Goal: Task Accomplishment & Management: Manage account settings

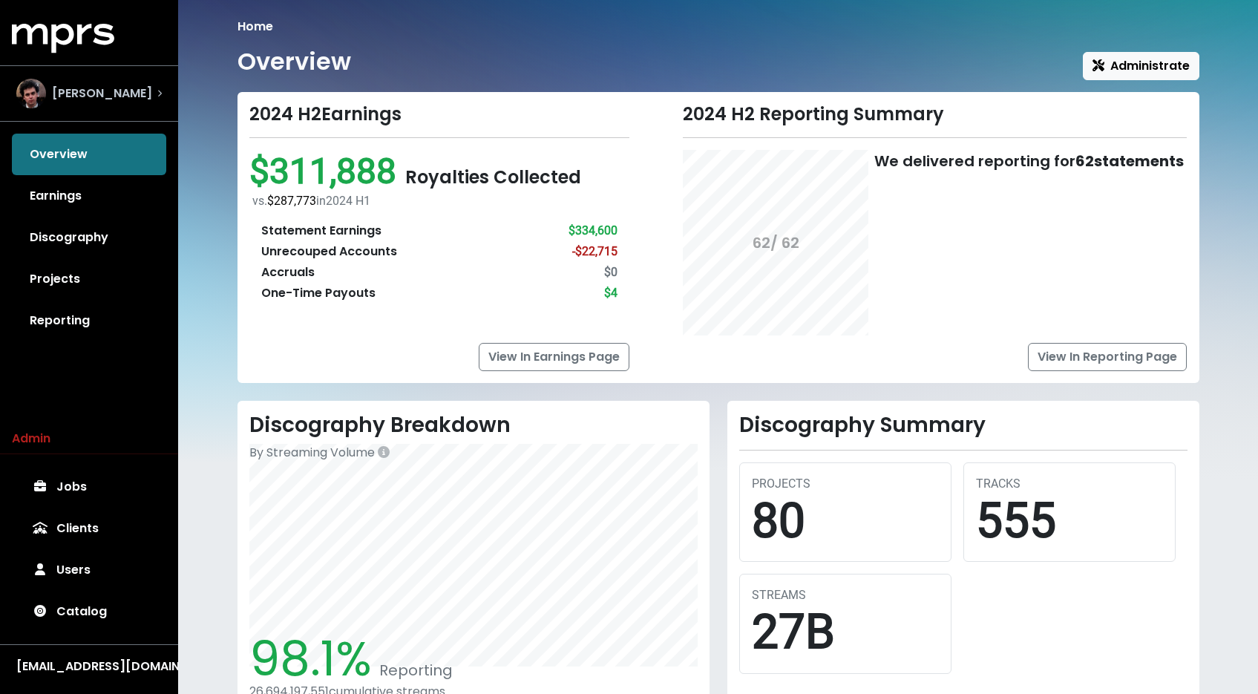
click at [135, 101] on div "[PERSON_NAME]" at bounding box center [88, 94] width 145 height 30
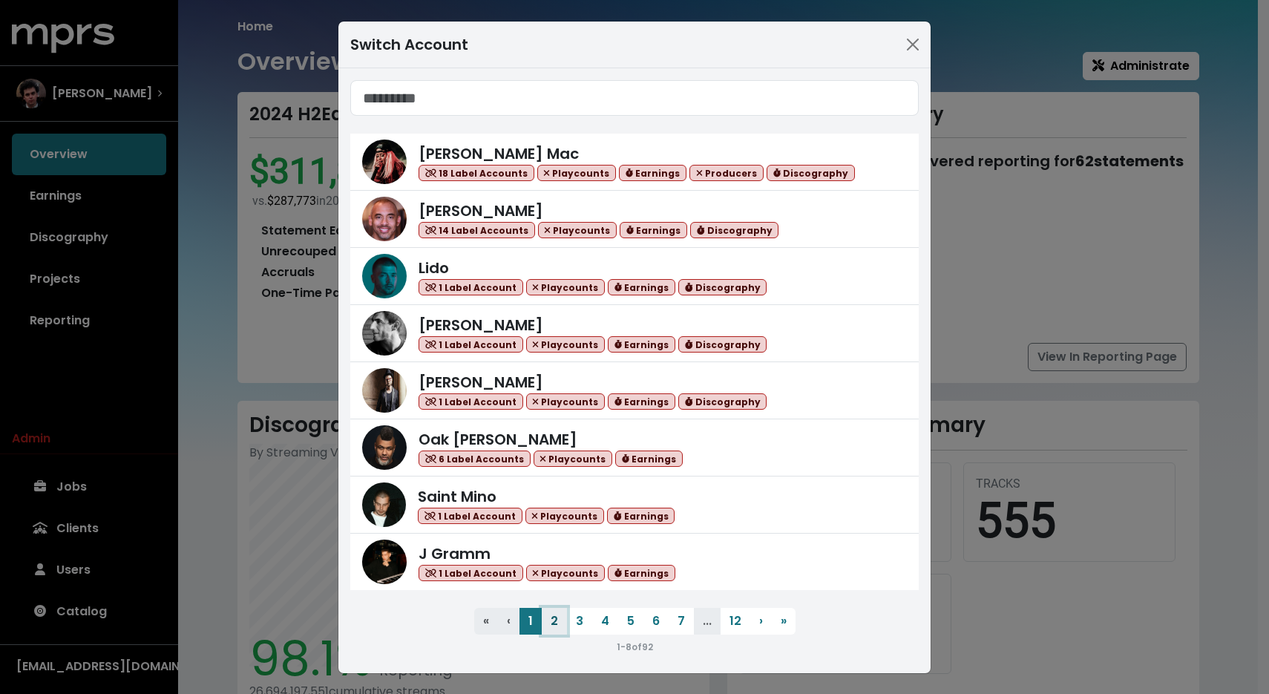
click at [550, 617] on button "2" at bounding box center [554, 621] width 25 height 27
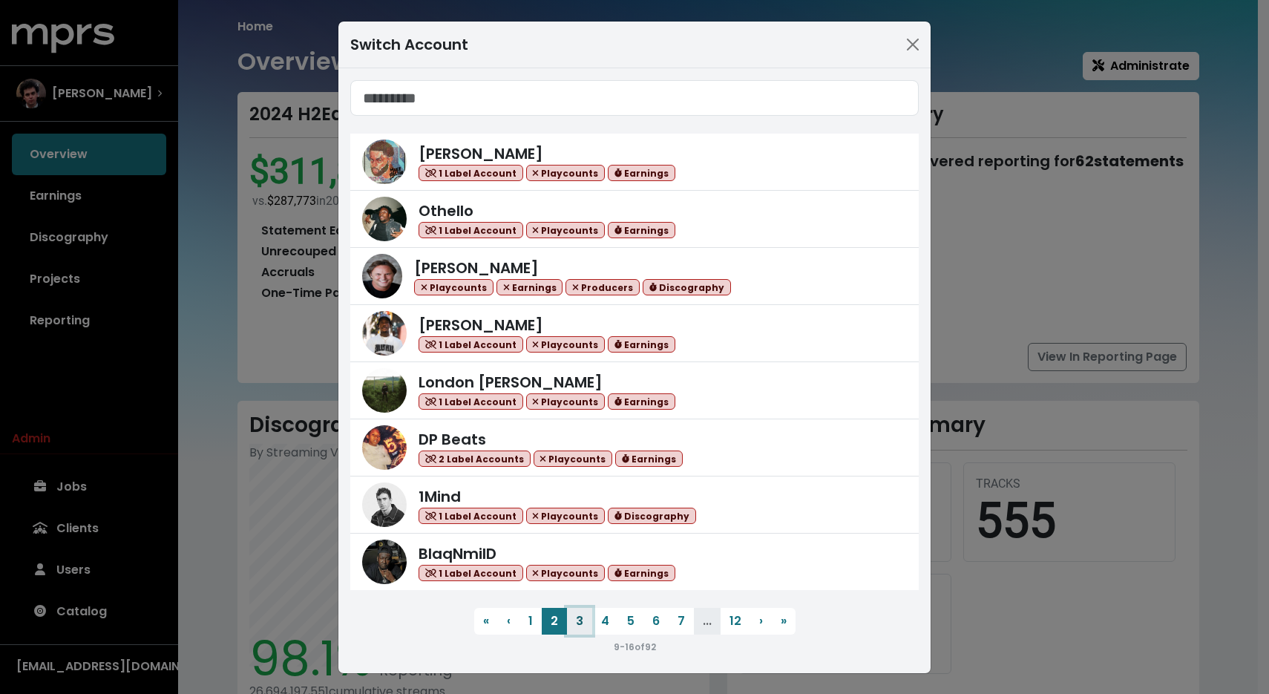
click at [568, 620] on button "3" at bounding box center [579, 621] width 25 height 27
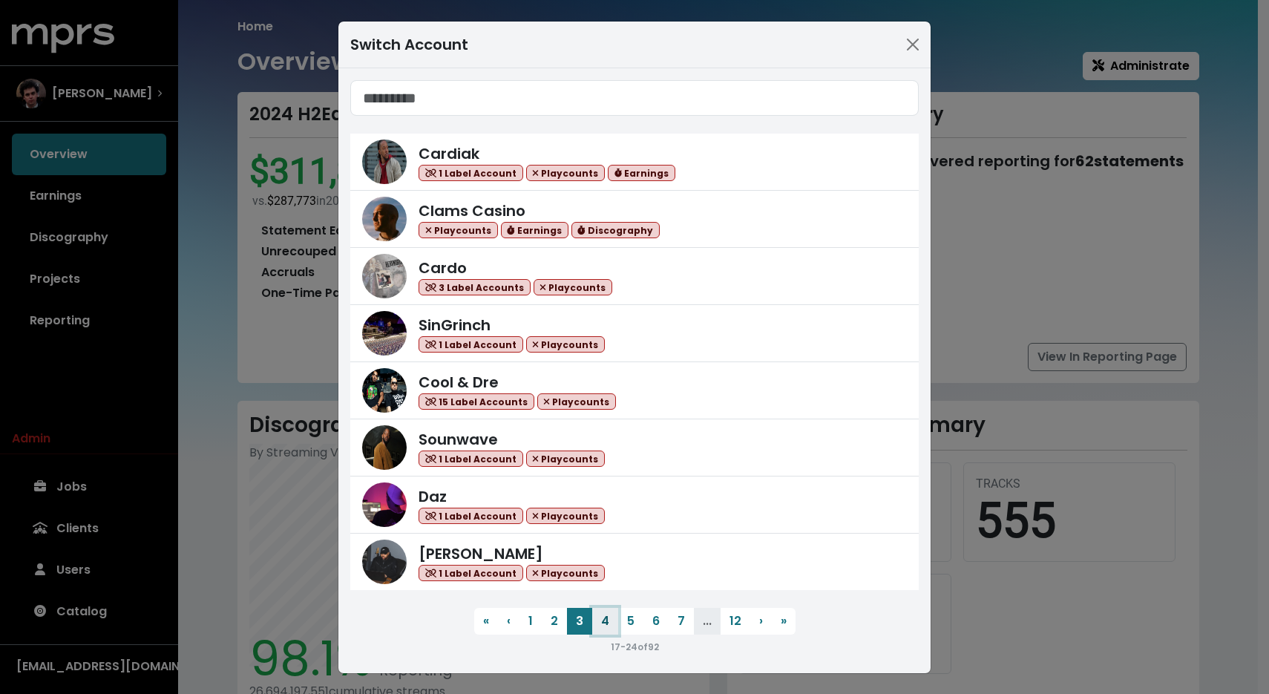
click at [598, 622] on button "4" at bounding box center [605, 621] width 26 height 27
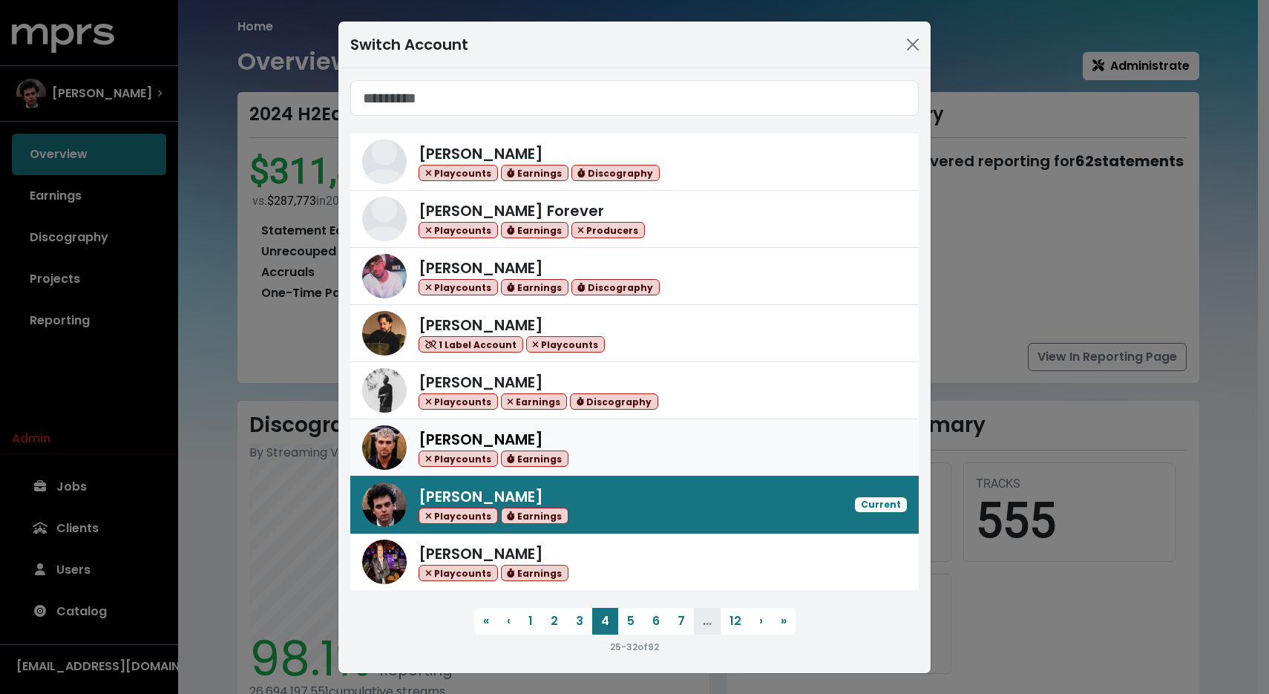
click at [614, 444] on div "[PERSON_NAME] Playcounts Earnings" at bounding box center [662, 447] width 488 height 39
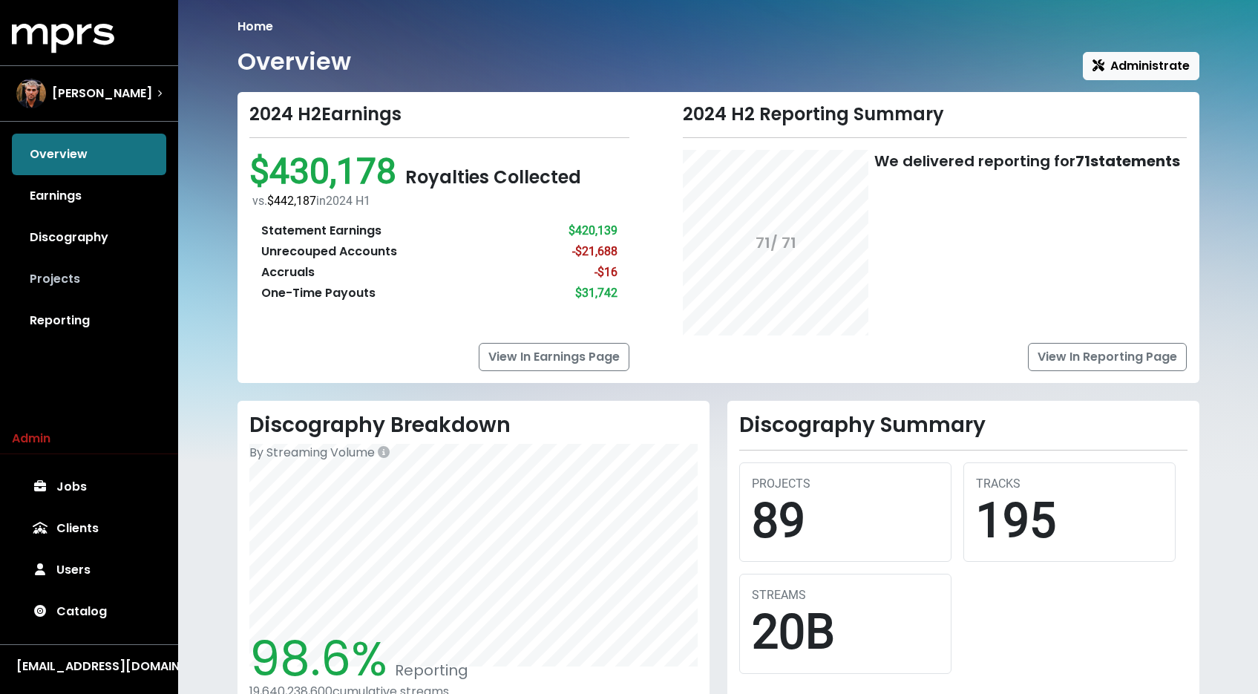
click at [88, 276] on link "Projects" at bounding box center [89, 279] width 154 height 42
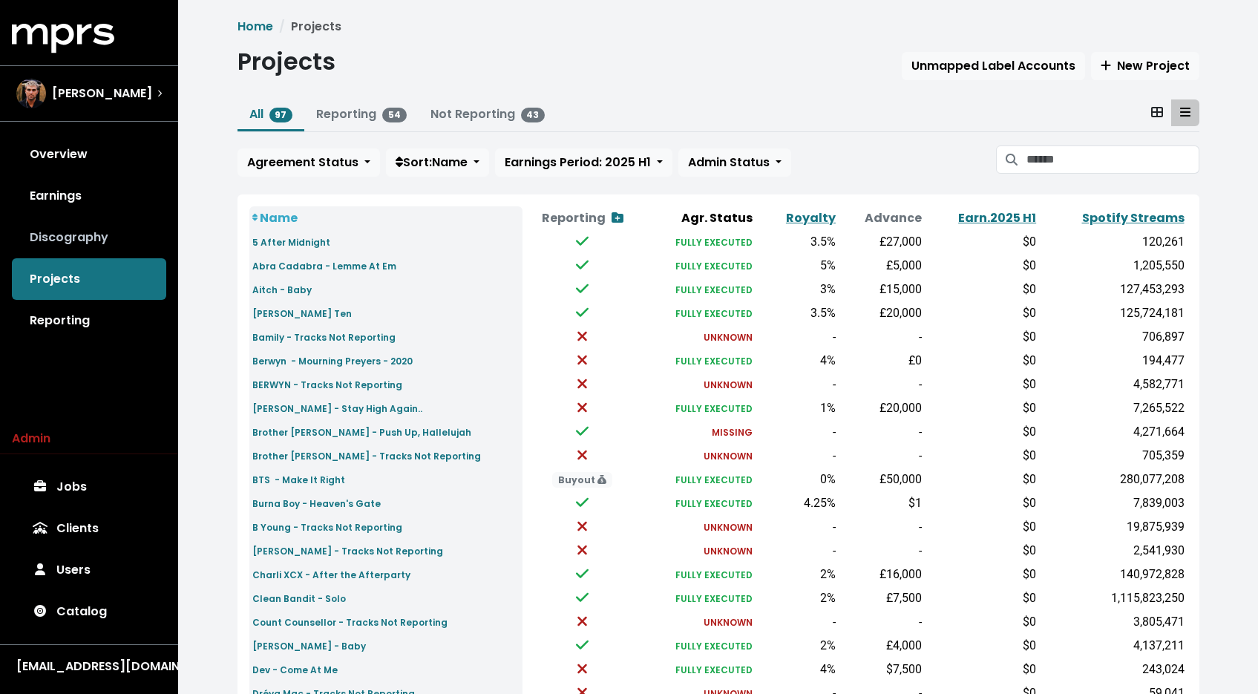
click at [109, 248] on link "Discography" at bounding box center [89, 238] width 154 height 42
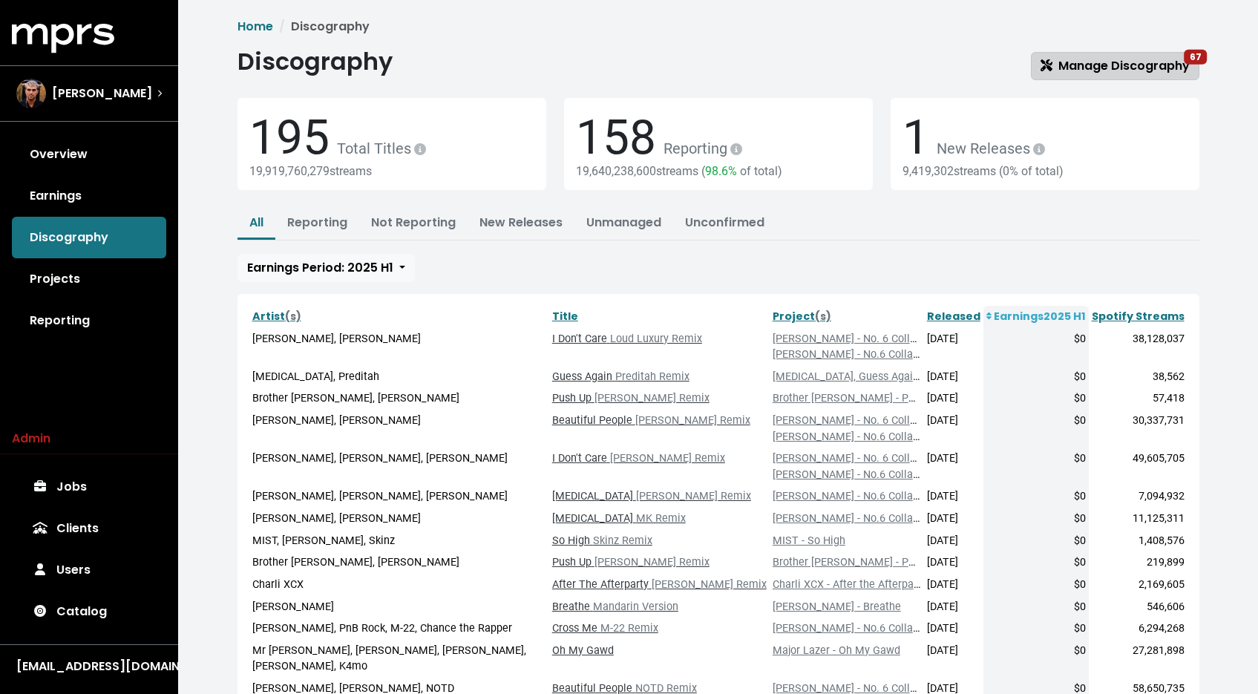
click at [1141, 67] on span "Manage Discography 67" at bounding box center [1114, 65] width 149 height 17
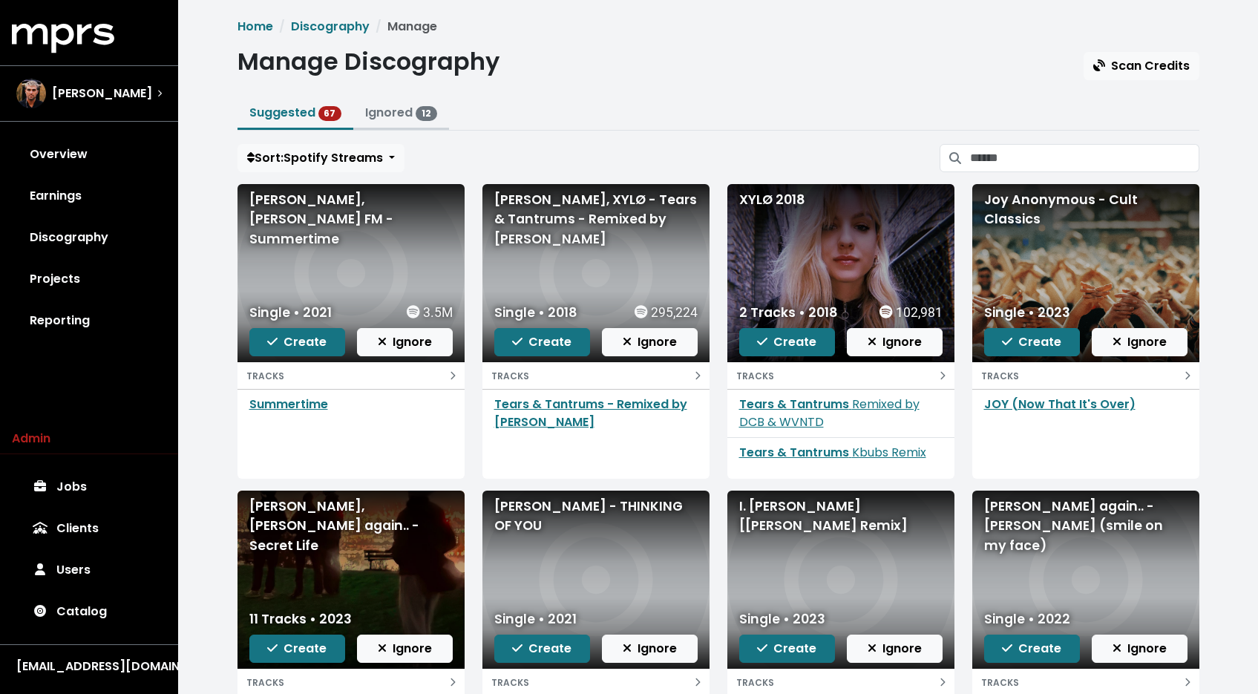
click at [373, 118] on link "Ignored 12" at bounding box center [401, 112] width 72 height 17
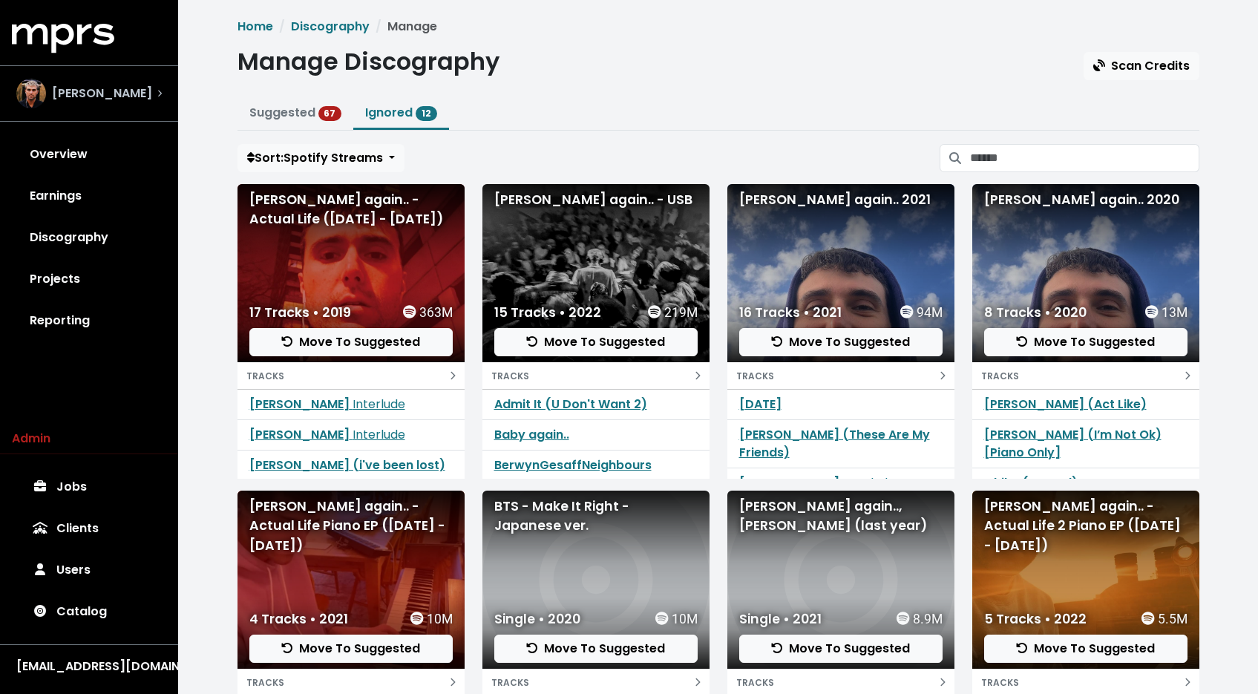
click at [72, 109] on div "[PERSON_NAME]" at bounding box center [88, 93] width 169 height 53
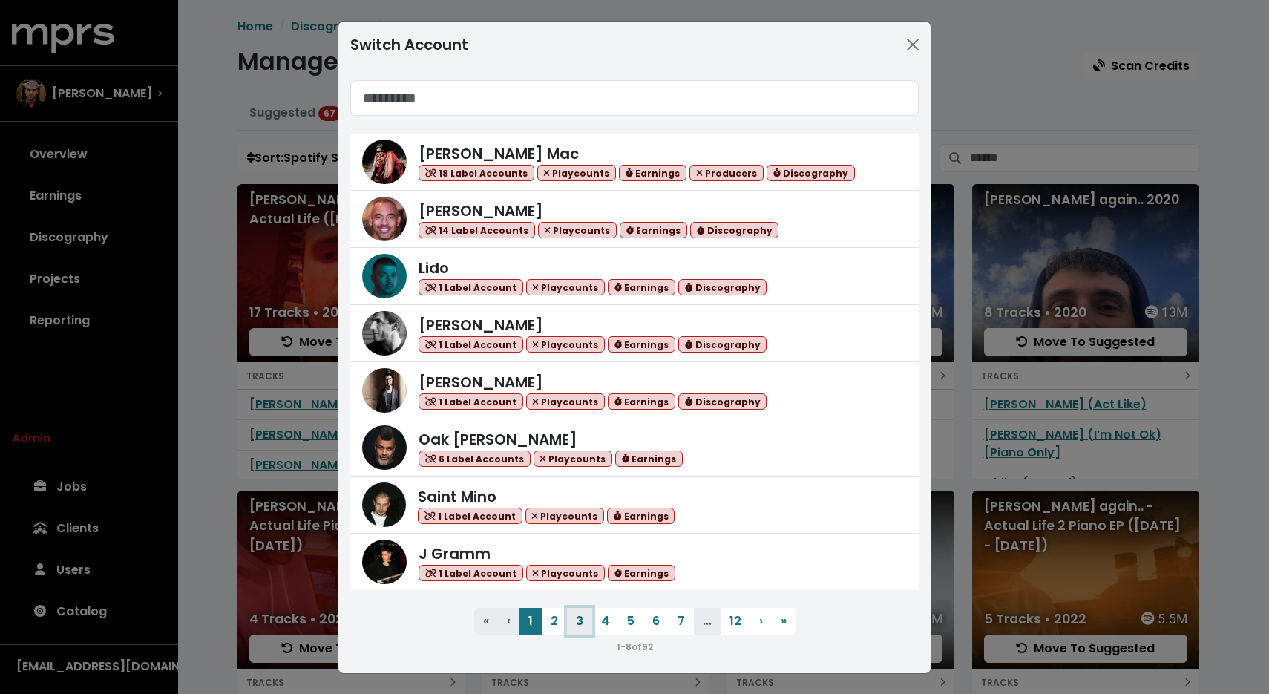
click at [569, 631] on button "3" at bounding box center [579, 621] width 25 height 27
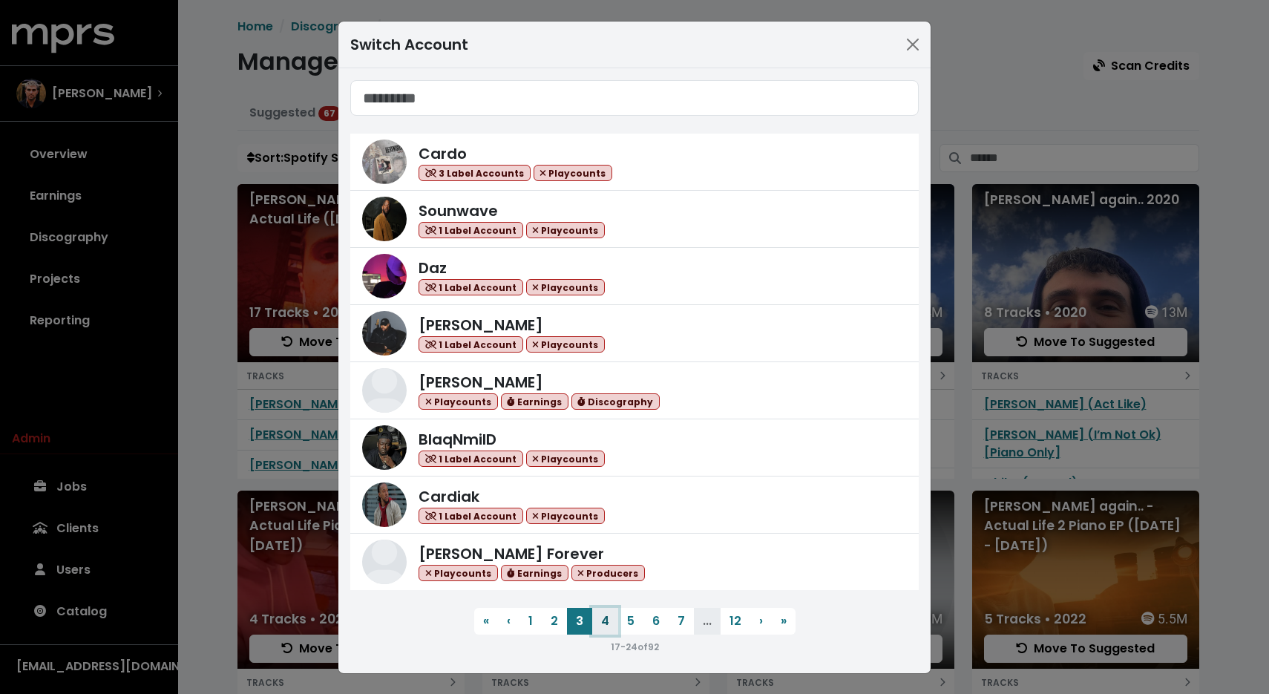
click at [598, 626] on button "4" at bounding box center [605, 621] width 26 height 27
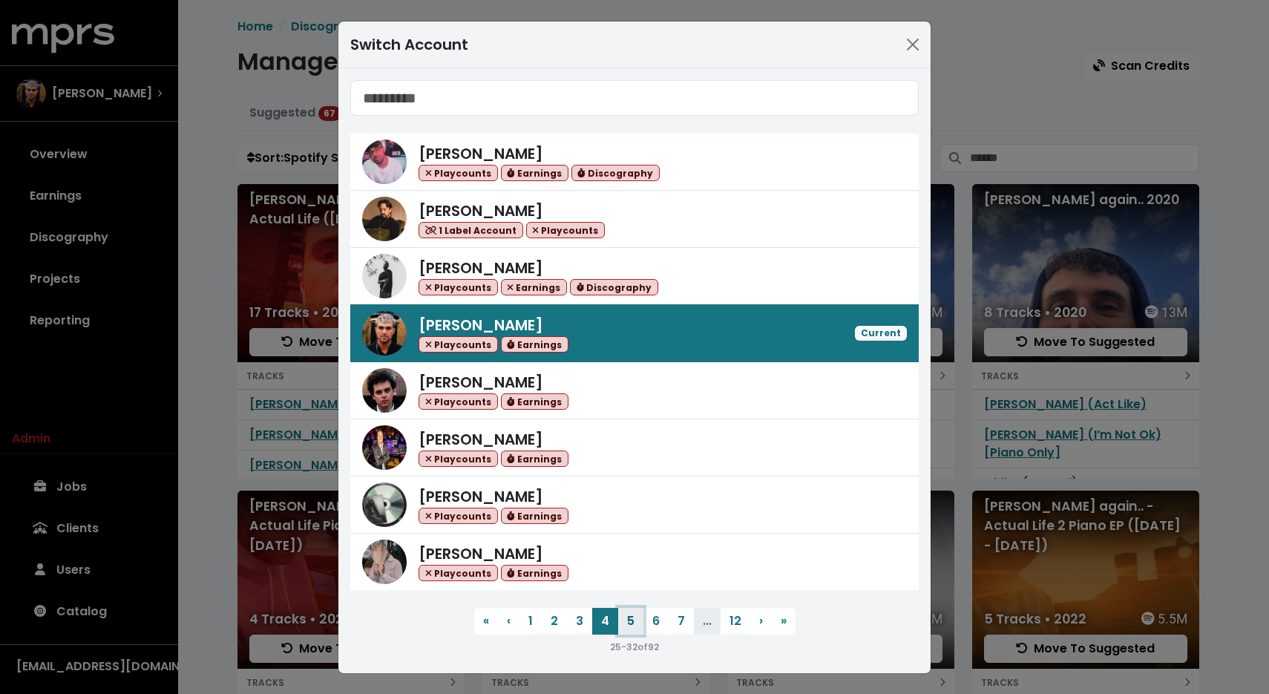
click at [618, 622] on button "5" at bounding box center [630, 621] width 25 height 27
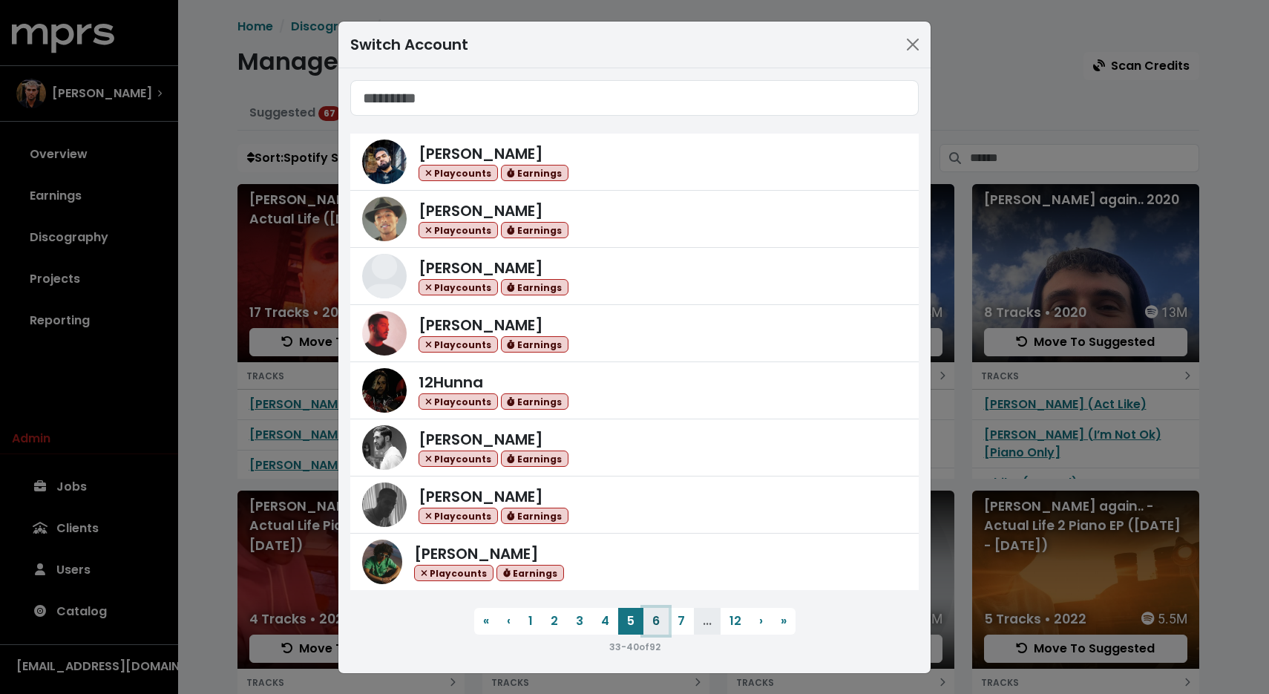
click at [643, 625] on button "6" at bounding box center [655, 621] width 25 height 27
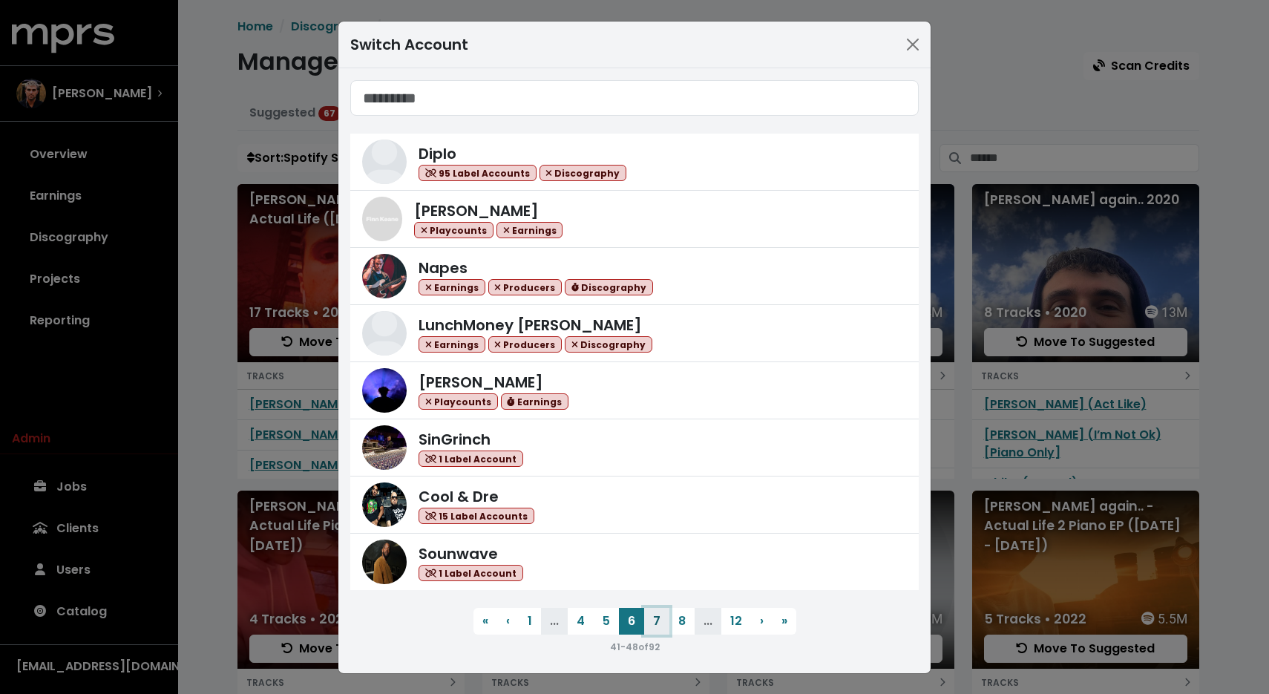
click at [647, 623] on button "7" at bounding box center [656, 621] width 25 height 27
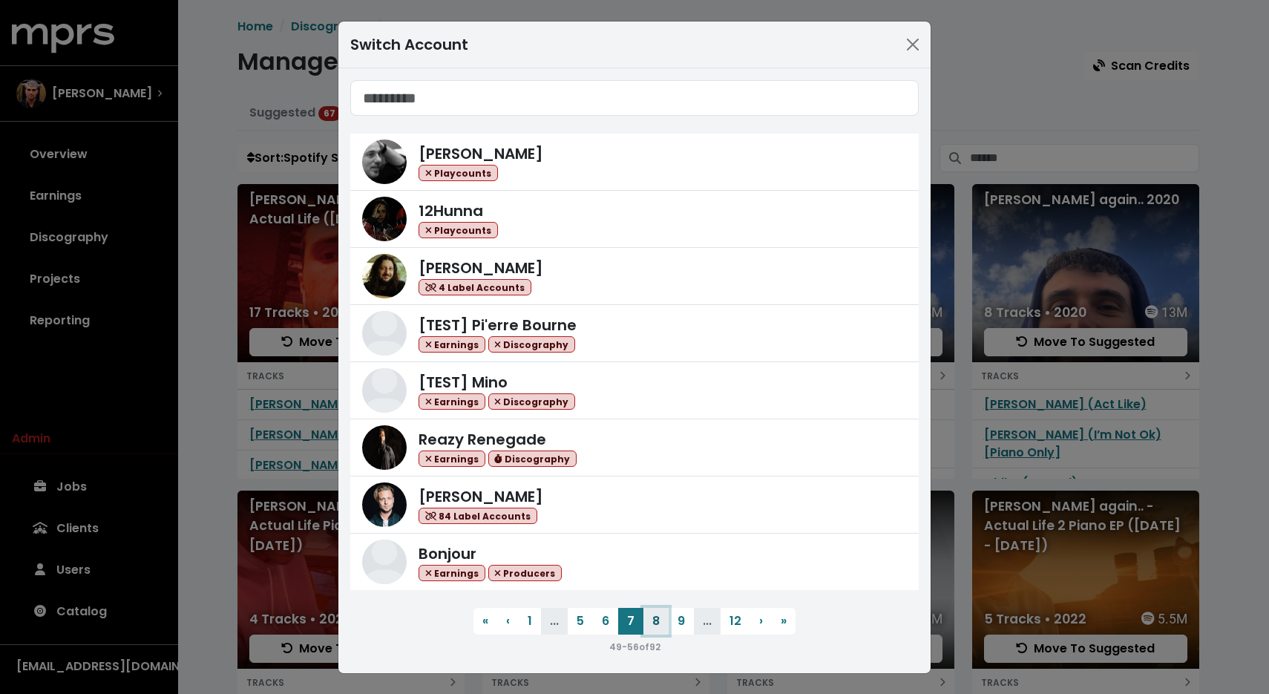
click at [651, 625] on button "8" at bounding box center [655, 621] width 25 height 27
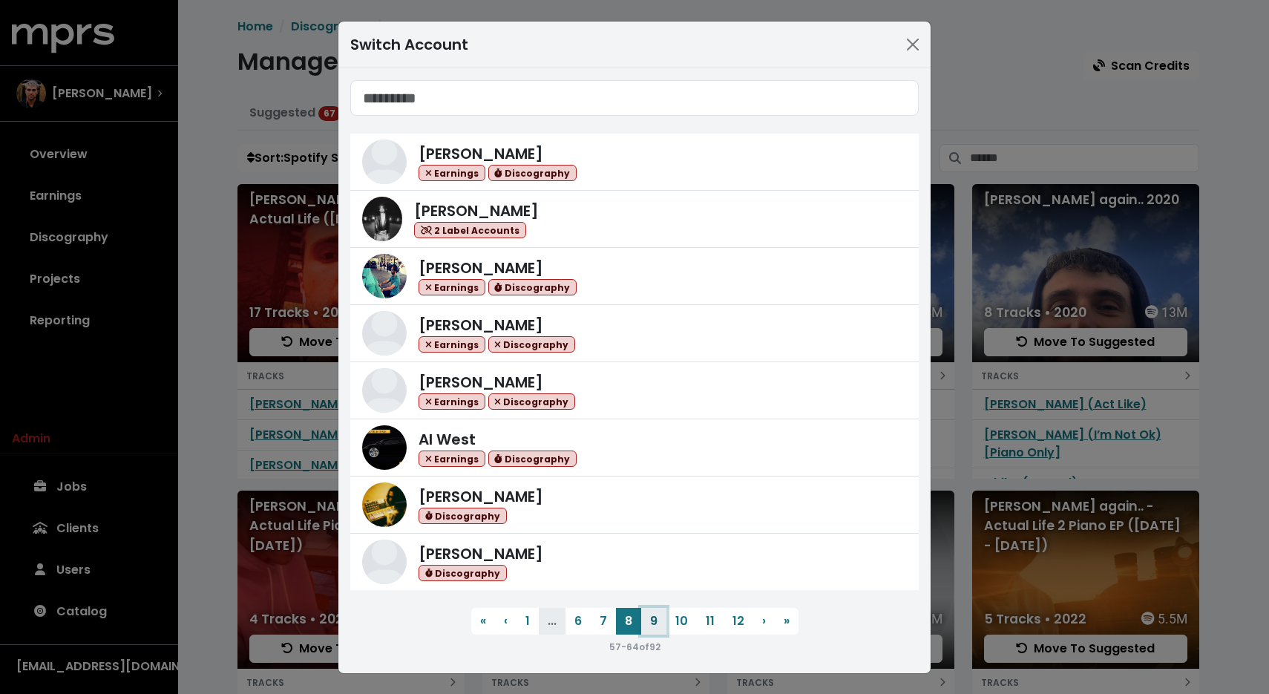
click at [654, 625] on button "9" at bounding box center [653, 621] width 25 height 27
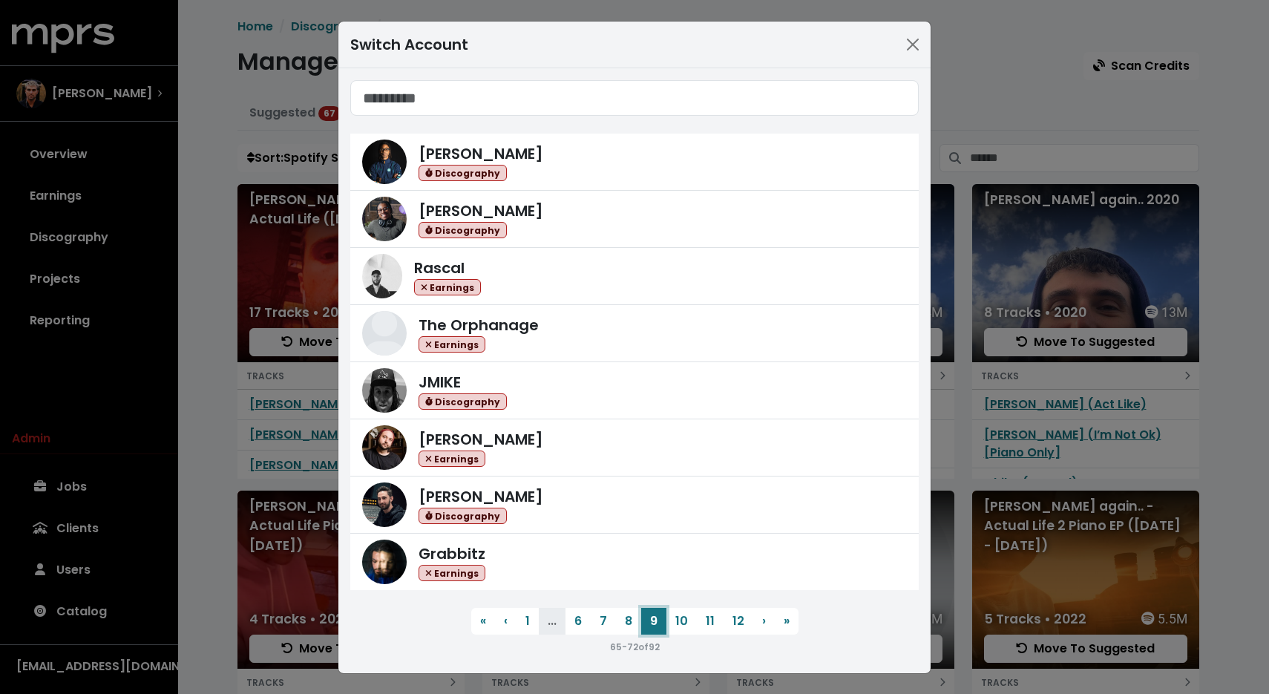
click at [660, 628] on button "9" at bounding box center [653, 621] width 25 height 27
click at [668, 623] on button "10" at bounding box center [681, 621] width 30 height 27
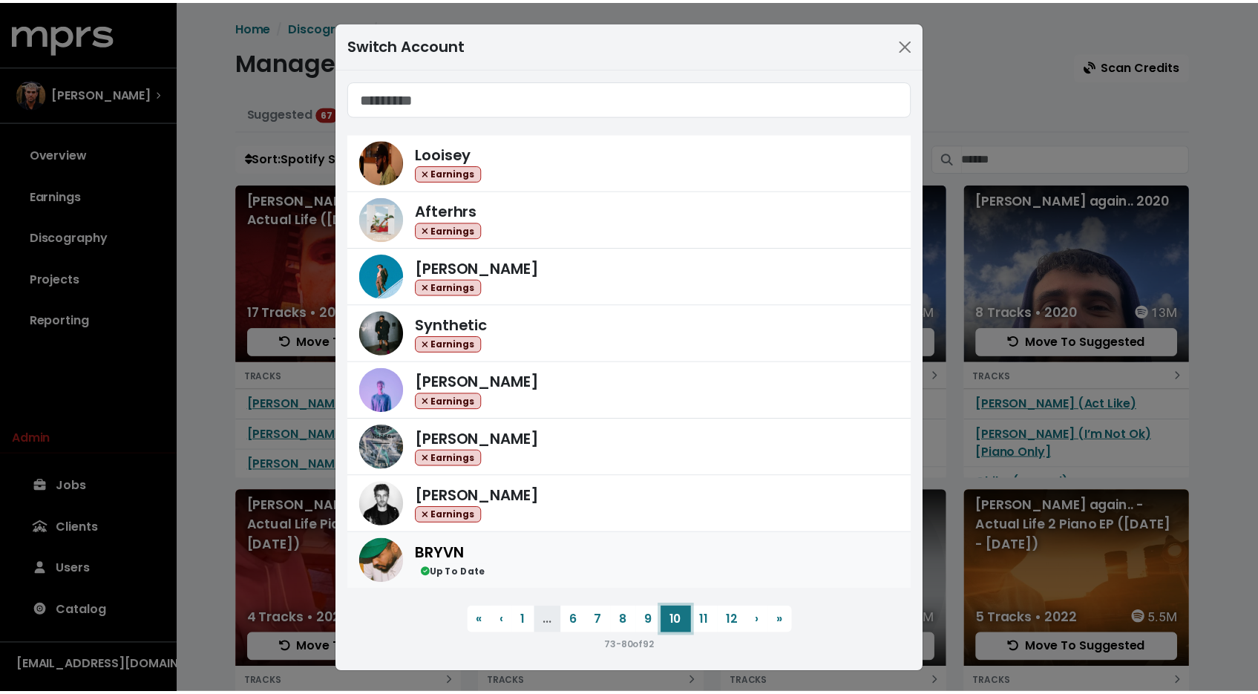
scroll to position [1, 0]
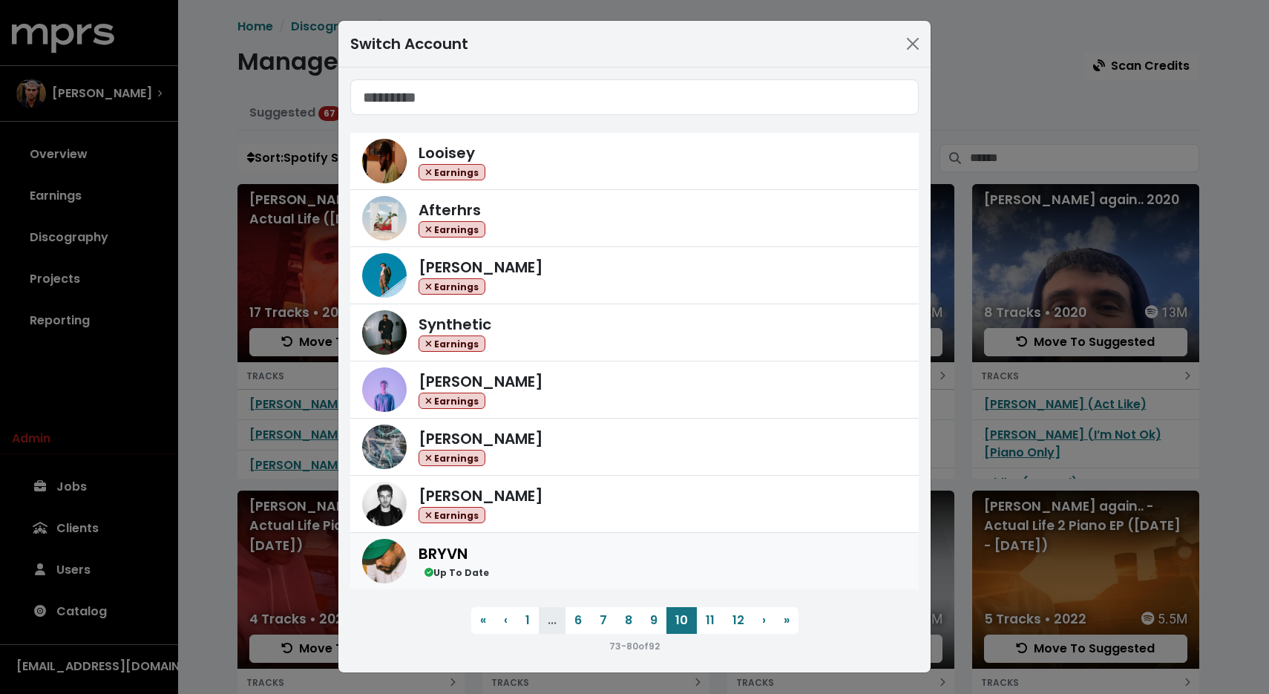
click at [540, 576] on div "BRYVN Up To Date" at bounding box center [662, 561] width 488 height 38
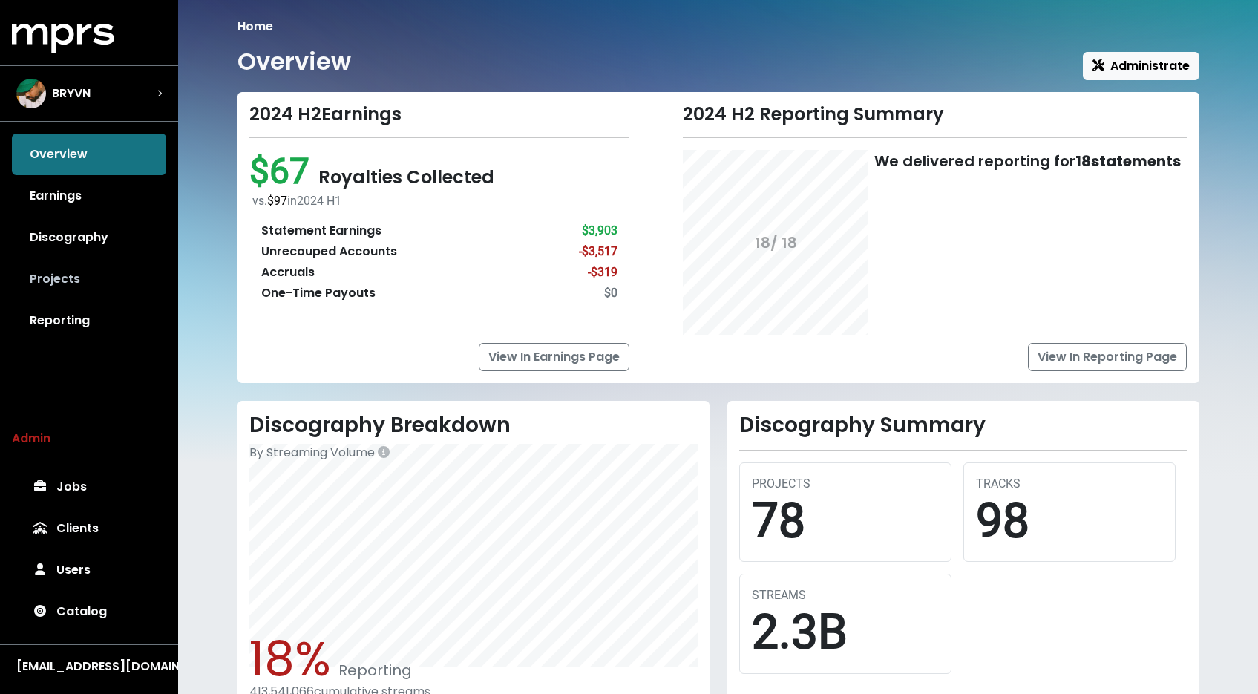
click at [49, 268] on link "Projects" at bounding box center [89, 279] width 154 height 42
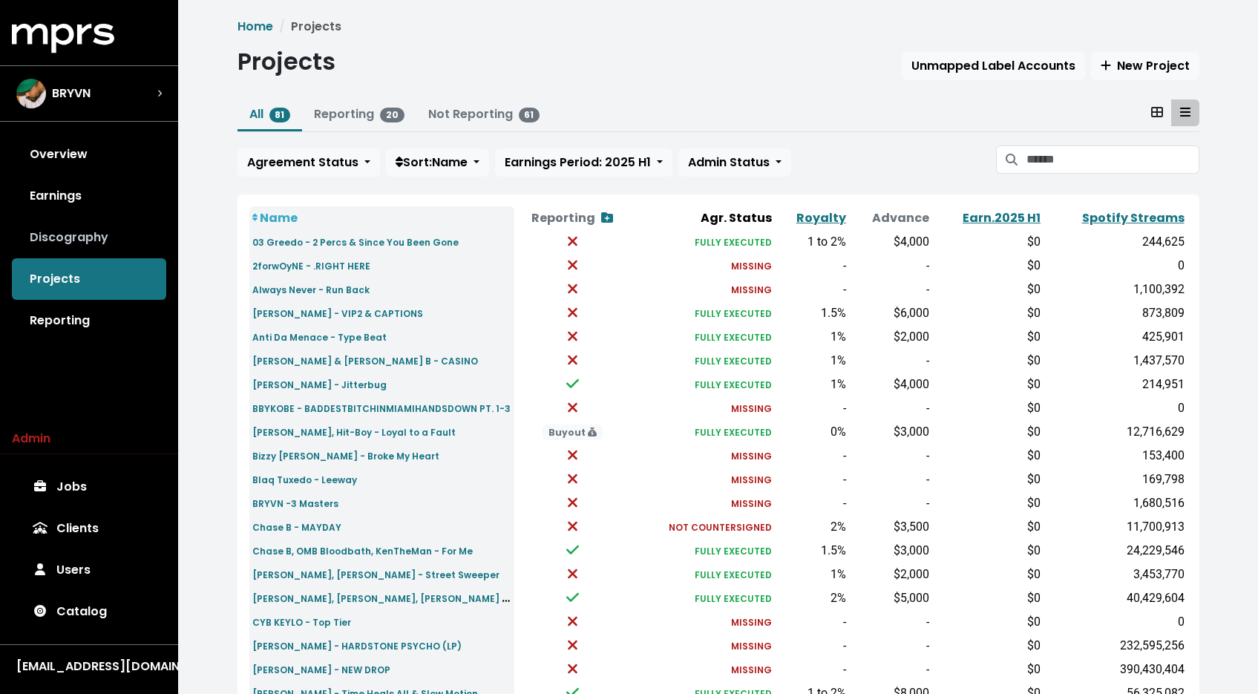
click at [80, 244] on link "Discography" at bounding box center [89, 238] width 154 height 42
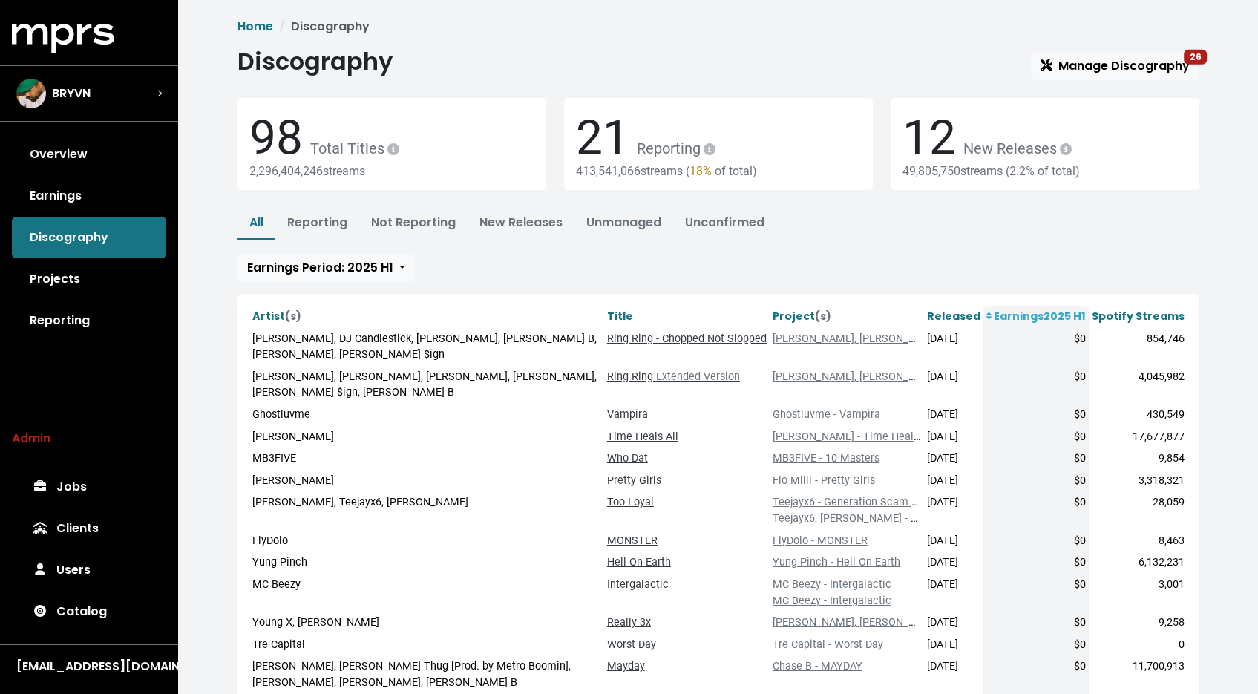
click at [1070, 93] on span "Discography Manage Discography 26 98 Total Titles 2,296,404,246 streams 21 Repo…" at bounding box center [718, 474] width 962 height 855
click at [1068, 75] on link "Manage Discography 26" at bounding box center [1115, 66] width 168 height 28
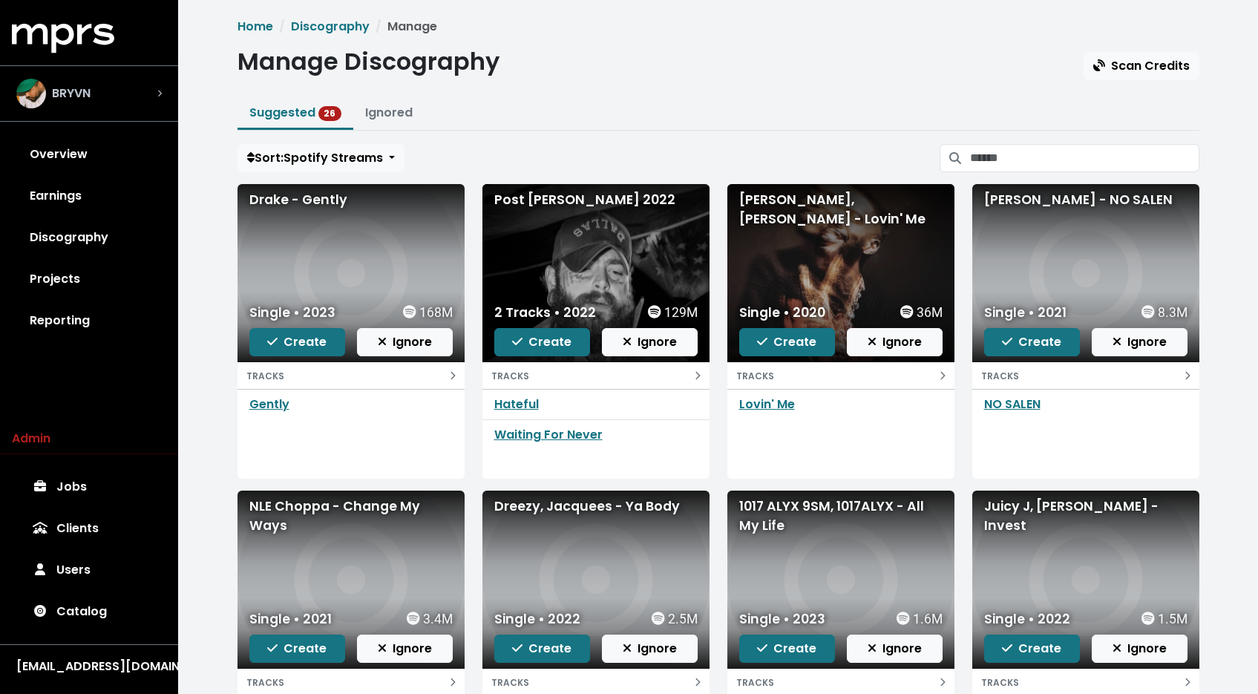
click at [76, 102] on div "BRYVN" at bounding box center [53, 94] width 74 height 30
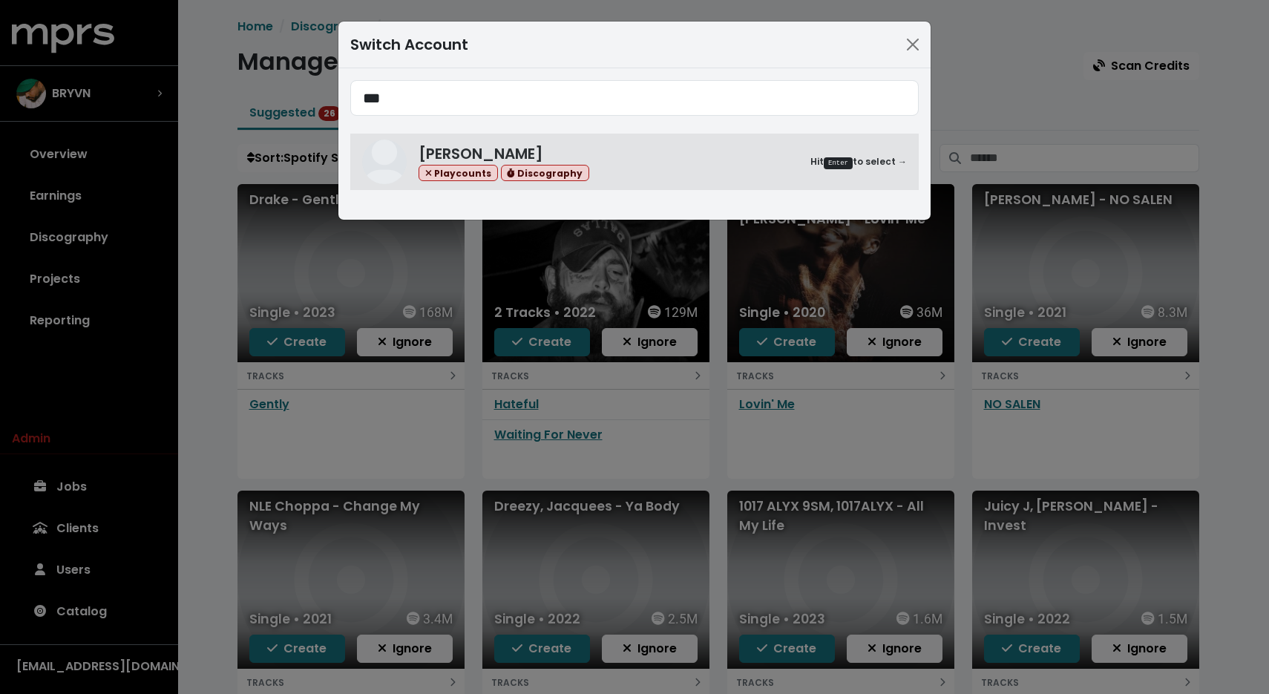
click at [499, 108] on input "***" at bounding box center [634, 98] width 568 height 36
click at [377, 97] on input "***" at bounding box center [634, 98] width 568 height 36
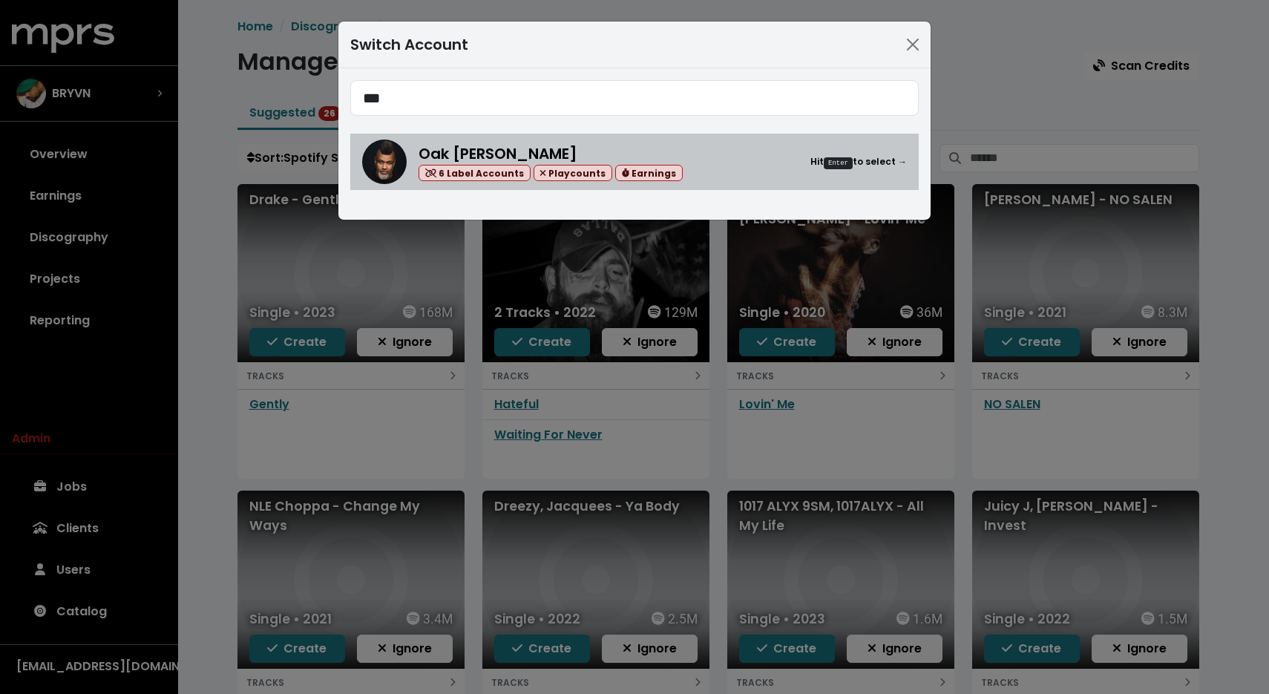
type input "***"
click at [410, 159] on div "Oak Felder 6 Label Accounts Playcounts Earnings Hit Enter to select →" at bounding box center [634, 161] width 545 height 45
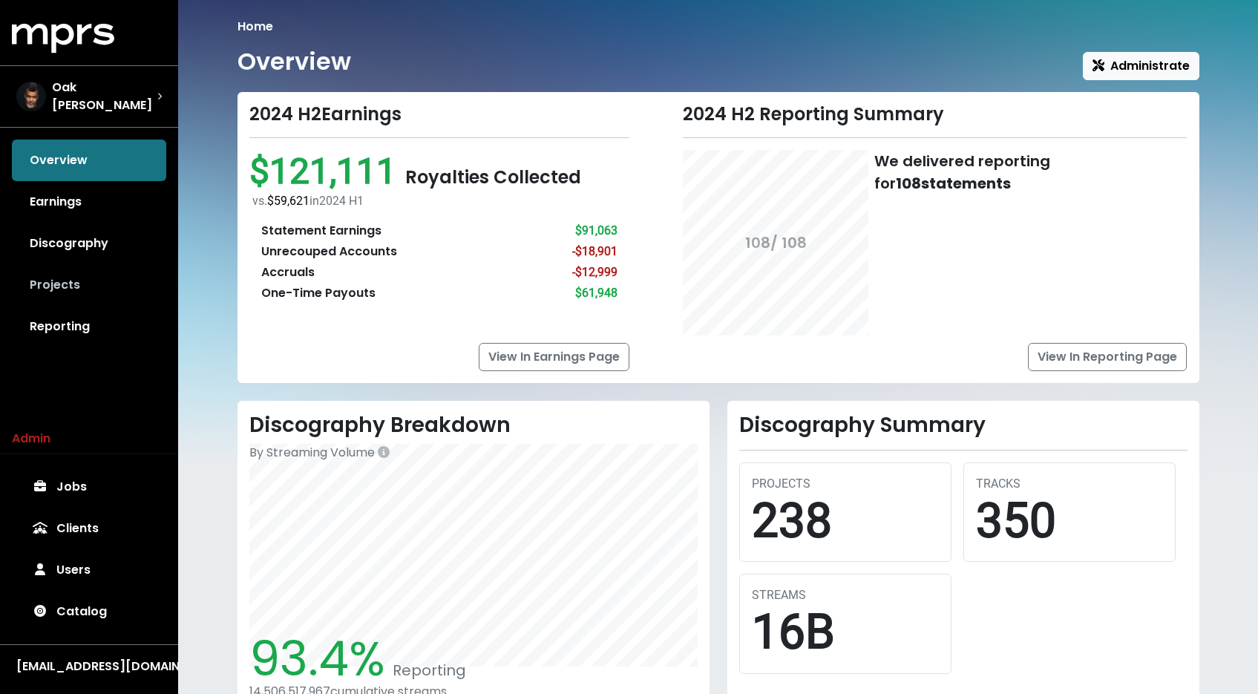
click at [60, 286] on link "Projects" at bounding box center [89, 285] width 154 height 42
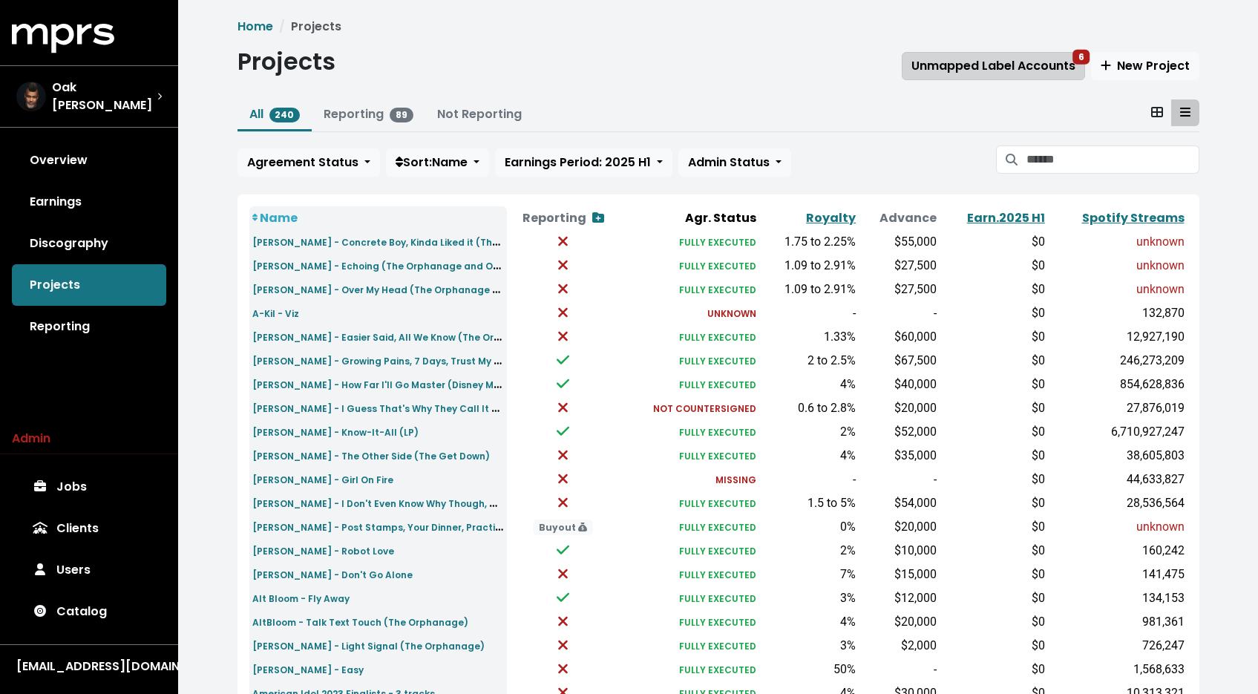
click at [997, 63] on span "Unmapped Label Accounts 6" at bounding box center [993, 65] width 164 height 17
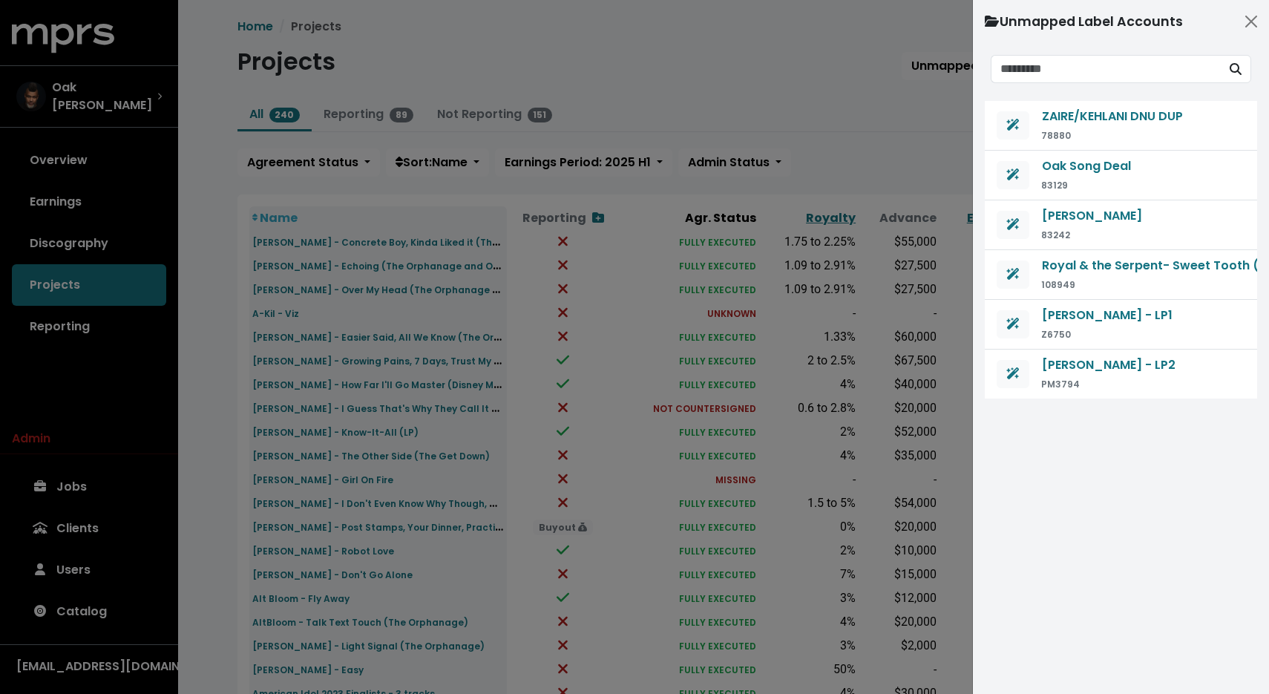
click at [832, 123] on div at bounding box center [634, 347] width 1269 height 694
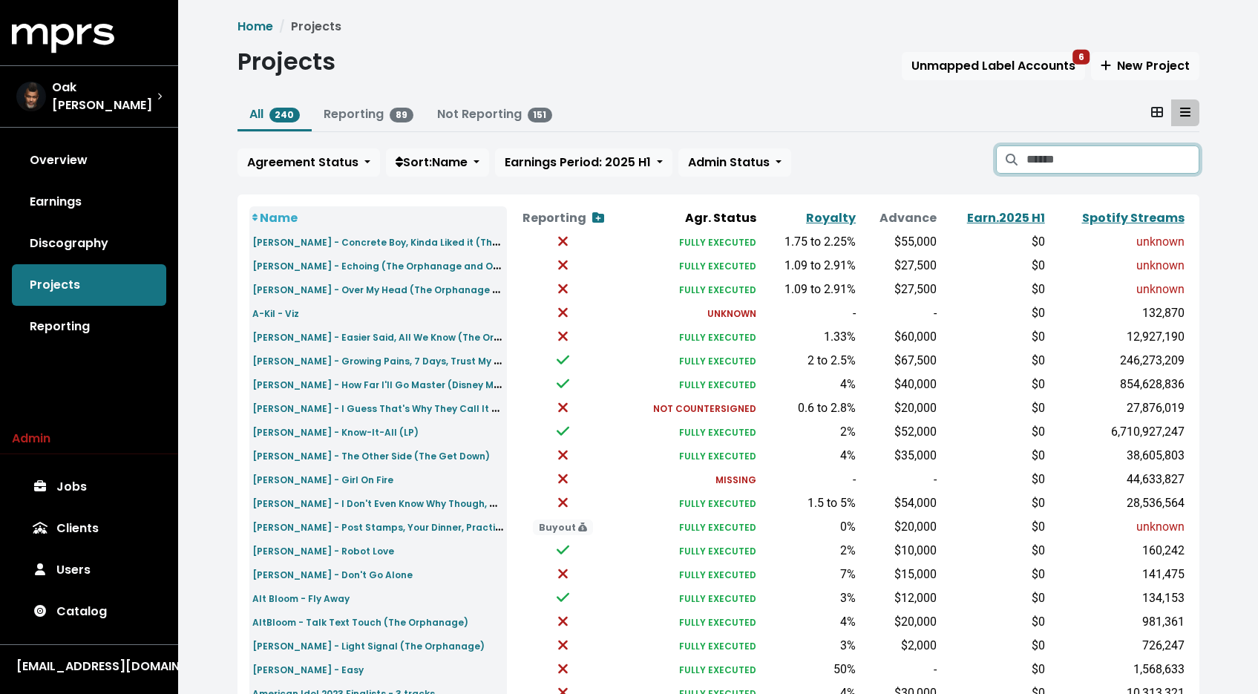
click at [1057, 157] on input "Search projects" at bounding box center [1112, 159] width 172 height 28
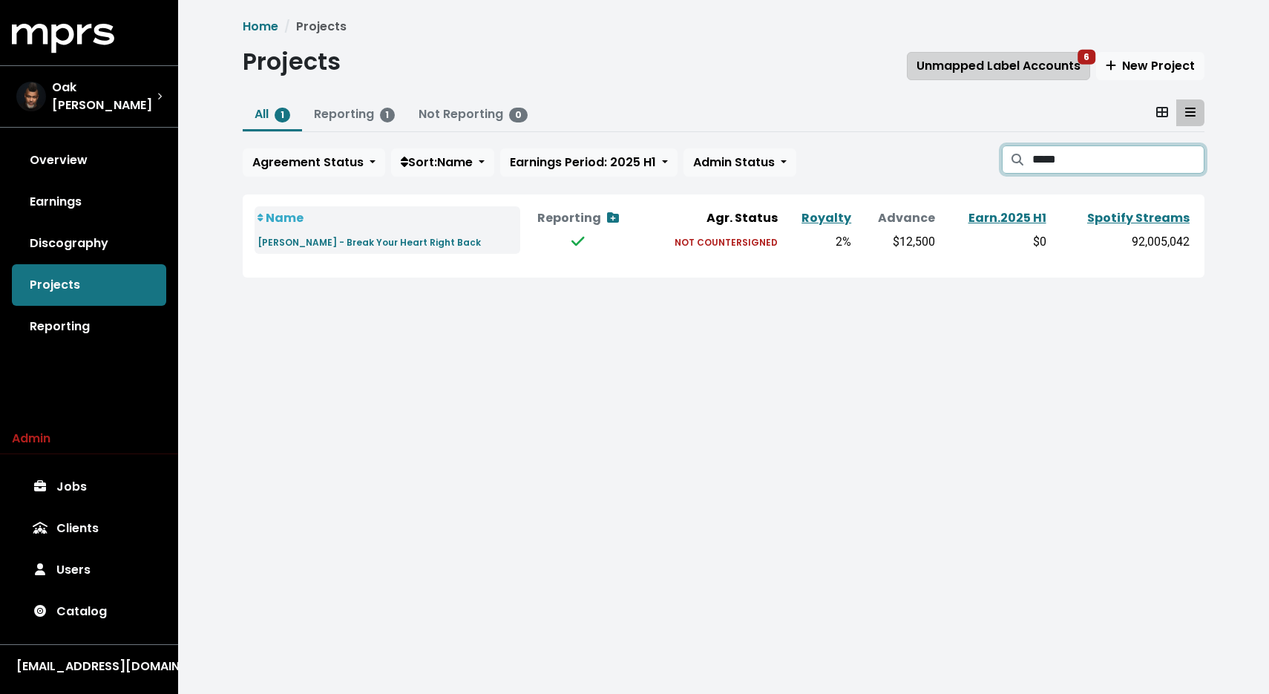
type input "*****"
click at [1012, 76] on button "Unmapped Label Accounts 6" at bounding box center [998, 66] width 183 height 28
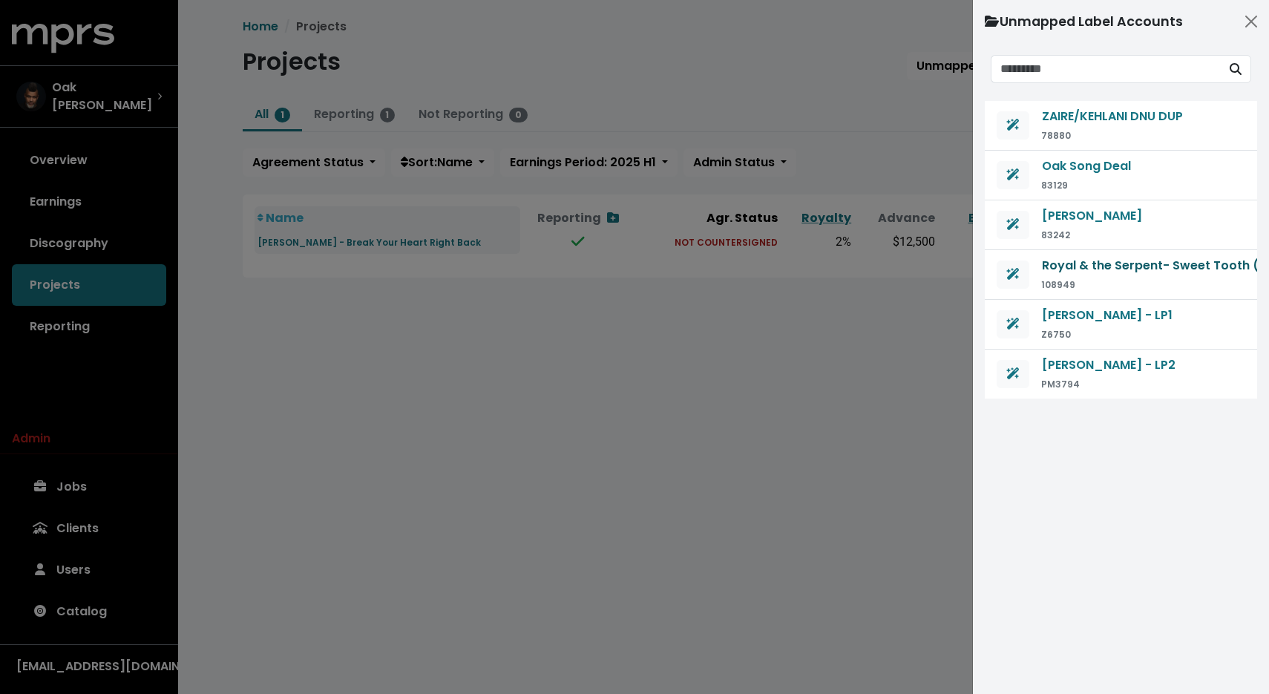
click at [1129, 263] on span "Royal & the Serpent- Sweet Tooth (The Orphanage)" at bounding box center [1201, 265] width 318 height 17
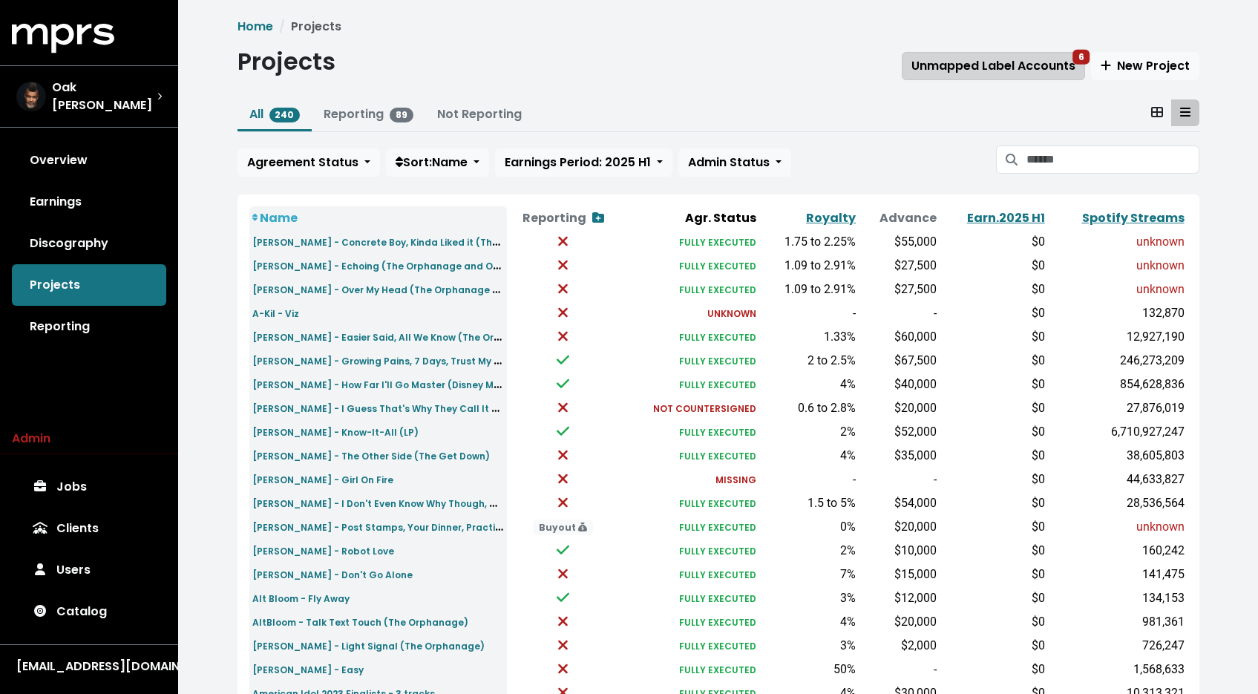
click at [999, 77] on button "Unmapped Label Accounts 6" at bounding box center [992, 66] width 183 height 28
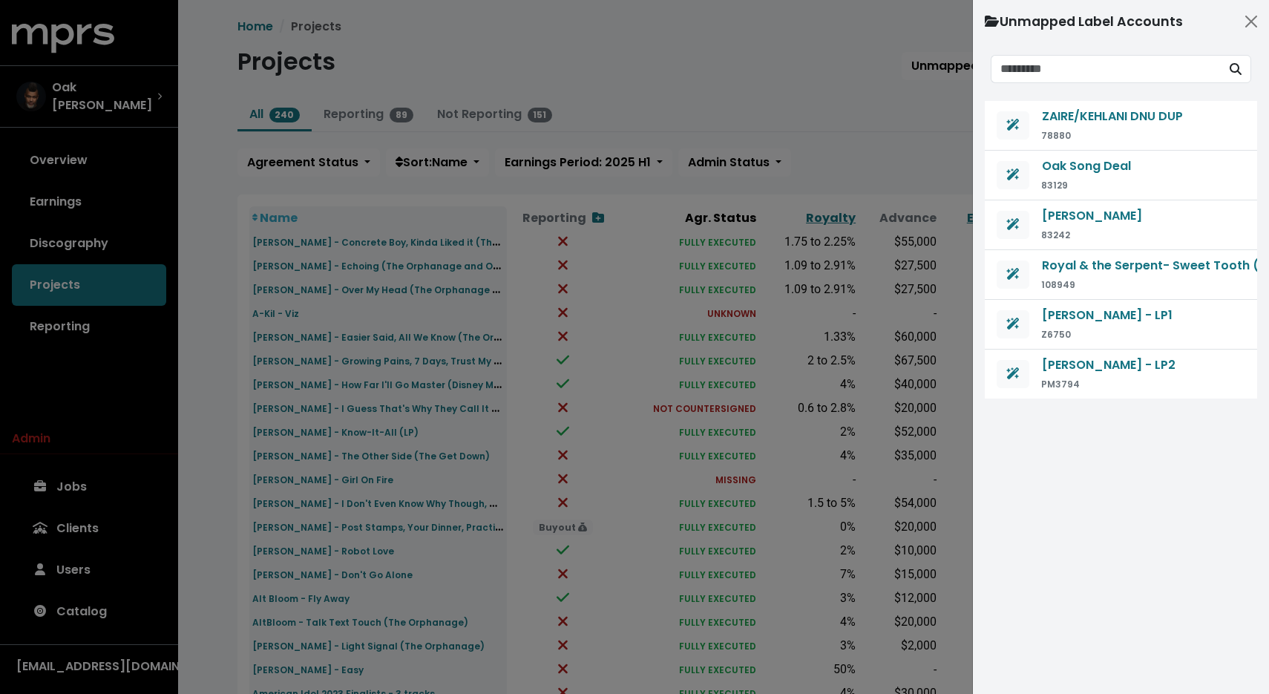
drag, startPoint x: 596, startPoint y: 340, endPoint x: 581, endPoint y: 340, distance: 15.6
click at [596, 340] on div at bounding box center [634, 347] width 1269 height 694
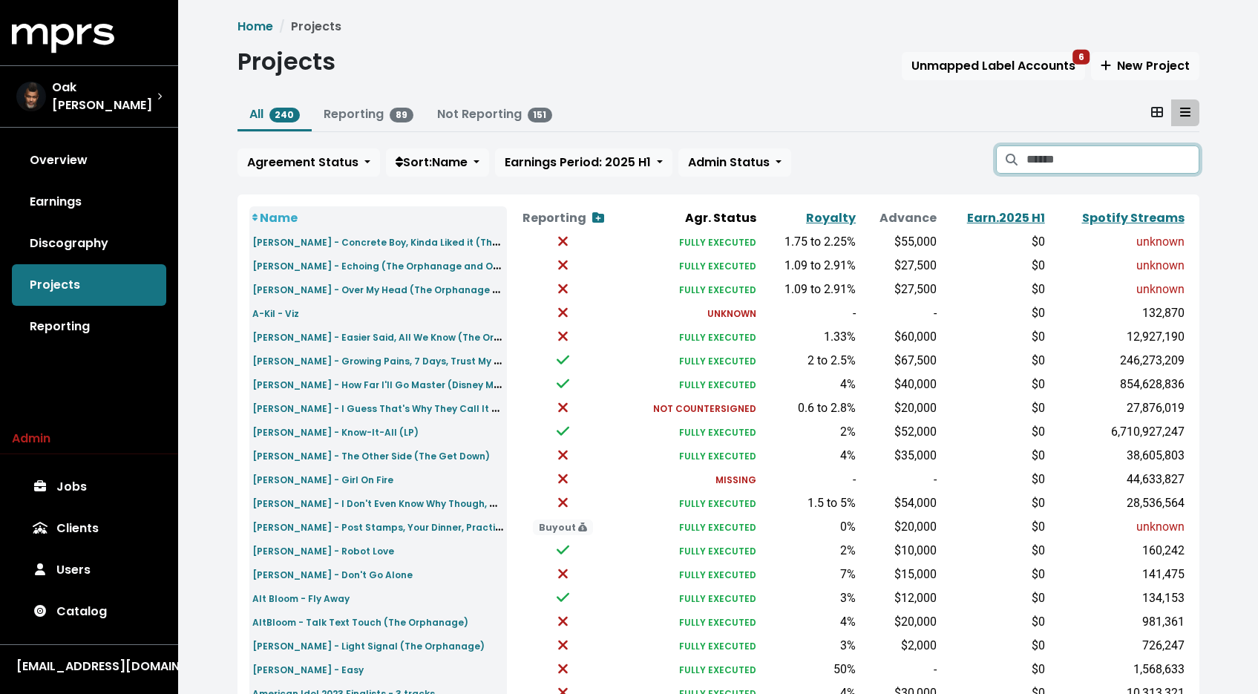
click at [1088, 168] on input "Search projects" at bounding box center [1112, 159] width 172 height 28
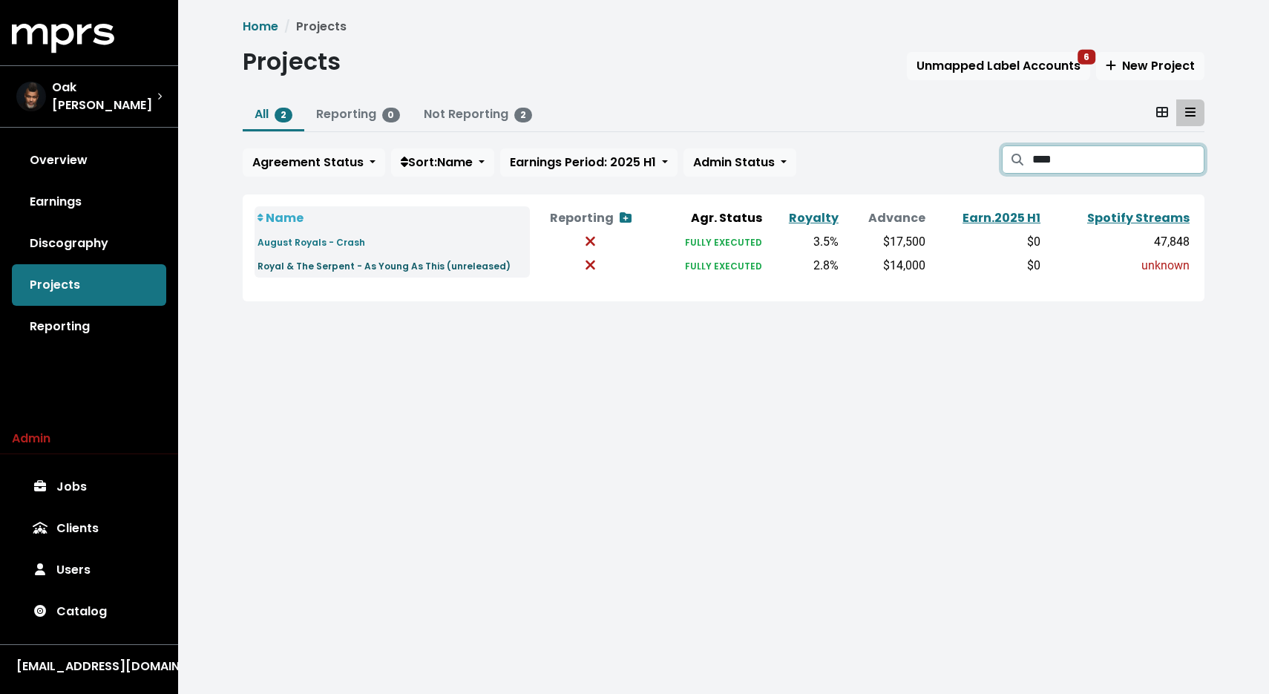
type input "****"
click at [444, 260] on link "Royal & The Serpent - As Young As This (unreleased)" at bounding box center [383, 265] width 253 height 17
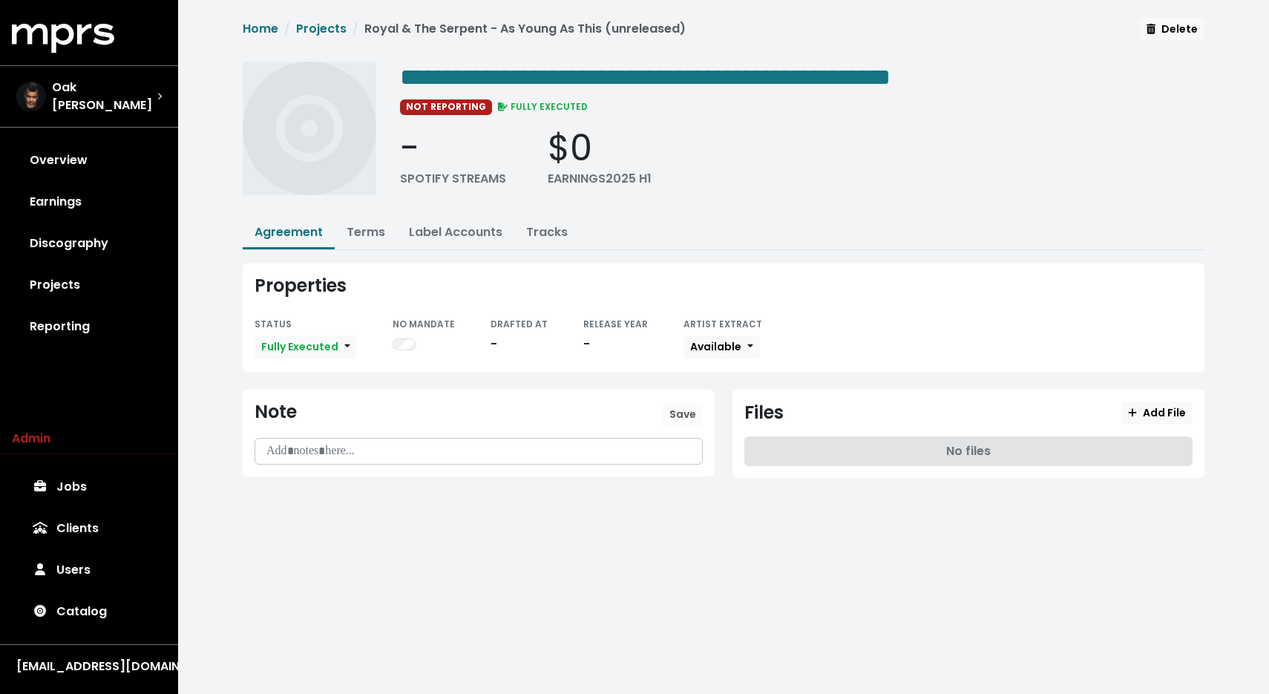
click at [372, 211] on div "**********" at bounding box center [723, 257] width 979 height 478
click at [369, 228] on link "Terms" at bounding box center [365, 231] width 39 height 17
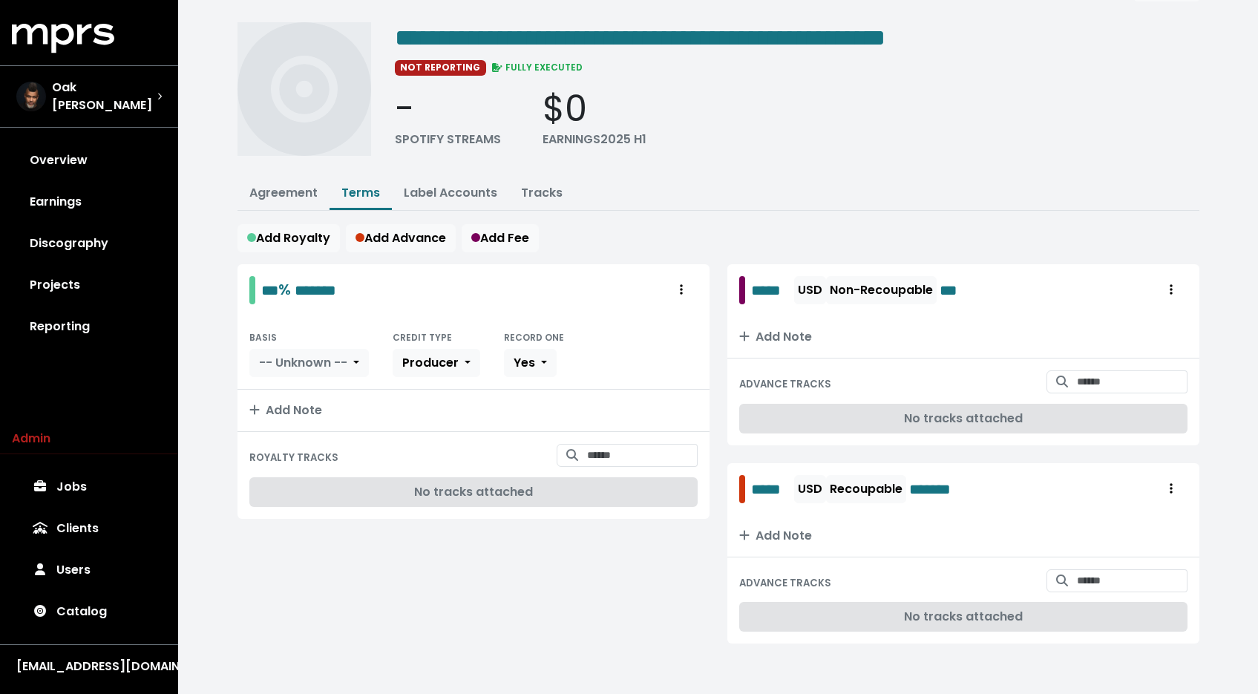
scroll to position [39, 0]
click at [459, 191] on link "Label Accounts" at bounding box center [450, 192] width 93 height 17
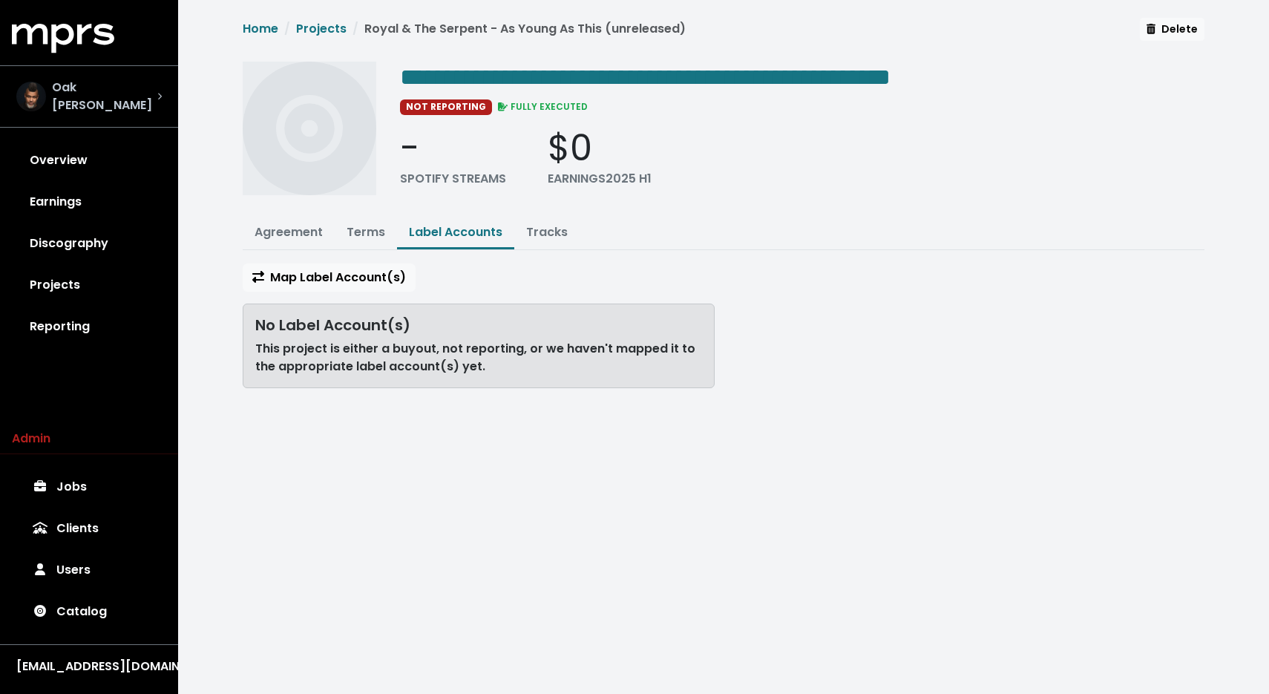
click at [75, 91] on span "Oak [PERSON_NAME]" at bounding box center [104, 97] width 105 height 36
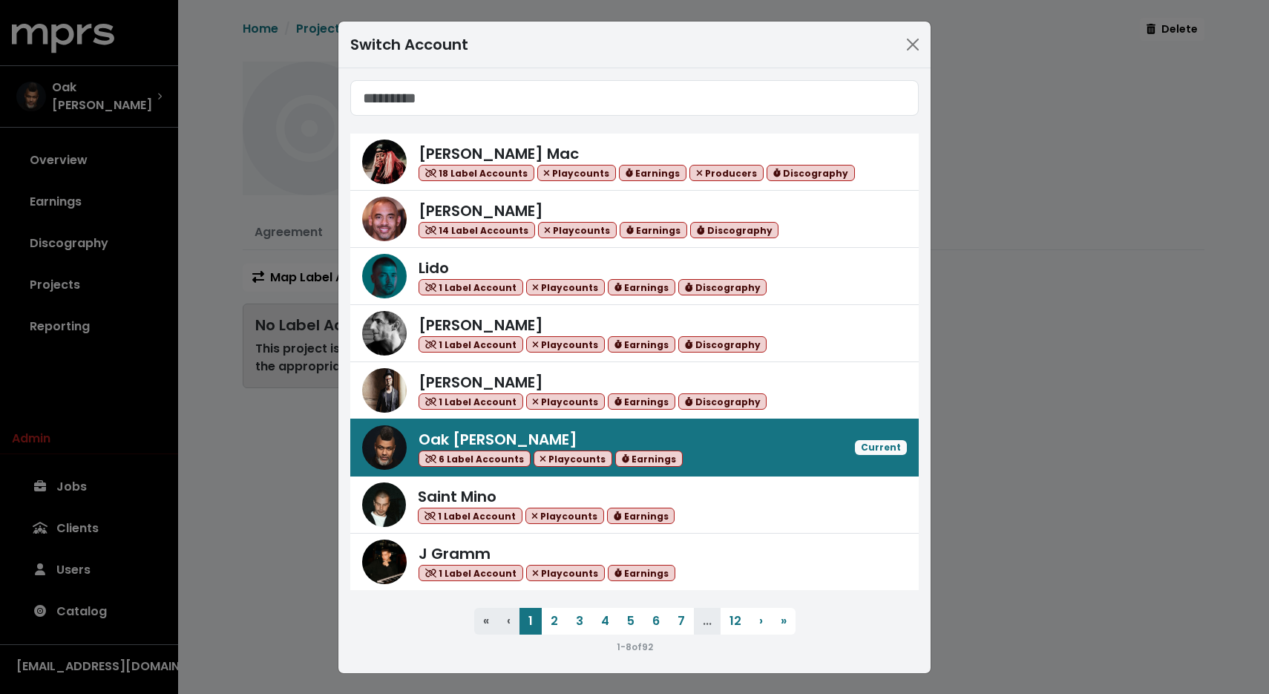
click at [426, 101] on input "Search accounts" at bounding box center [634, 98] width 568 height 36
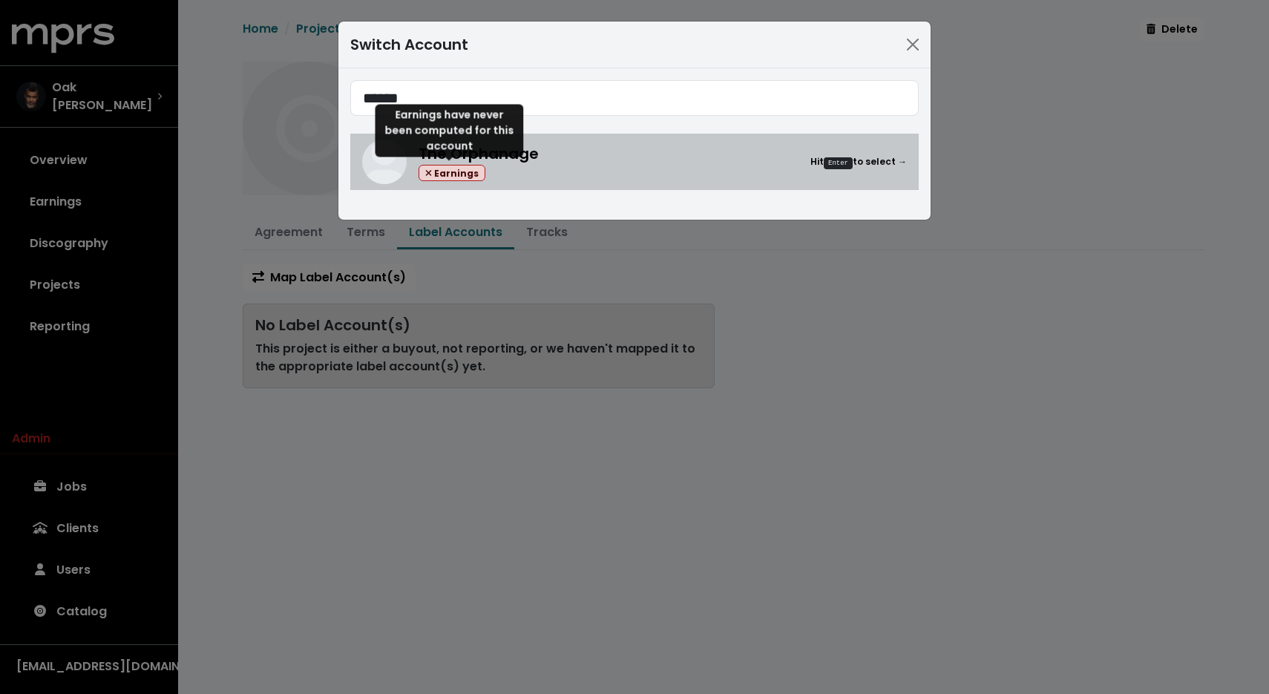
type input "******"
click at [443, 177] on span "Earnings" at bounding box center [451, 173] width 67 height 17
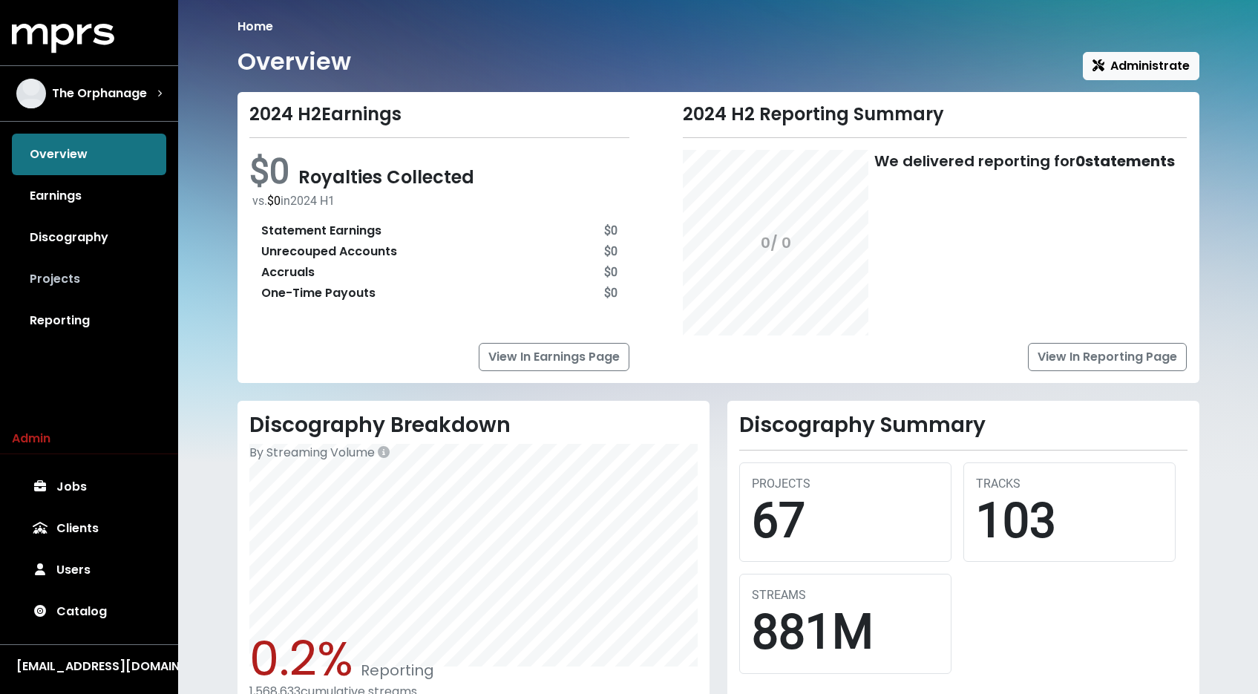
click at [42, 277] on link "Projects" at bounding box center [89, 279] width 154 height 42
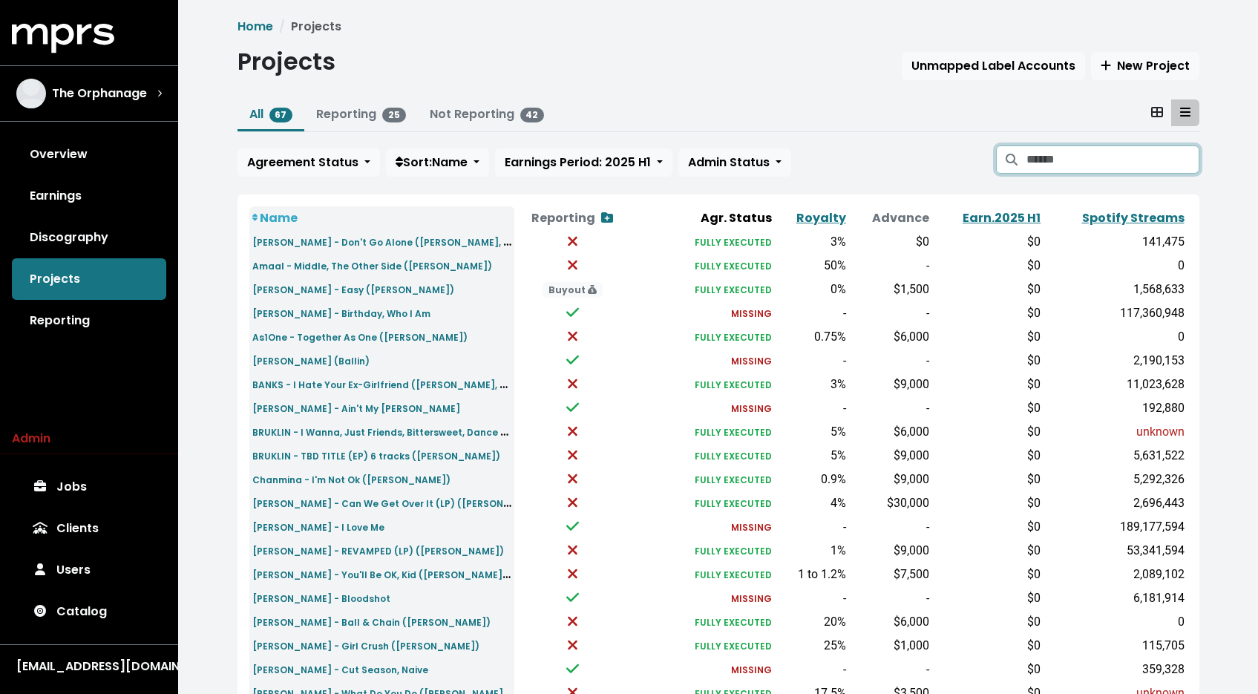
click at [1061, 162] on input "Search projects" at bounding box center [1112, 159] width 172 height 28
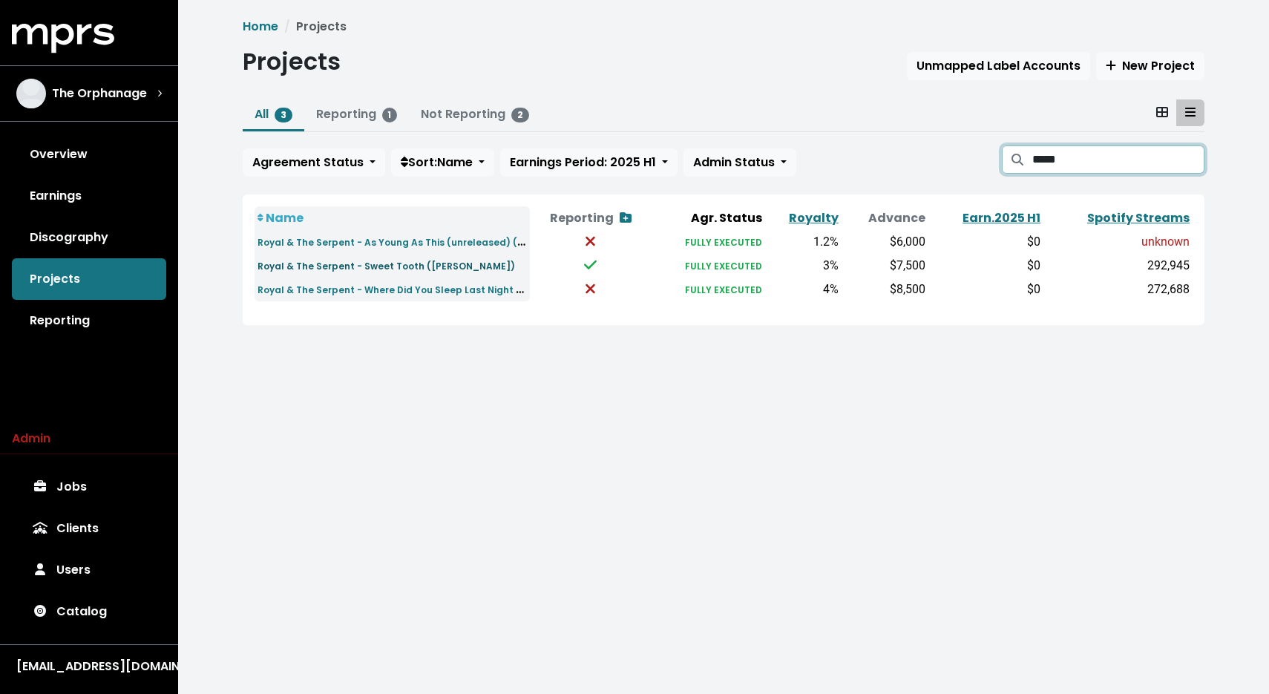
type input "*****"
click at [439, 267] on small "Royal & The Serpent - Sweet Tooth (Keith, Alex)" at bounding box center [385, 266] width 257 height 13
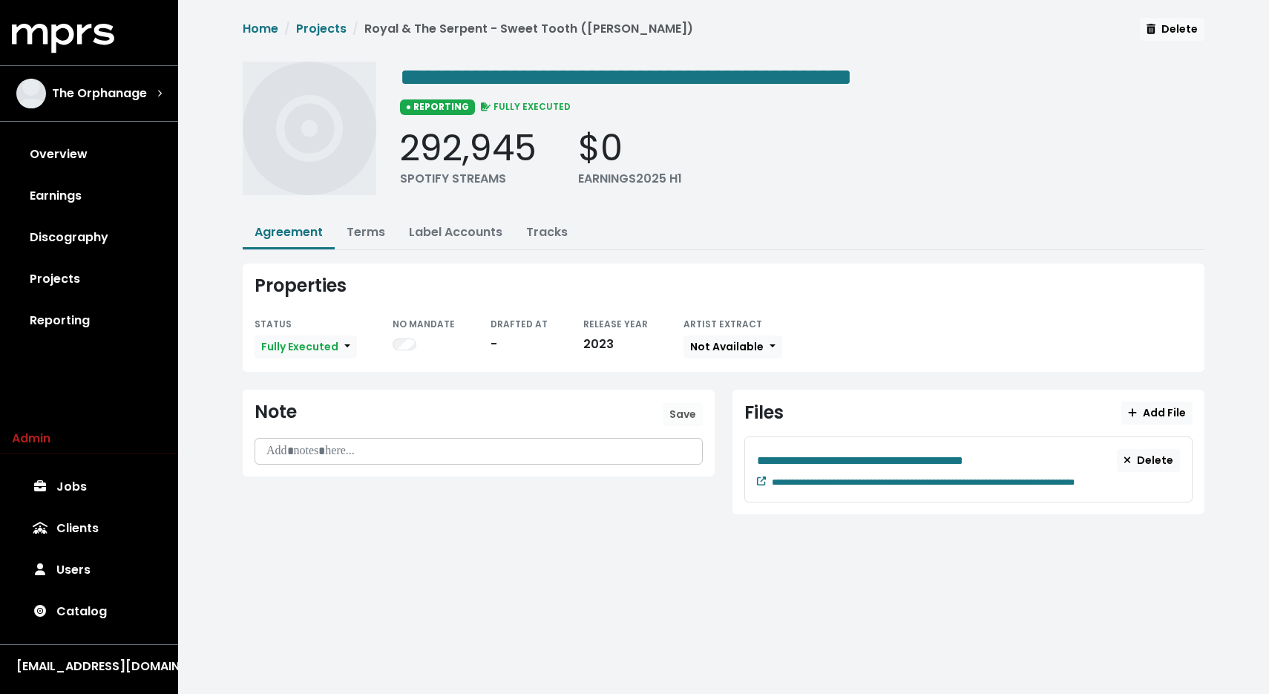
click at [766, 479] on div "**********" at bounding box center [968, 481] width 423 height 18
click at [761, 480] on icon at bounding box center [761, 480] width 9 height 9
click at [917, 456] on span "**********" at bounding box center [860, 460] width 206 height 11
click at [918, 458] on span "**********" at bounding box center [860, 460] width 206 height 11
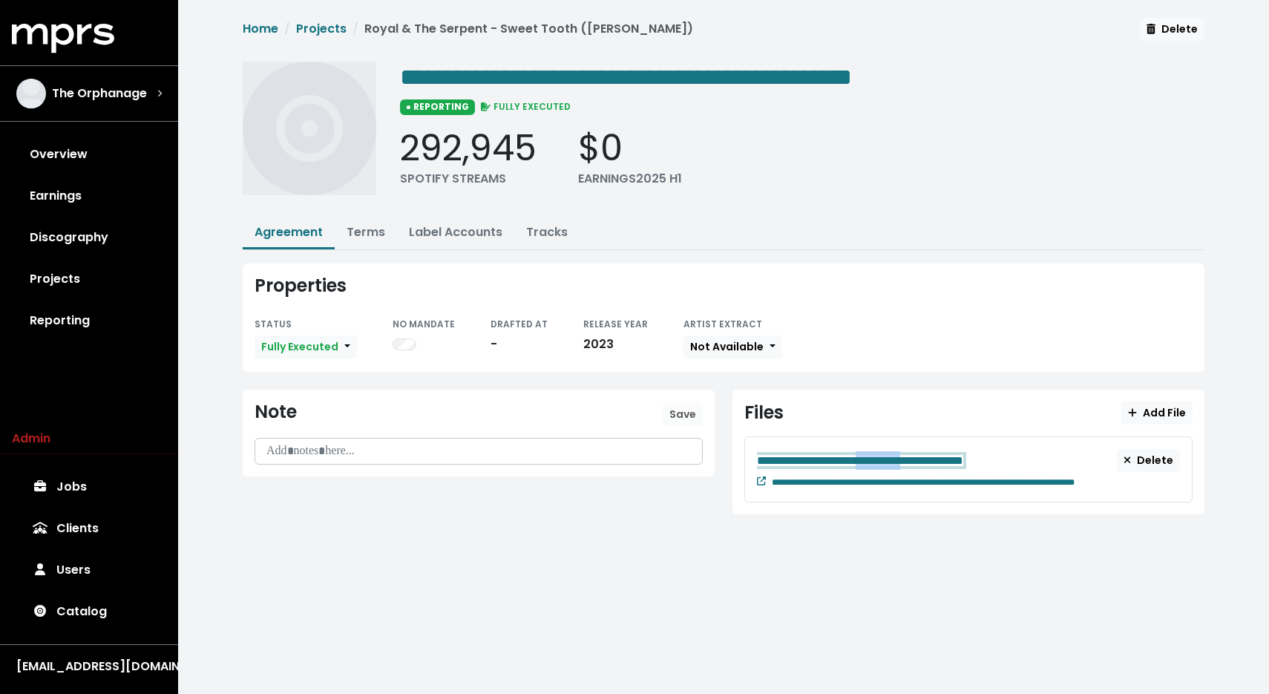
copy span "**********"
click at [441, 232] on link "Label Accounts" at bounding box center [455, 231] width 93 height 17
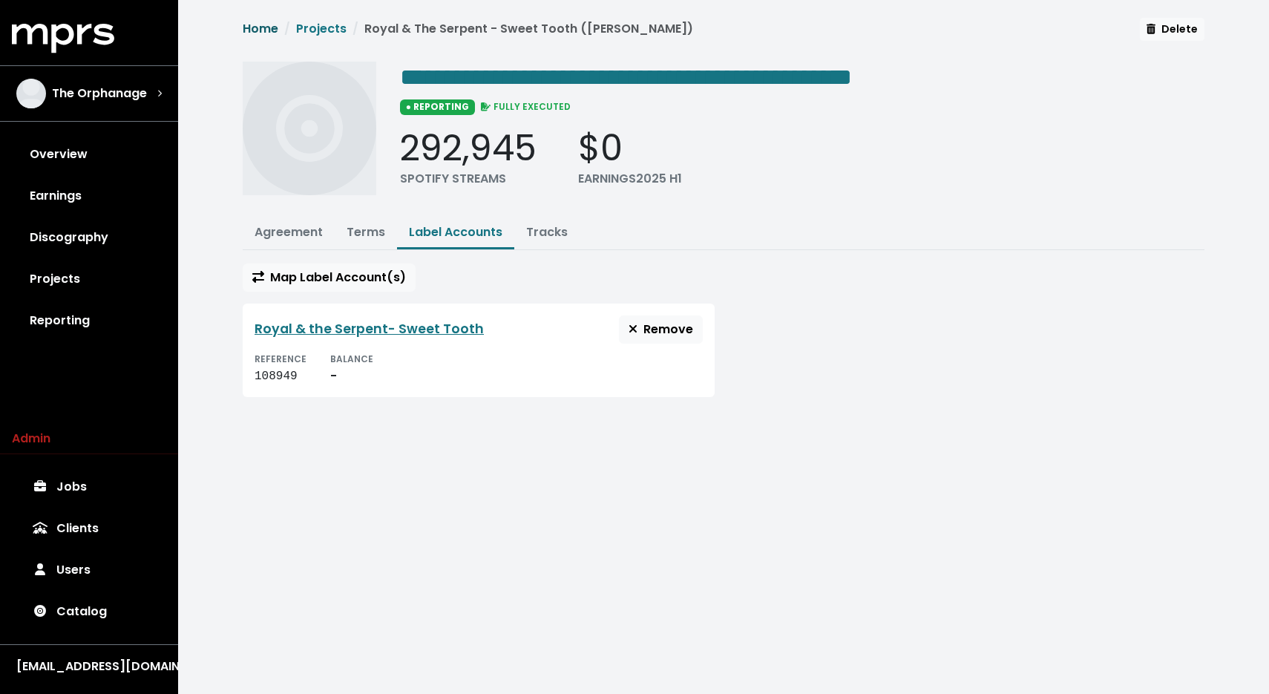
click at [254, 36] on link "Home" at bounding box center [261, 28] width 36 height 17
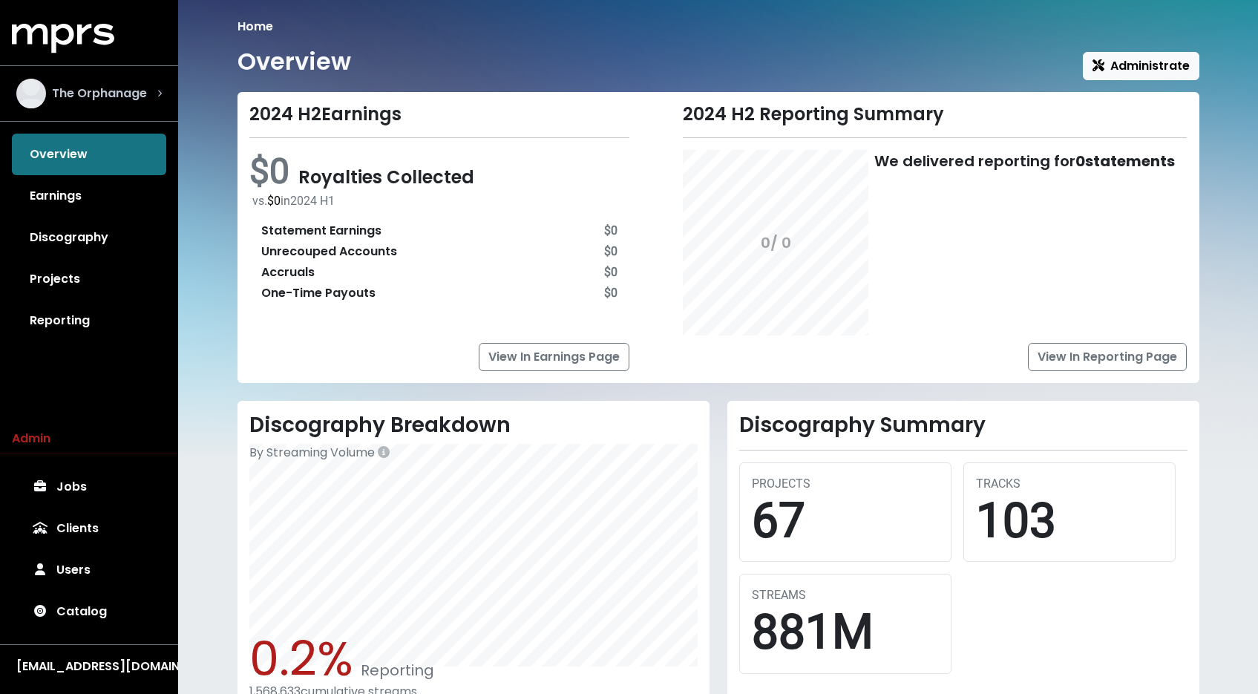
click at [104, 105] on div "The Orphanage" at bounding box center [81, 94] width 131 height 30
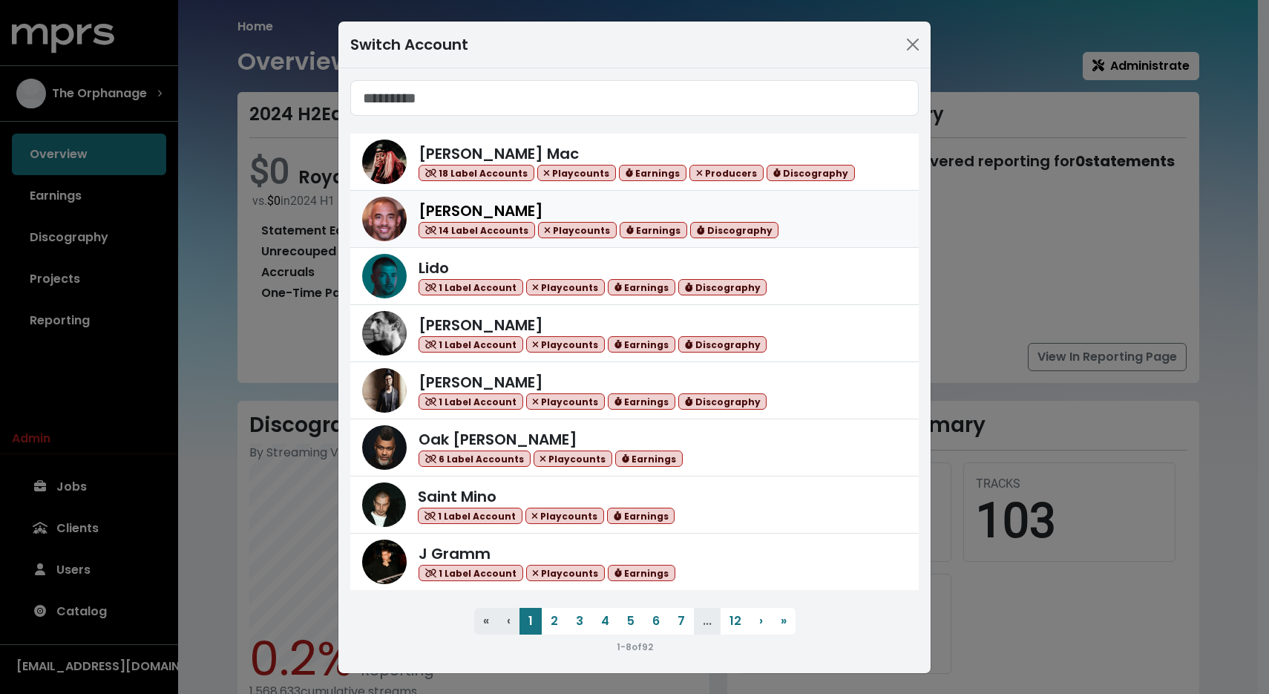
click at [548, 201] on div "[PERSON_NAME] 14 Label Accounts Playcounts Earnings Discography" at bounding box center [598, 219] width 360 height 39
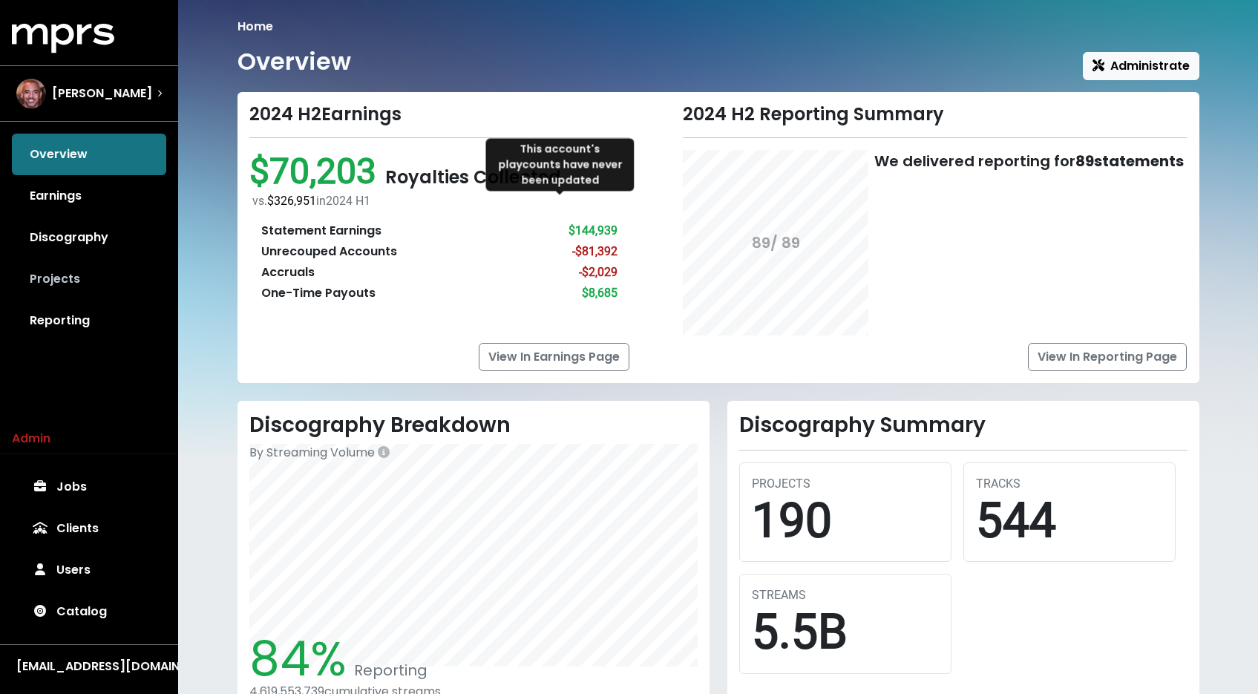
click at [39, 276] on link "Projects" at bounding box center [89, 279] width 154 height 42
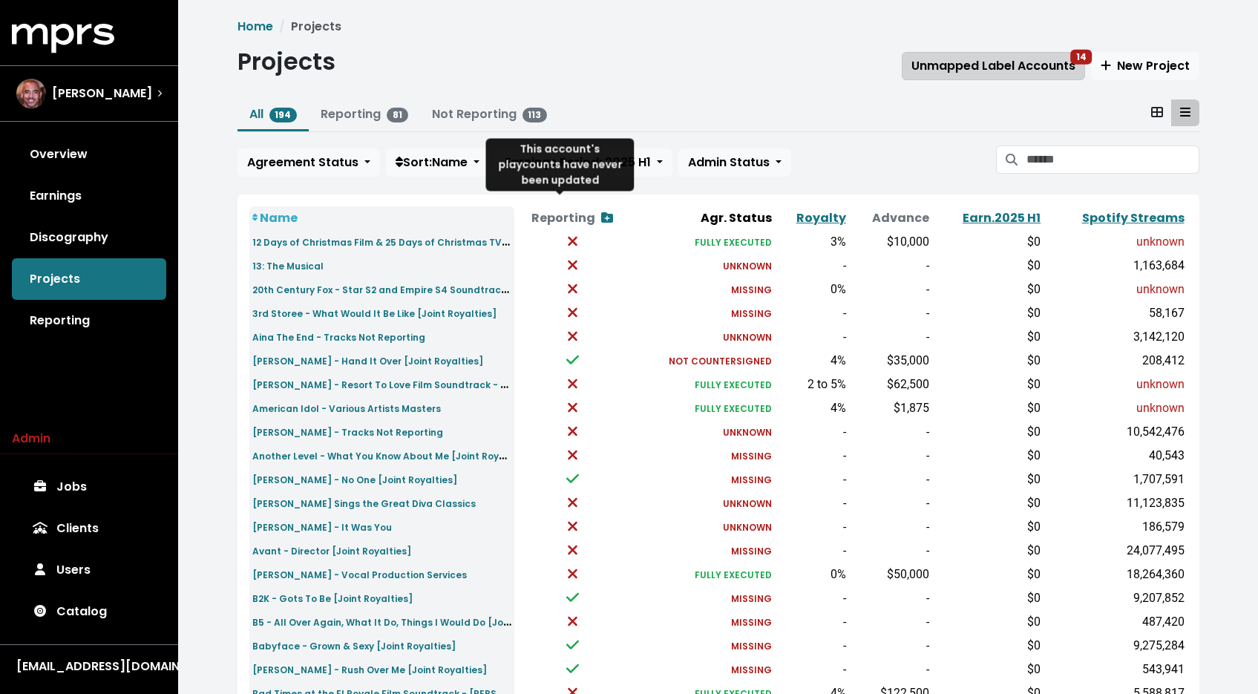
click at [1001, 65] on span "Unmapped Label Accounts 14" at bounding box center [993, 65] width 164 height 17
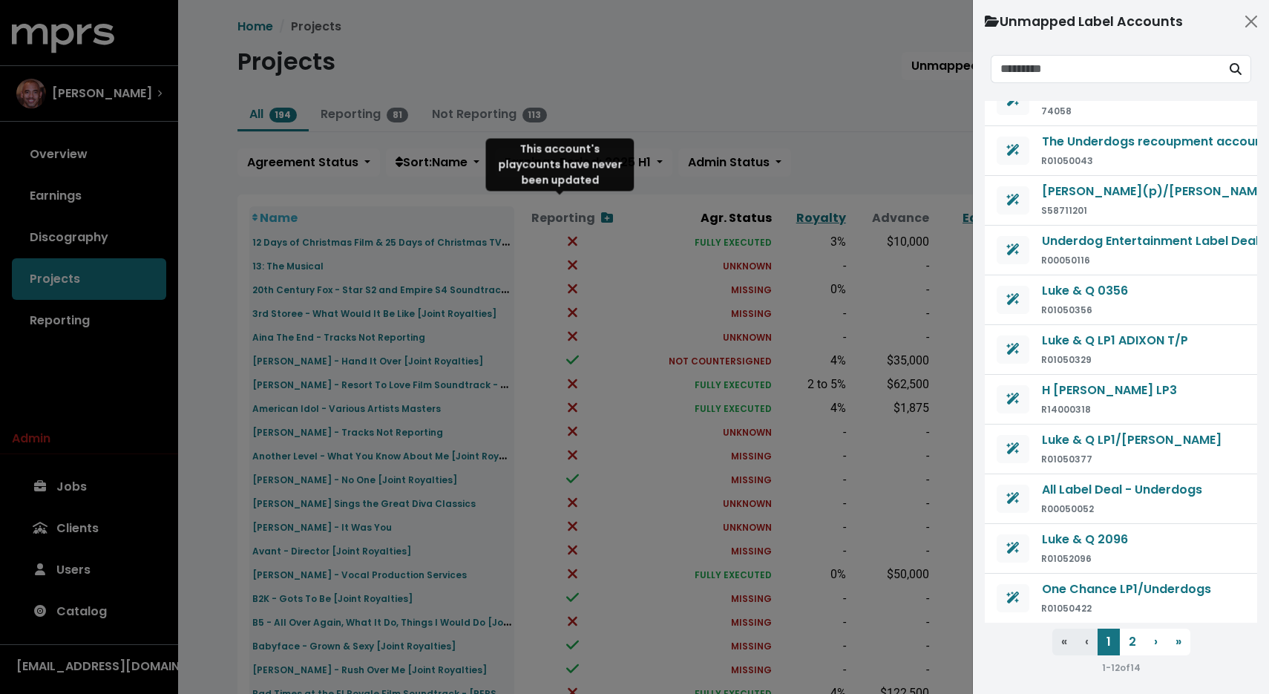
scroll to position [86, 0]
click at [1134, 643] on button "2" at bounding box center [1132, 641] width 25 height 27
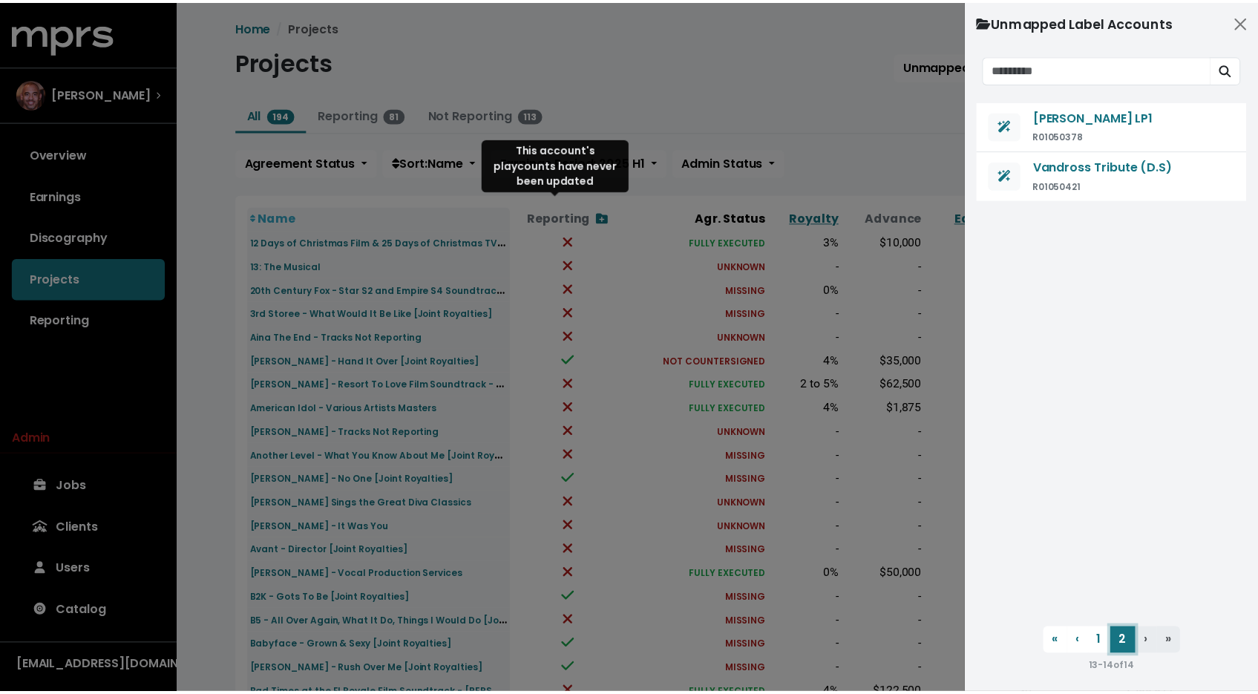
scroll to position [0, 0]
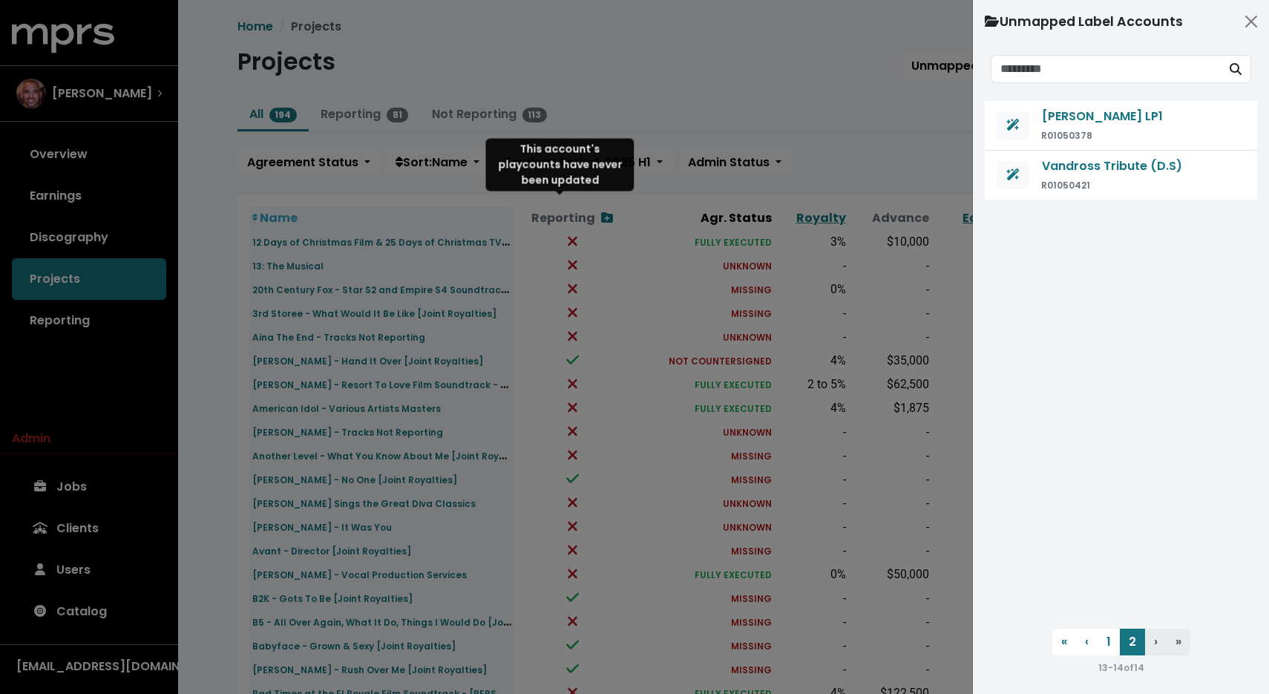
click at [772, 122] on div at bounding box center [634, 347] width 1269 height 694
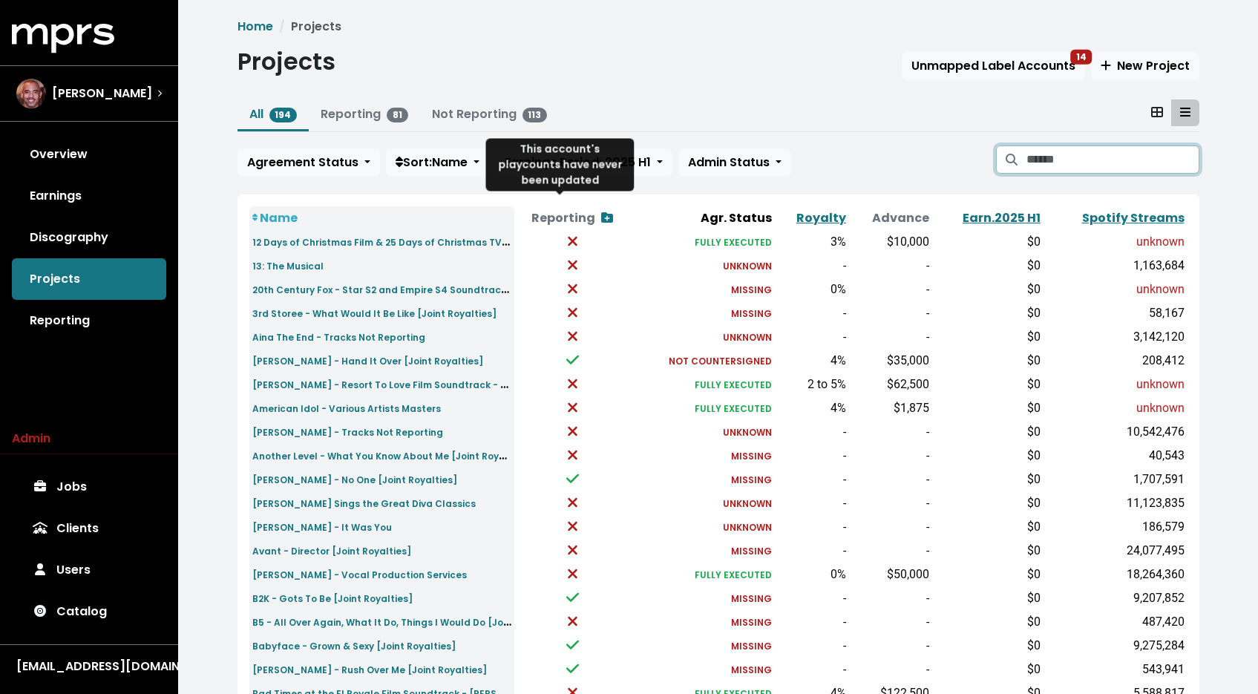
click at [1087, 161] on input "Search projects" at bounding box center [1112, 159] width 172 height 28
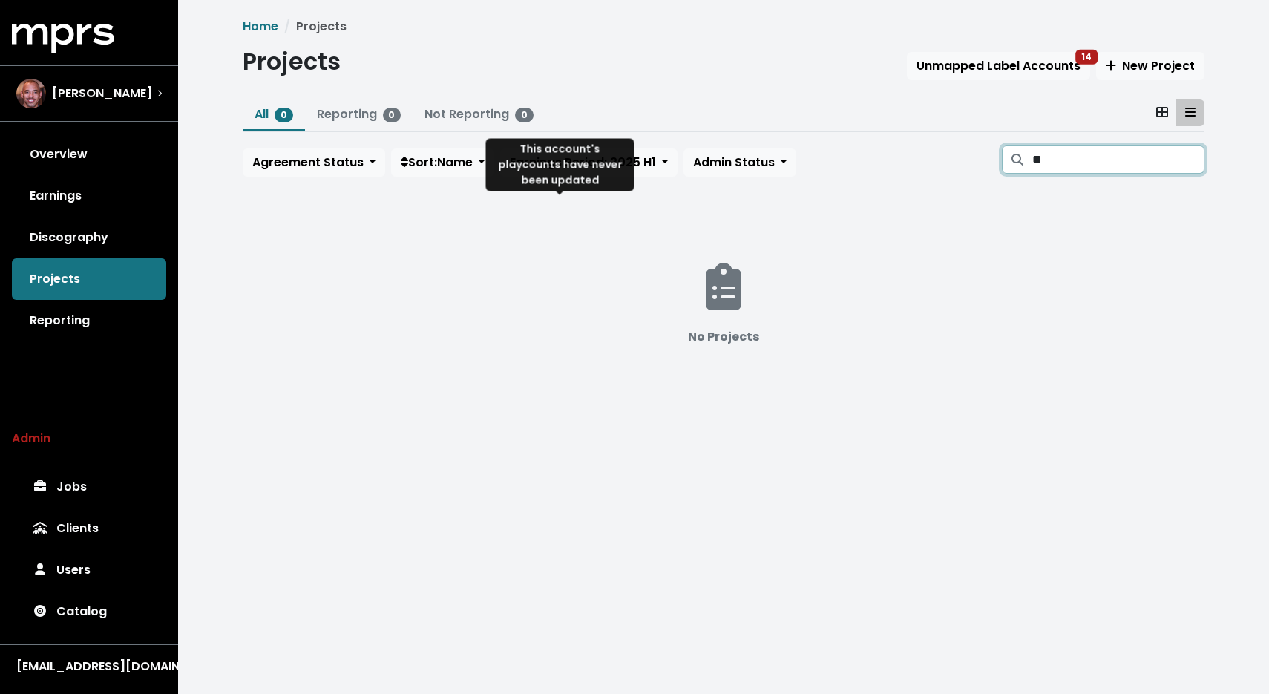
type input "*"
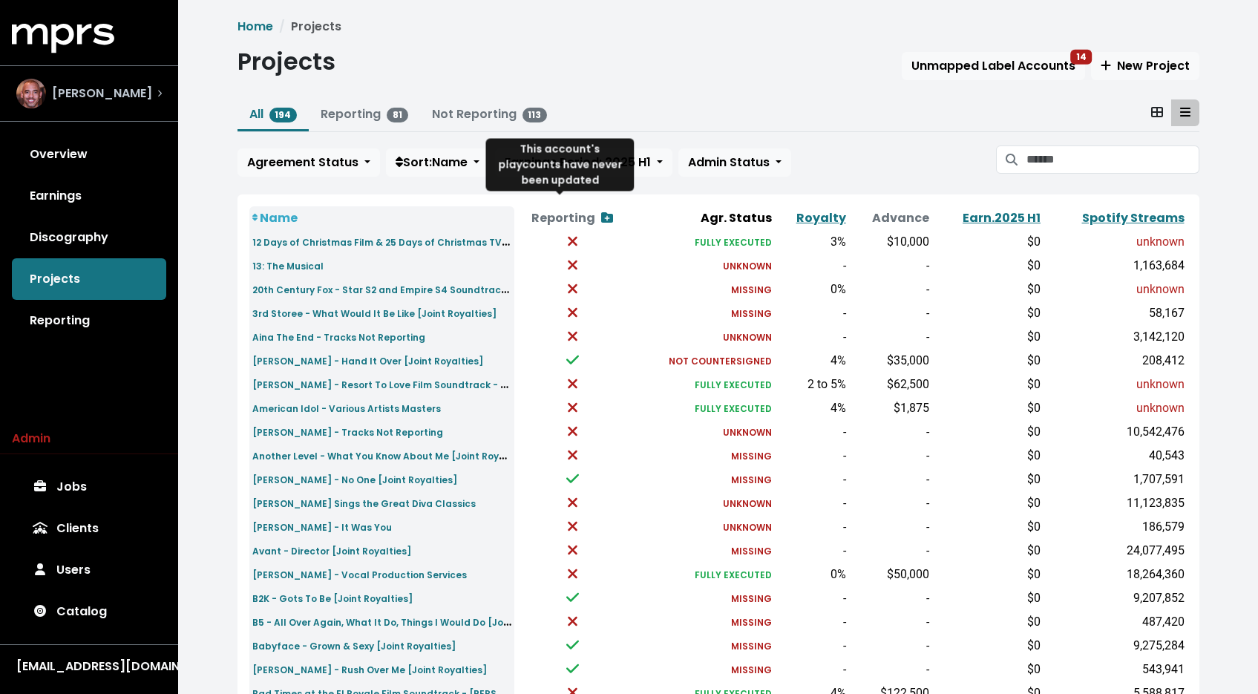
click at [63, 83] on div "[PERSON_NAME]" at bounding box center [84, 94] width 136 height 30
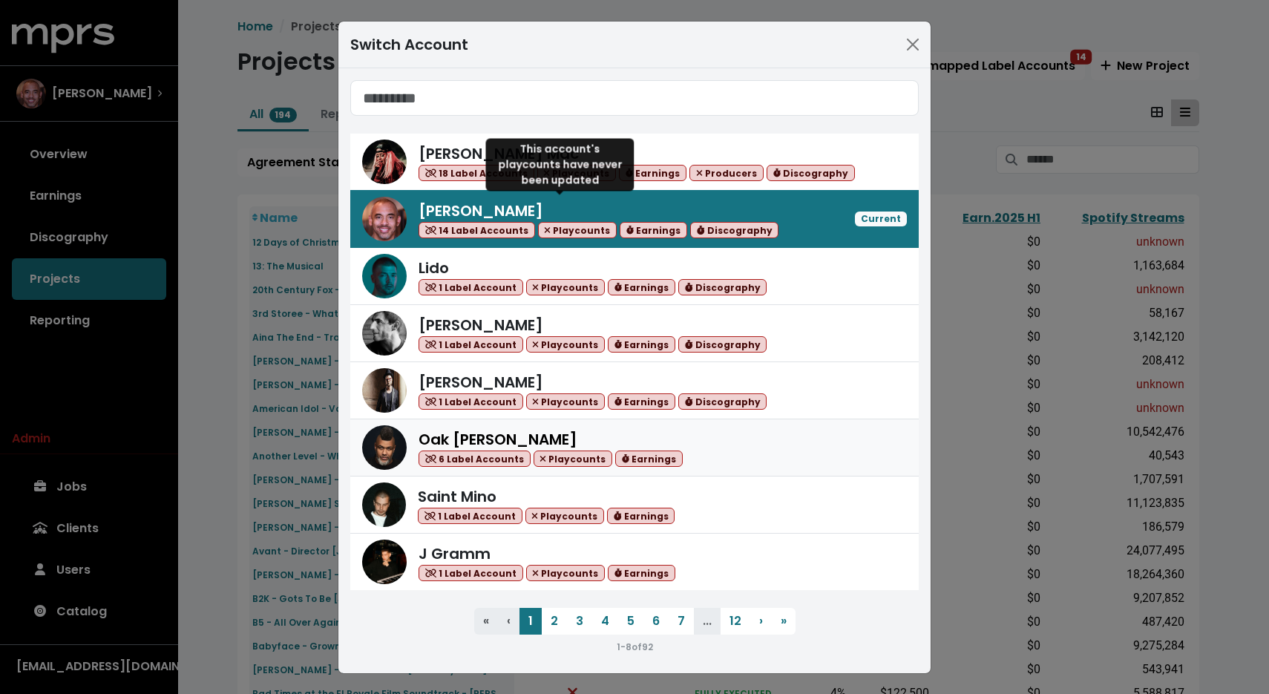
click at [665, 428] on div "Oak [PERSON_NAME] 6 Label Accounts Playcounts Earnings" at bounding box center [662, 447] width 488 height 39
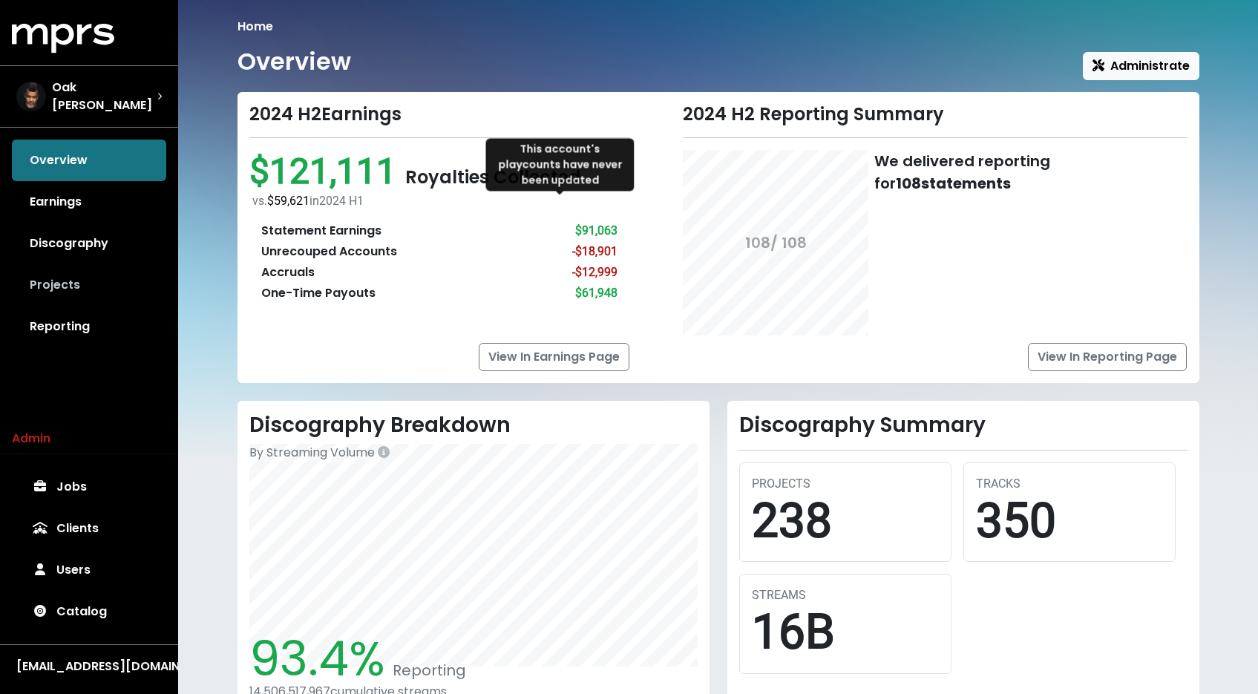
click at [75, 279] on link "Projects" at bounding box center [89, 285] width 154 height 42
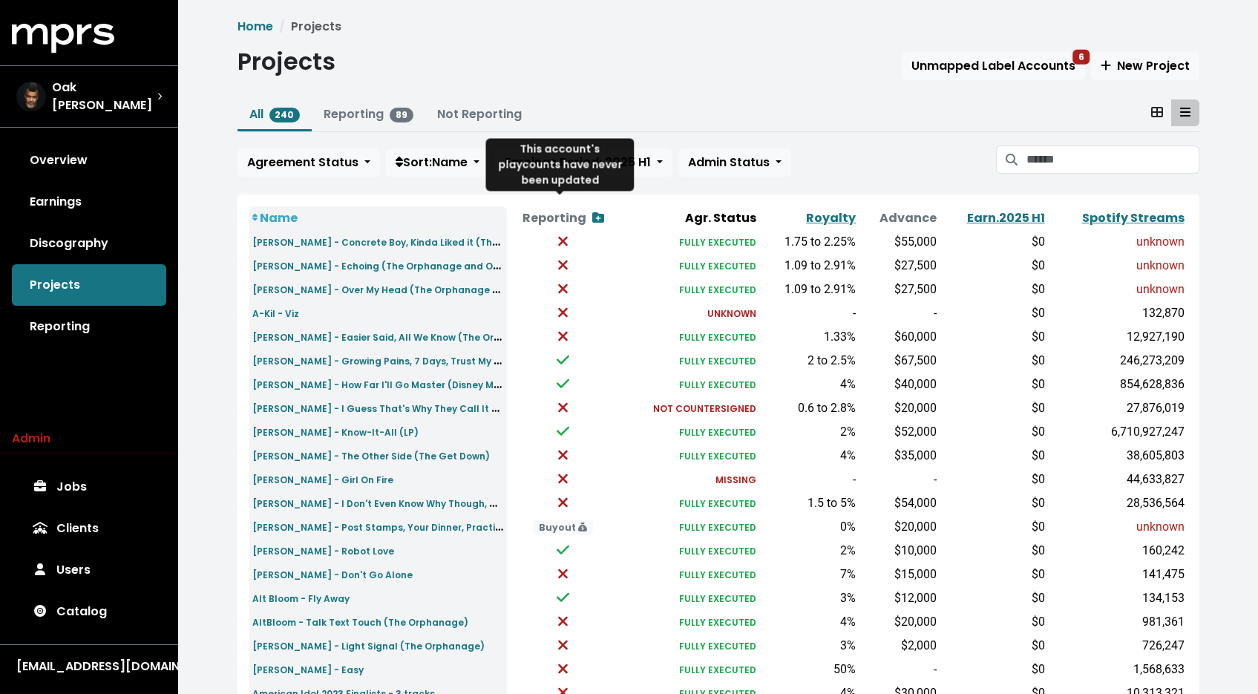
click at [1053, 50] on div "Projects Unmapped Label Accounts 6 New Project" at bounding box center [718, 64] width 962 height 34
click at [1050, 57] on span "Unmapped Label Accounts 6" at bounding box center [993, 65] width 164 height 17
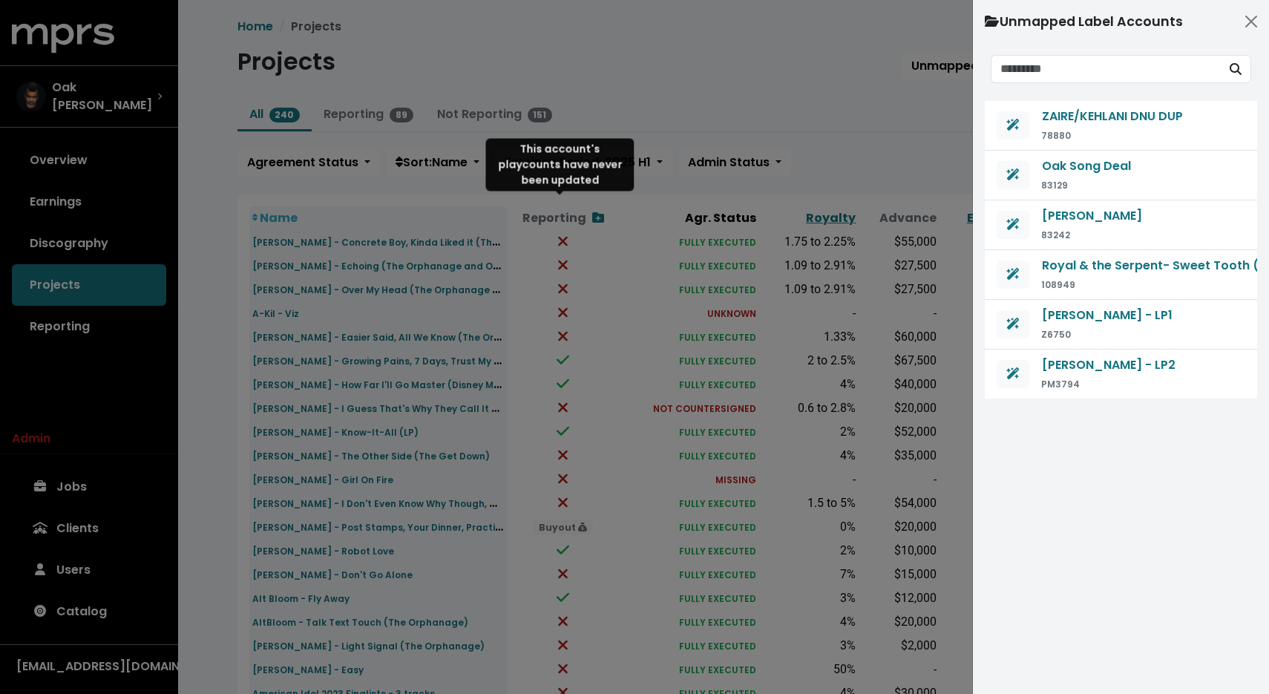
click at [1056, 285] on small "108949" at bounding box center [1058, 284] width 34 height 13
copy small "108949"
click at [1073, 270] on span "Royal & the Serpent- Sweet Tooth (The Orphanage)" at bounding box center [1201, 265] width 318 height 17
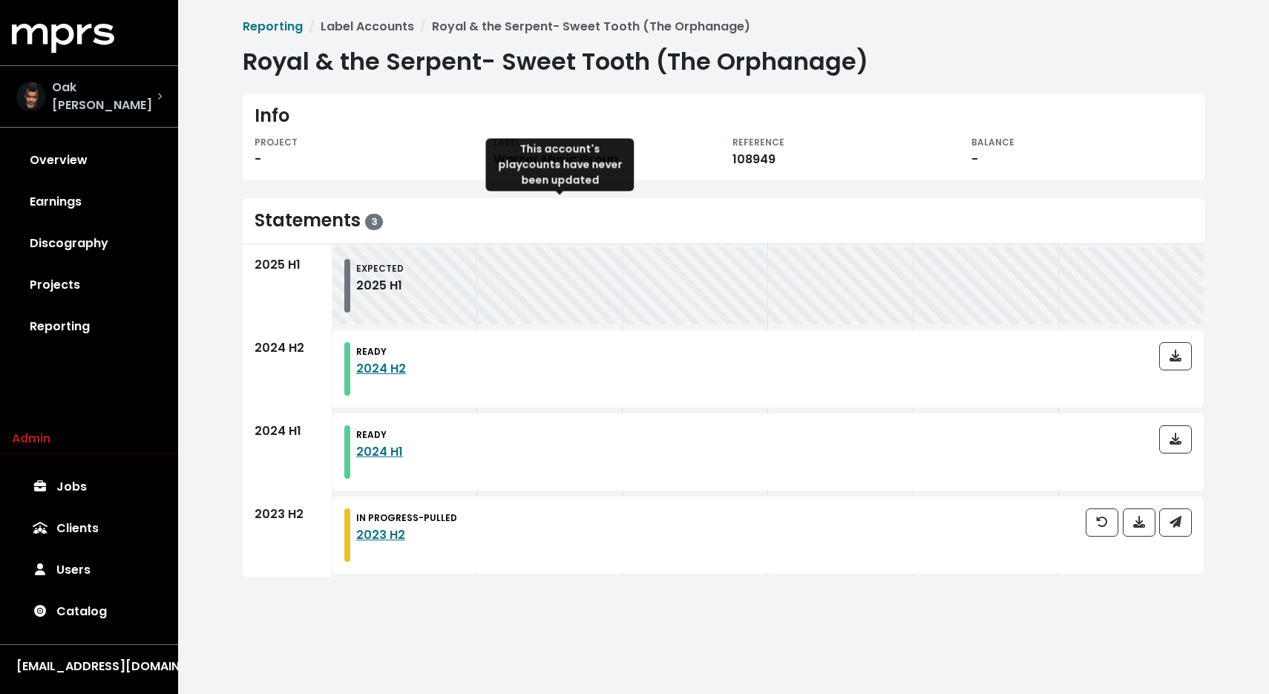
click at [69, 110] on div "Oak [PERSON_NAME]" at bounding box center [88, 96] width 169 height 59
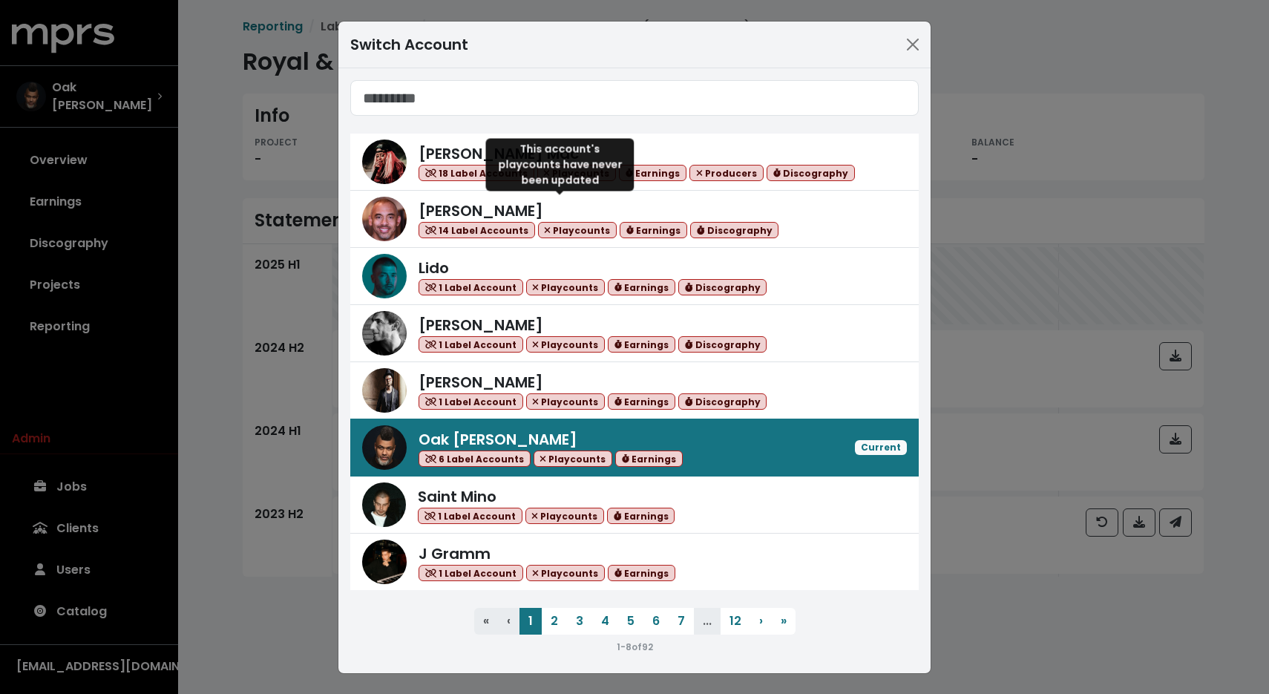
click at [500, 89] on input "Search accounts" at bounding box center [634, 98] width 568 height 36
type input "*"
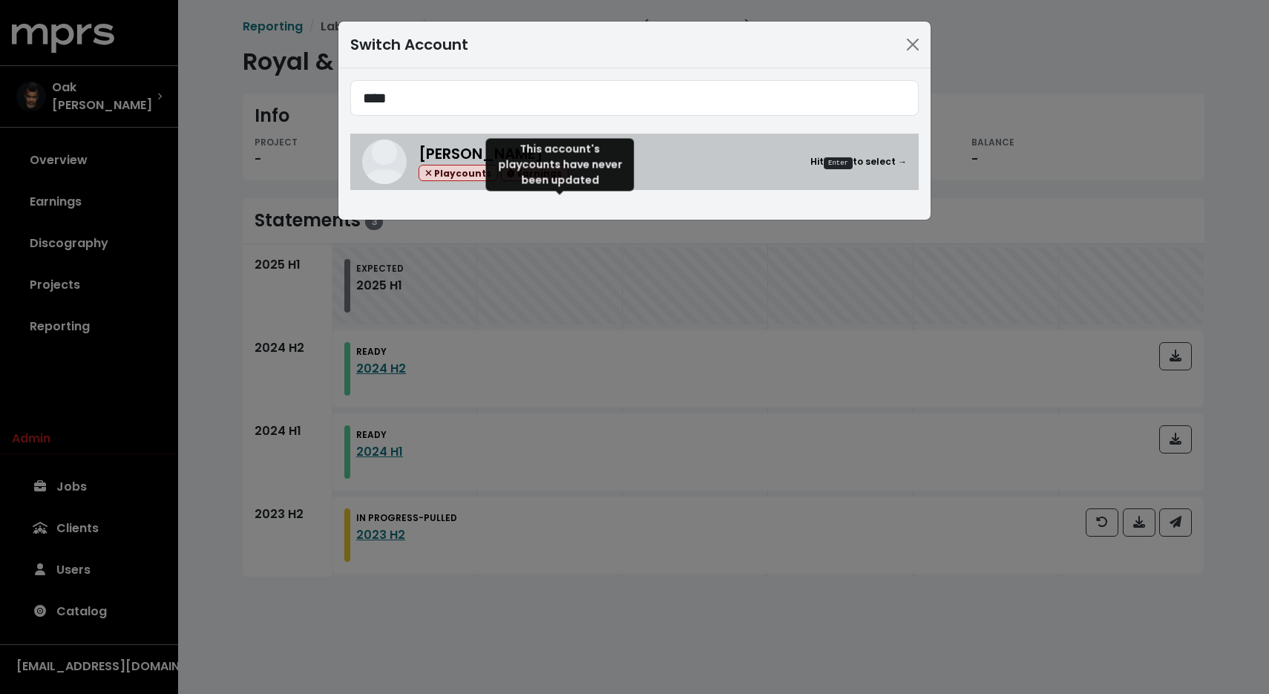
type input "****"
click at [392, 164] on img at bounding box center [384, 161] width 45 height 45
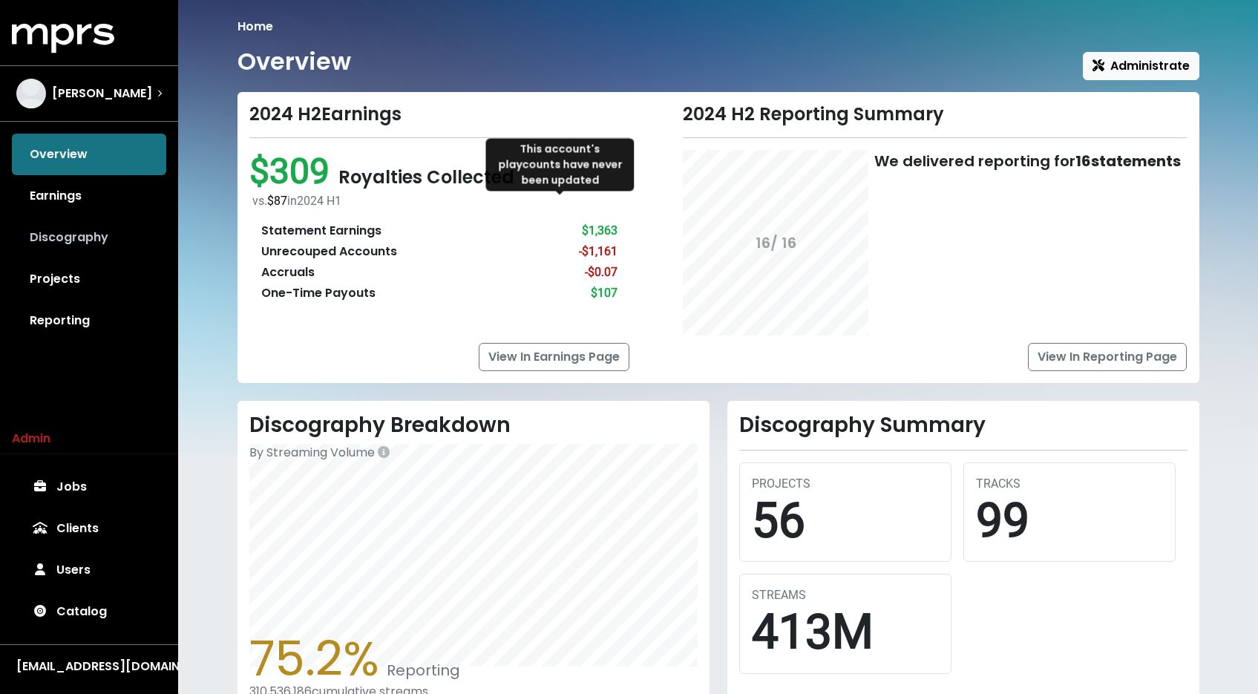
click at [67, 235] on link "Discography" at bounding box center [89, 238] width 154 height 42
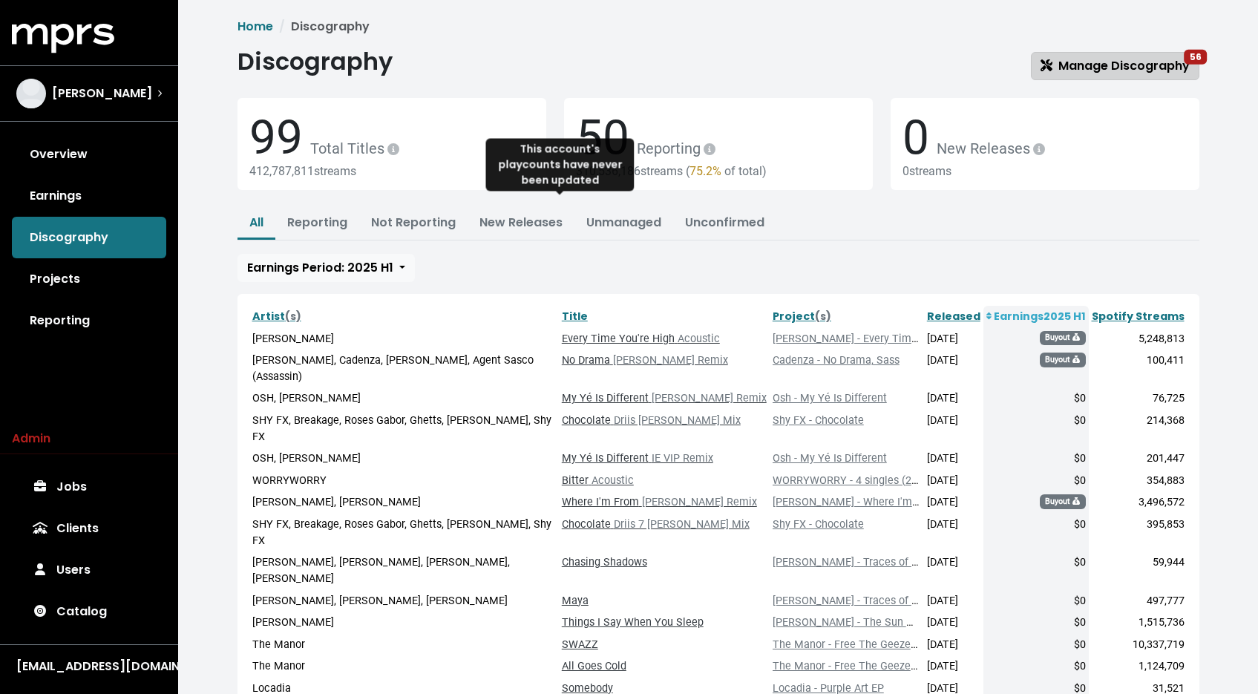
click at [1066, 76] on link "Manage Discography 56" at bounding box center [1115, 66] width 168 height 28
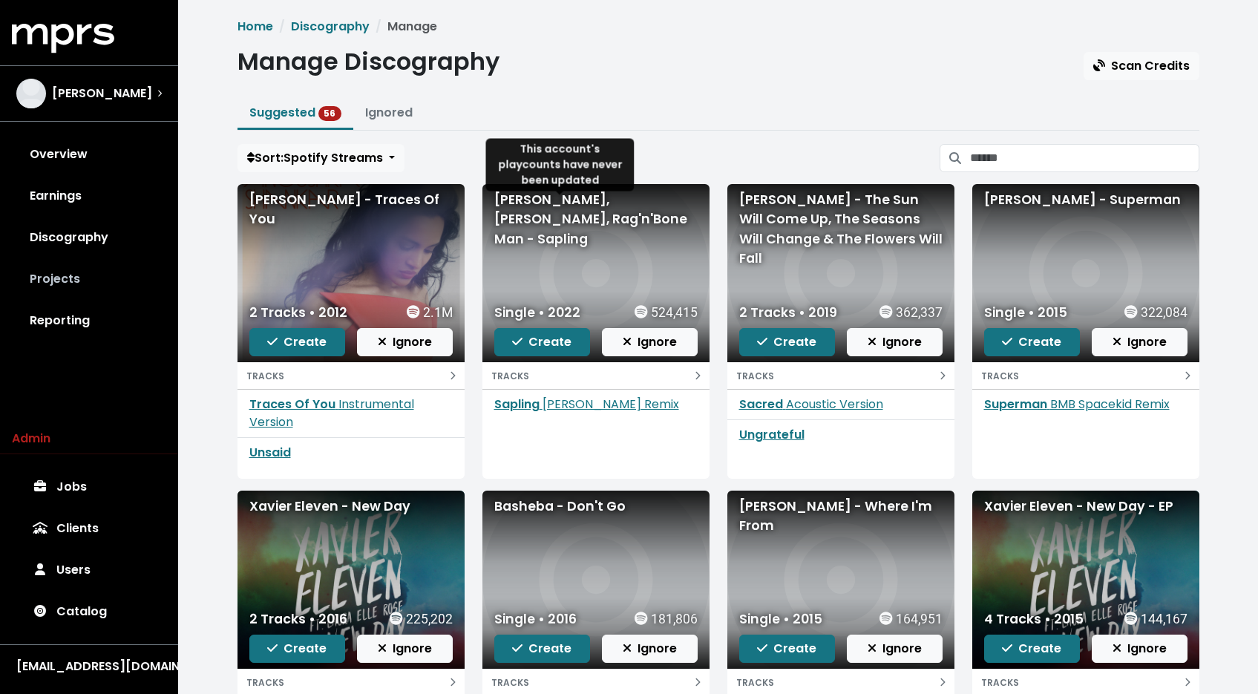
click at [42, 277] on link "Projects" at bounding box center [89, 279] width 154 height 42
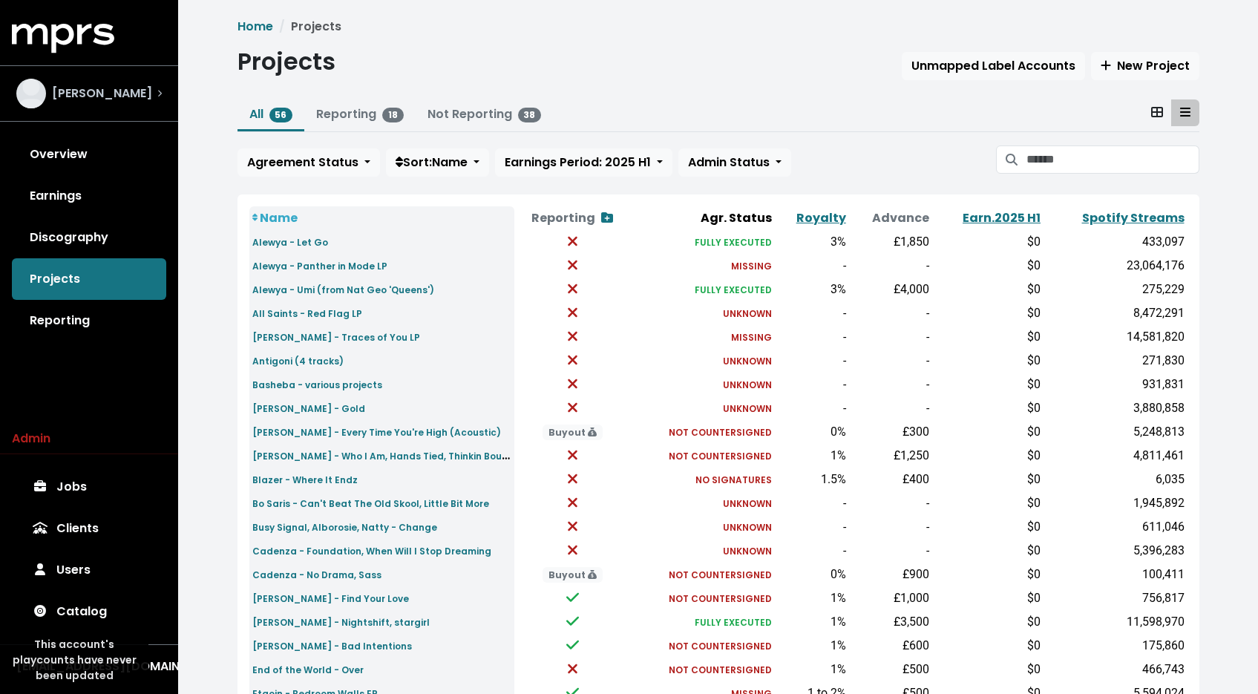
click at [124, 85] on span "[PERSON_NAME]" at bounding box center [102, 94] width 100 height 18
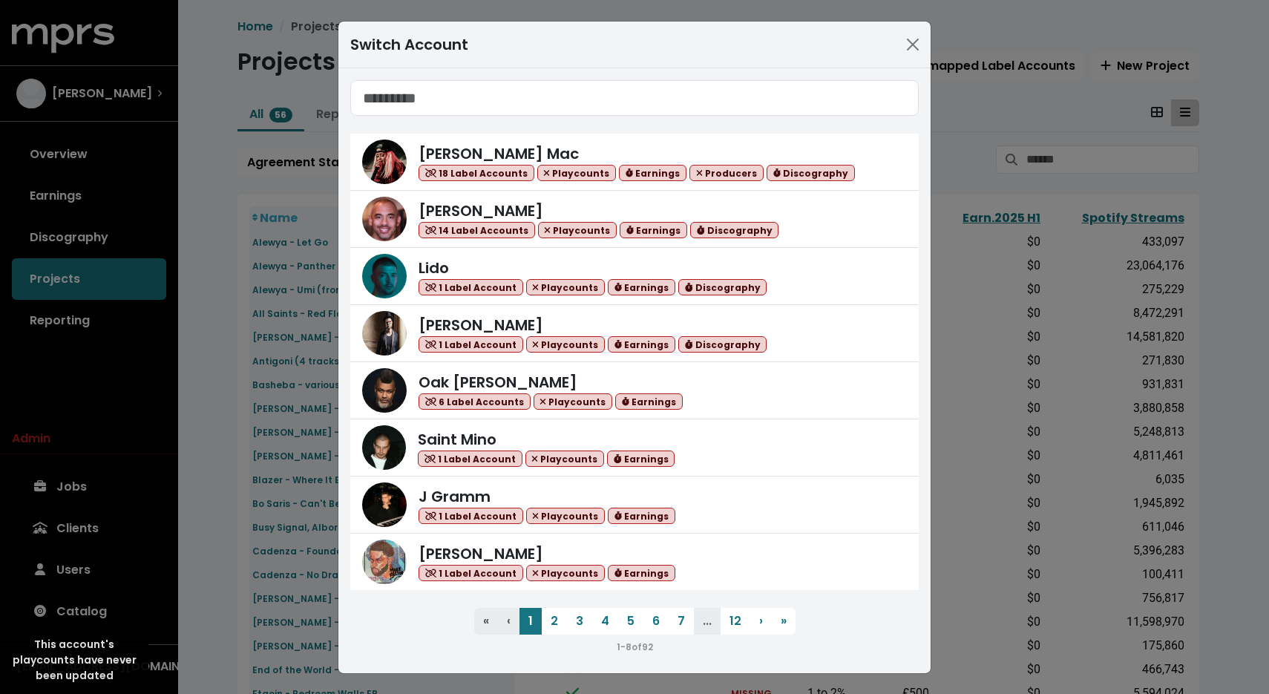
click at [542, 83] on input "Search accounts" at bounding box center [634, 98] width 568 height 36
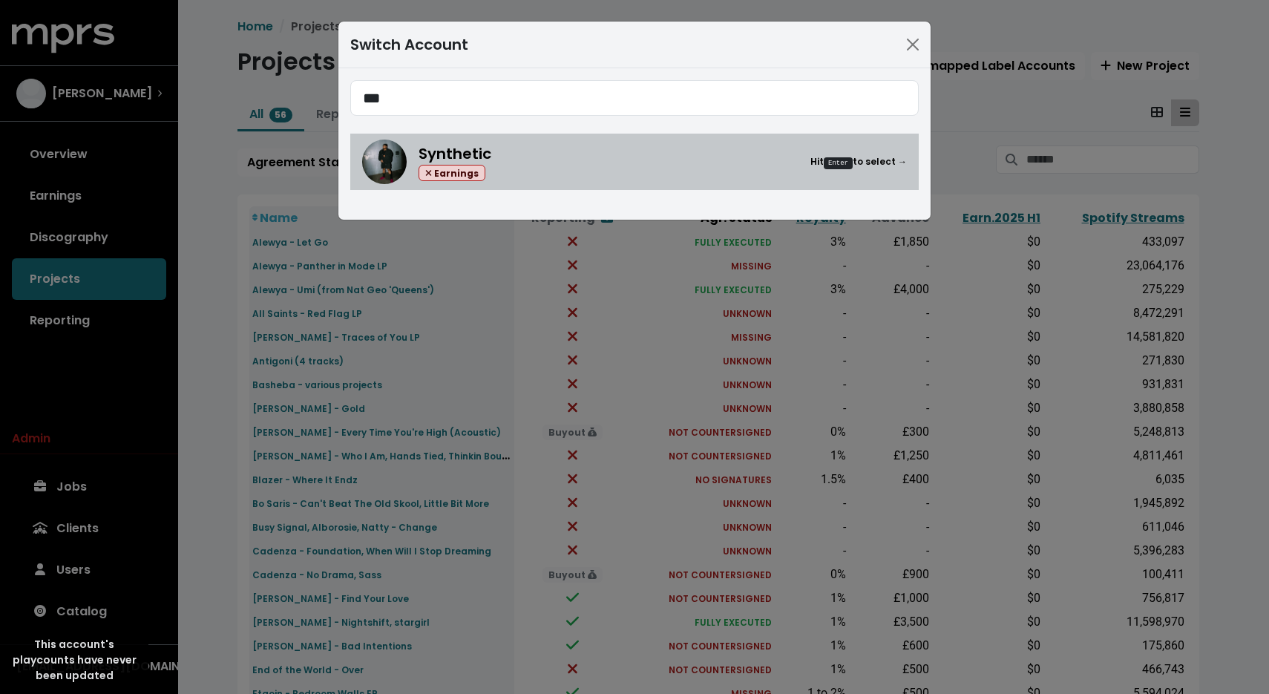
type input "***"
click at [579, 183] on div "Synthetic Earnings Hit Enter to select →" at bounding box center [634, 161] width 545 height 45
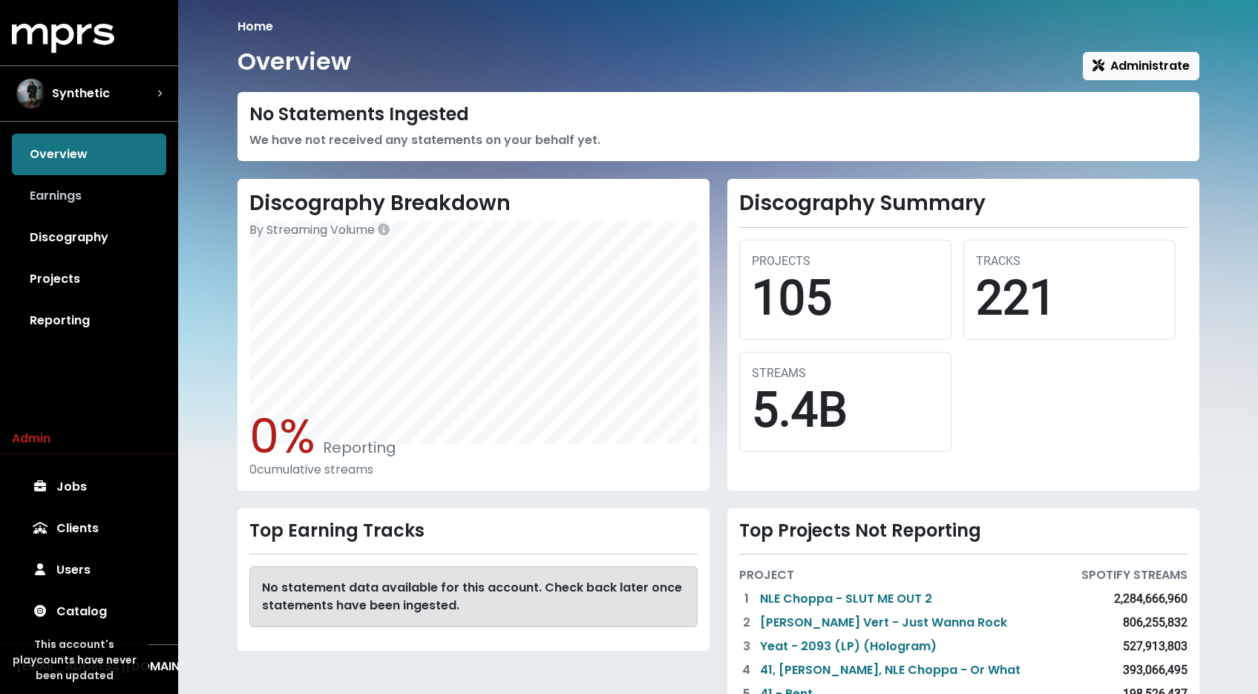
click at [88, 204] on link "Earnings" at bounding box center [89, 196] width 154 height 42
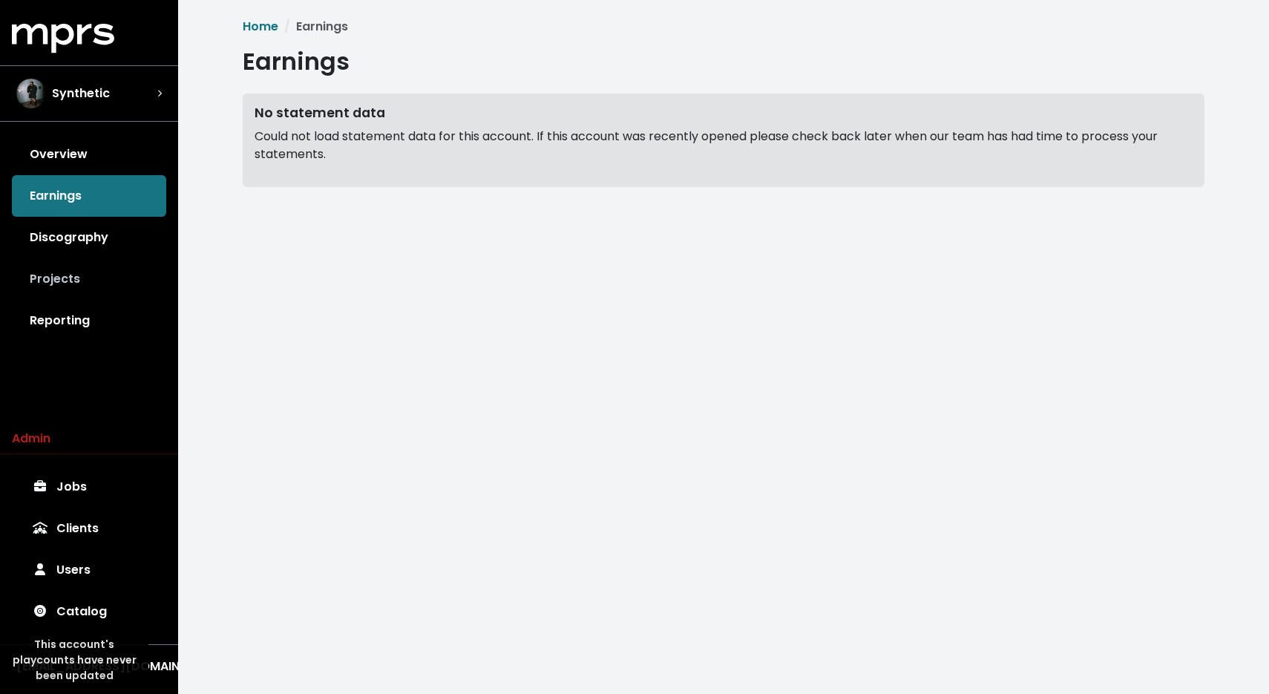
click at [55, 275] on link "Projects" at bounding box center [89, 279] width 154 height 42
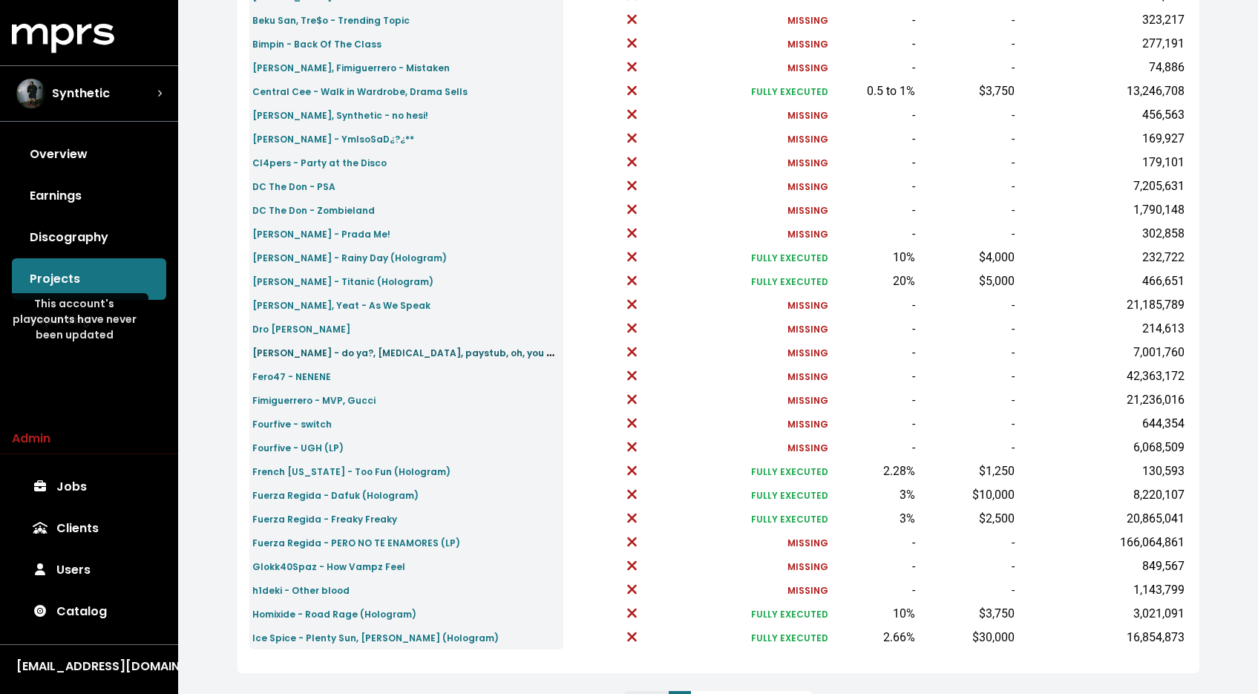
scroll to position [415, 0]
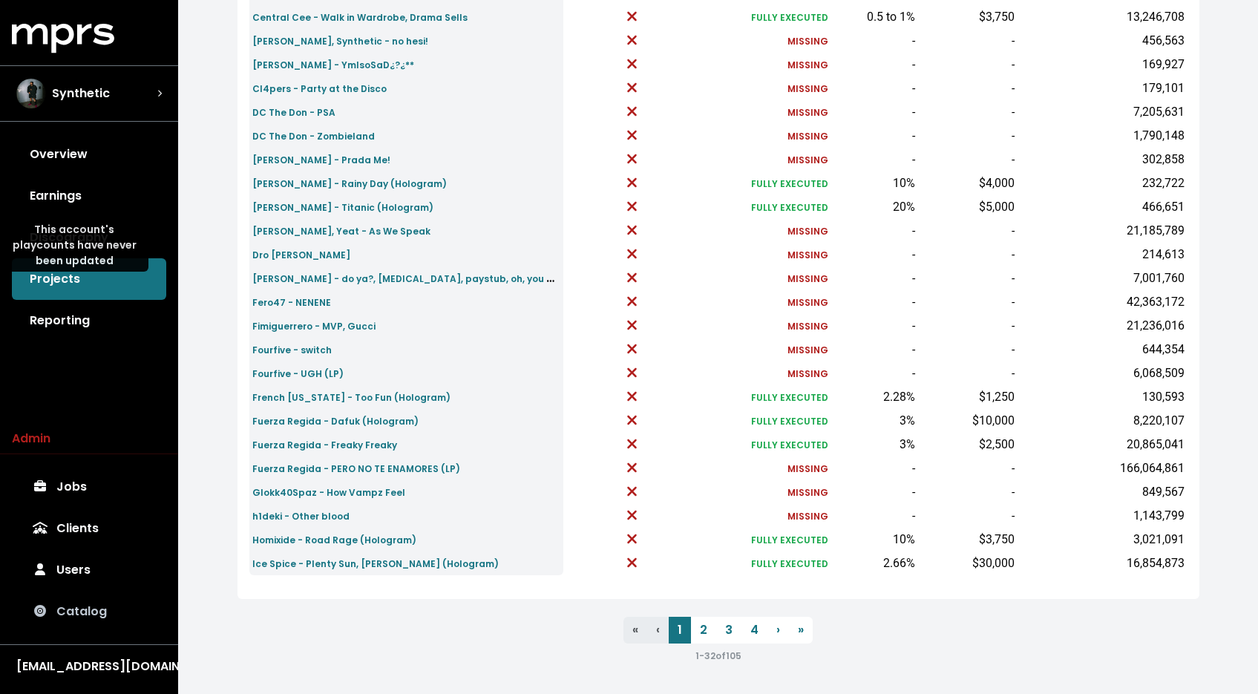
click at [73, 608] on link "Catalog" at bounding box center [89, 612] width 154 height 42
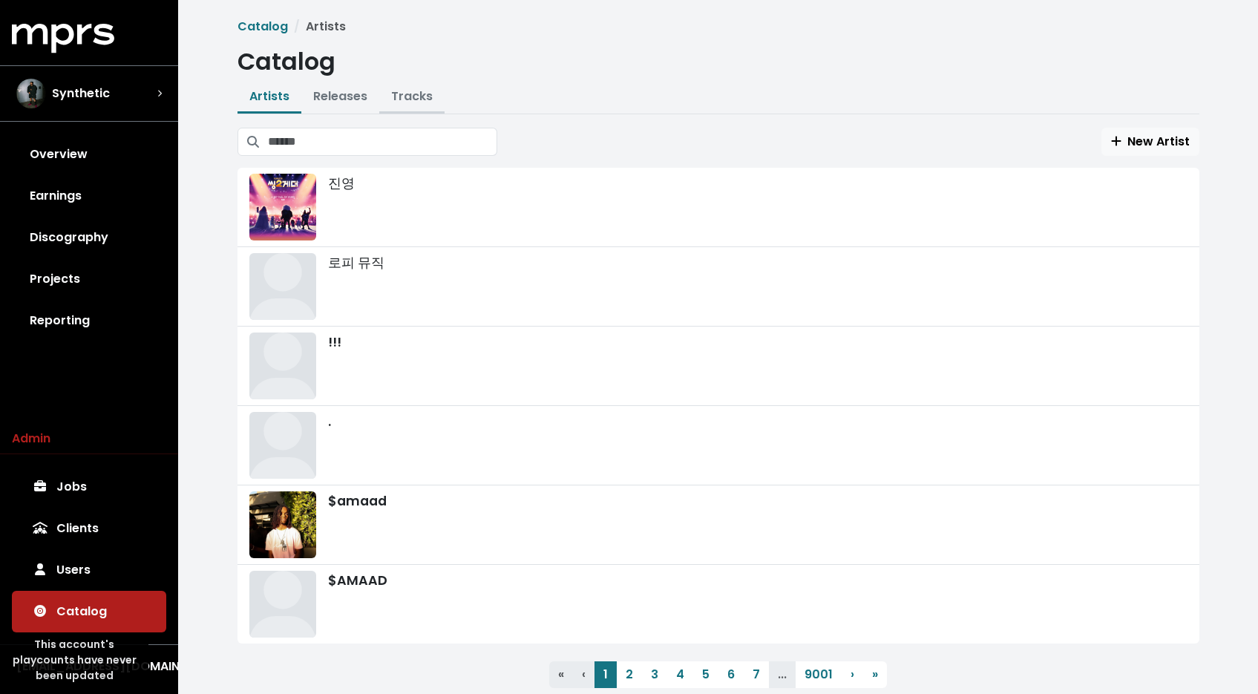
click at [425, 110] on button "Tracks" at bounding box center [411, 98] width 65 height 32
click at [415, 95] on link "Tracks" at bounding box center [412, 96] width 42 height 17
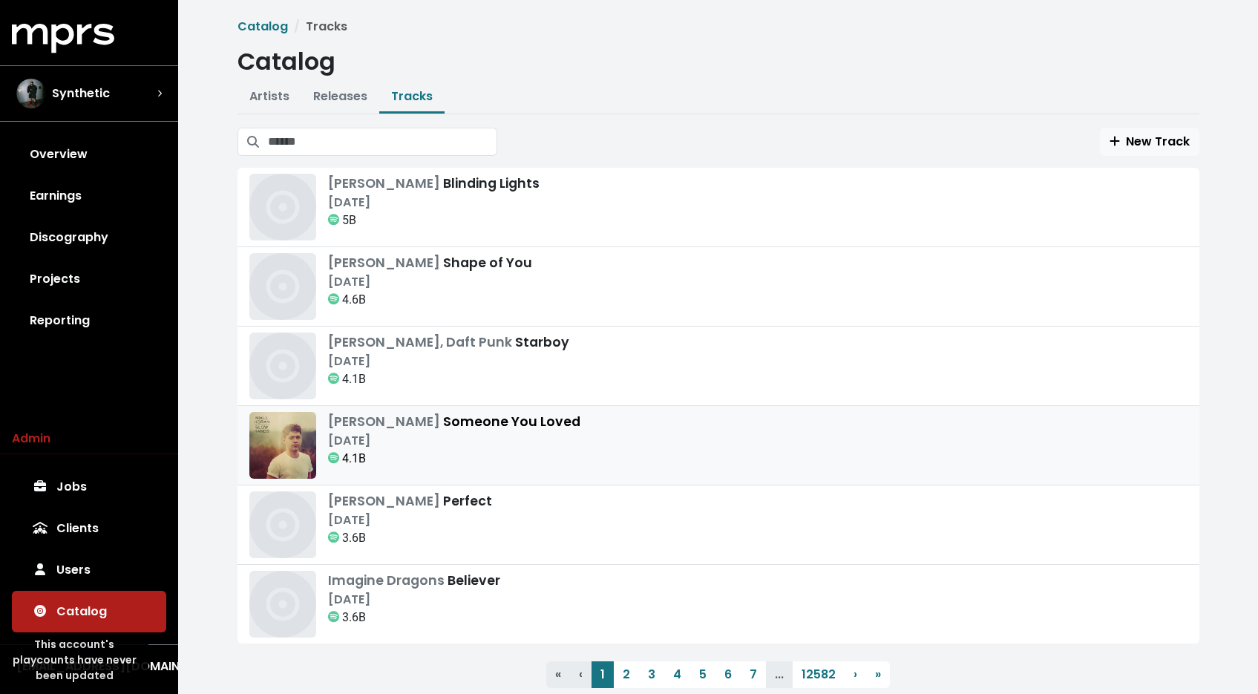
click at [443, 420] on div "[PERSON_NAME] Someone You Loved" at bounding box center [454, 421] width 252 height 19
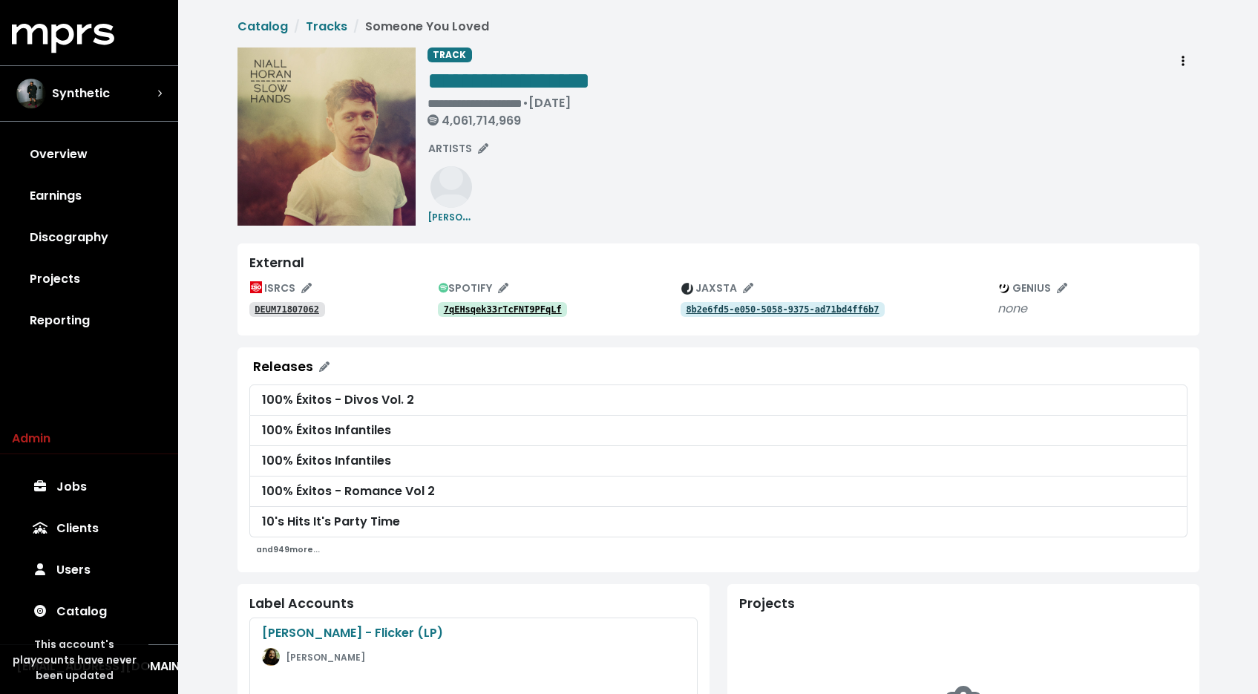
click at [289, 543] on span "and 949 more..." at bounding box center [288, 548] width 64 height 15
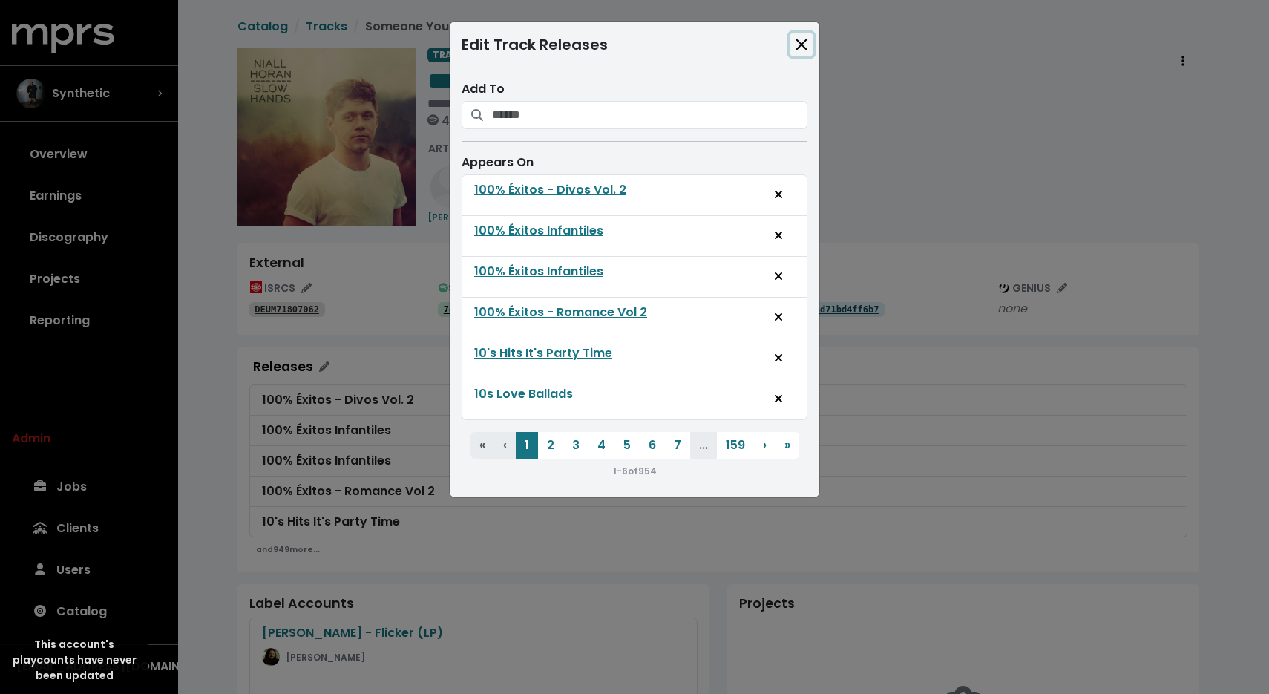
click at [800, 42] on button "Close" at bounding box center [801, 45] width 24 height 24
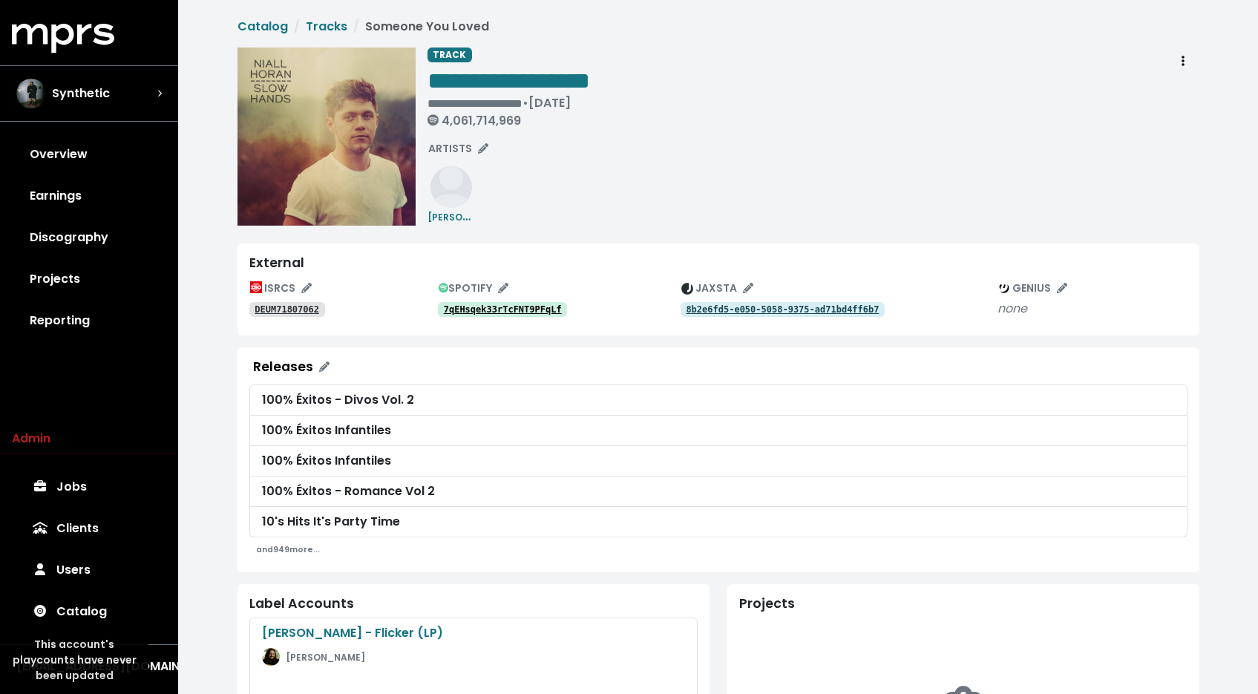
click at [519, 314] on tt "7qEHsqek33rTcFNT9PFqLf" at bounding box center [503, 309] width 118 height 10
click at [326, 31] on link "Tracks" at bounding box center [327, 26] width 42 height 17
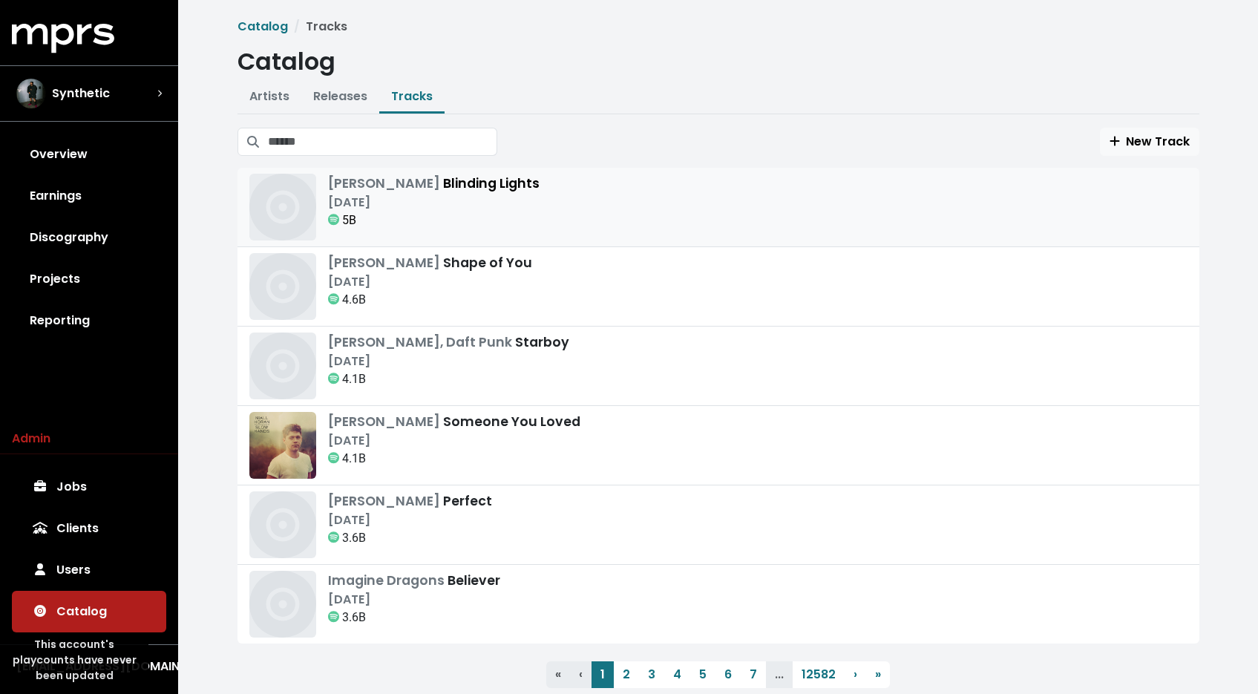
click at [516, 234] on div "[PERSON_NAME] Blinding Lights [DATE] 5B" at bounding box center [718, 207] width 938 height 67
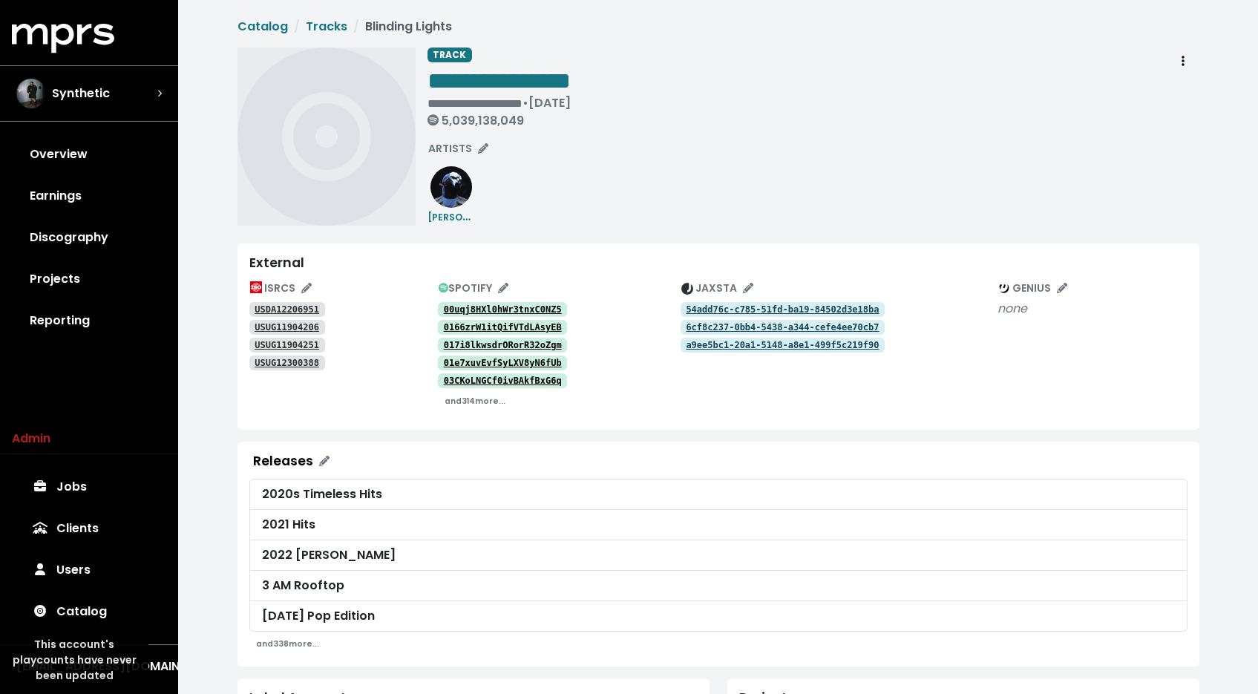
click at [290, 312] on tt "USDA12206951" at bounding box center [286, 309] width 65 height 10
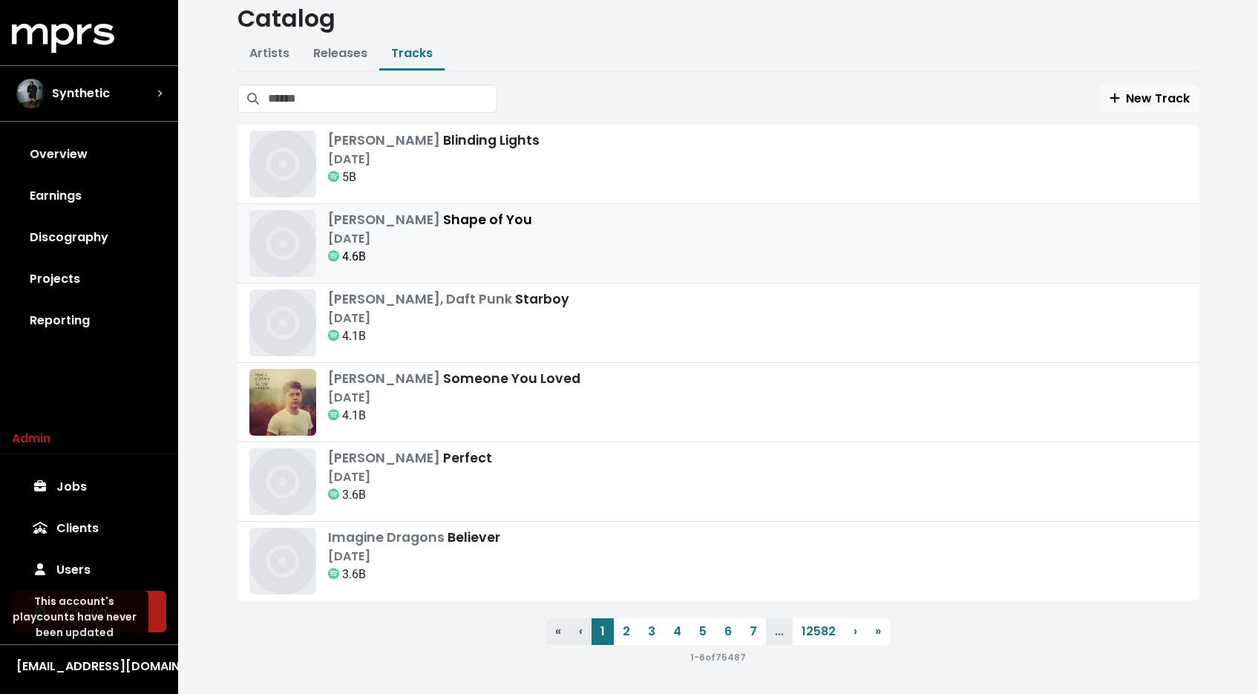
scroll to position [45, 0]
click at [631, 634] on link "2" at bounding box center [626, 630] width 25 height 27
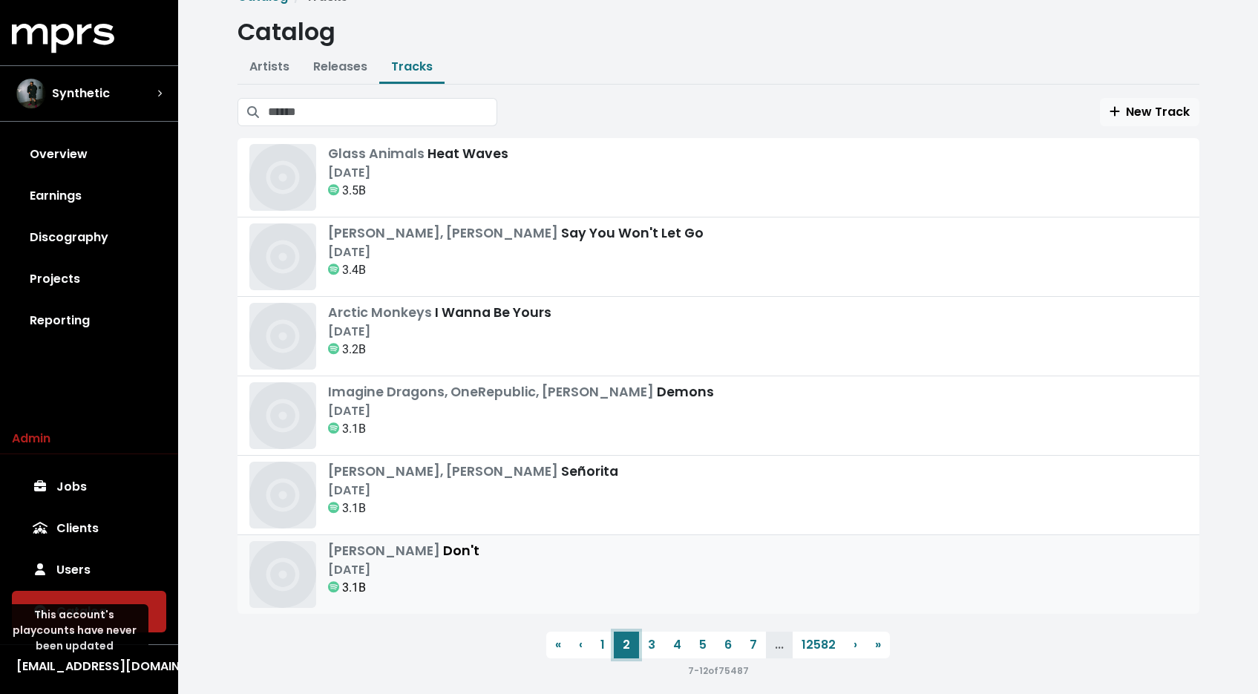
scroll to position [30, 0]
click at [644, 650] on link "3" at bounding box center [651, 644] width 25 height 27
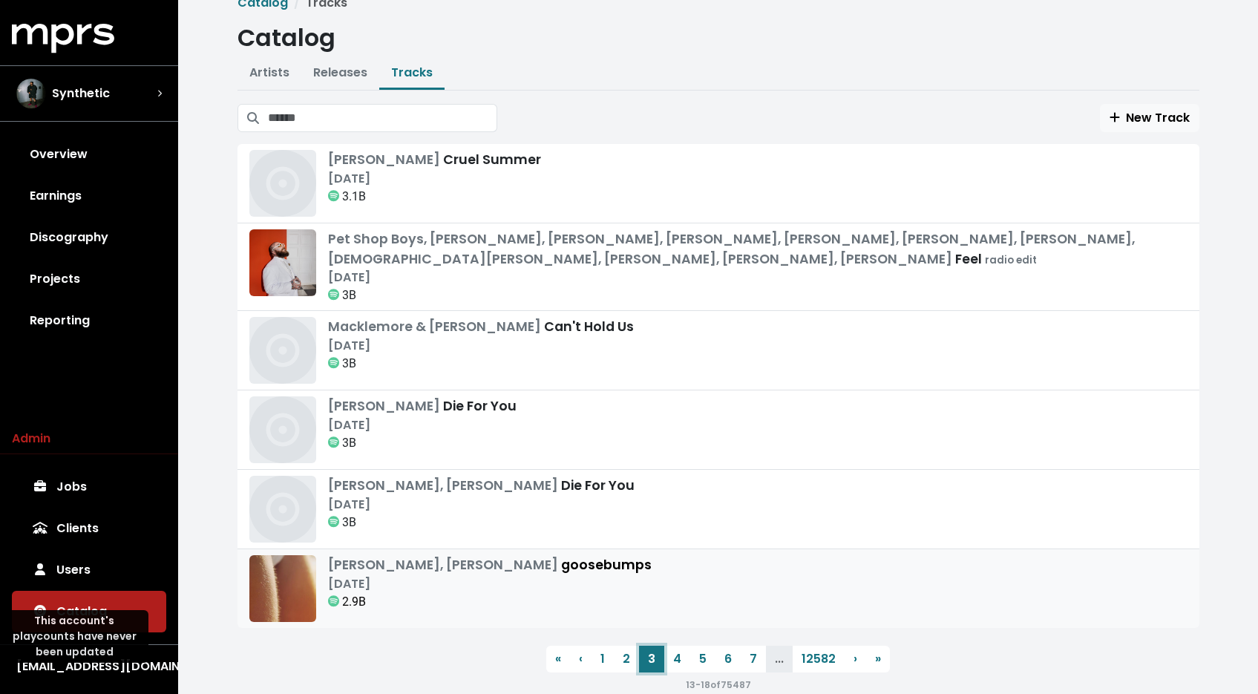
scroll to position [35, 0]
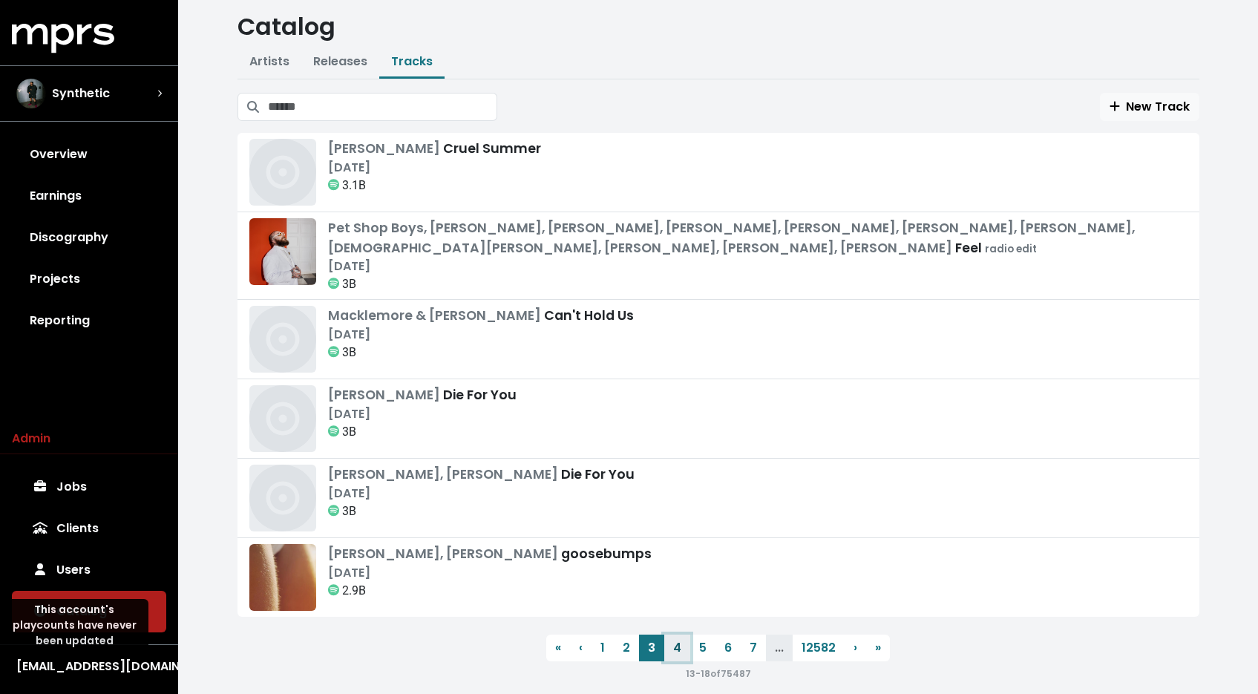
click at [674, 648] on link "4" at bounding box center [677, 647] width 26 height 27
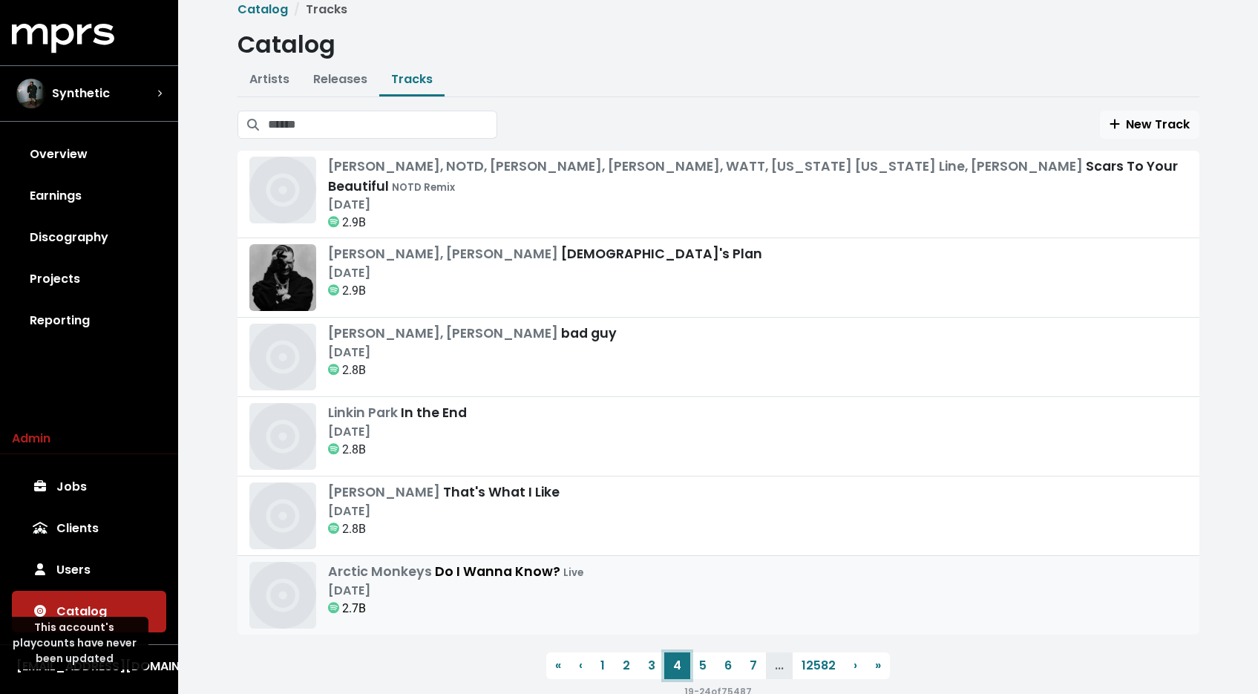
scroll to position [38, 0]
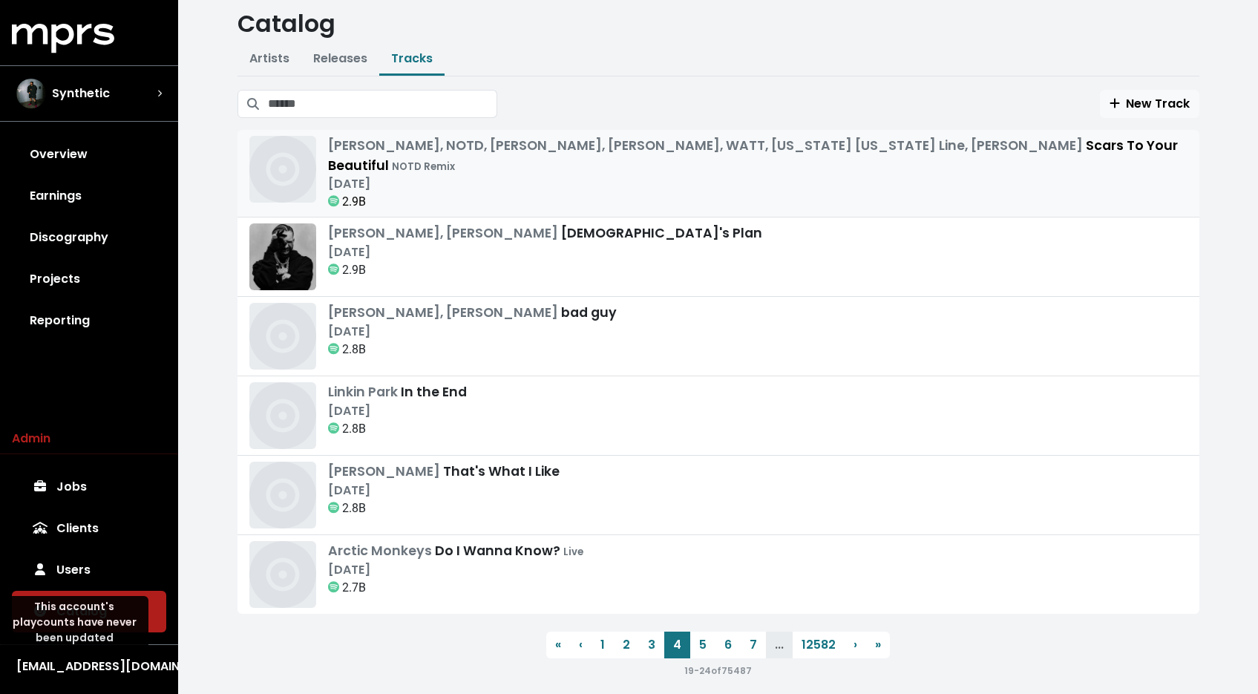
click at [527, 193] on div "2.9B" at bounding box center [757, 202] width 859 height 18
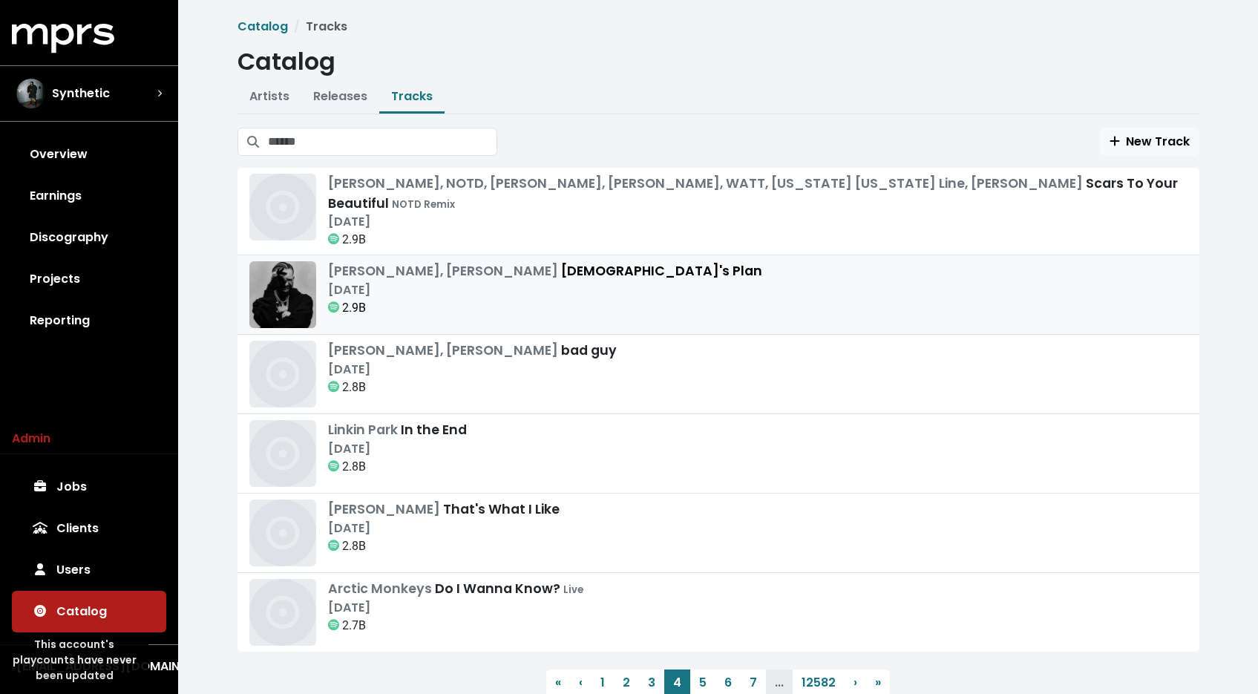
click at [385, 299] on div "2.9B" at bounding box center [545, 308] width 434 height 18
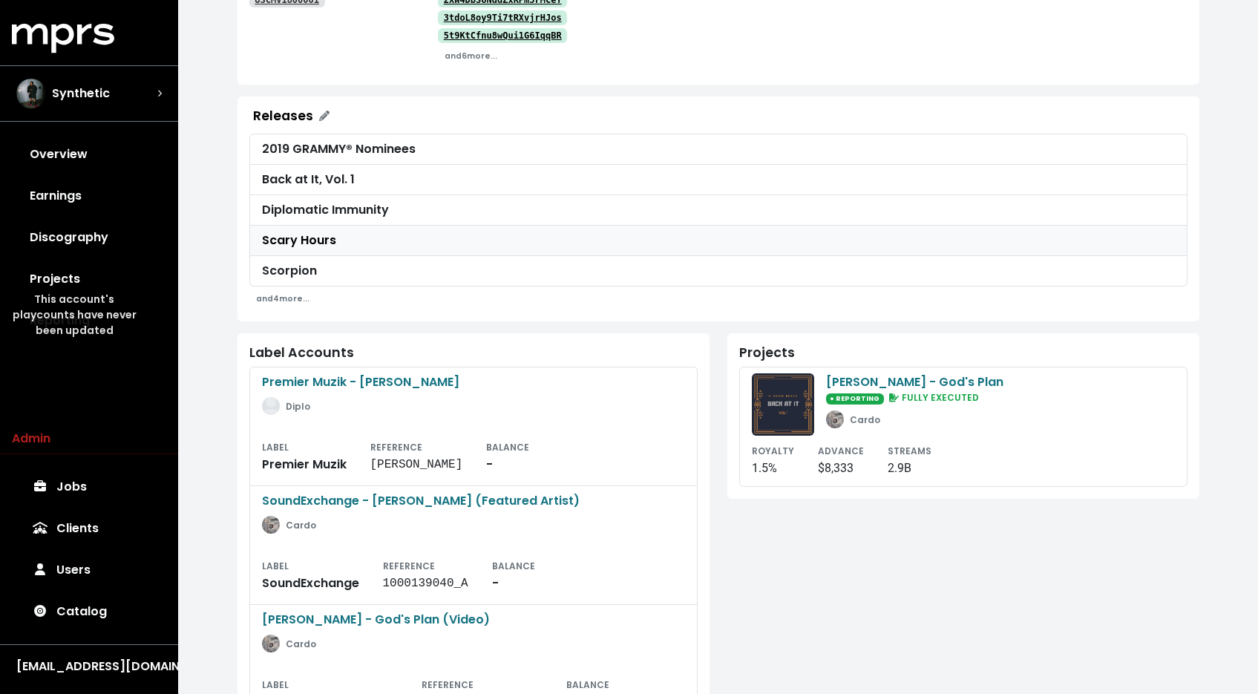
scroll to position [473, 0]
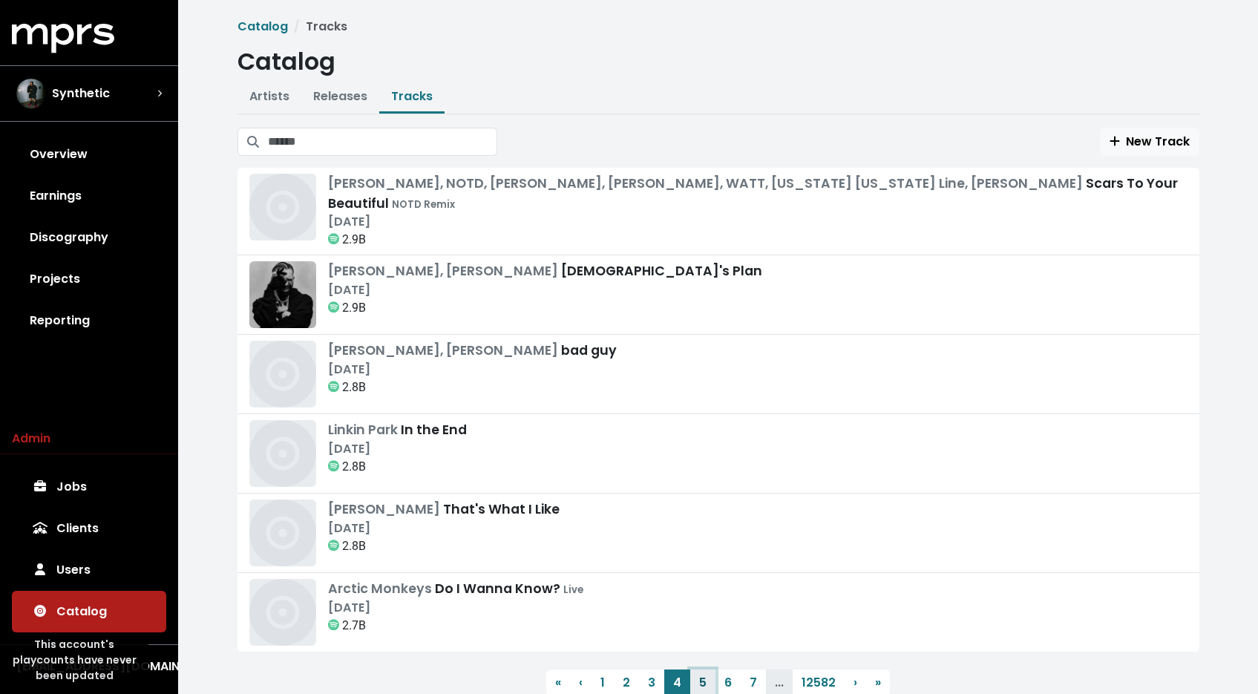
click at [699, 669] on link "5" at bounding box center [702, 682] width 25 height 27
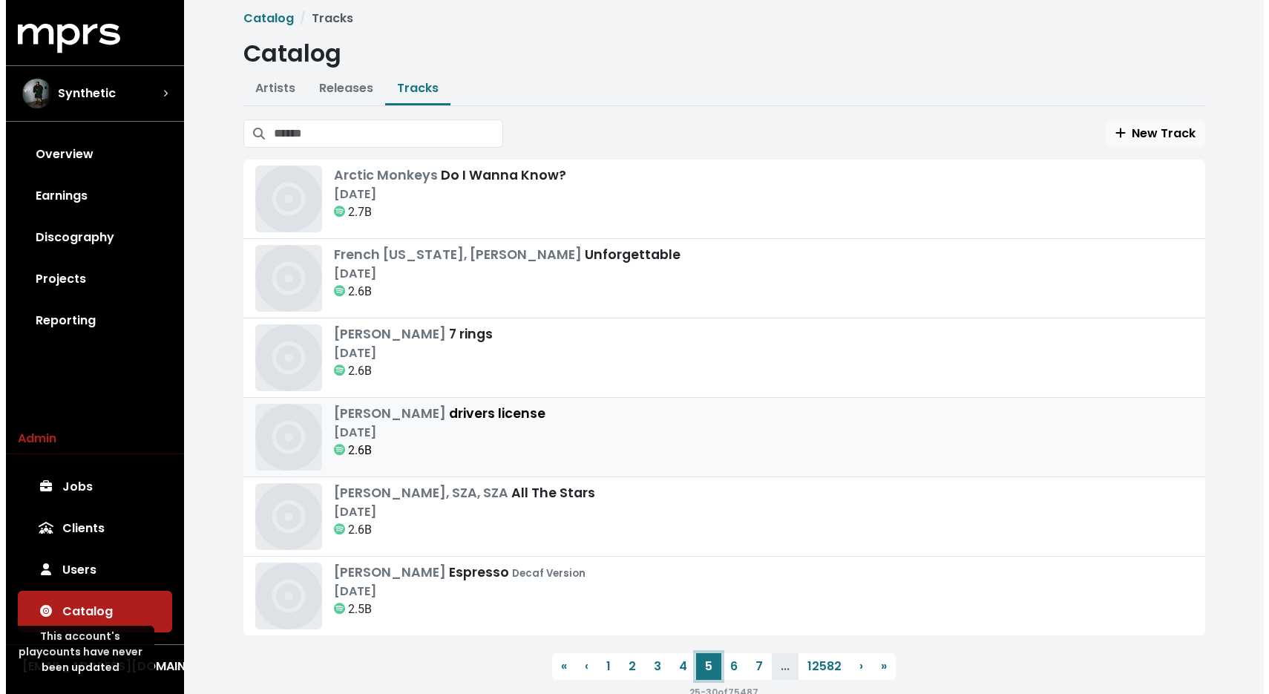
scroll to position [9, 0]
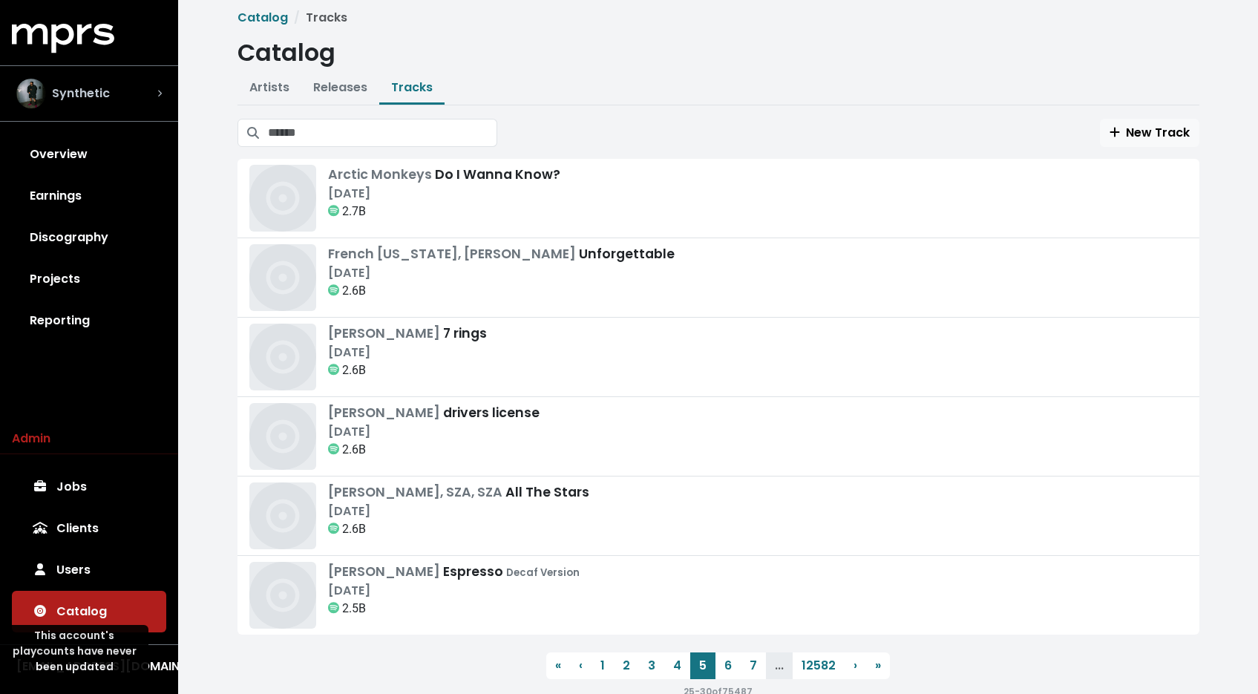
click at [76, 84] on div "Synthetic" at bounding box center [62, 94] width 93 height 30
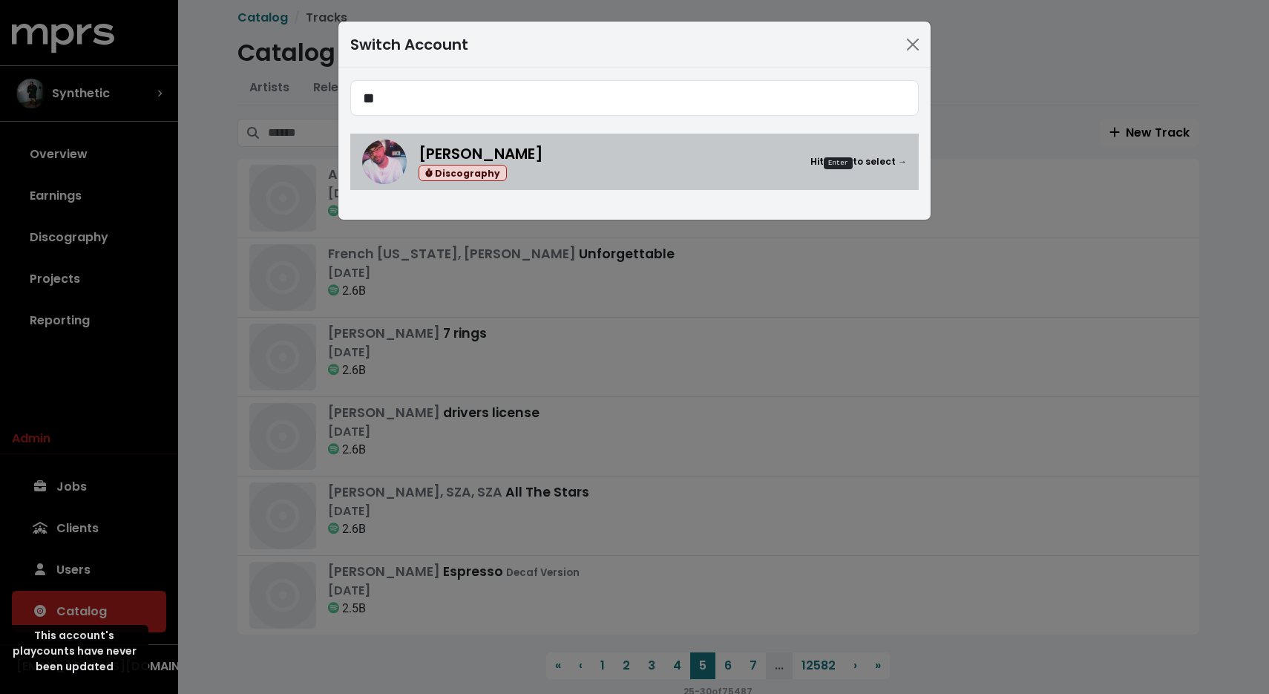
type input "*"
type input "**"
click at [630, 174] on div "[PERSON_NAME] Up To Date Hit Enter to select →" at bounding box center [662, 162] width 488 height 38
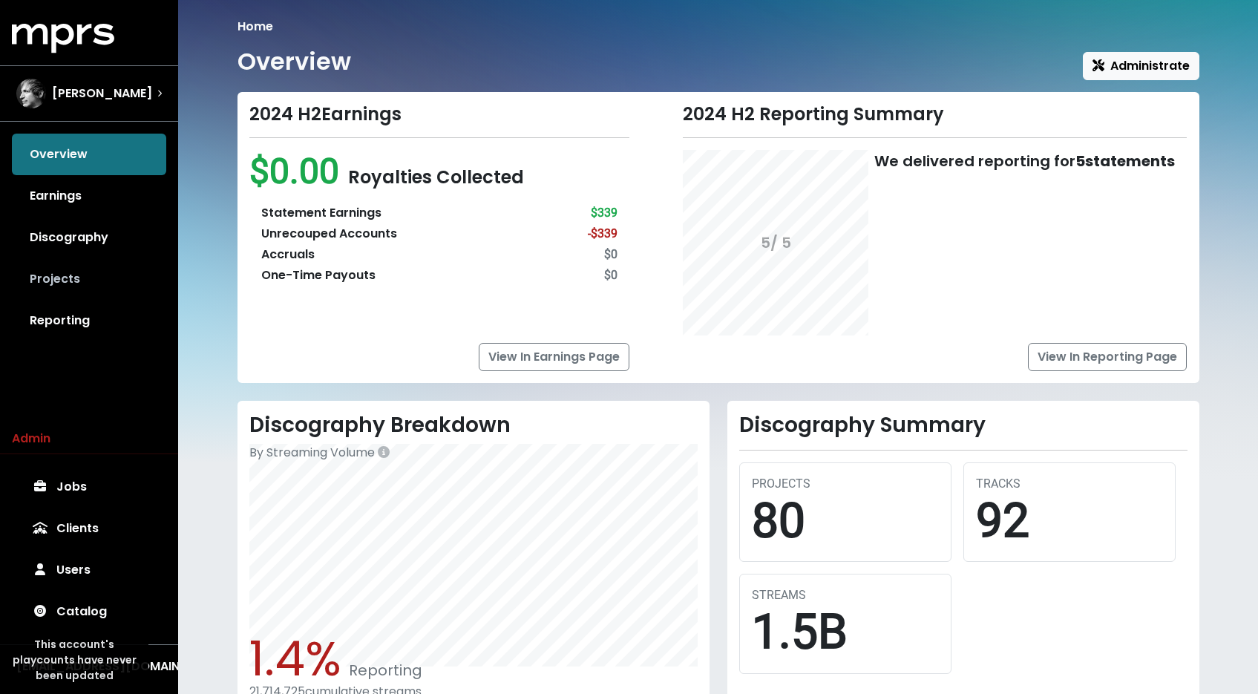
click at [36, 269] on link "Projects" at bounding box center [89, 279] width 154 height 42
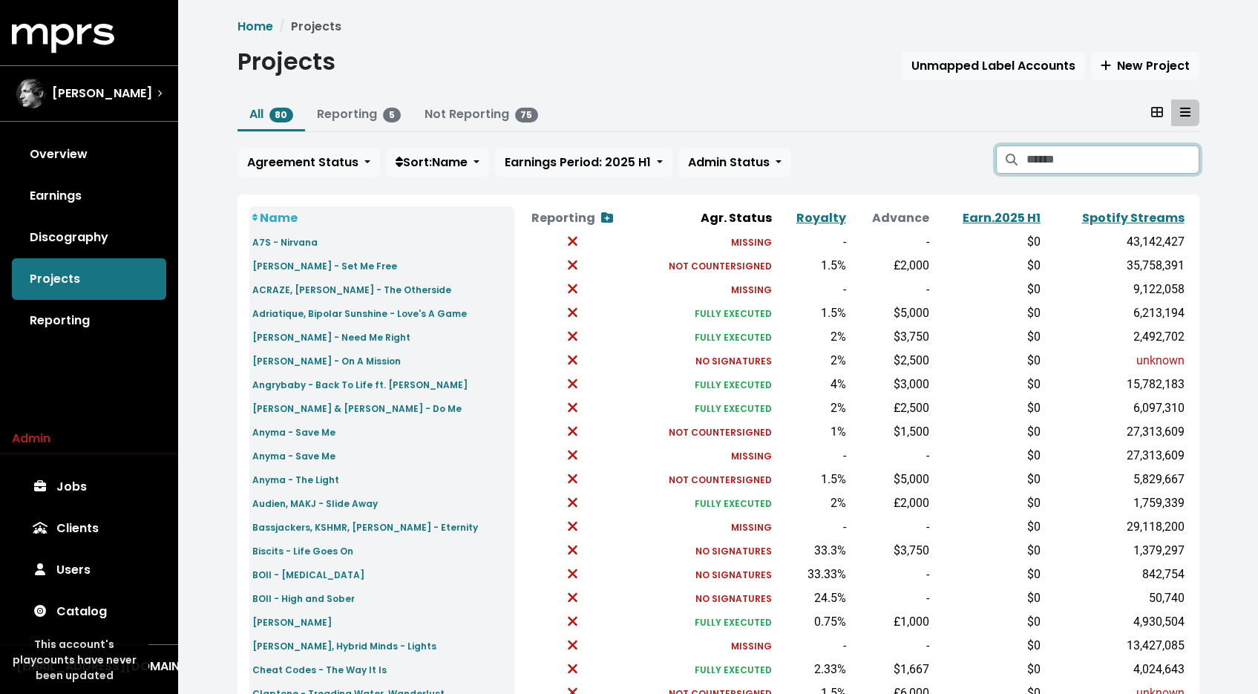
click at [1071, 160] on input "Search projects" at bounding box center [1112, 159] width 172 height 28
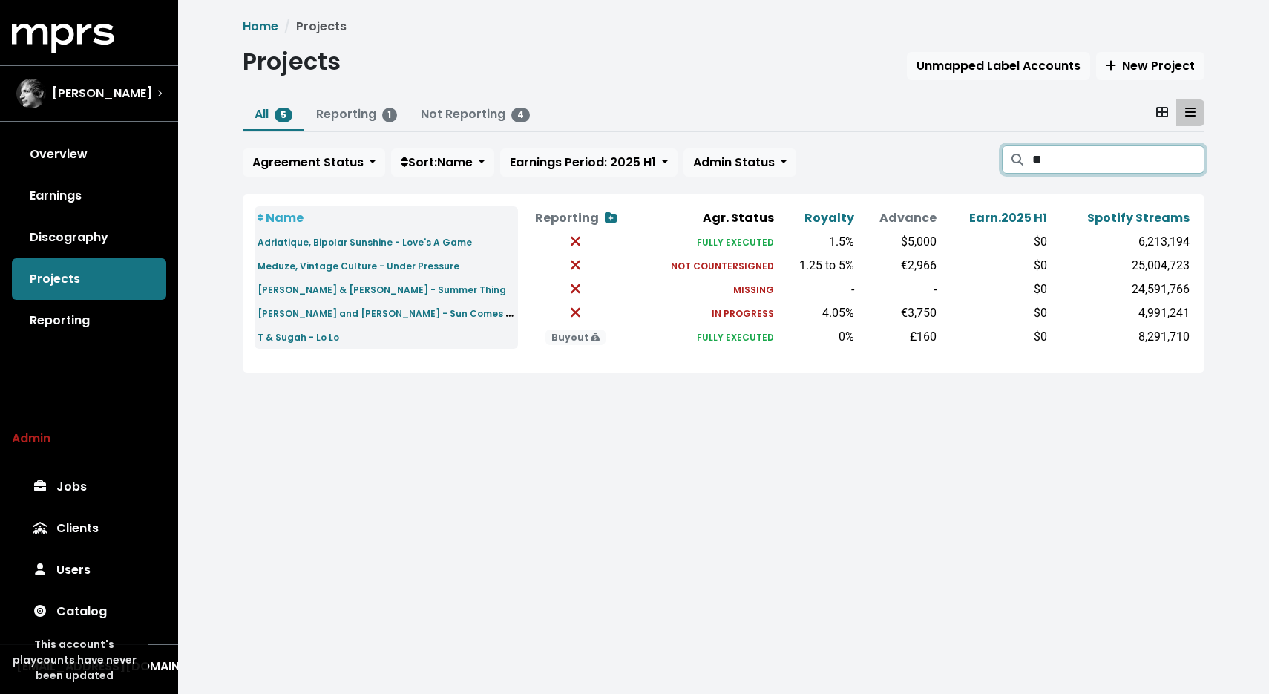
type input "**"
click at [1183, 161] on input "**" at bounding box center [1118, 159] width 172 height 28
click at [1186, 160] on input "**" at bounding box center [1118, 159] width 172 height 28
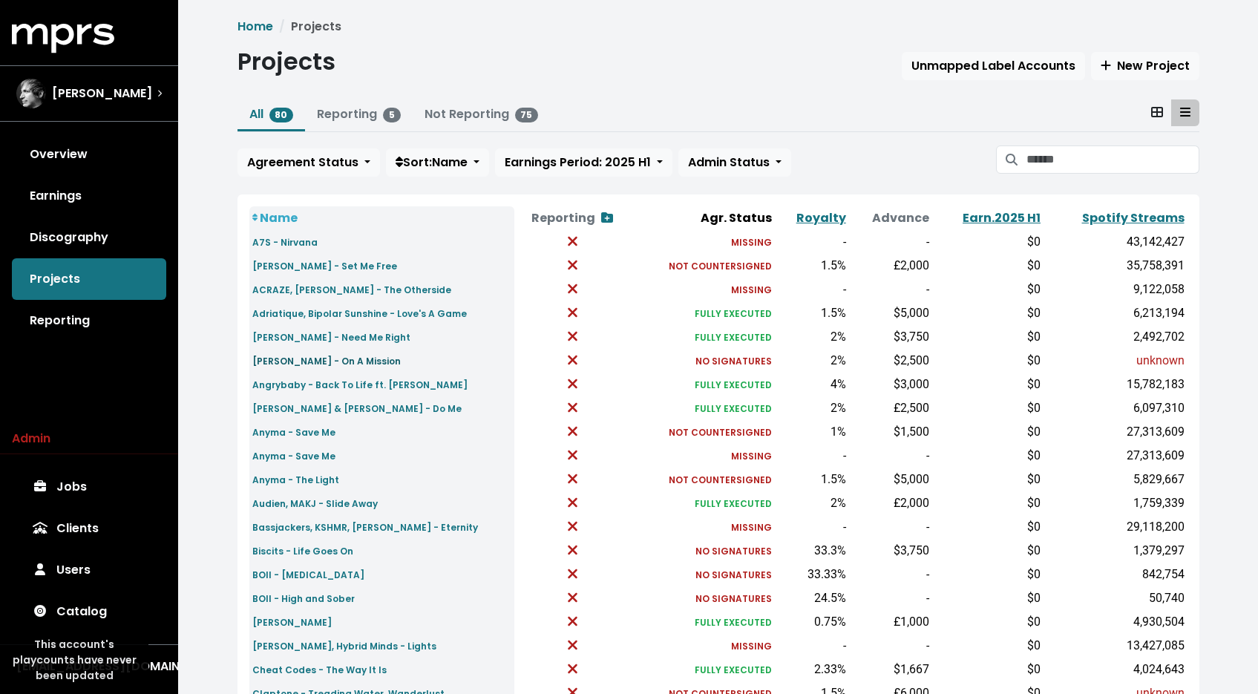
click at [306, 364] on small "[PERSON_NAME] - On A Mission" at bounding box center [326, 361] width 148 height 13
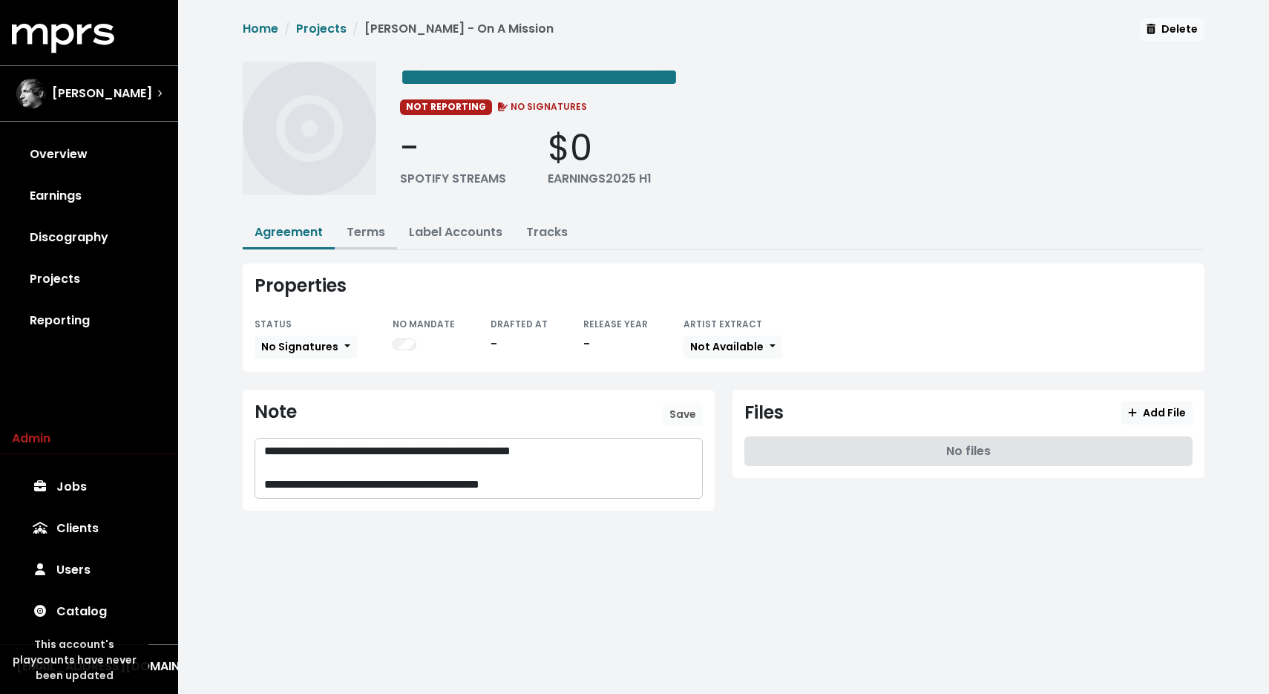
click at [366, 237] on link "Terms" at bounding box center [365, 231] width 39 height 17
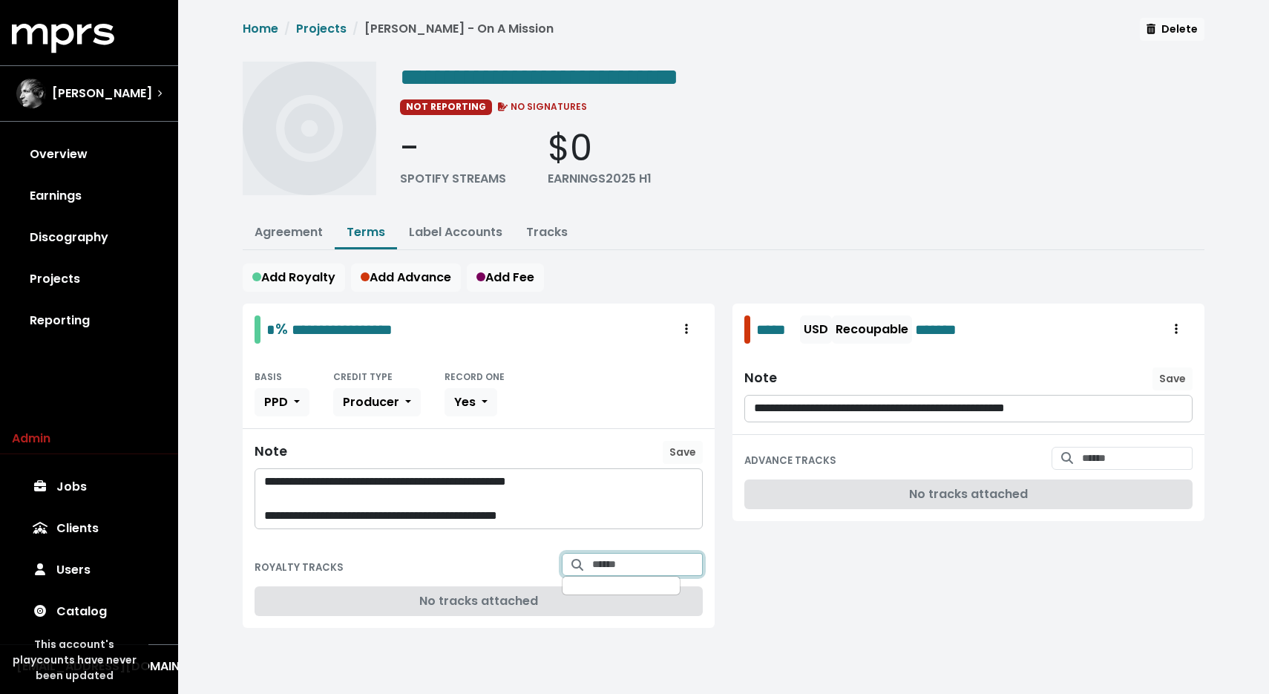
click at [637, 561] on input "Search for tracks by title and link them to this royalty" at bounding box center [647, 564] width 111 height 23
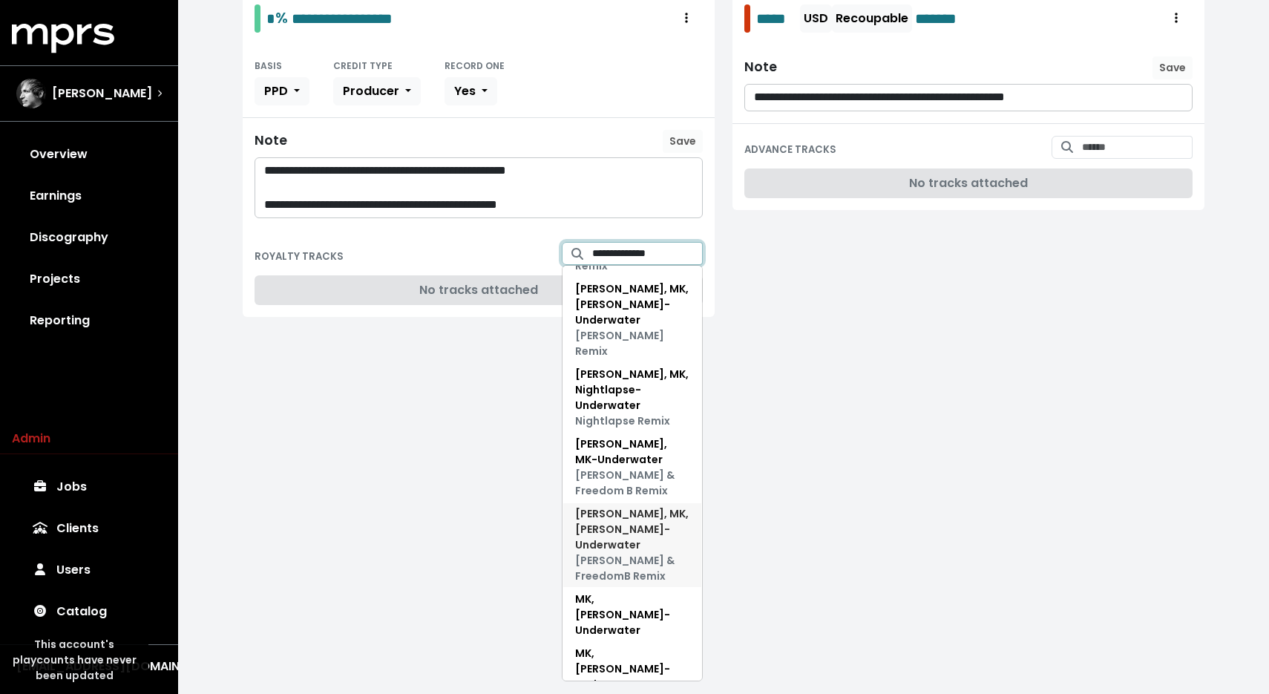
scroll to position [256, 0]
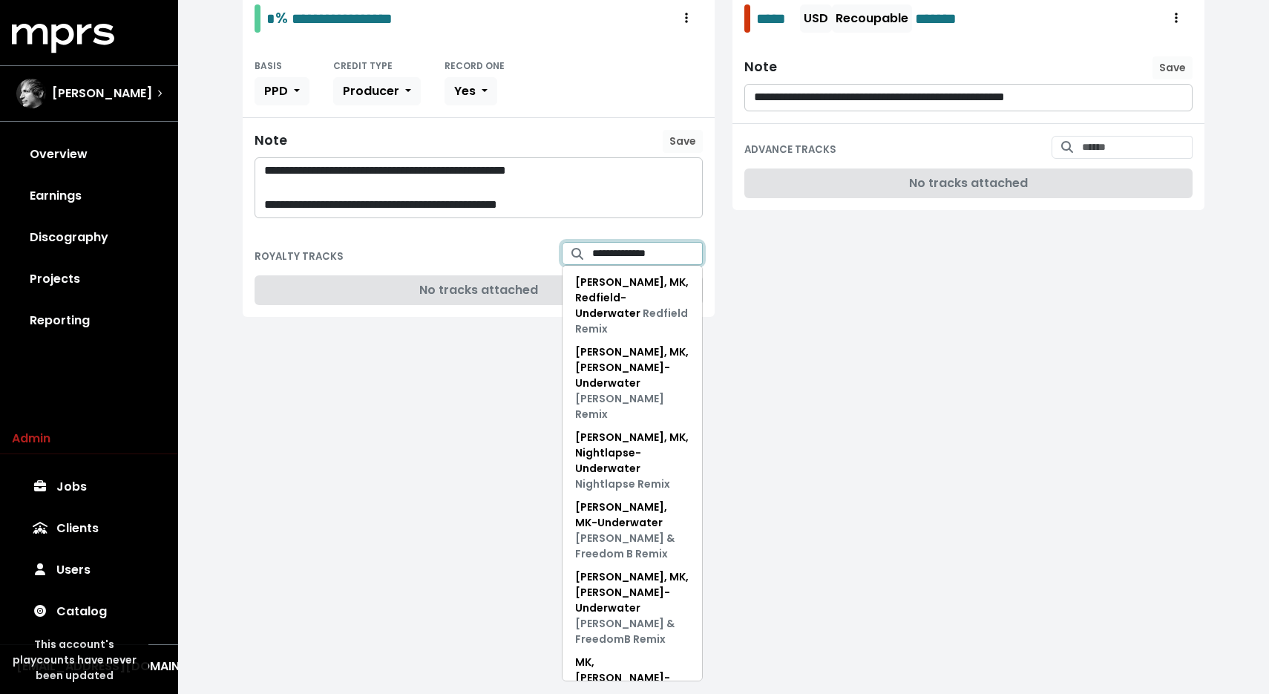
click at [616, 253] on input "**********" at bounding box center [647, 253] width 111 height 23
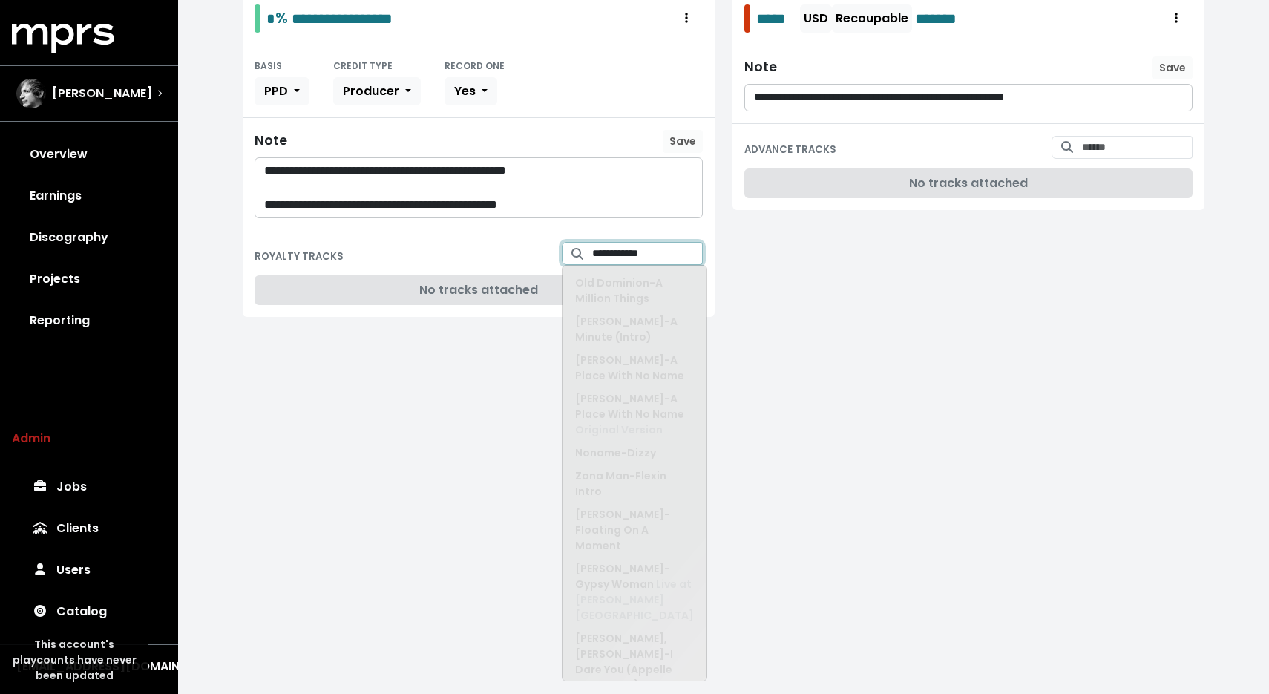
scroll to position [0, 0]
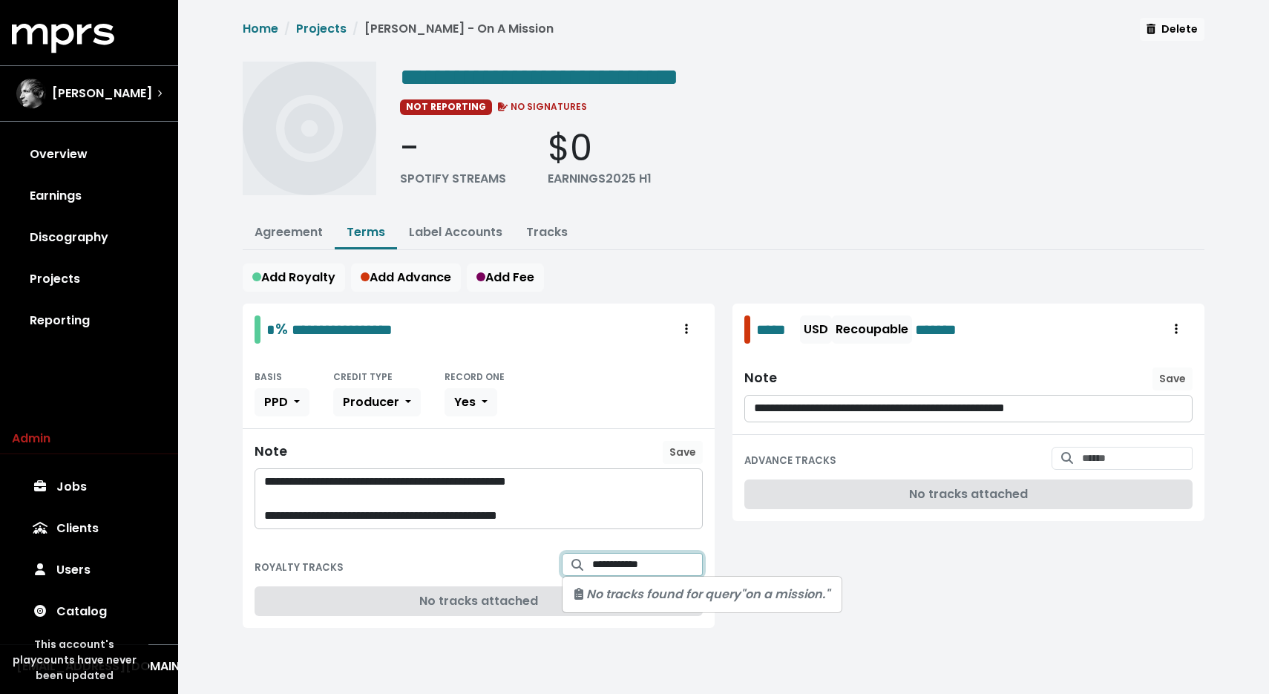
drag, startPoint x: 605, startPoint y: 563, endPoint x: 544, endPoint y: 519, distance: 74.9
click at [545, 527] on div "**********" at bounding box center [479, 465] width 472 height 324
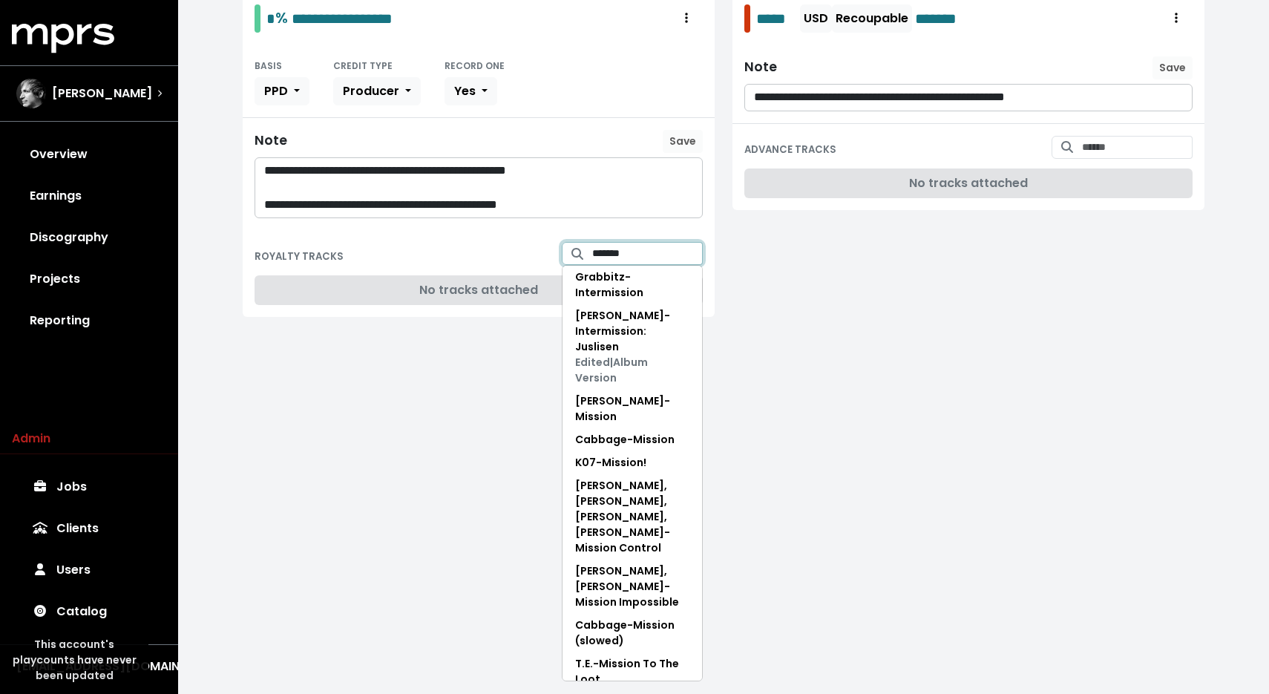
scroll to position [197, 0]
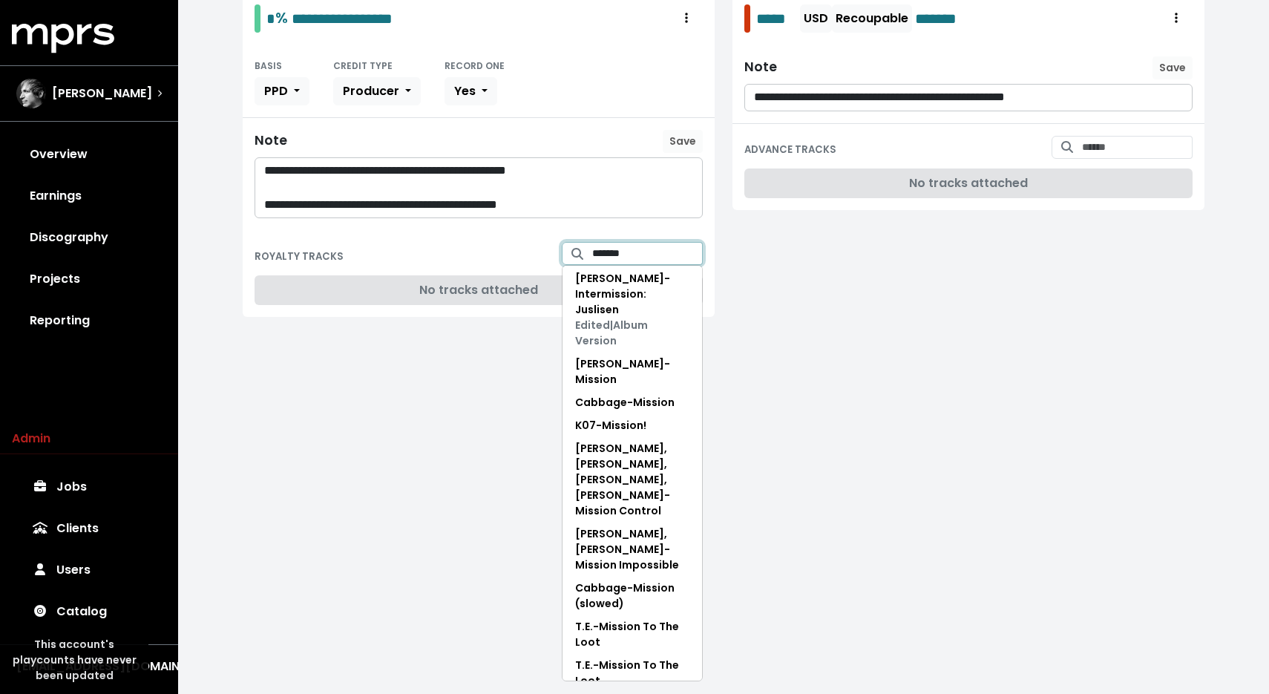
type input "*******"
click at [801, 609] on div "**********" at bounding box center [723, 340] width 1091 height 681
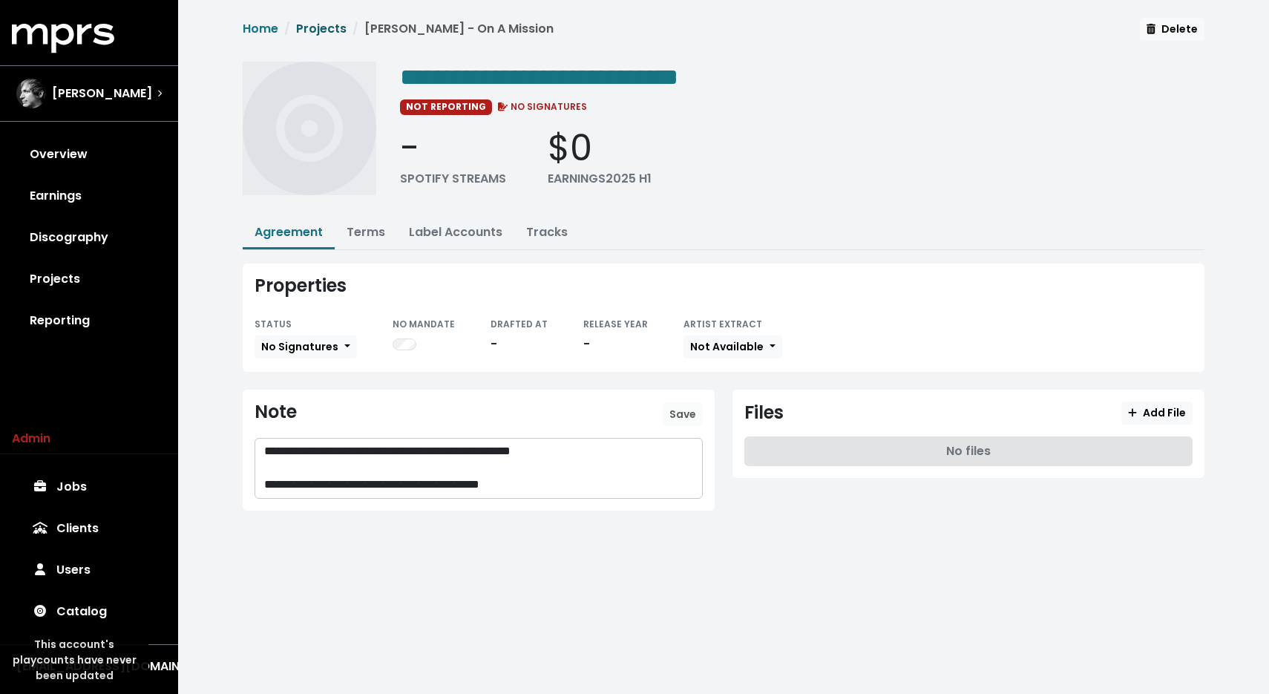
click at [308, 24] on link "Projects" at bounding box center [321, 28] width 50 height 17
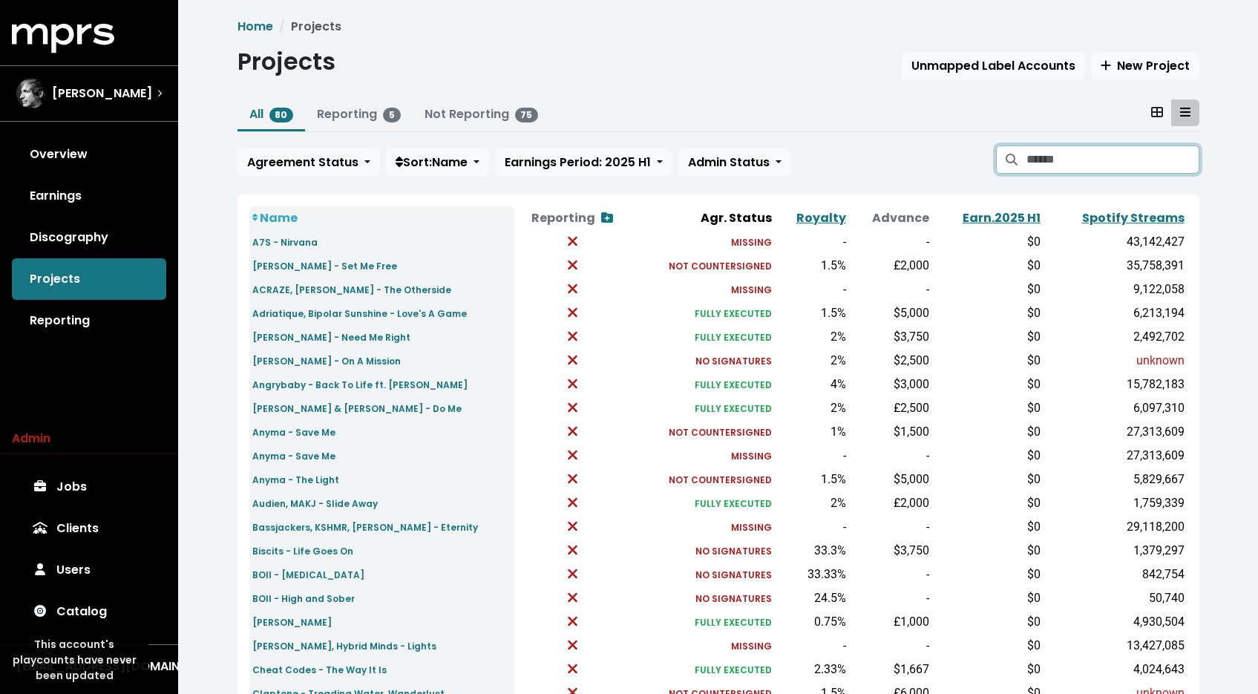
click at [1100, 156] on input "Search projects" at bounding box center [1112, 159] width 172 height 28
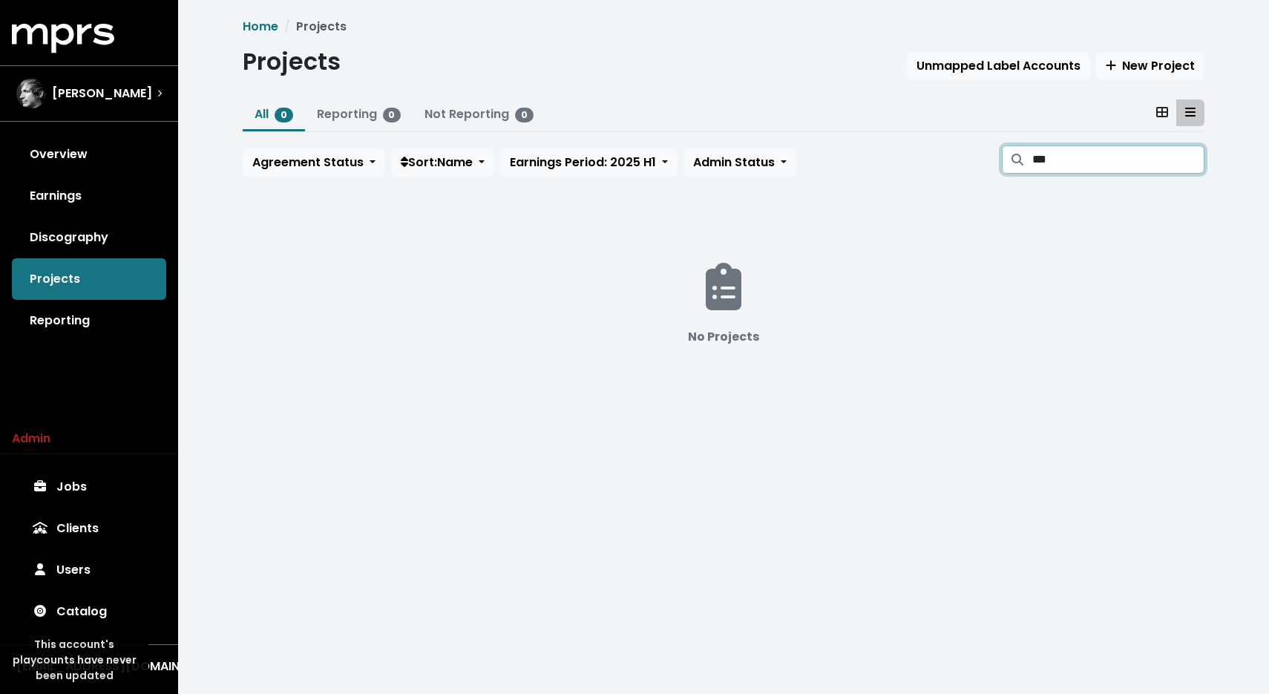
type input "***"
click at [153, 100] on div "[PERSON_NAME]" at bounding box center [88, 94] width 145 height 30
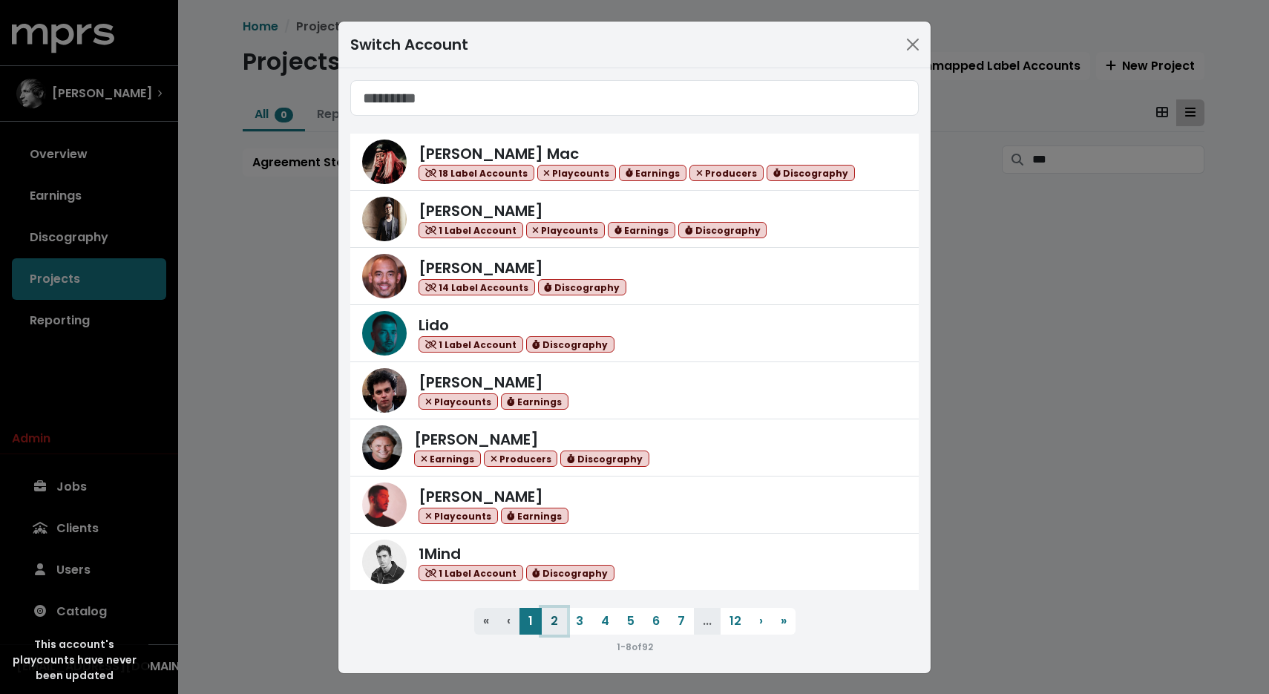
click at [542, 622] on button "2" at bounding box center [554, 621] width 25 height 27
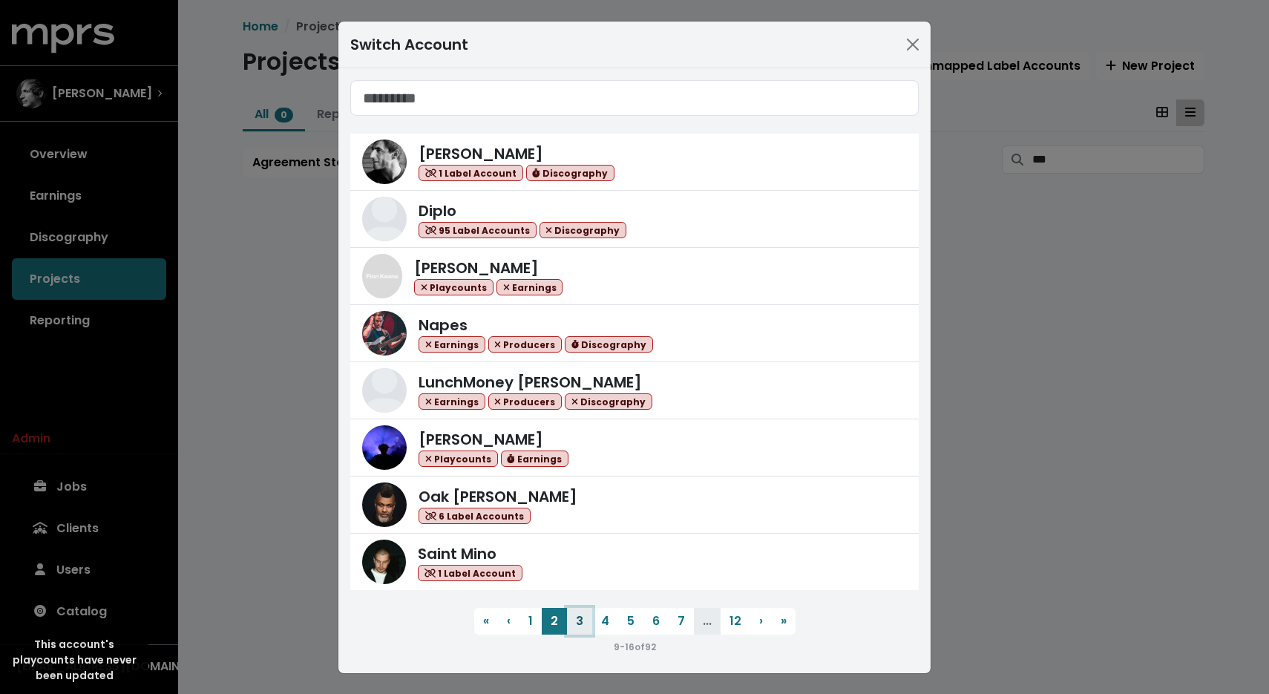
click at [571, 620] on button "3" at bounding box center [579, 621] width 25 height 27
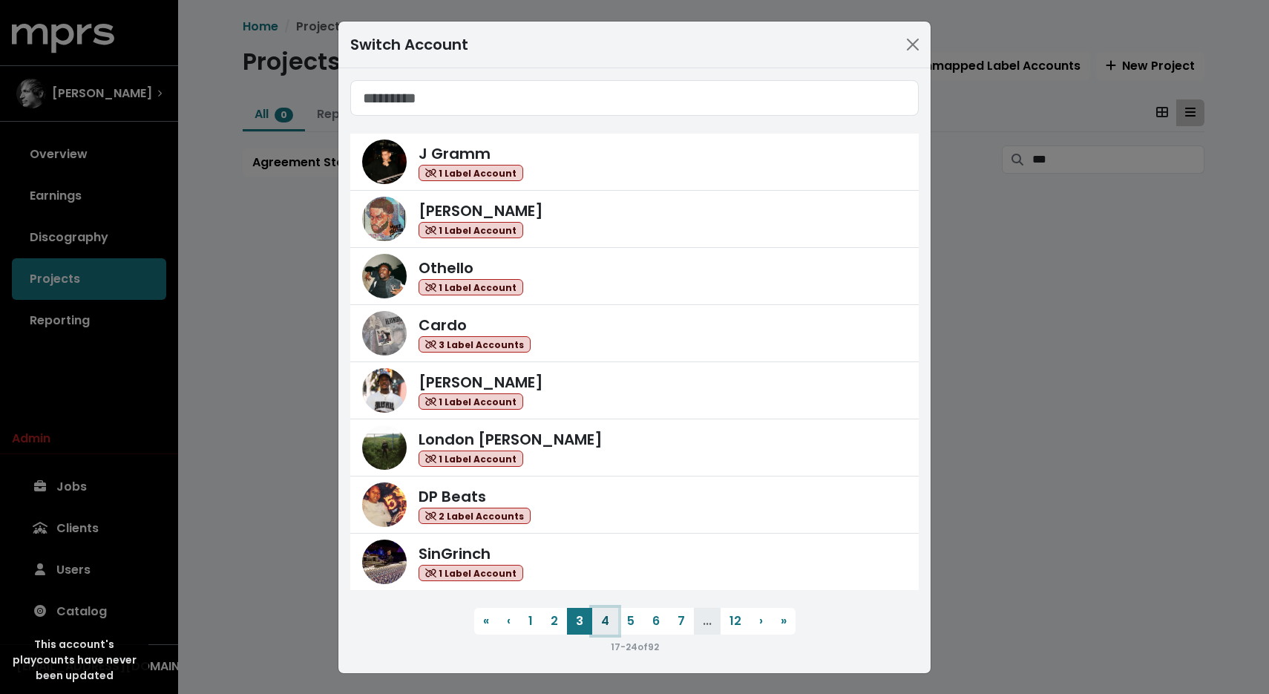
click at [593, 619] on button "4" at bounding box center [605, 621] width 26 height 27
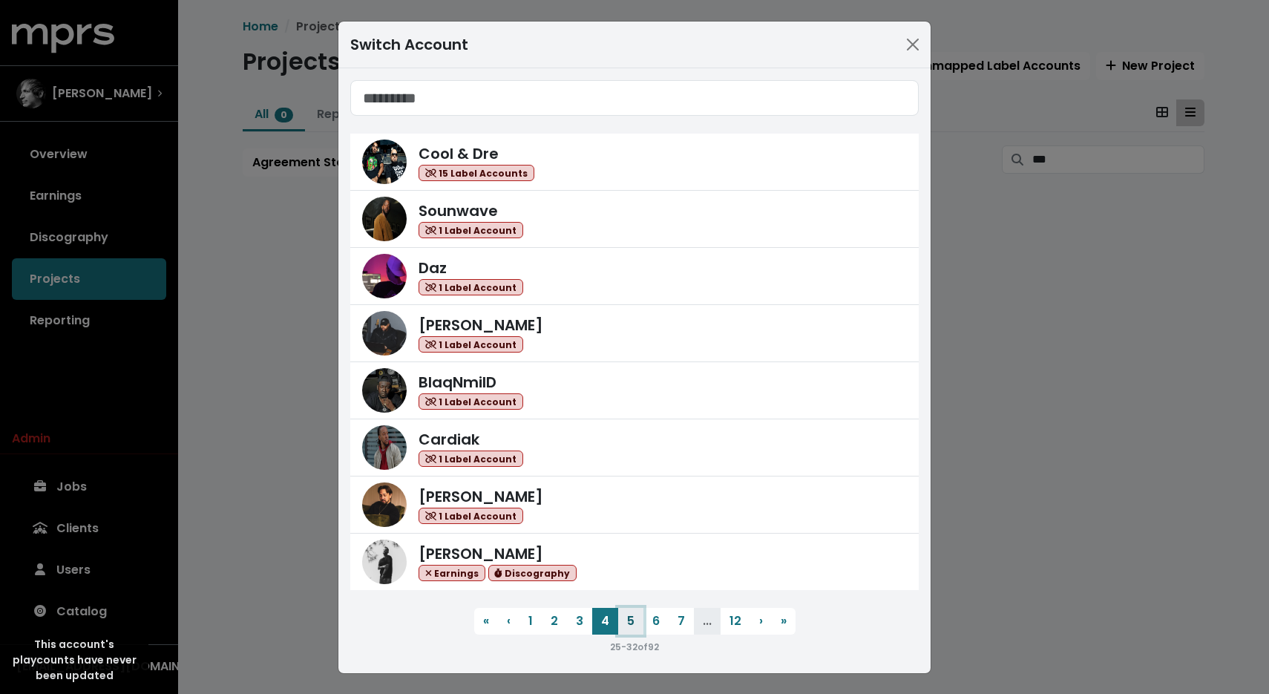
click at [622, 614] on button "5" at bounding box center [630, 621] width 25 height 27
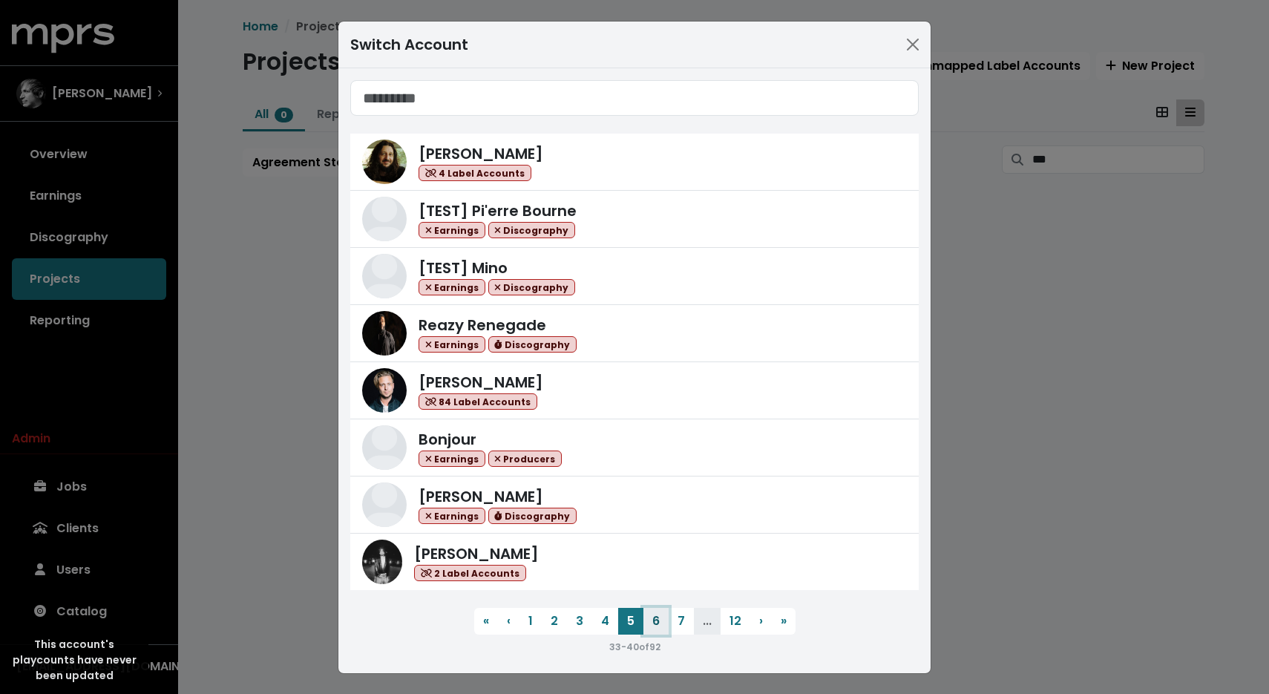
click at [648, 619] on button "6" at bounding box center [655, 621] width 25 height 27
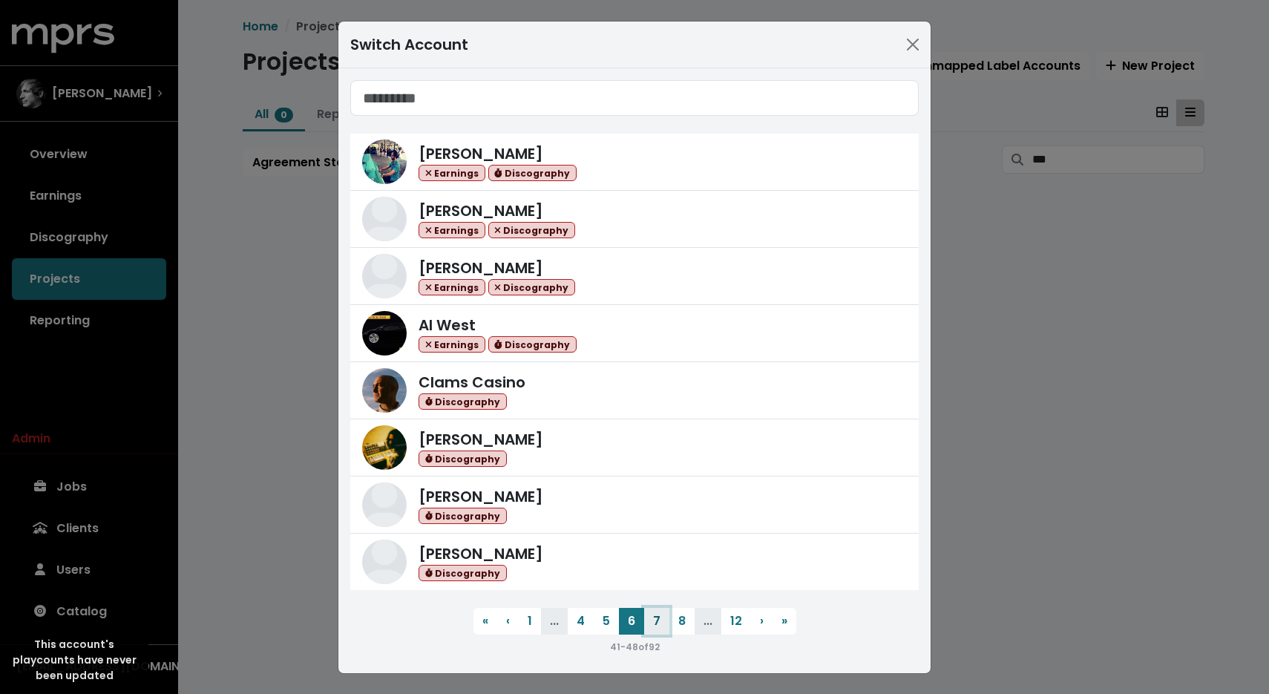
click at [651, 612] on button "7" at bounding box center [656, 621] width 25 height 27
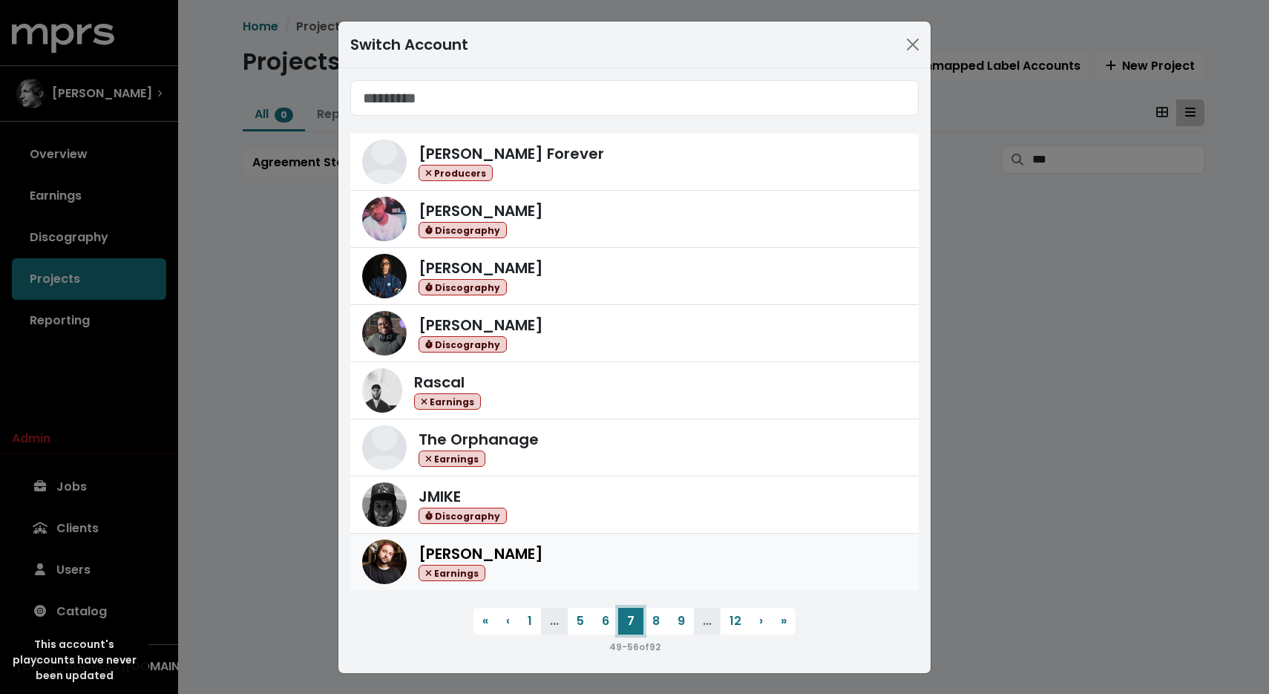
scroll to position [1, 0]
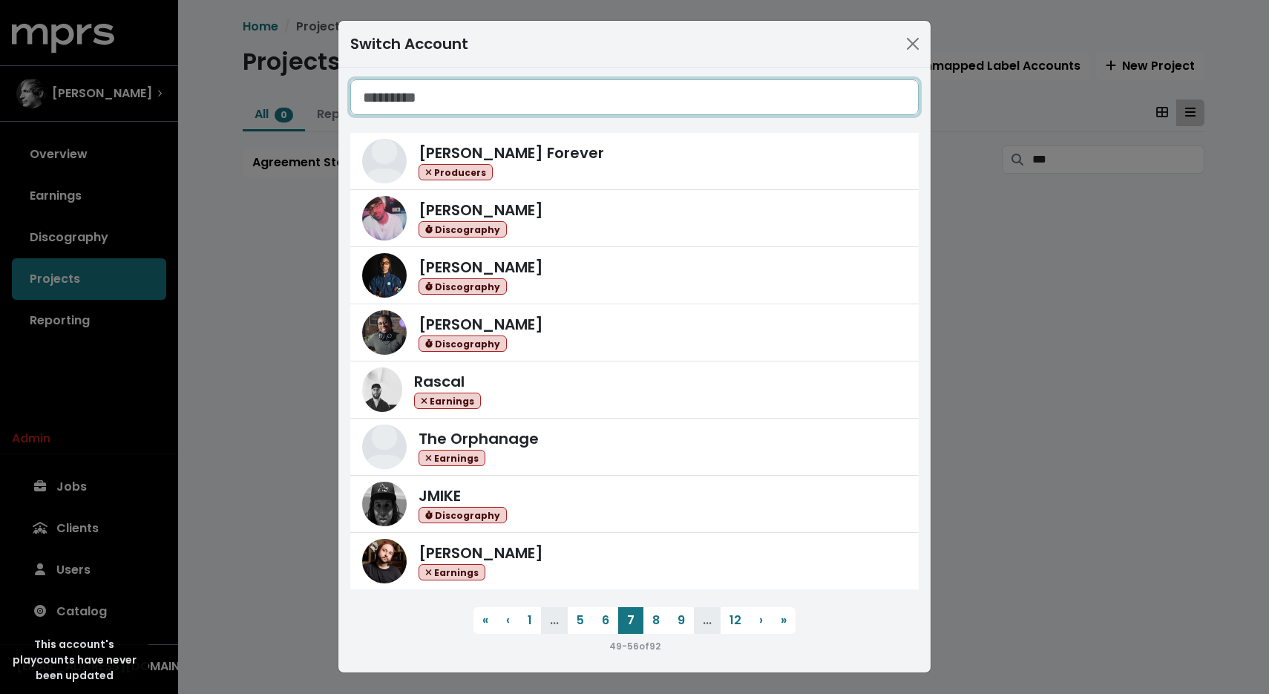
click at [424, 93] on input "Search accounts" at bounding box center [634, 97] width 568 height 36
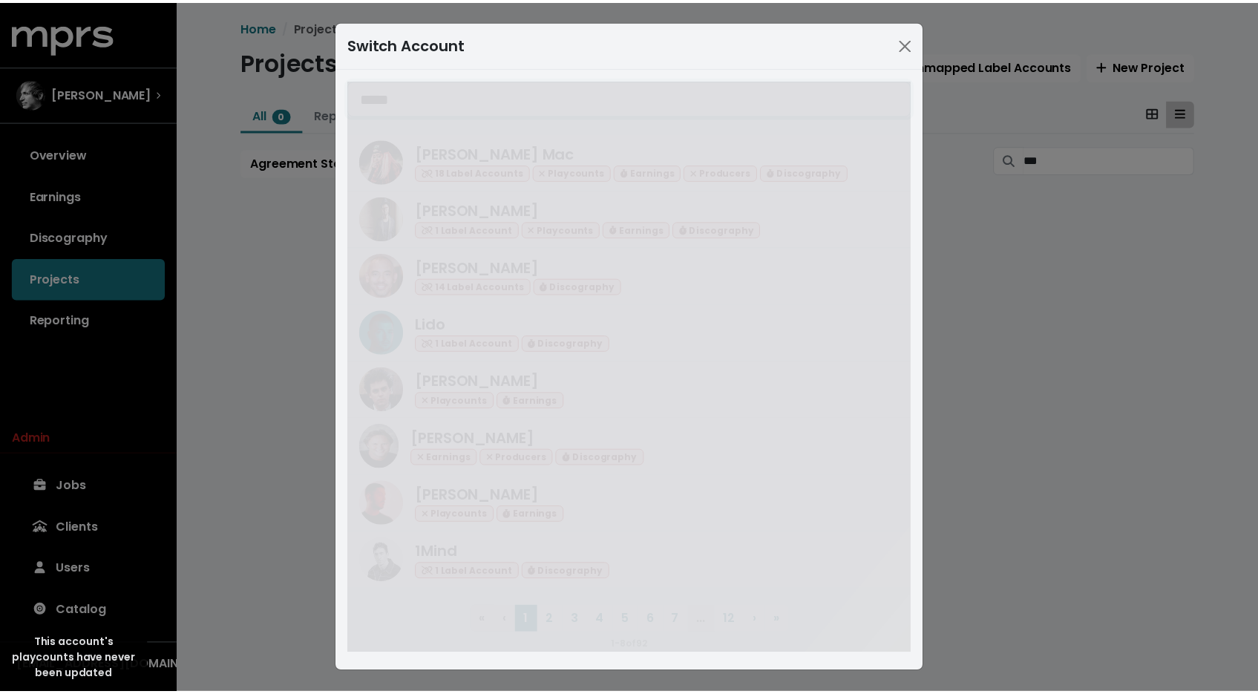
scroll to position [0, 0]
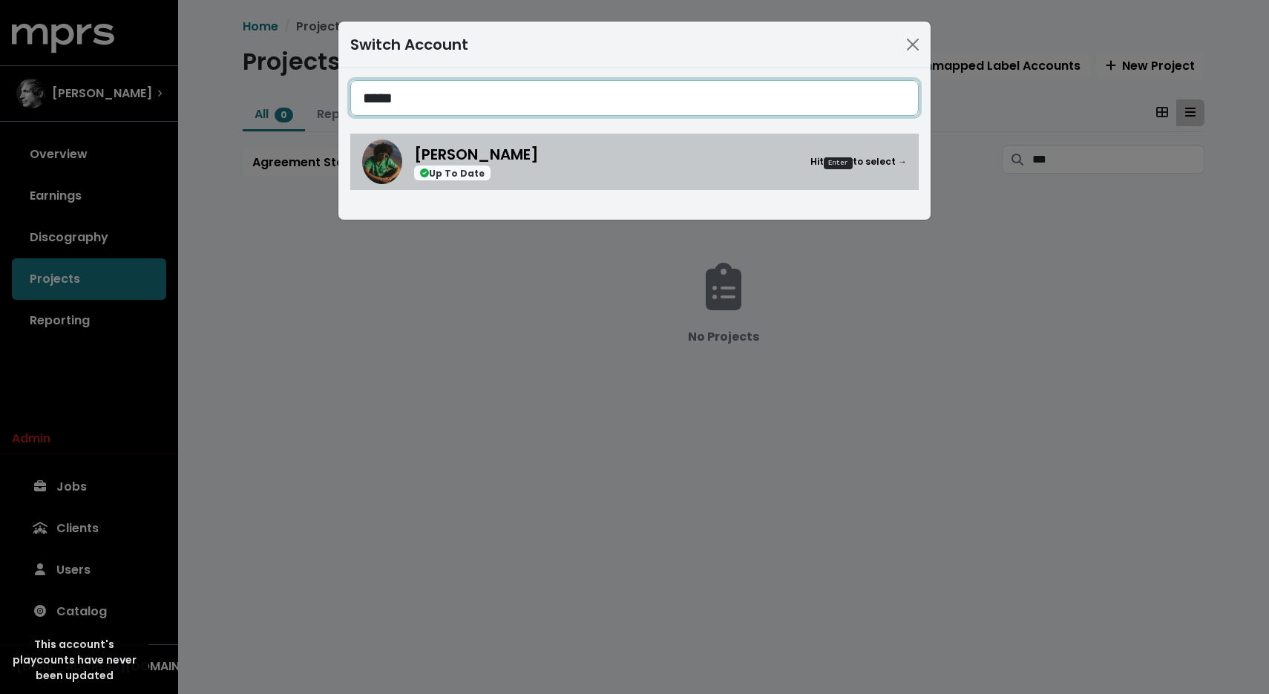
type input "*****"
click at [416, 184] on link "[PERSON_NAME] Up To Date Hit Enter to select →" at bounding box center [634, 162] width 568 height 56
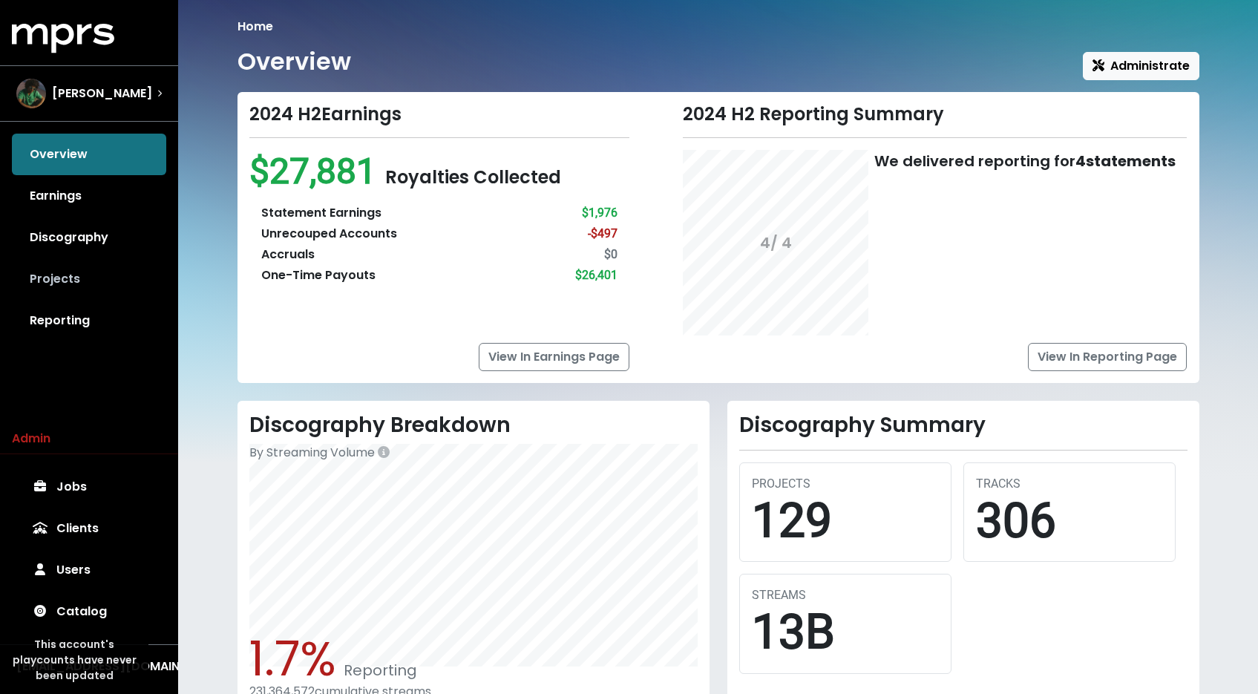
click at [71, 283] on link "Projects" at bounding box center [89, 279] width 154 height 42
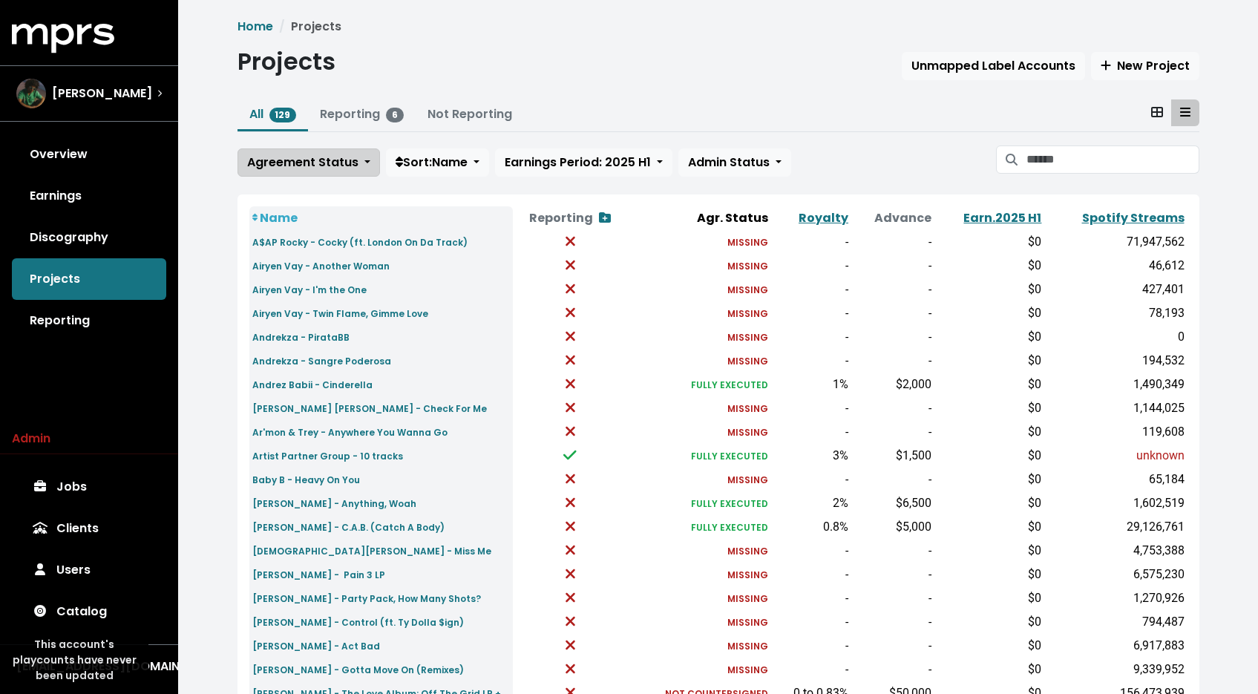
click at [315, 164] on span "Agreement Status" at bounding box center [302, 162] width 111 height 17
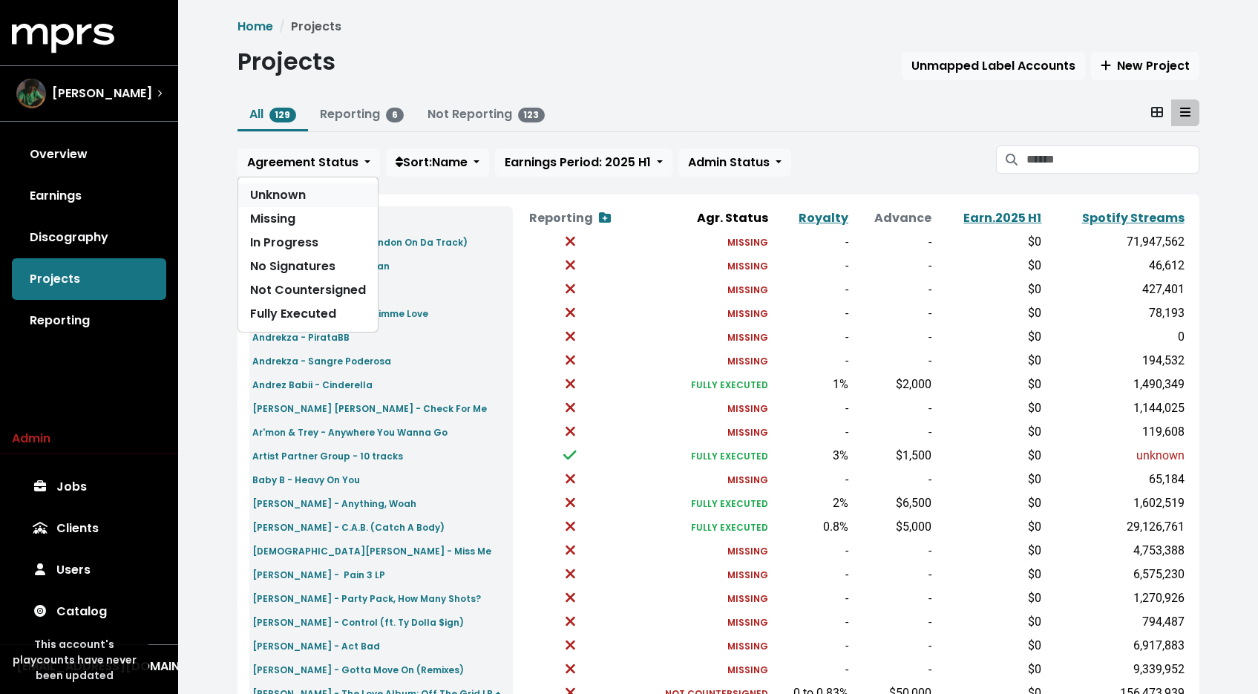
click at [323, 200] on link "Unknown" at bounding box center [307, 195] width 139 height 24
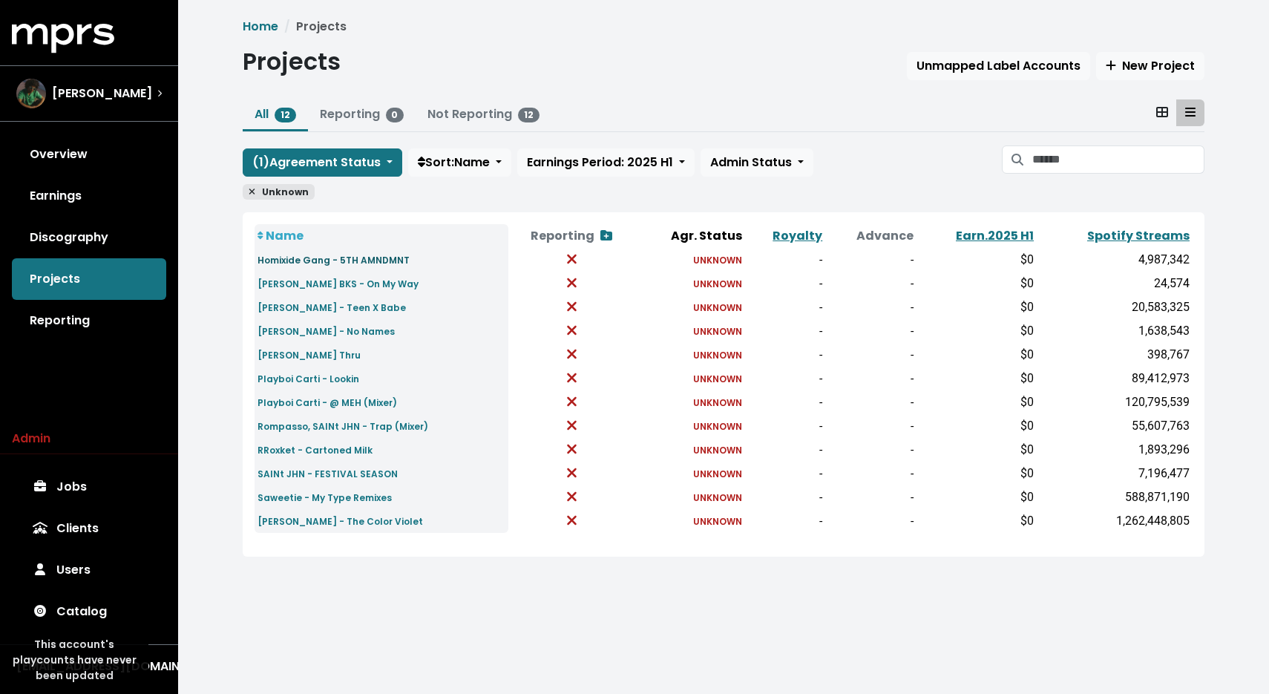
click at [315, 260] on small "Homixide Gang - 5TH AMNDMNT" at bounding box center [333, 260] width 152 height 13
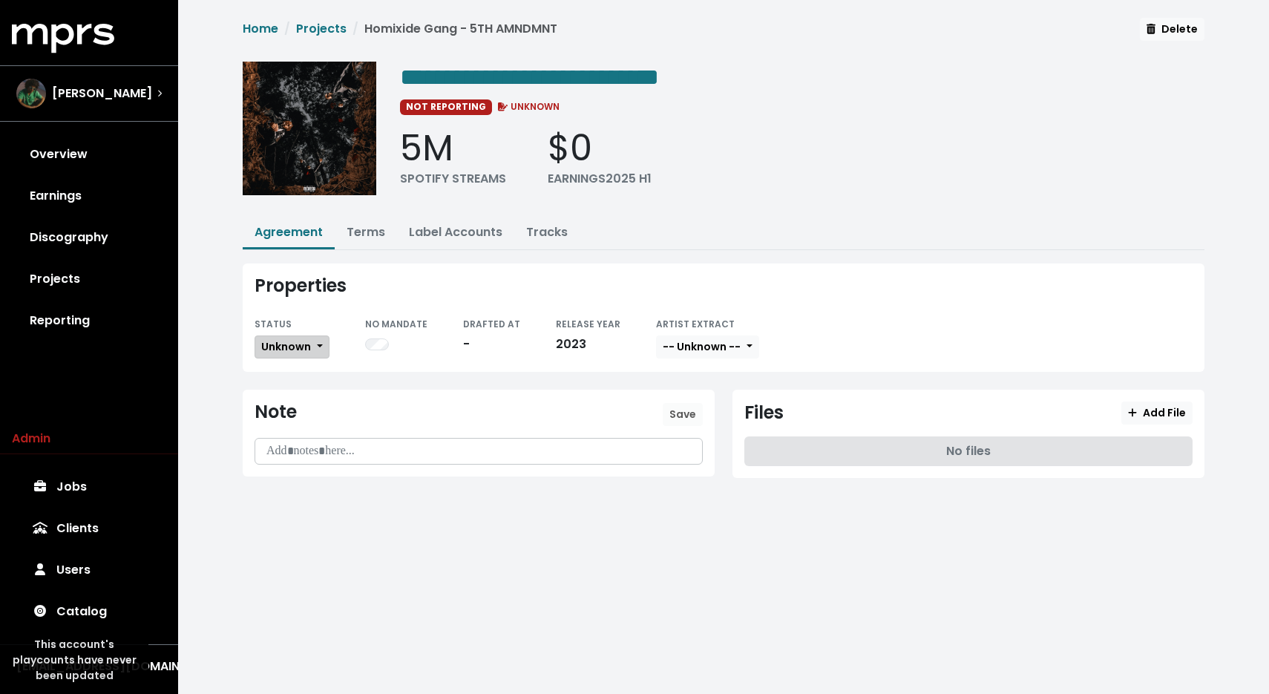
click at [281, 351] on span "Unknown" at bounding box center [286, 346] width 50 height 15
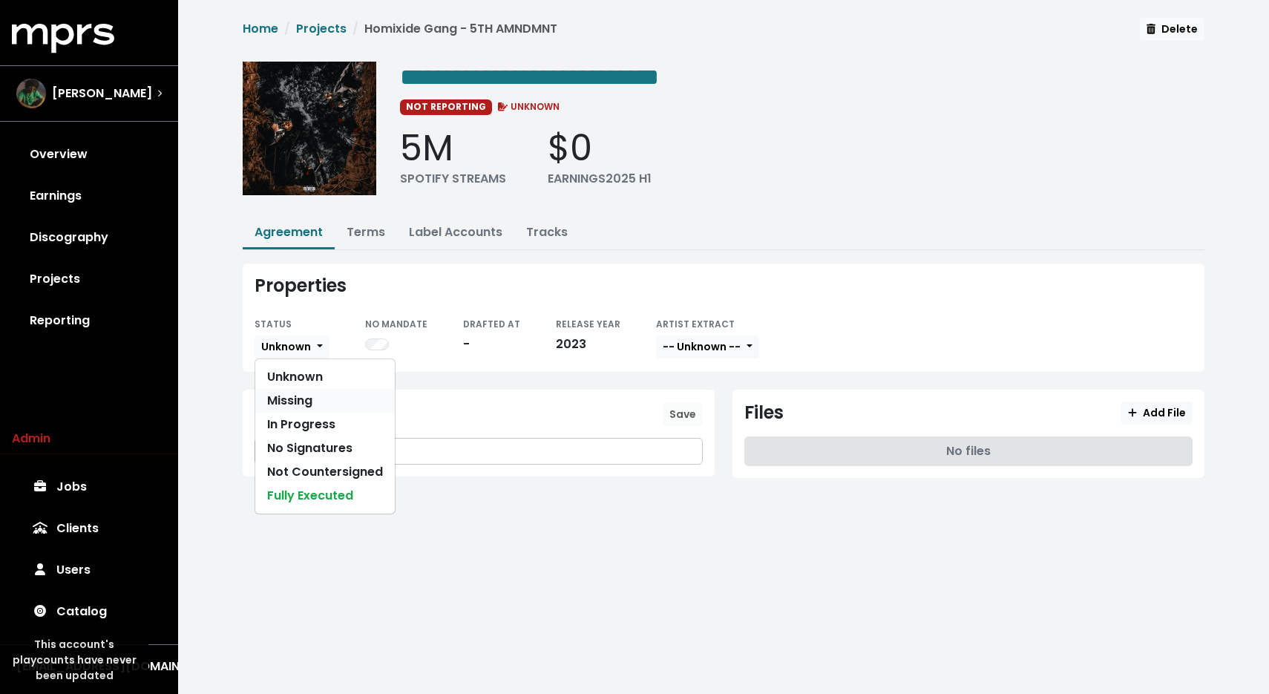
click at [280, 405] on link "Missing" at bounding box center [324, 401] width 139 height 24
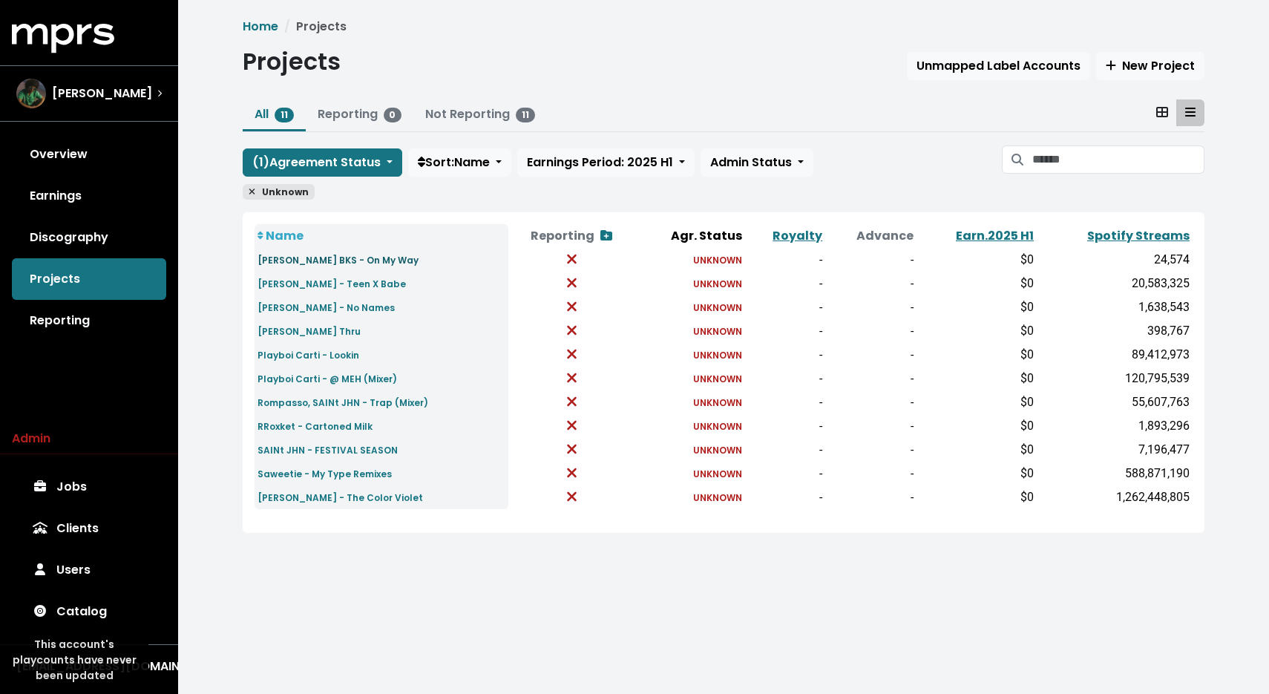
click at [309, 263] on small "[PERSON_NAME] BKS - On My Way" at bounding box center [337, 260] width 161 height 13
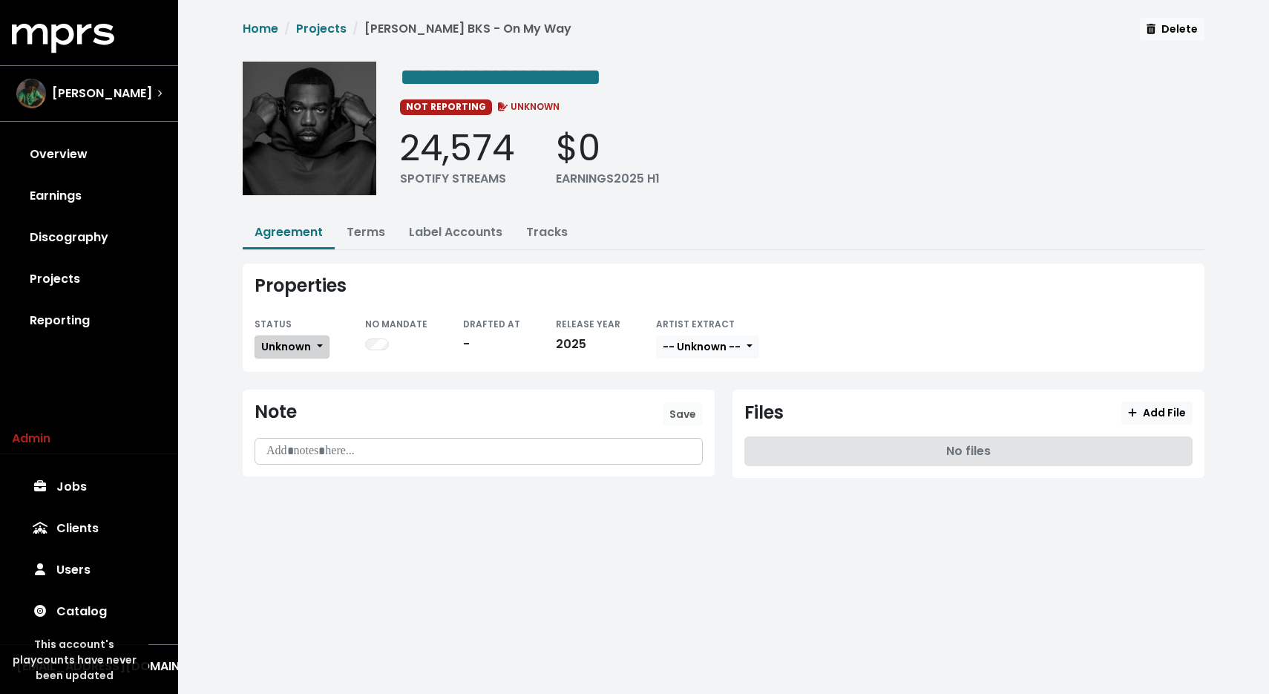
click at [291, 335] on button "Unknown" at bounding box center [291, 346] width 75 height 23
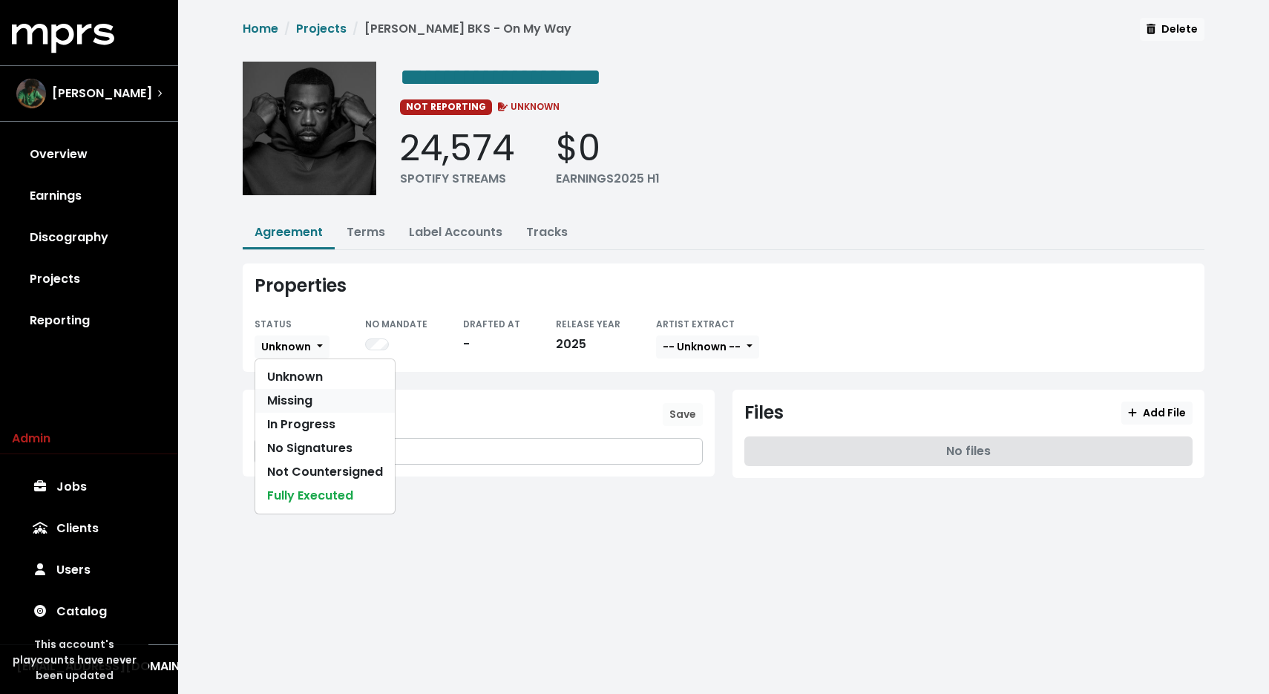
click at [275, 409] on link "Missing" at bounding box center [324, 401] width 139 height 24
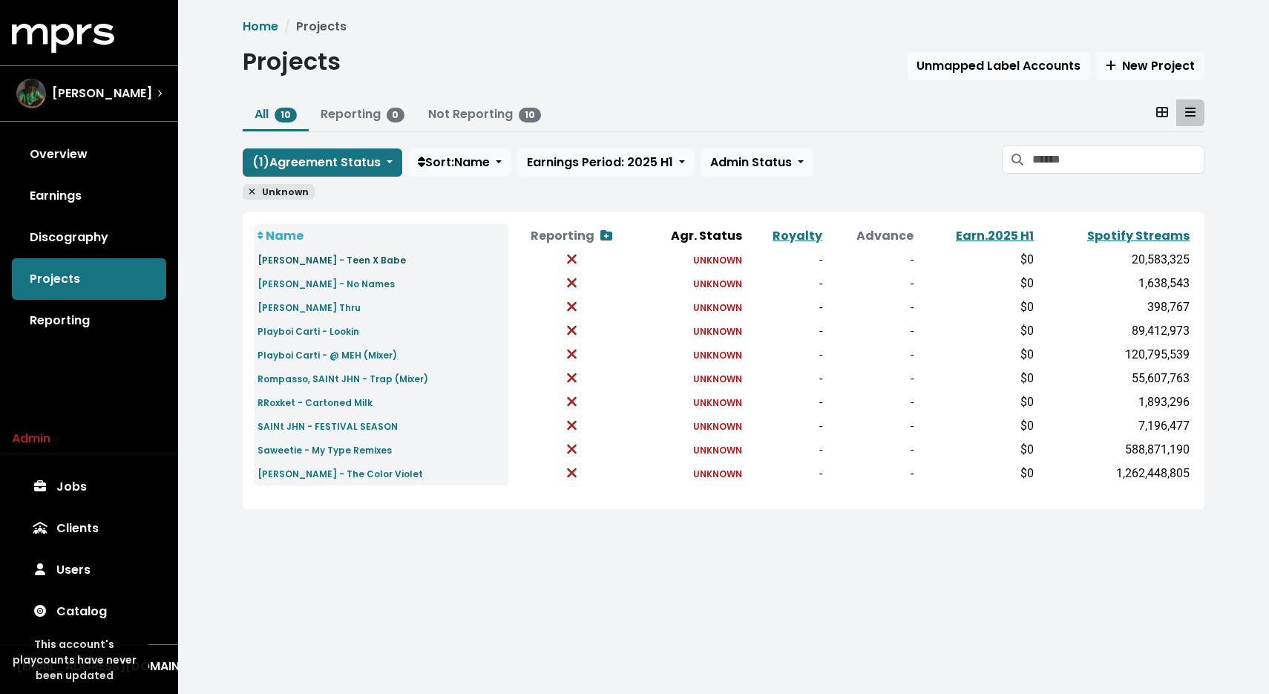
click at [314, 262] on small "[PERSON_NAME] - Teen X Babe" at bounding box center [331, 260] width 148 height 13
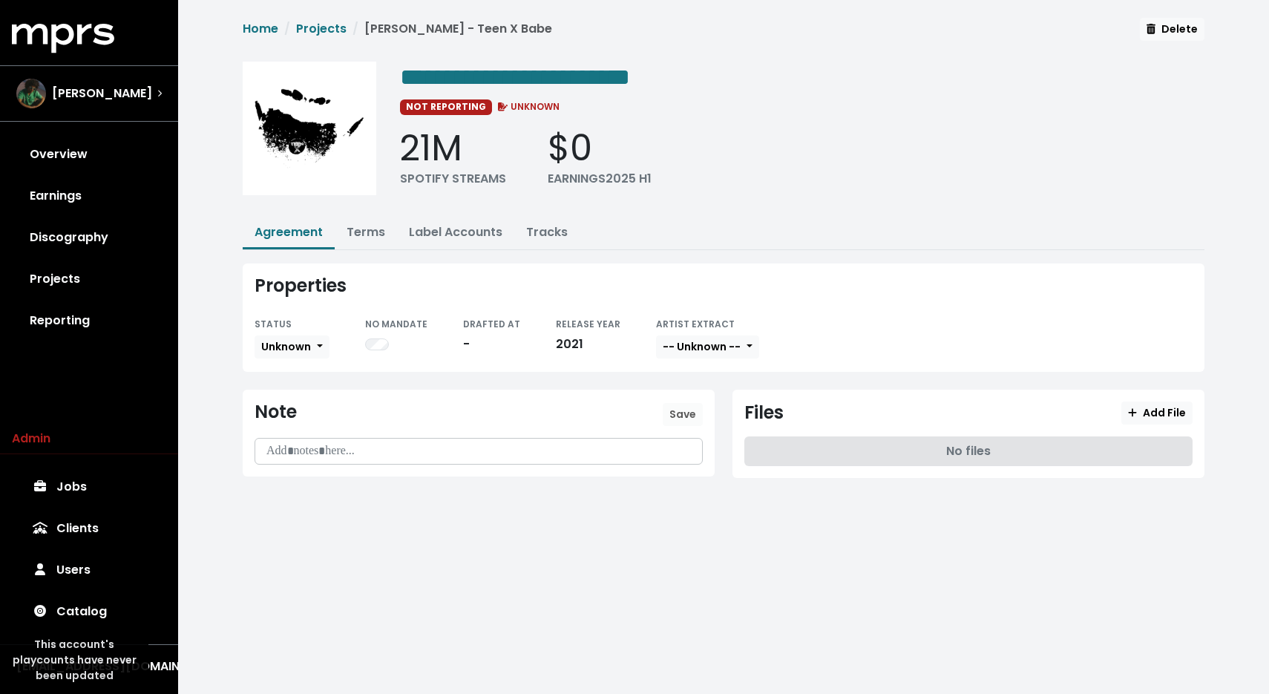
click at [306, 310] on div "Properties STATUS Unknown NO MANDATE DRAFTED AT - RELEASE YEAR [DATE] ARTIST EX…" at bounding box center [724, 317] width 962 height 108
click at [303, 321] on div "STATUS" at bounding box center [291, 324] width 75 height 18
click at [299, 335] on button "Unknown" at bounding box center [291, 346] width 75 height 23
click at [311, 396] on link "Missing" at bounding box center [324, 401] width 139 height 24
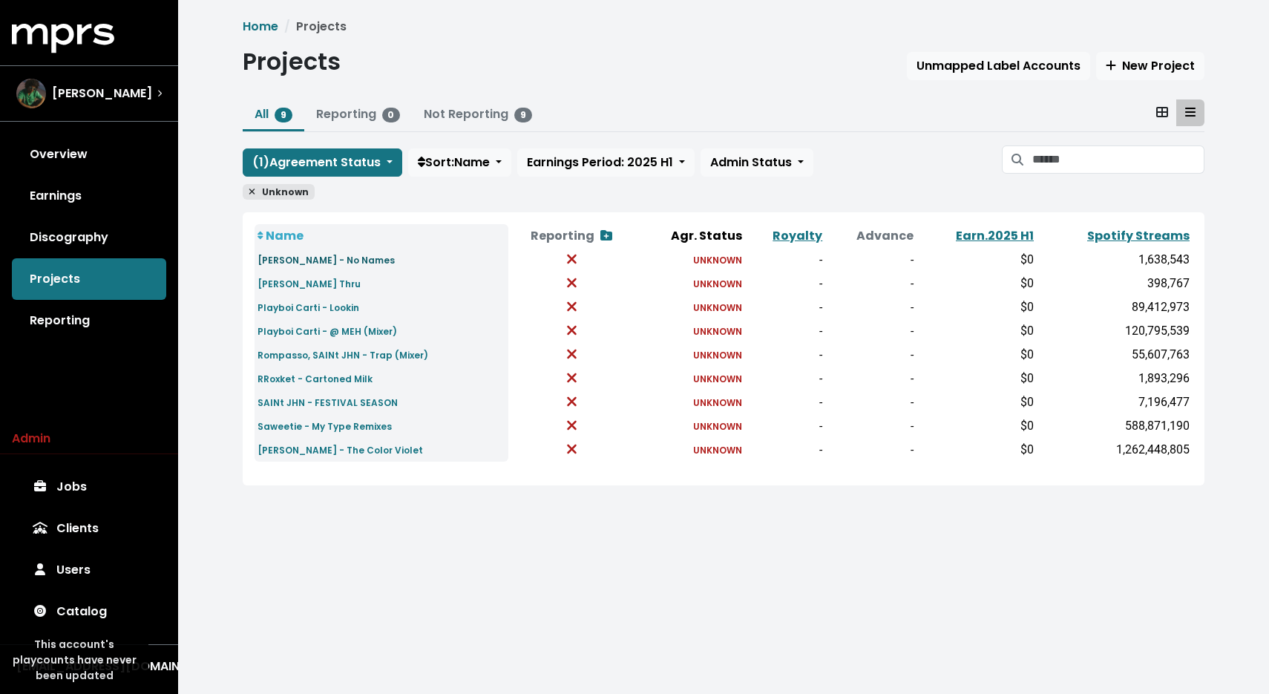
click at [325, 263] on small "[PERSON_NAME] - No Names" at bounding box center [325, 260] width 137 height 13
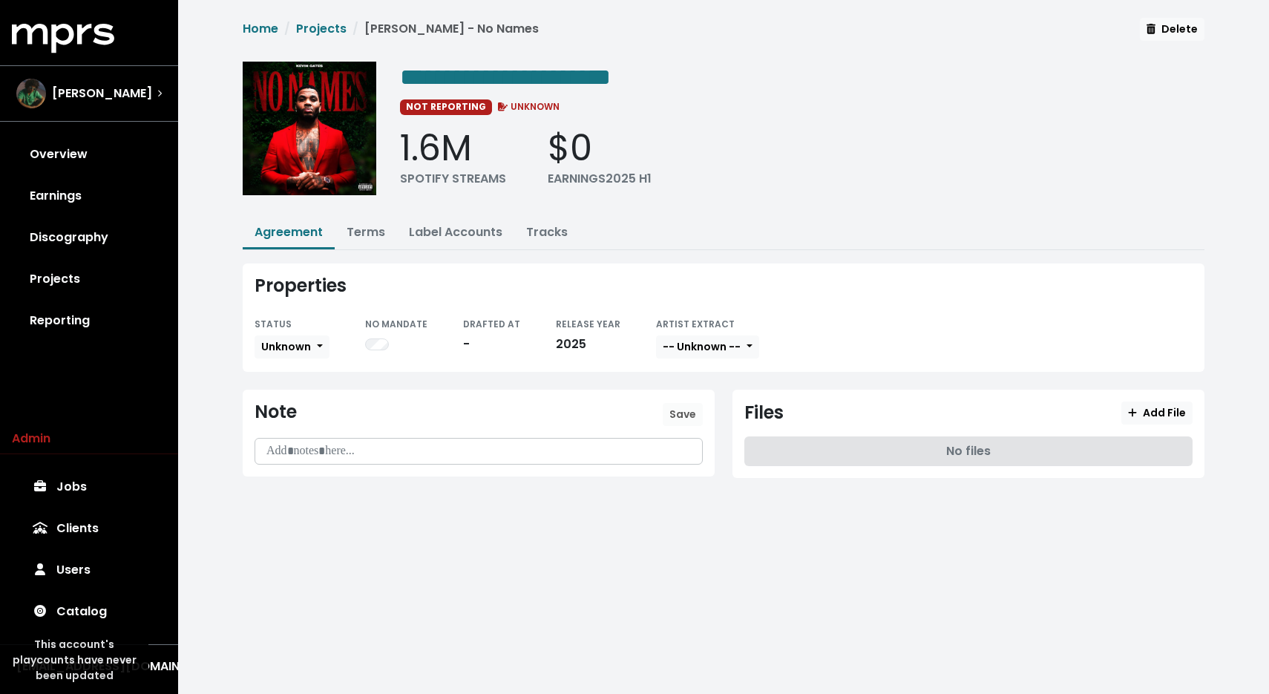
click at [309, 326] on div "STATUS" at bounding box center [291, 324] width 75 height 18
click at [306, 335] on button "Unknown" at bounding box center [291, 346] width 75 height 23
click at [299, 396] on link "Missing" at bounding box center [324, 401] width 139 height 24
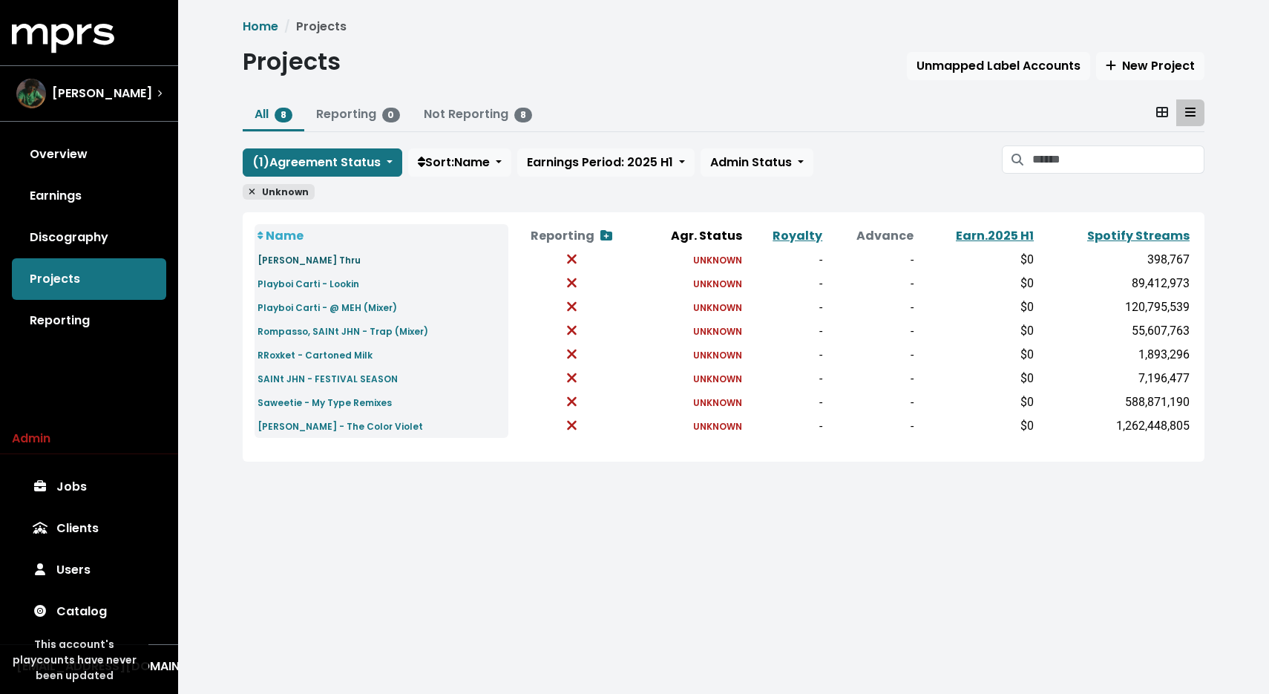
click at [314, 259] on small "[PERSON_NAME] Thru" at bounding box center [308, 260] width 103 height 13
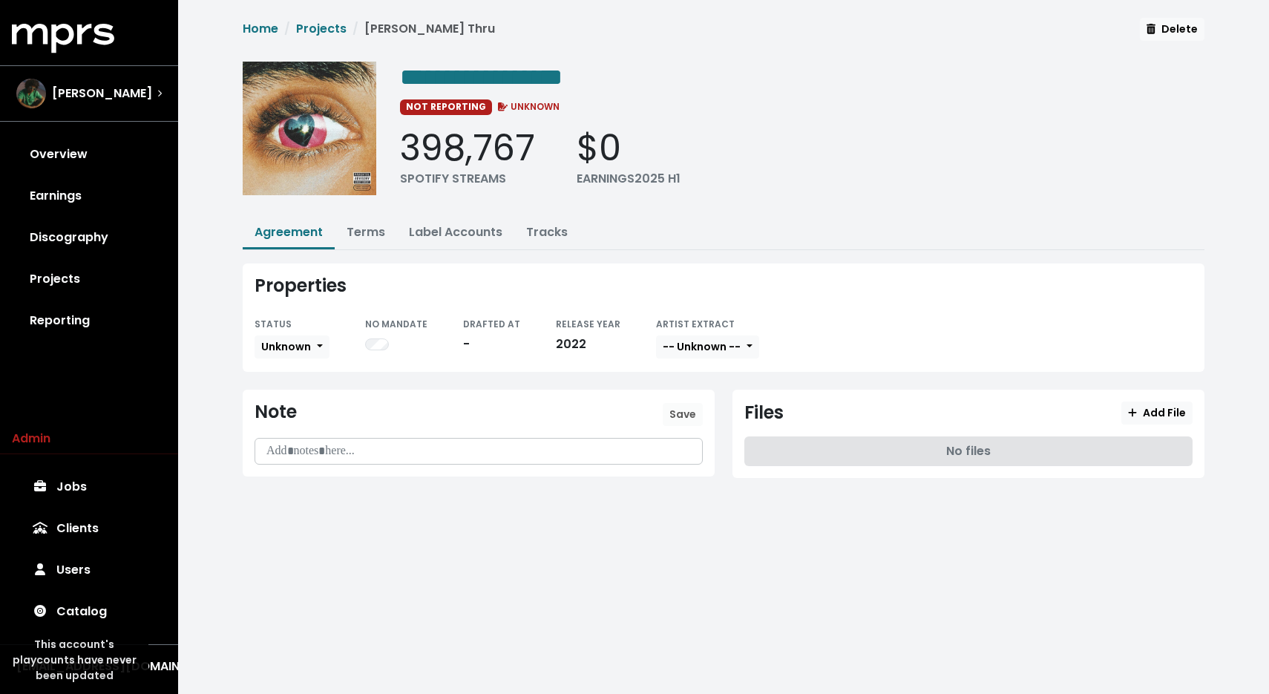
click at [315, 331] on div "STATUS Unknown" at bounding box center [291, 337] width 75 height 45
click at [303, 352] on span "Unknown" at bounding box center [286, 346] width 50 height 15
click at [303, 404] on link "Missing" at bounding box center [324, 401] width 139 height 24
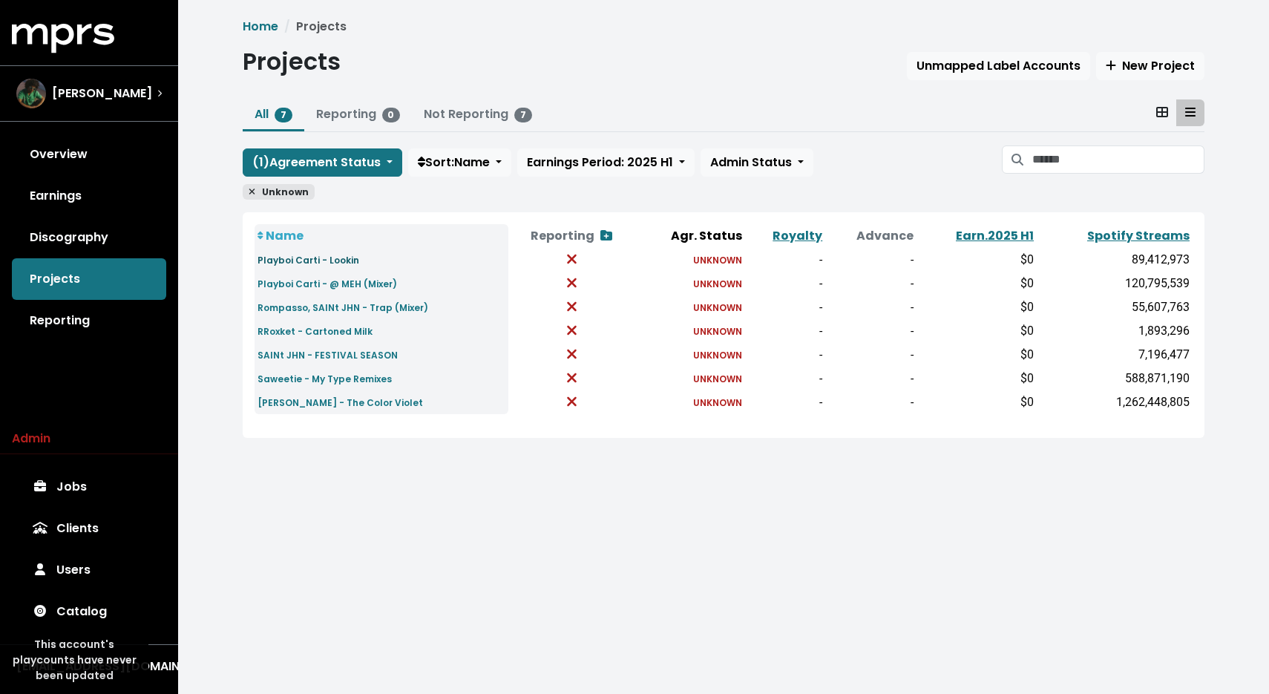
click at [328, 256] on small "Playboi Carti - Lookin" at bounding box center [308, 260] width 102 height 13
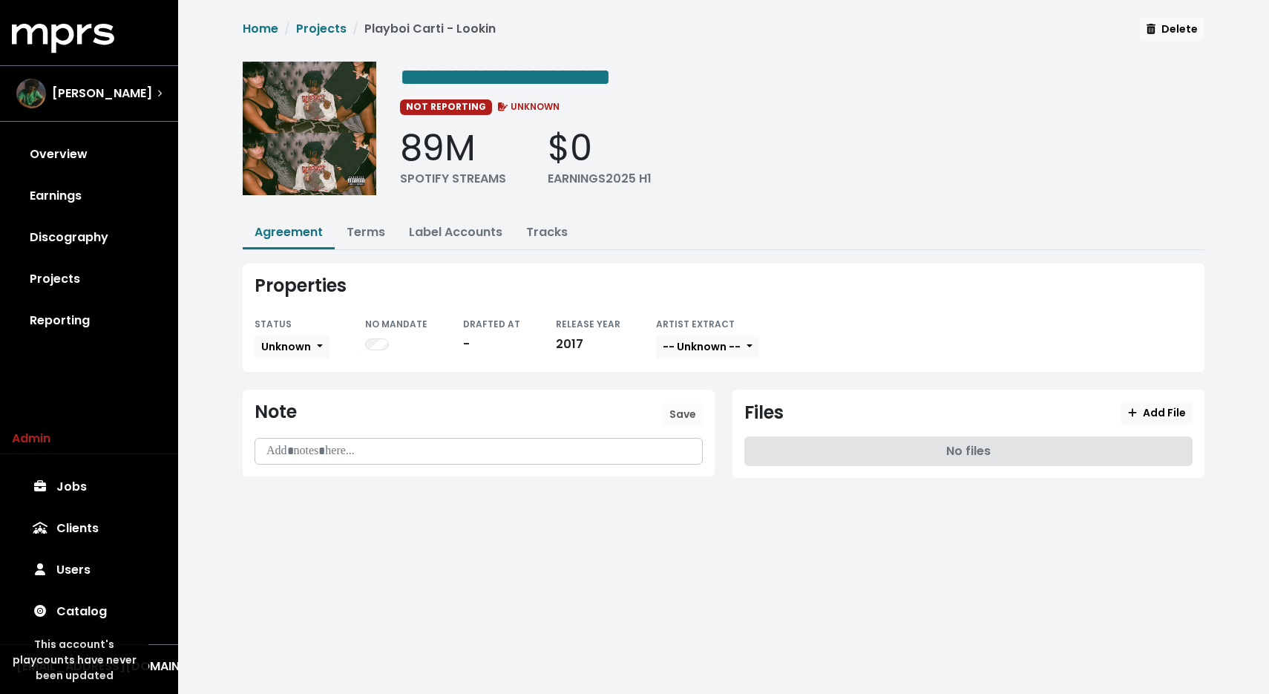
click at [304, 330] on div "STATUS" at bounding box center [291, 324] width 75 height 18
click at [303, 350] on span "Unknown" at bounding box center [286, 346] width 50 height 15
click at [292, 406] on link "Missing" at bounding box center [324, 401] width 139 height 24
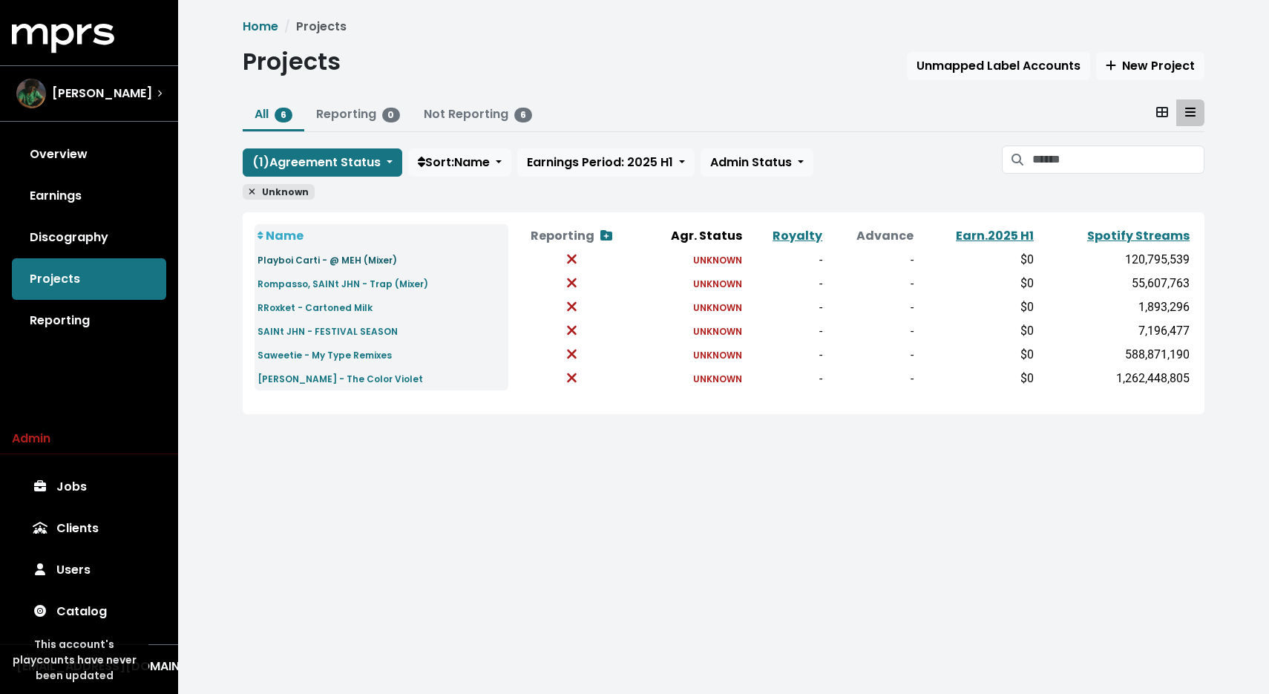
click at [308, 256] on small "Playboi Carti - @ MEH (Mixer)" at bounding box center [326, 260] width 139 height 13
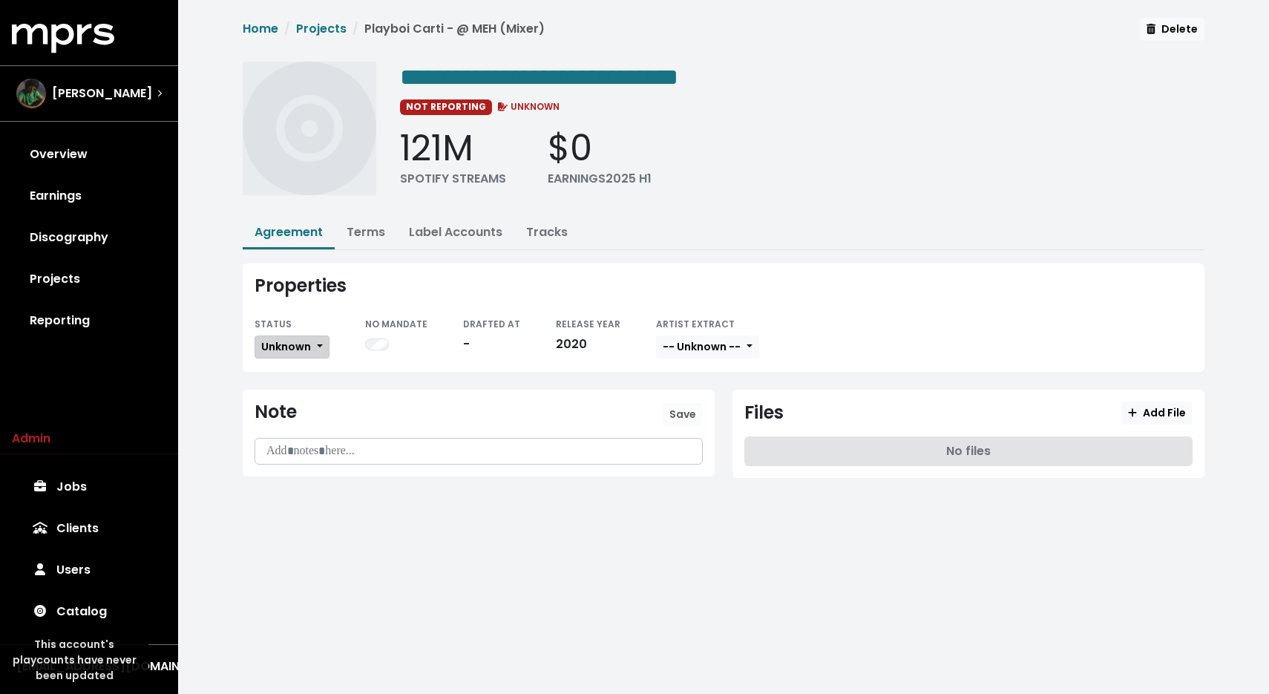
click at [308, 341] on span "Unknown" at bounding box center [286, 346] width 50 height 15
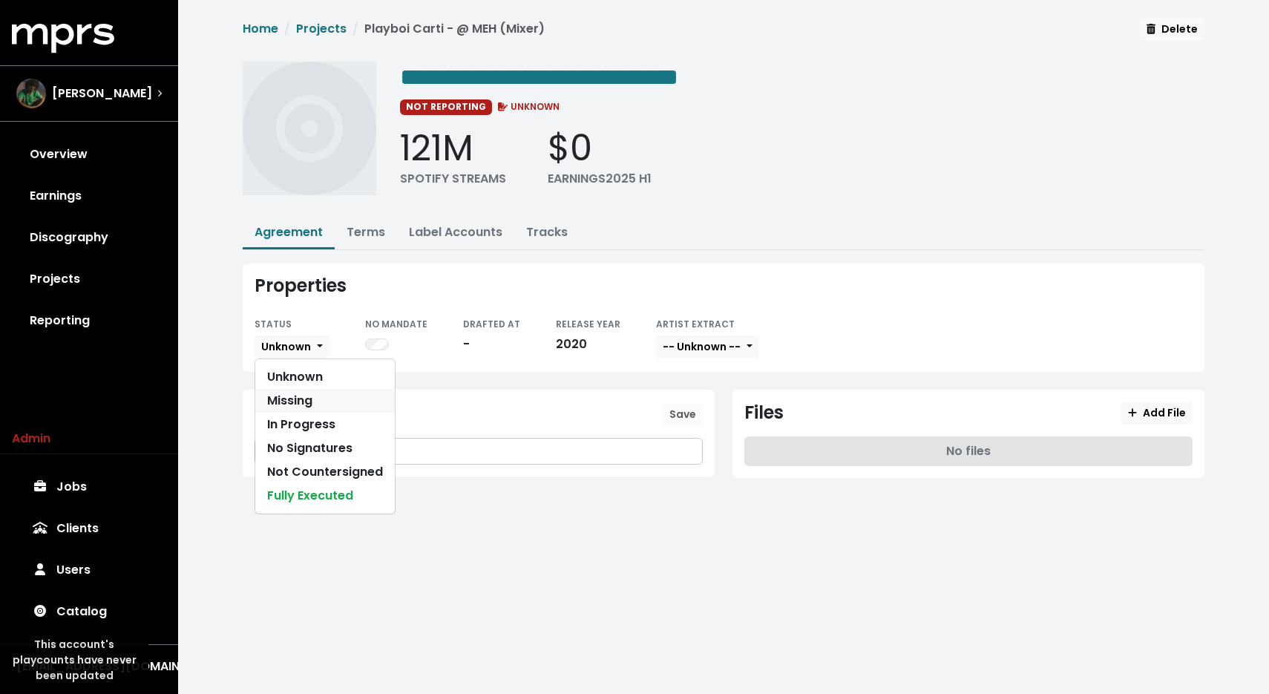
click at [311, 396] on link "Missing" at bounding box center [324, 401] width 139 height 24
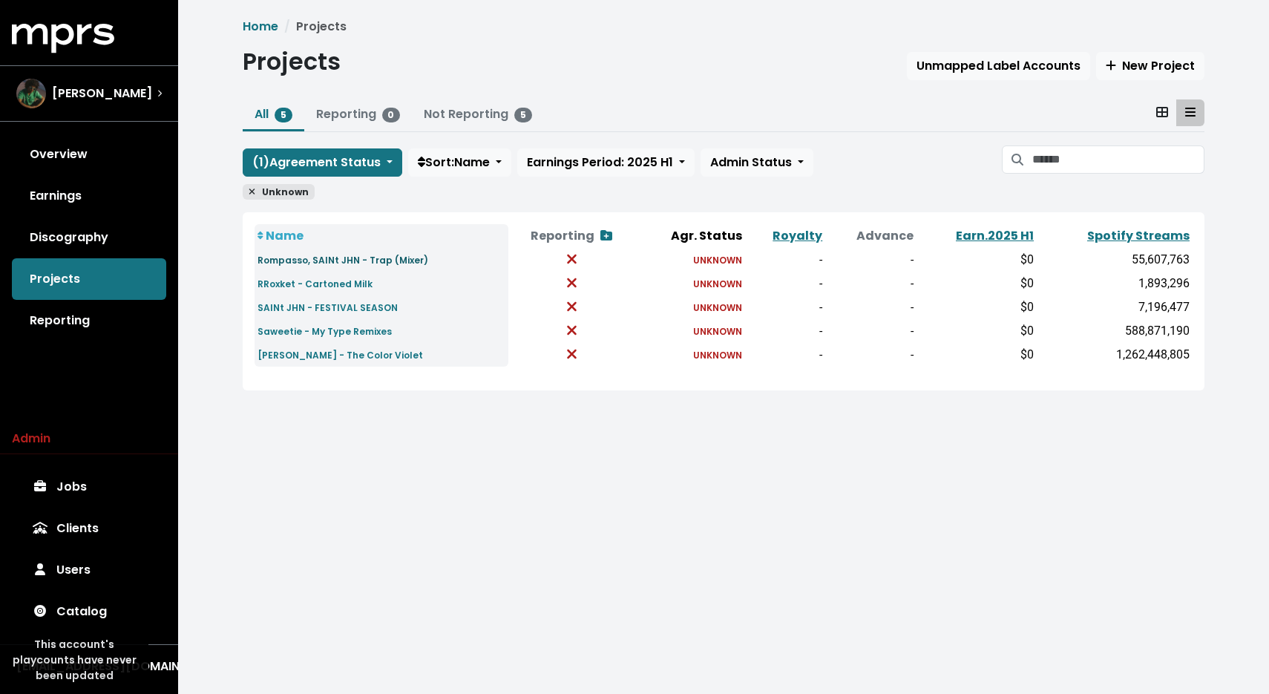
click at [290, 263] on small "Rompasso, SAINt JHN - Trap (Mixer)" at bounding box center [342, 260] width 171 height 13
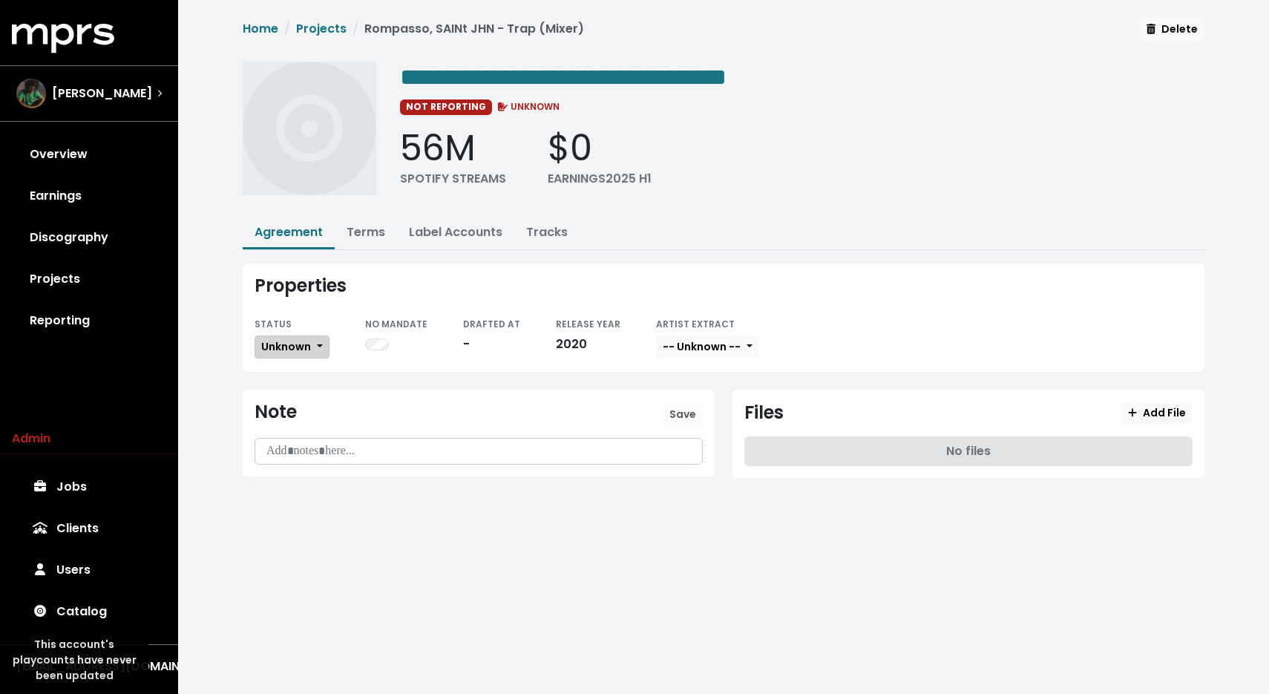
click at [294, 349] on span "Unknown" at bounding box center [286, 346] width 50 height 15
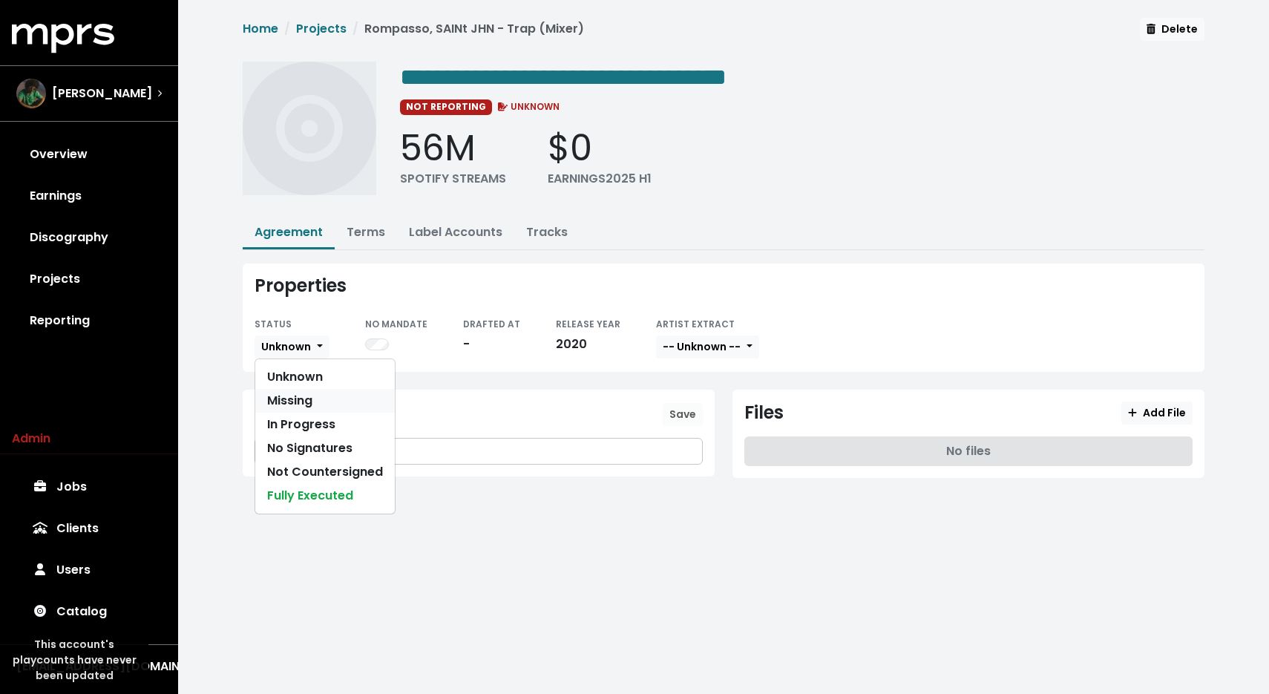
click at [294, 401] on link "Missing" at bounding box center [324, 401] width 139 height 24
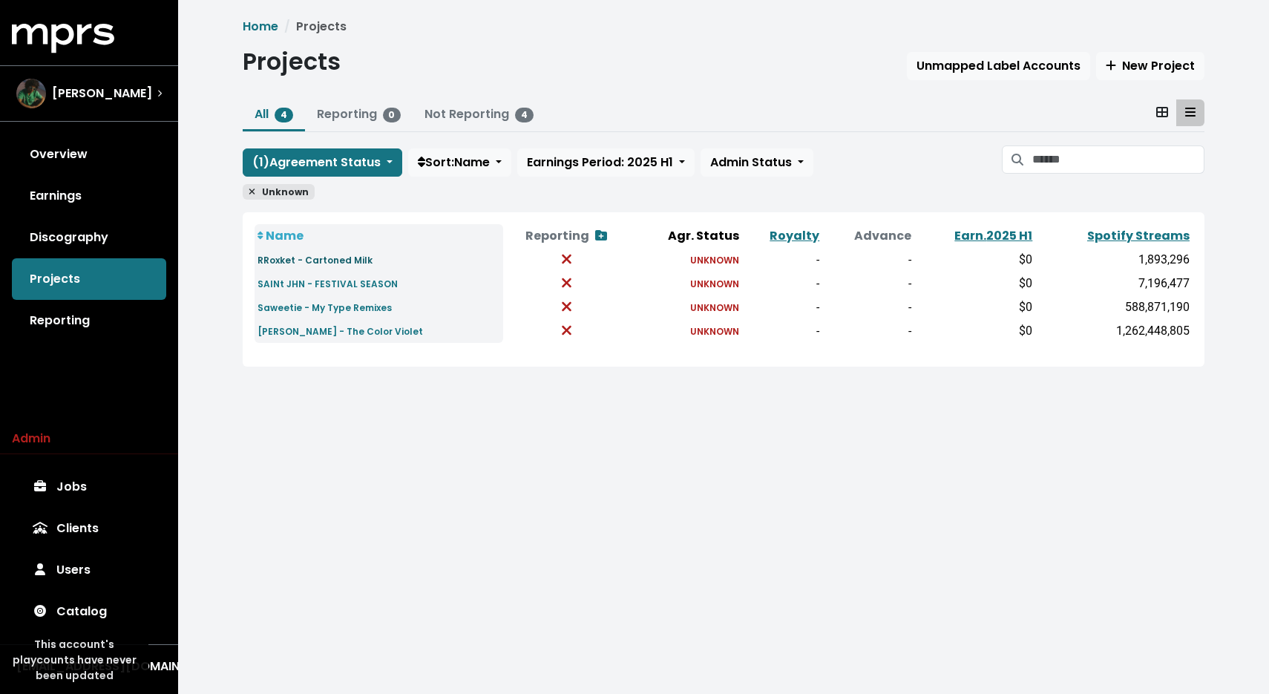
click at [344, 256] on small "RRoxket - Cartoned Milk" at bounding box center [314, 260] width 115 height 13
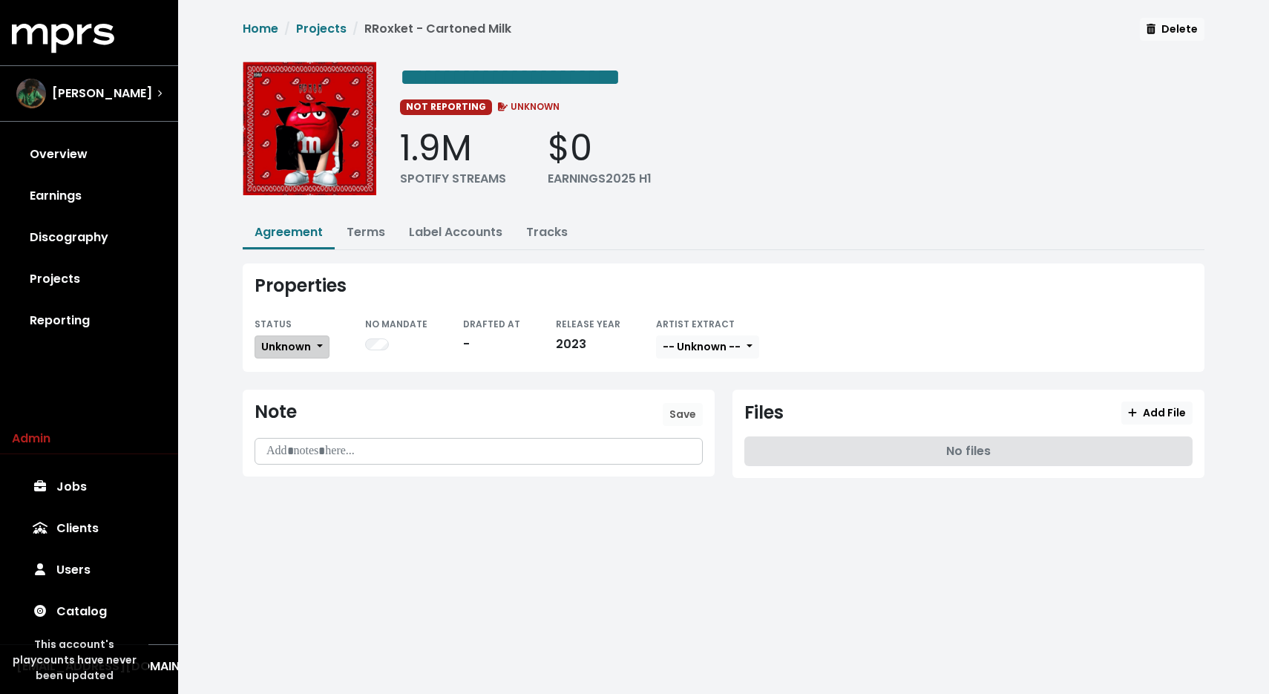
click at [312, 346] on button "Unknown" at bounding box center [291, 346] width 75 height 23
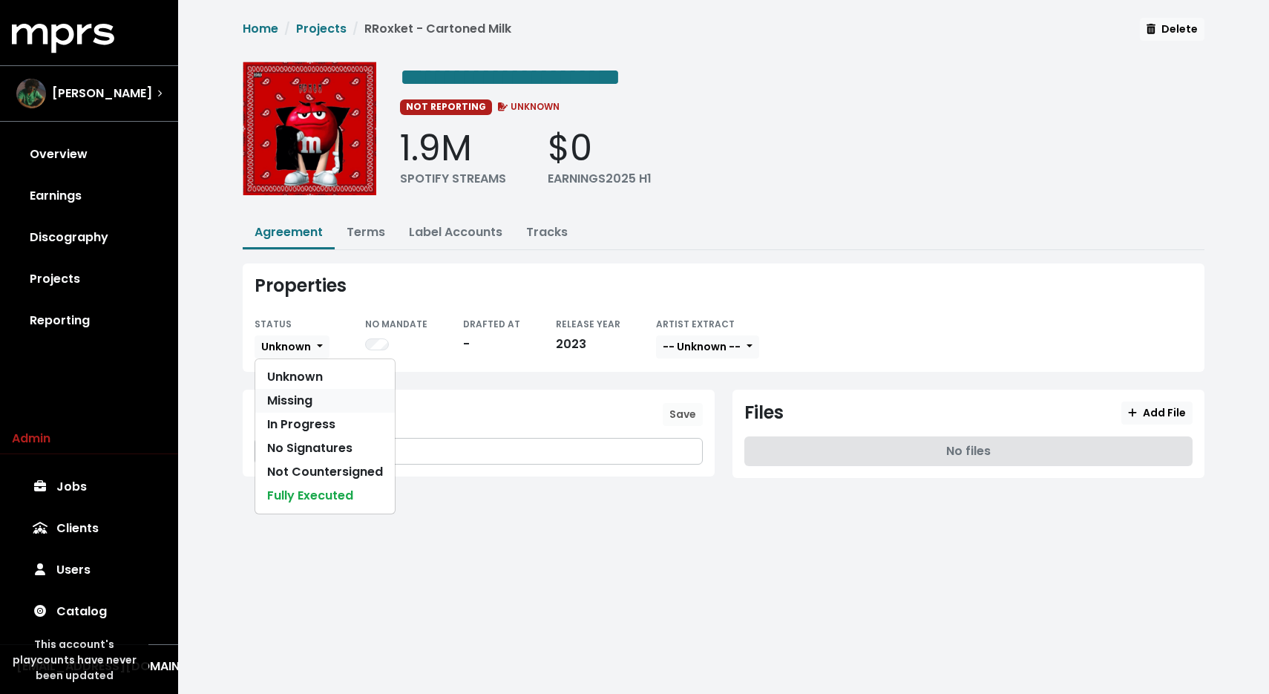
click at [310, 398] on link "Missing" at bounding box center [324, 401] width 139 height 24
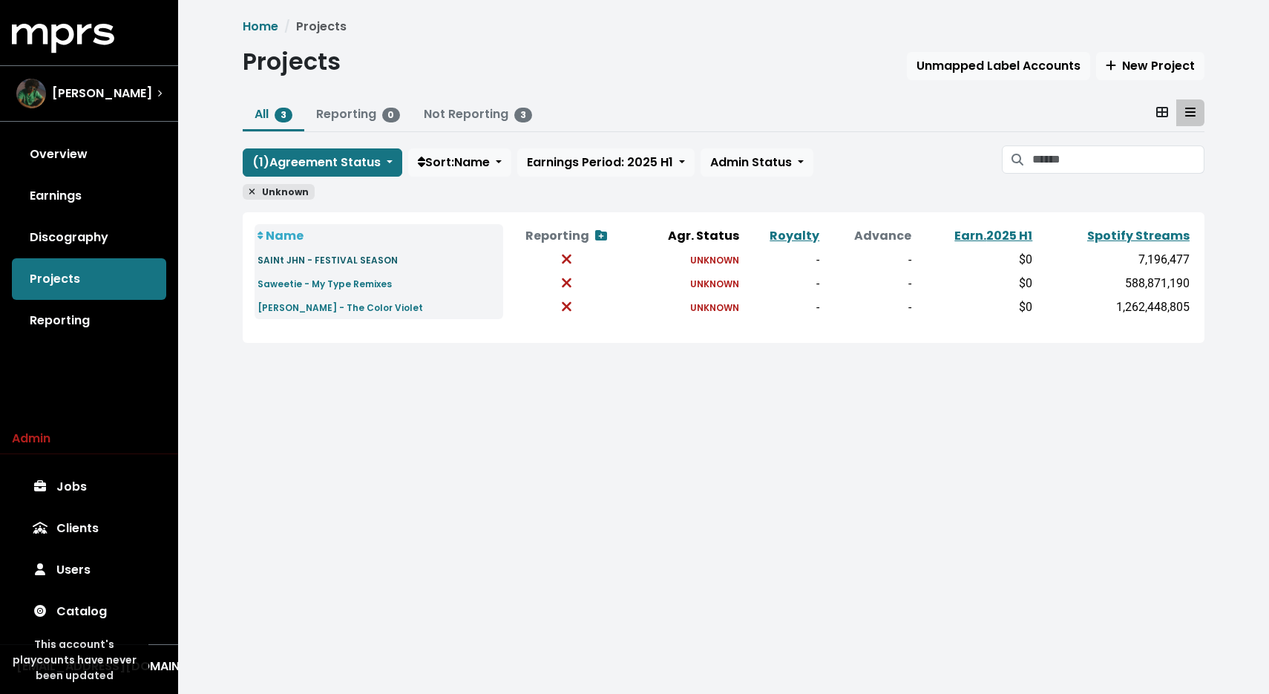
click at [277, 256] on small "SAINt JHN - FESTIVAL SEASON" at bounding box center [327, 260] width 140 height 13
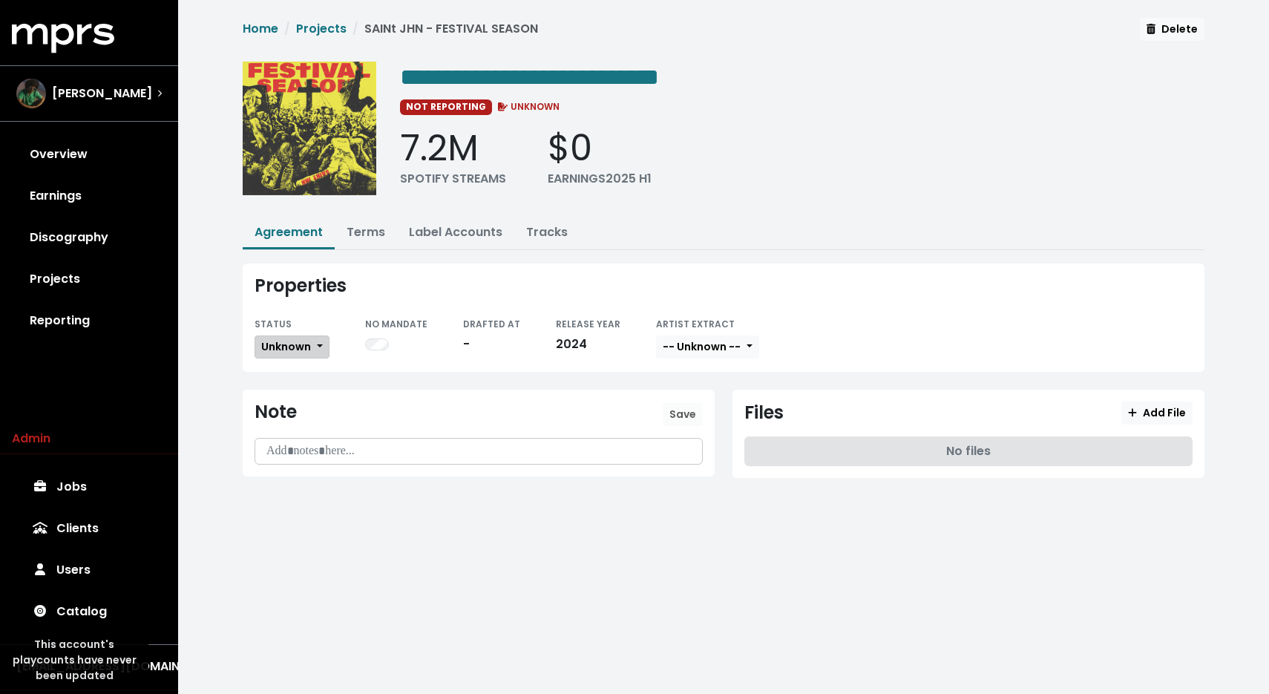
click at [300, 340] on span "Unknown" at bounding box center [286, 346] width 50 height 15
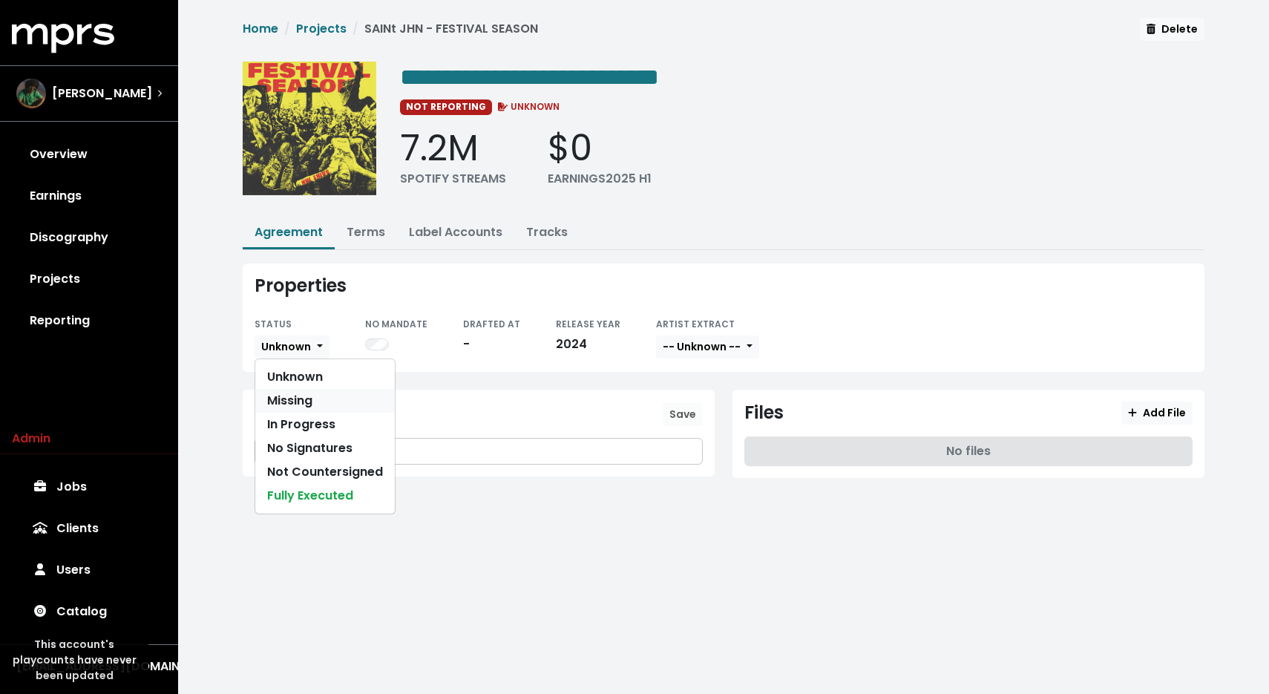
click at [312, 401] on link "Missing" at bounding box center [324, 401] width 139 height 24
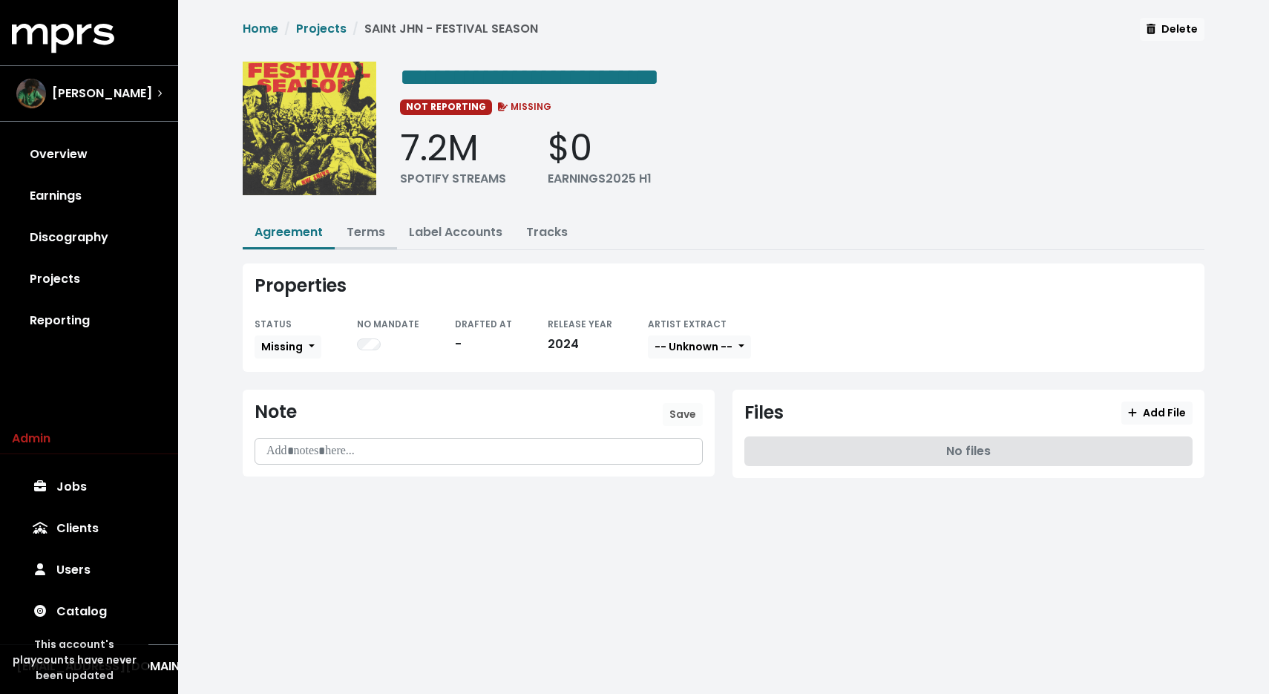
click at [355, 227] on link "Terms" at bounding box center [365, 231] width 39 height 17
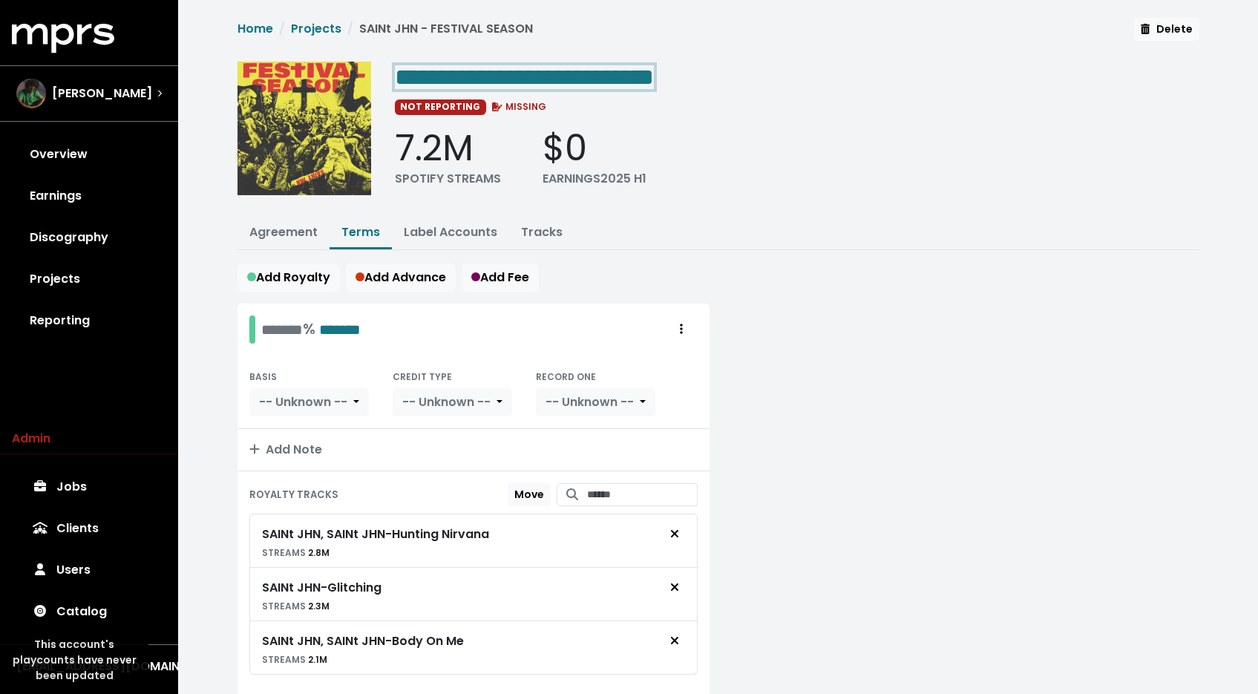
click at [556, 69] on span "**********" at bounding box center [524, 77] width 259 height 24
click at [298, 234] on link "Agreement" at bounding box center [283, 231] width 68 height 17
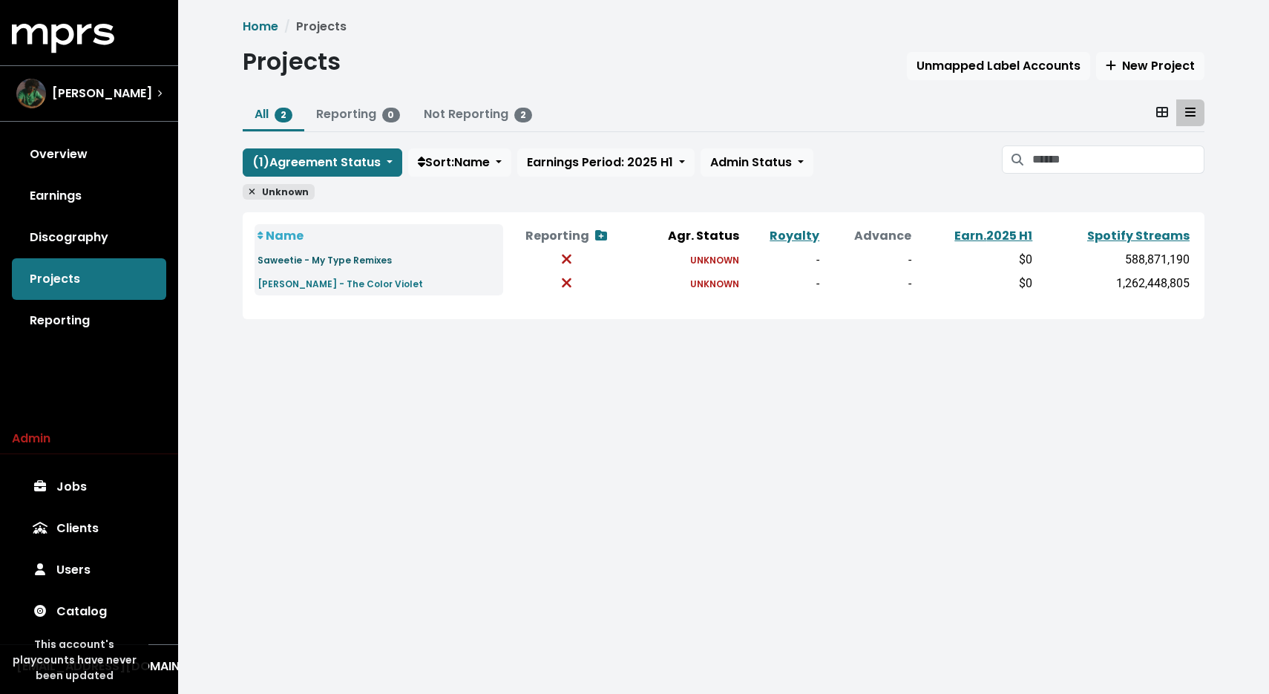
click at [318, 260] on small "Saweetie - My Type Remixes" at bounding box center [324, 260] width 134 height 13
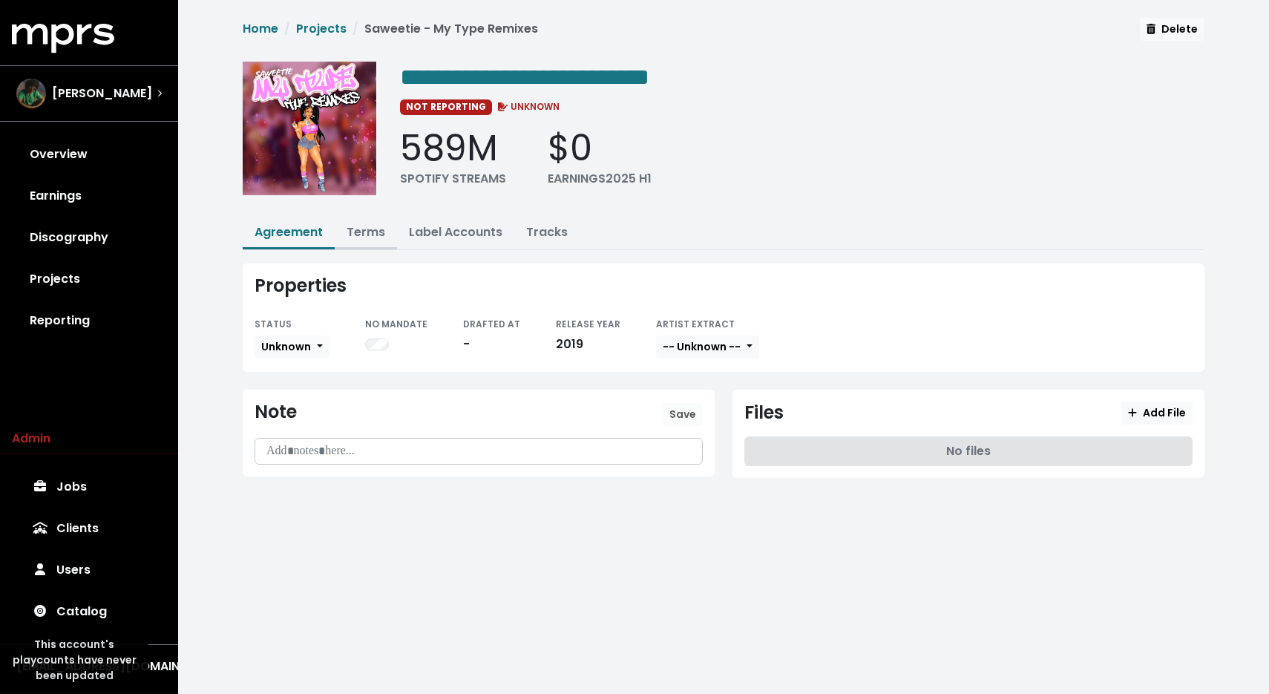
click at [377, 231] on link "Terms" at bounding box center [365, 231] width 39 height 17
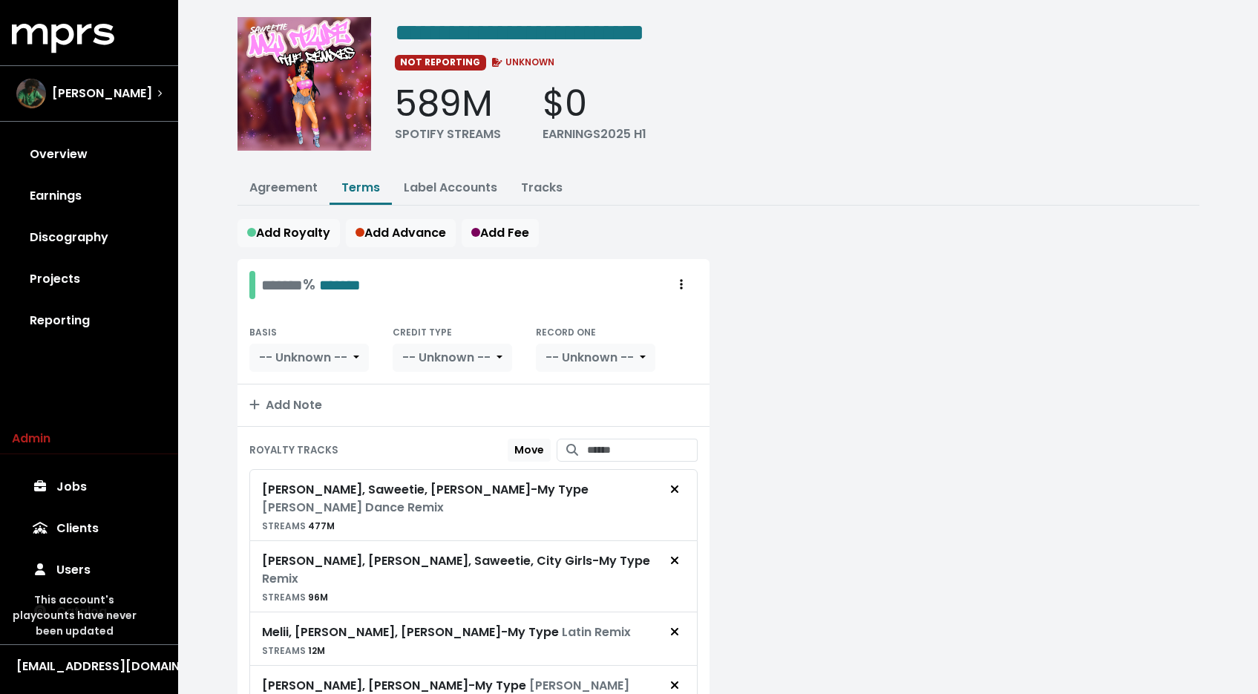
scroll to position [115, 0]
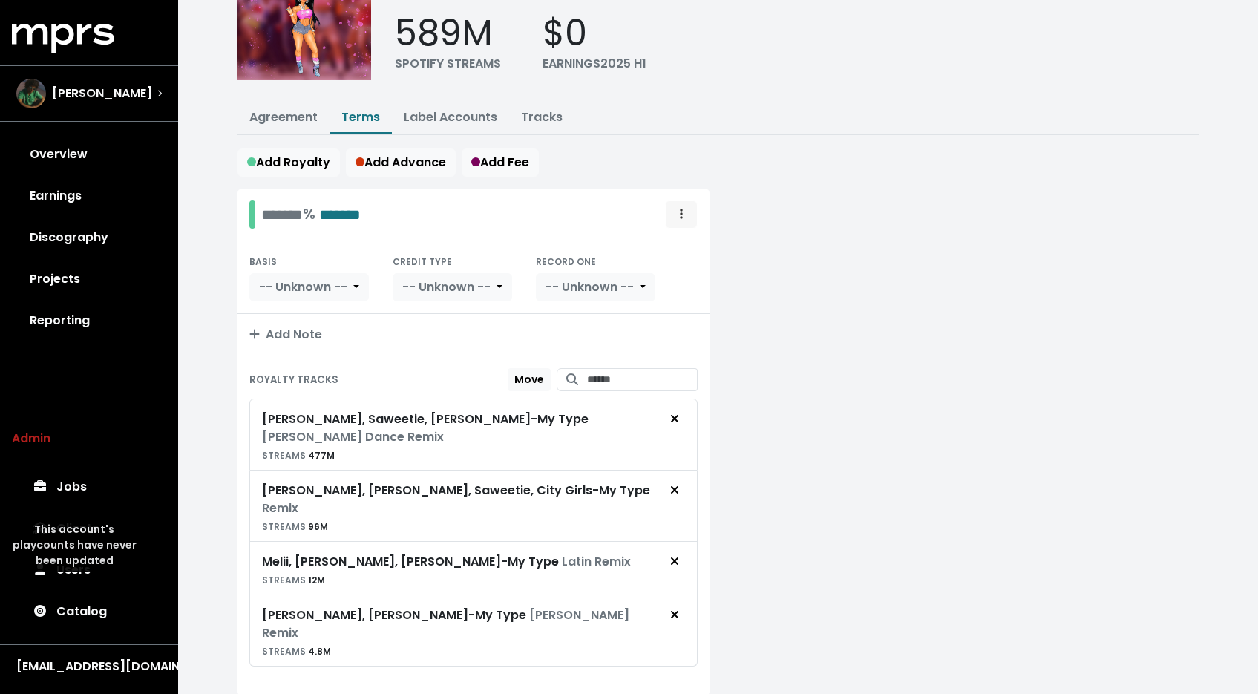
click at [682, 217] on span "Royalty administration options" at bounding box center [680, 215] width 13 height 18
click at [654, 248] on link "Move" at bounding box center [637, 247] width 117 height 24
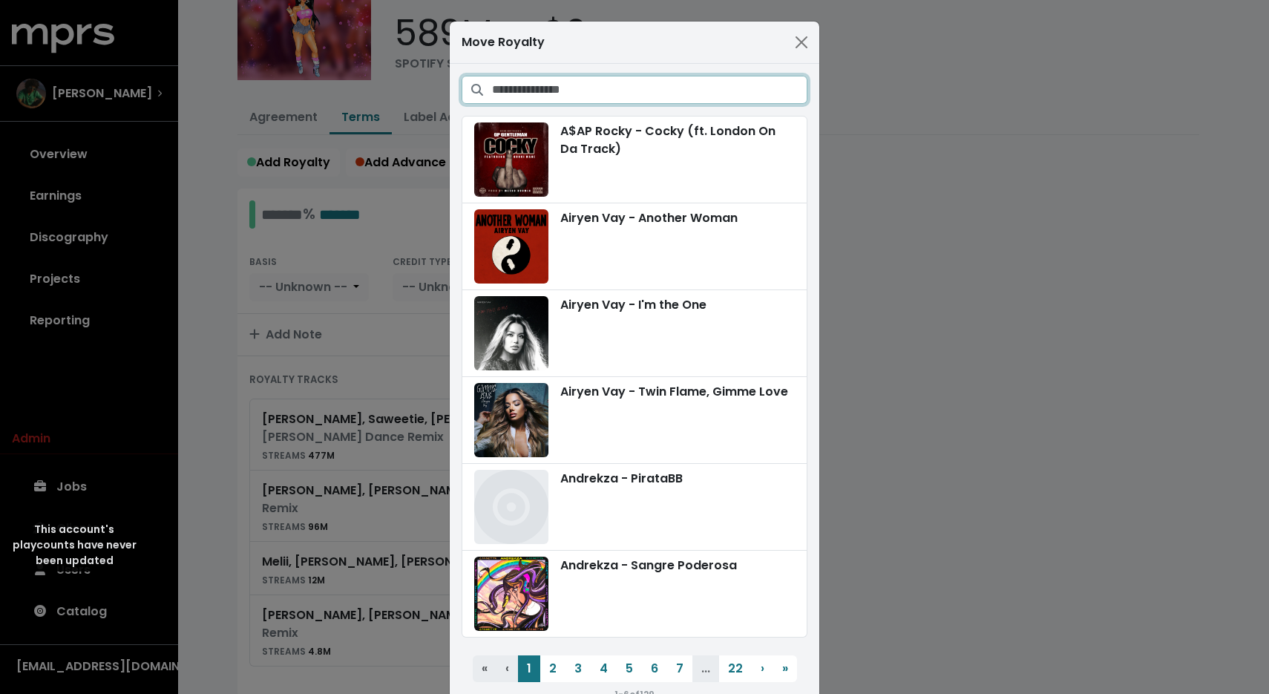
click at [680, 84] on input "Search projects" at bounding box center [649, 90] width 315 height 28
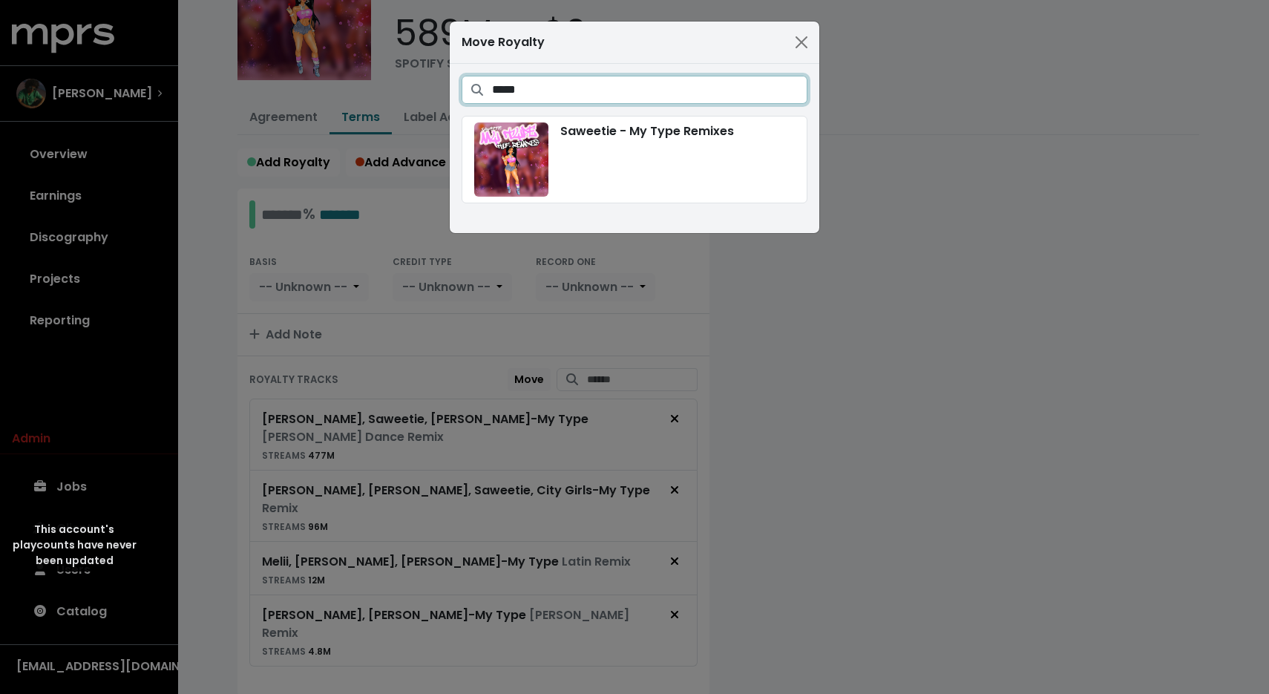
type input "*****"
click at [969, 223] on div "Move Royalty ***** Saweetie - My Type Remixes" at bounding box center [634, 347] width 1269 height 694
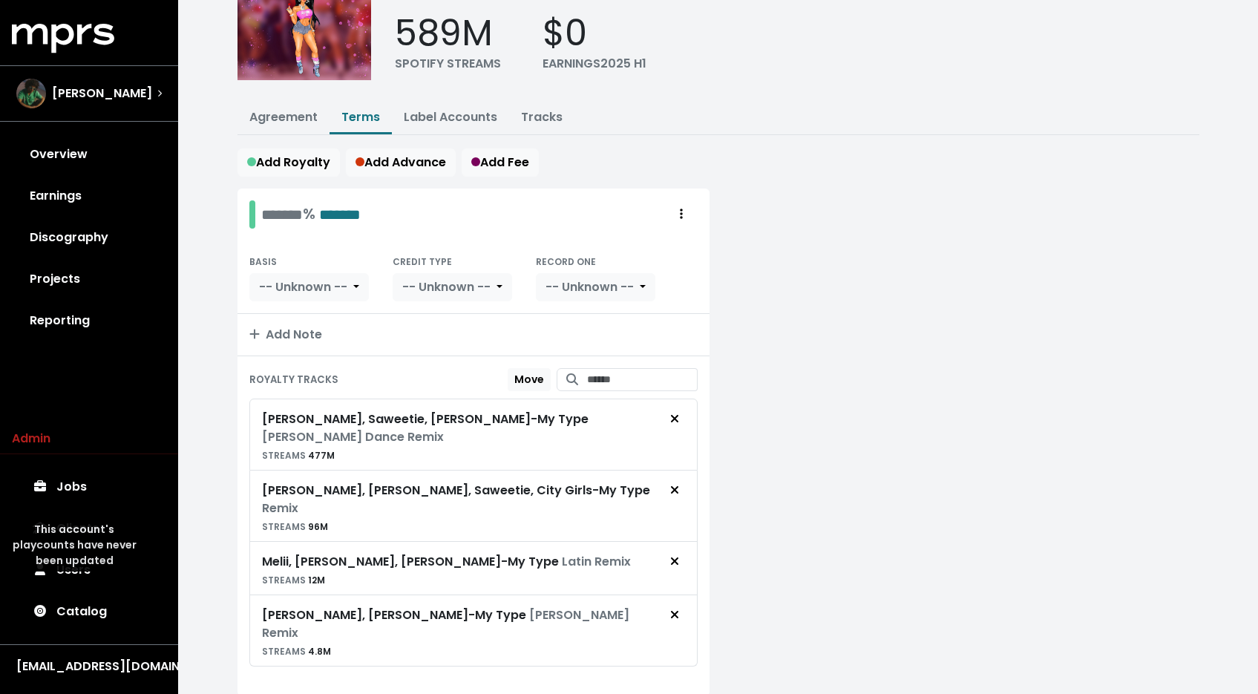
scroll to position [0, 0]
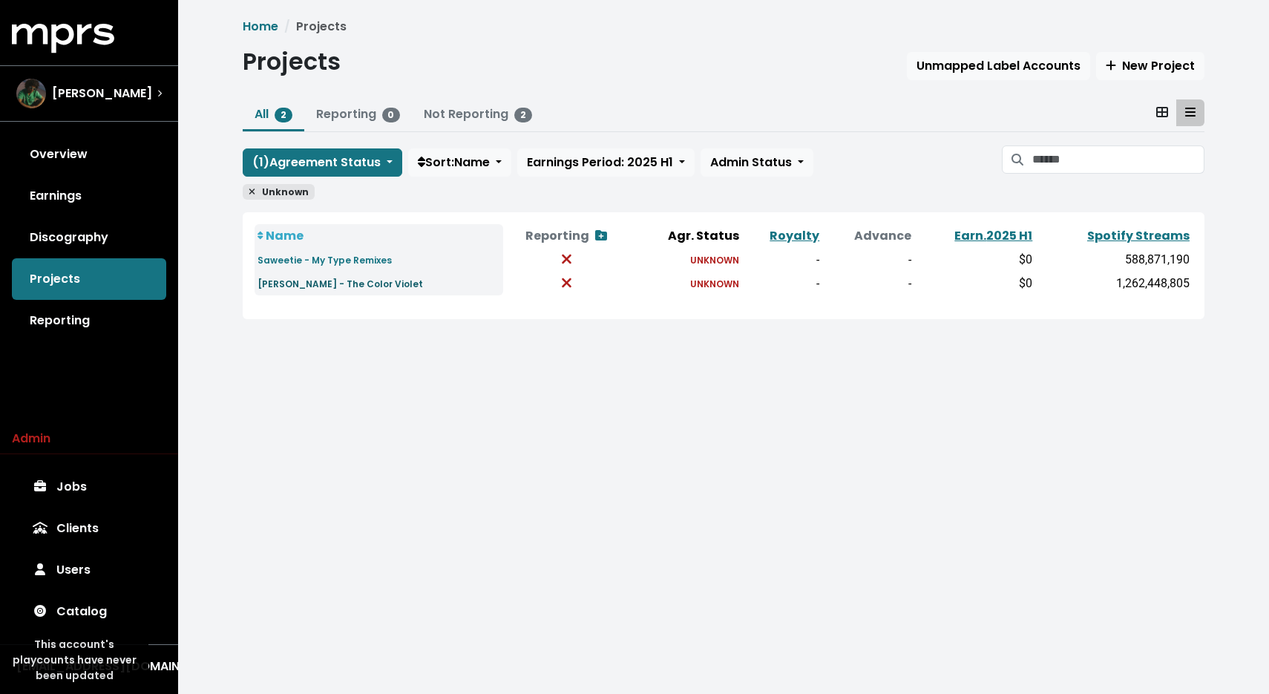
click at [316, 284] on small "[PERSON_NAME] - The Color Violet" at bounding box center [339, 283] width 165 height 13
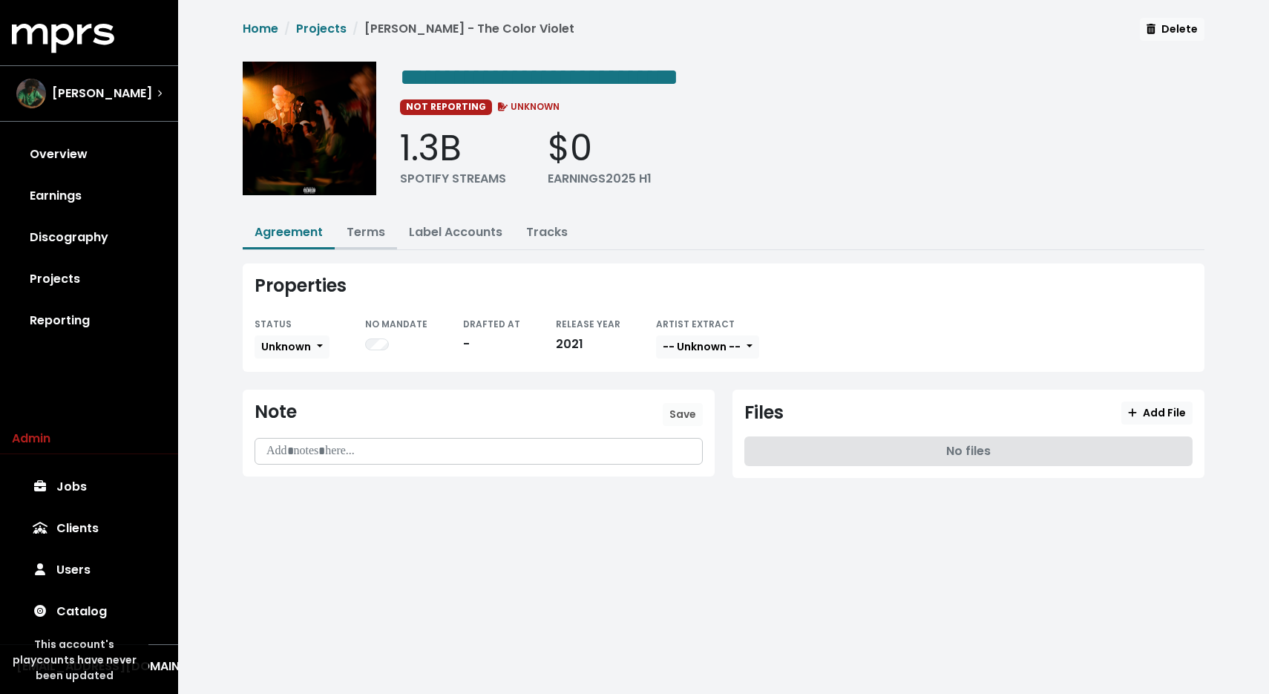
click at [347, 233] on link "Terms" at bounding box center [365, 231] width 39 height 17
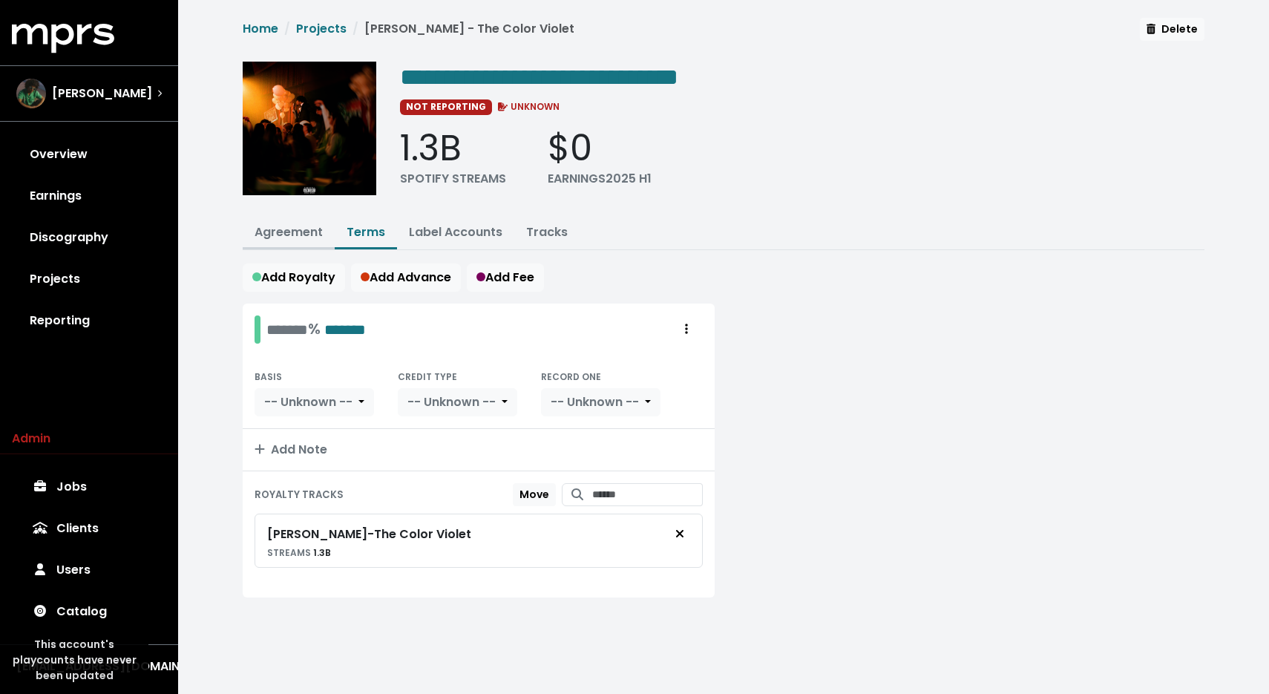
click at [267, 228] on link "Agreement" at bounding box center [288, 231] width 68 height 17
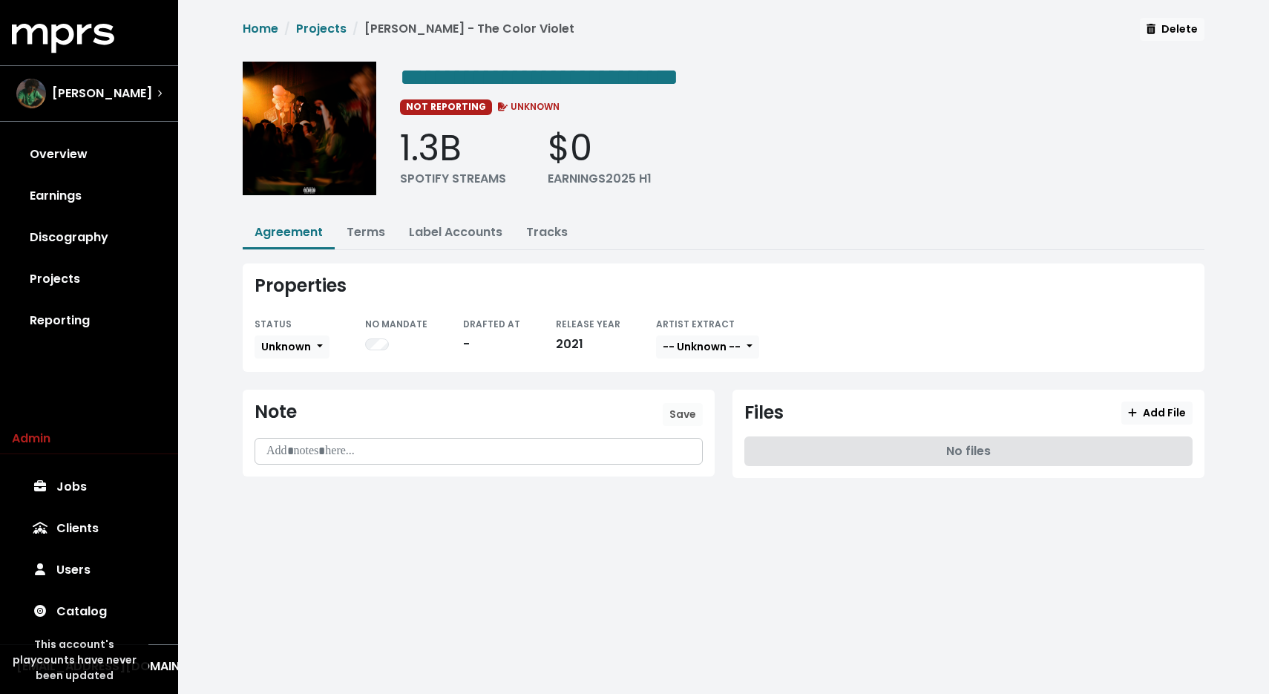
click at [303, 329] on div "STATUS" at bounding box center [291, 324] width 75 height 18
click at [300, 339] on span "Unknown" at bounding box center [286, 346] width 50 height 15
click at [331, 397] on link "Missing" at bounding box center [324, 401] width 139 height 24
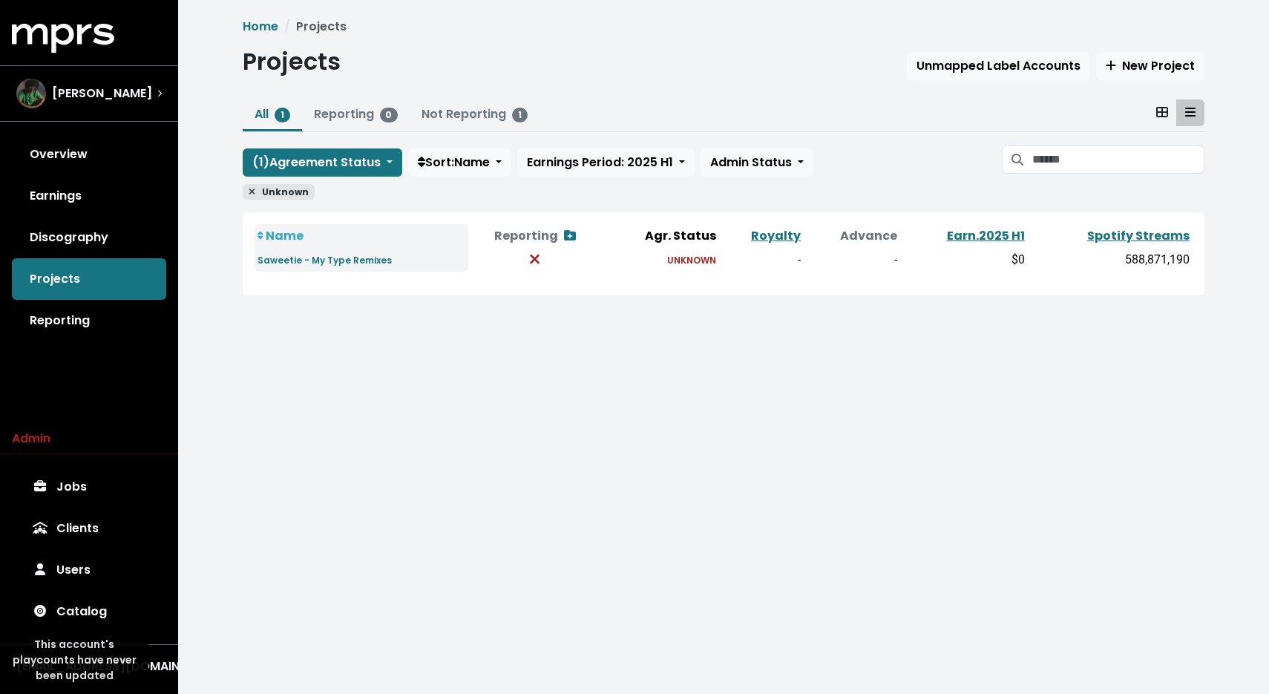
click at [283, 115] on span "1" at bounding box center [283, 115] width 16 height 15
click at [253, 191] on icon at bounding box center [252, 191] width 7 height 9
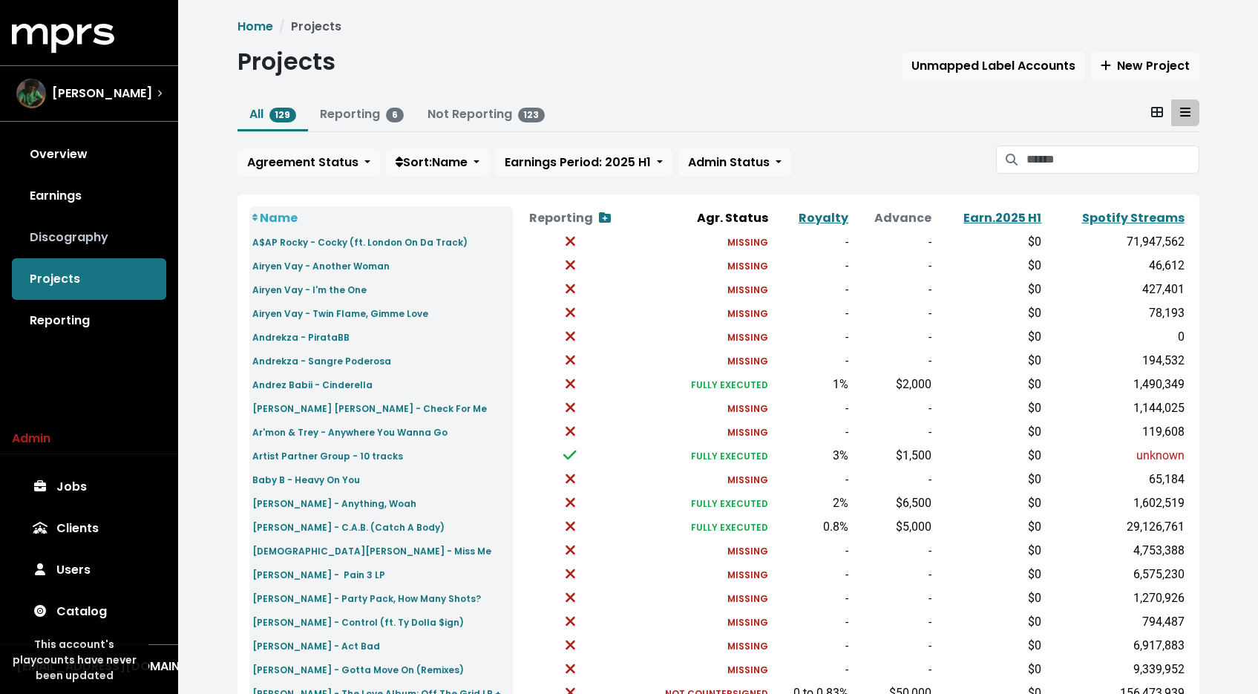
click at [98, 239] on link "Discography" at bounding box center [89, 238] width 154 height 42
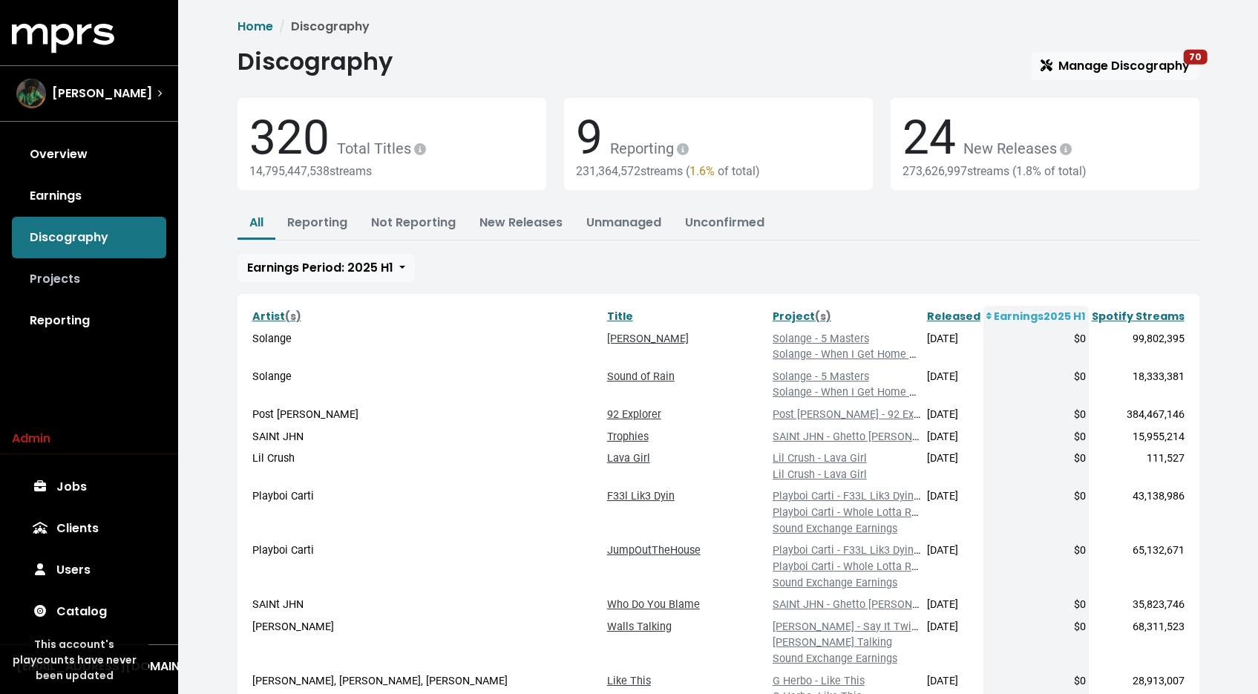
click at [83, 272] on link "Projects" at bounding box center [89, 279] width 154 height 42
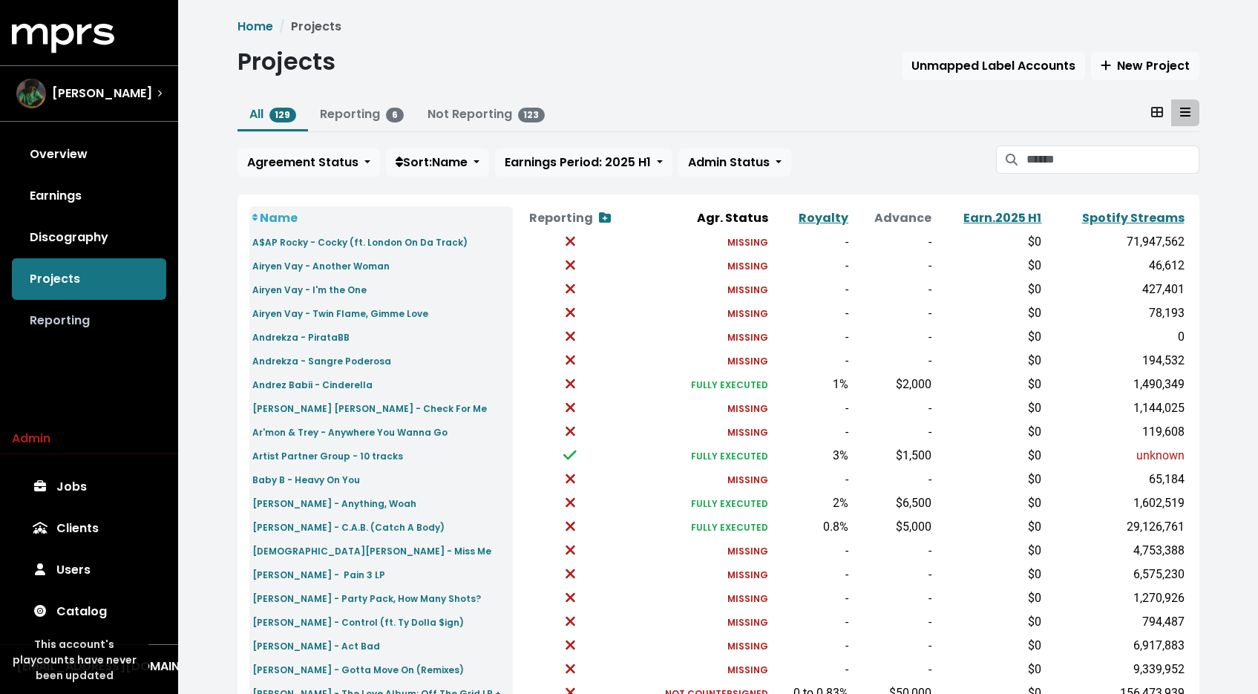
click at [69, 314] on link "Reporting" at bounding box center [89, 321] width 154 height 42
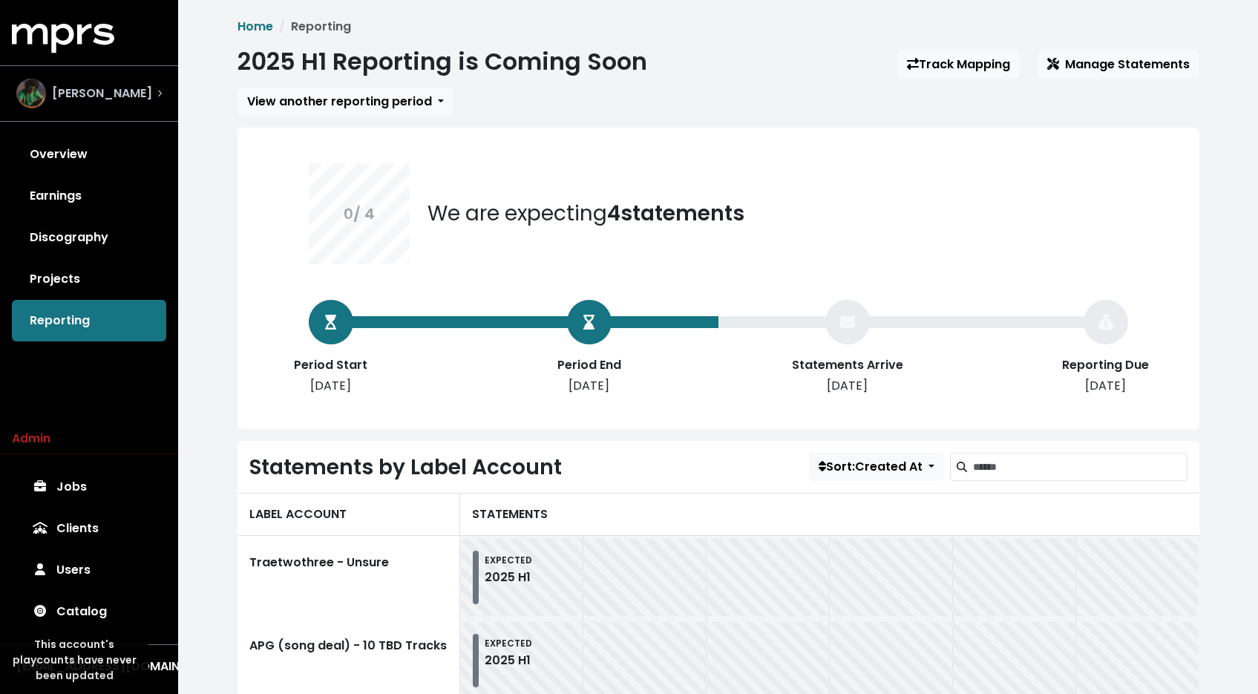
click at [85, 104] on div "[PERSON_NAME]" at bounding box center [84, 94] width 136 height 30
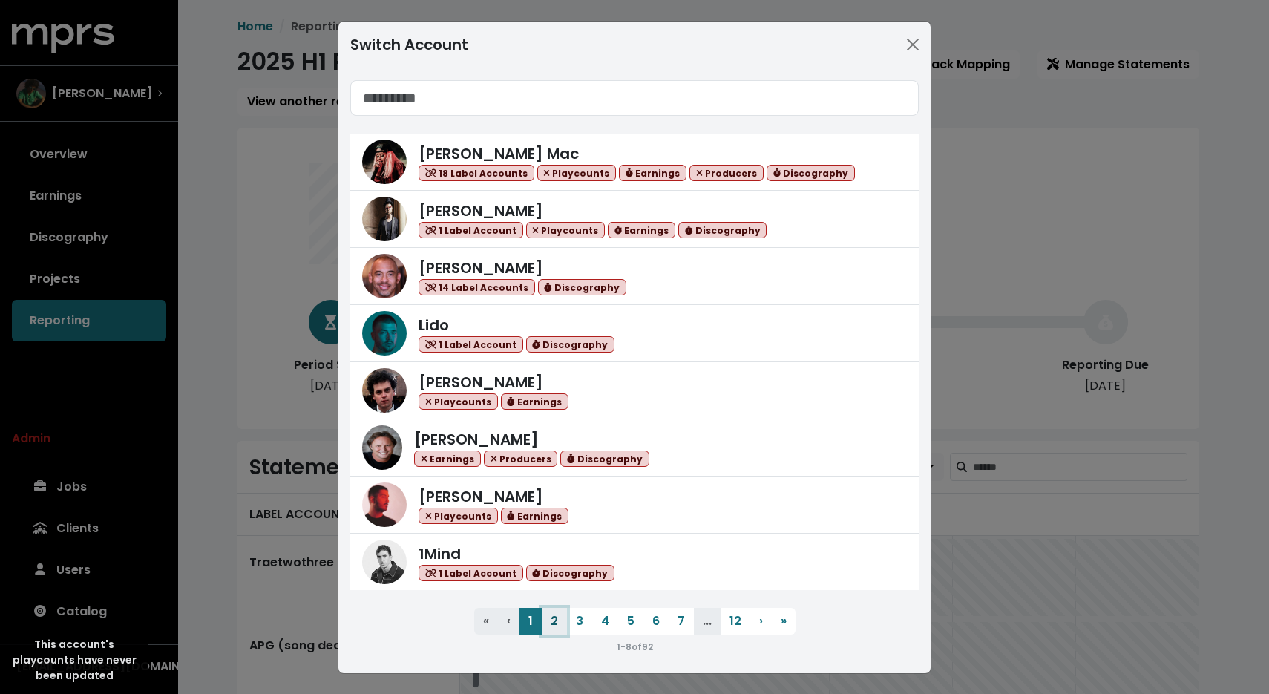
click at [542, 619] on button "2" at bounding box center [554, 621] width 25 height 27
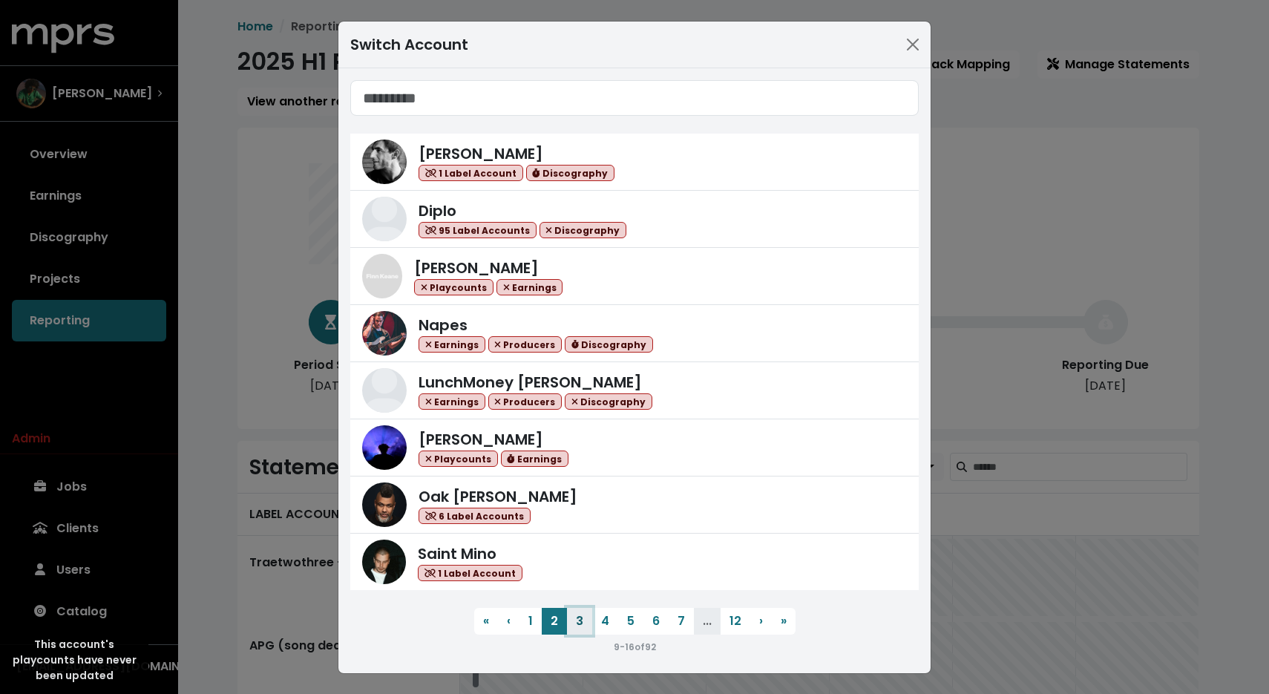
click at [571, 622] on button "3" at bounding box center [579, 621] width 25 height 27
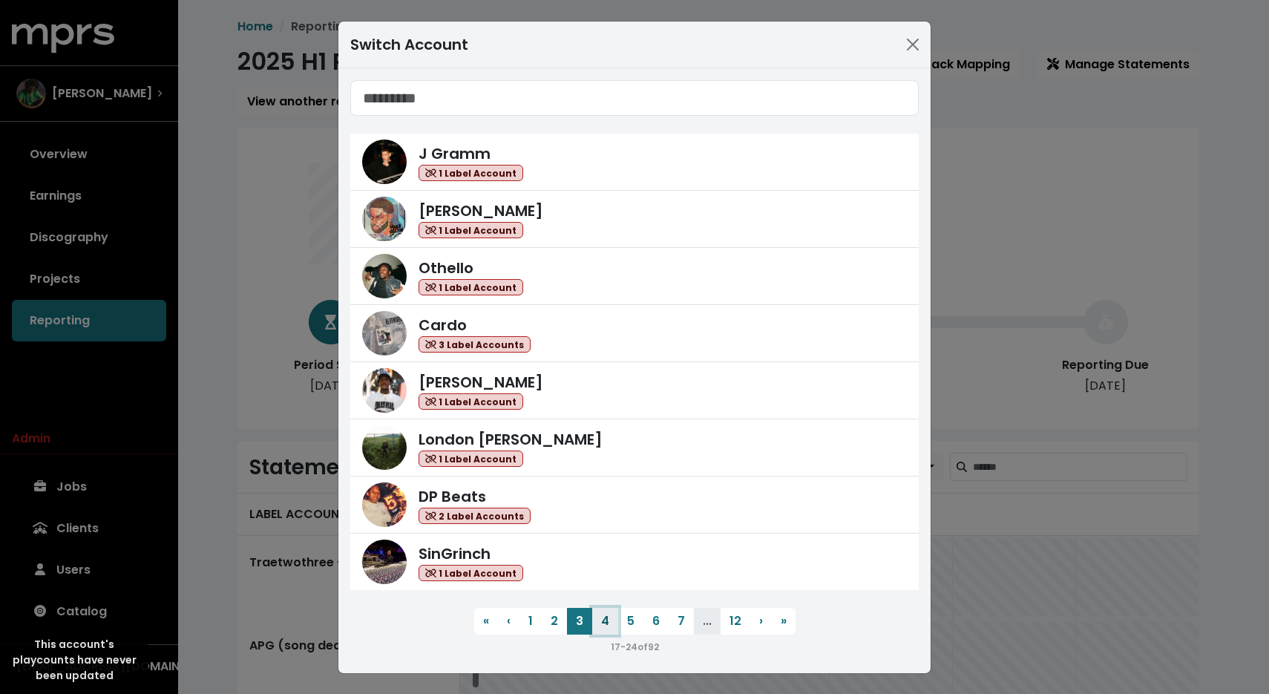
click at [593, 614] on button "4" at bounding box center [605, 621] width 26 height 27
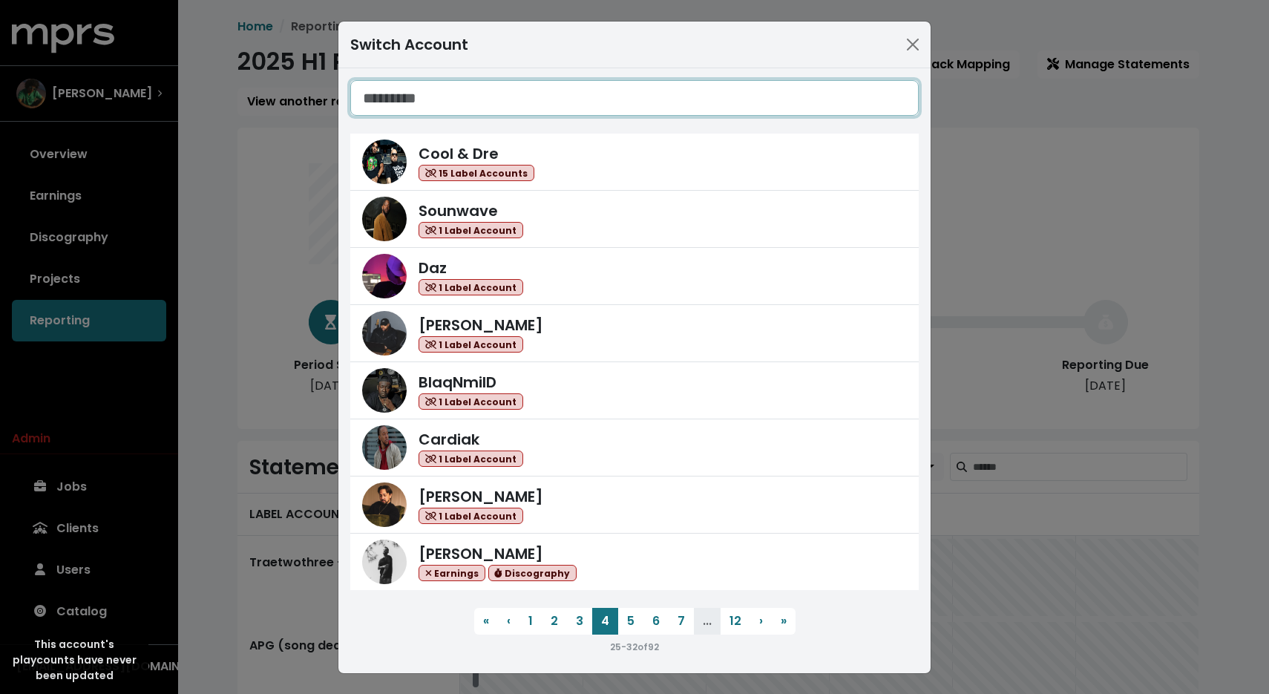
click at [548, 91] on input "Search accounts" at bounding box center [634, 98] width 568 height 36
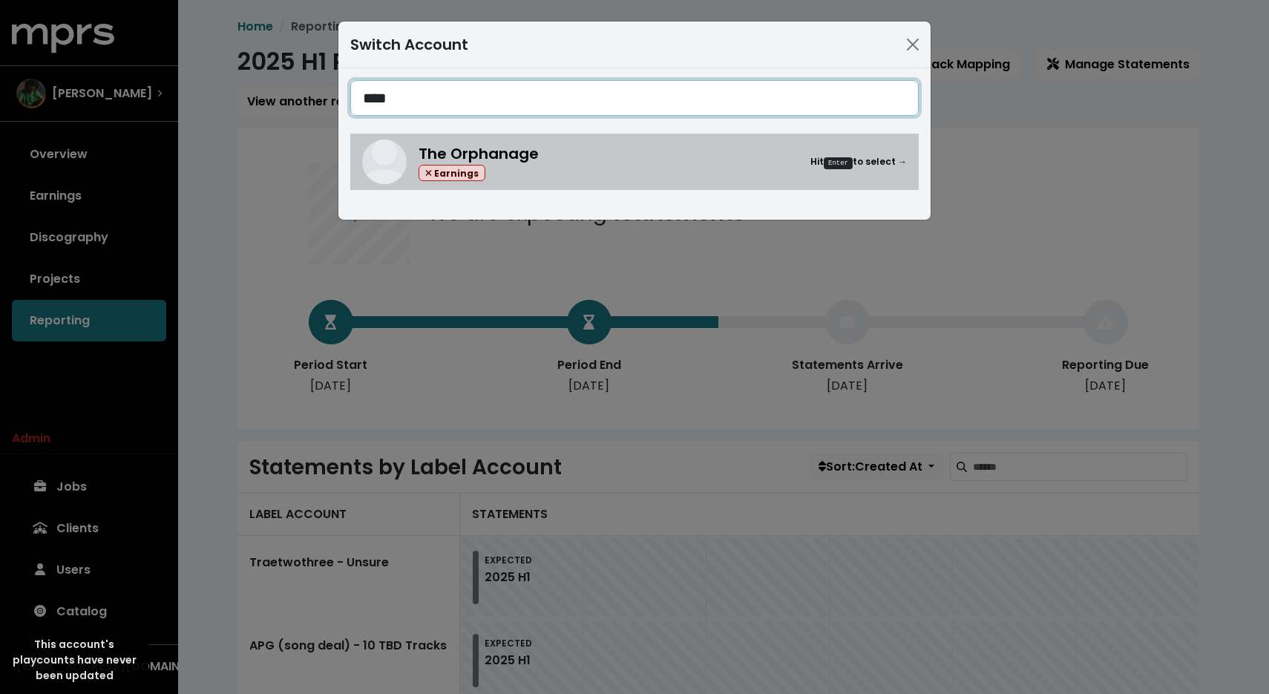
type input "****"
click at [562, 165] on div "The Orphanage Earnings Hit Enter to select →" at bounding box center [662, 161] width 488 height 39
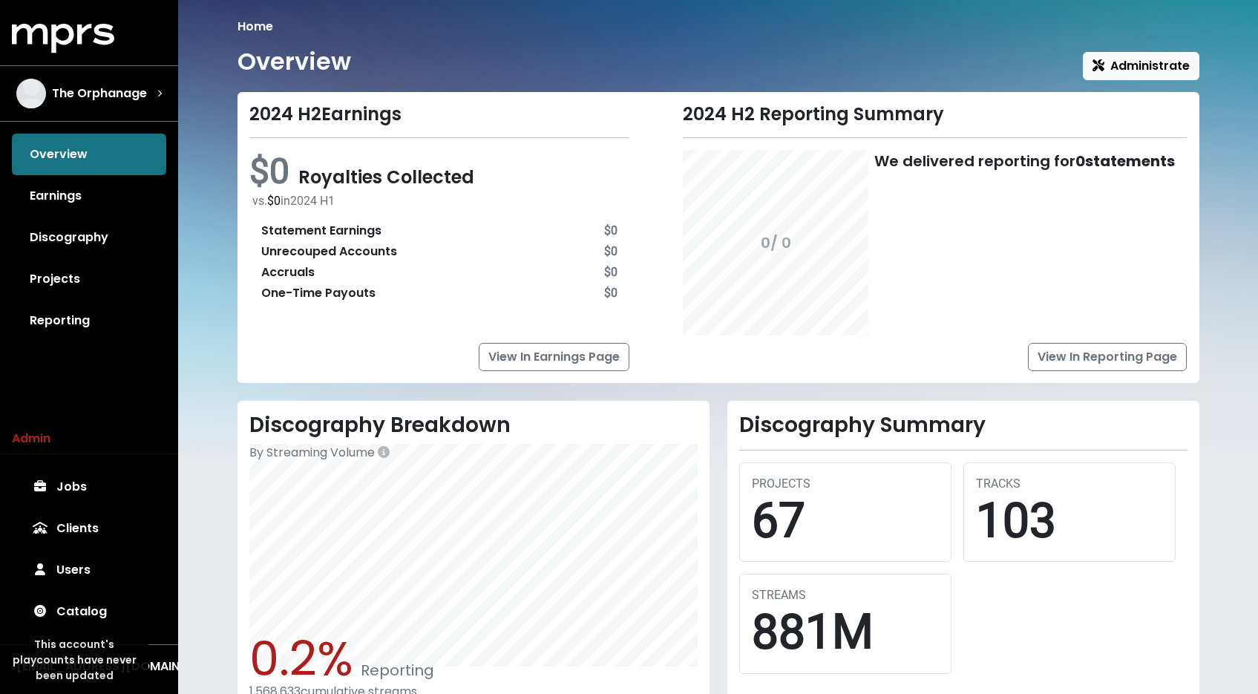
click at [88, 321] on link "Reporting" at bounding box center [89, 321] width 154 height 42
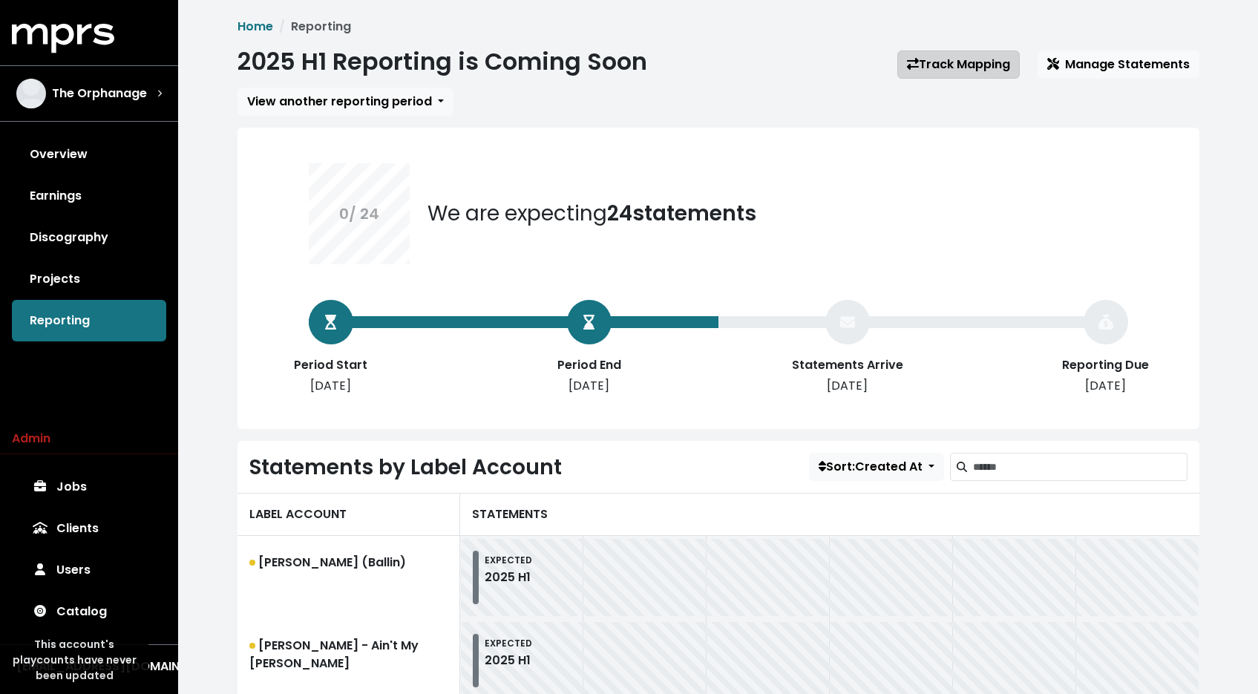
click at [961, 70] on link "Track Mapping" at bounding box center [958, 64] width 122 height 28
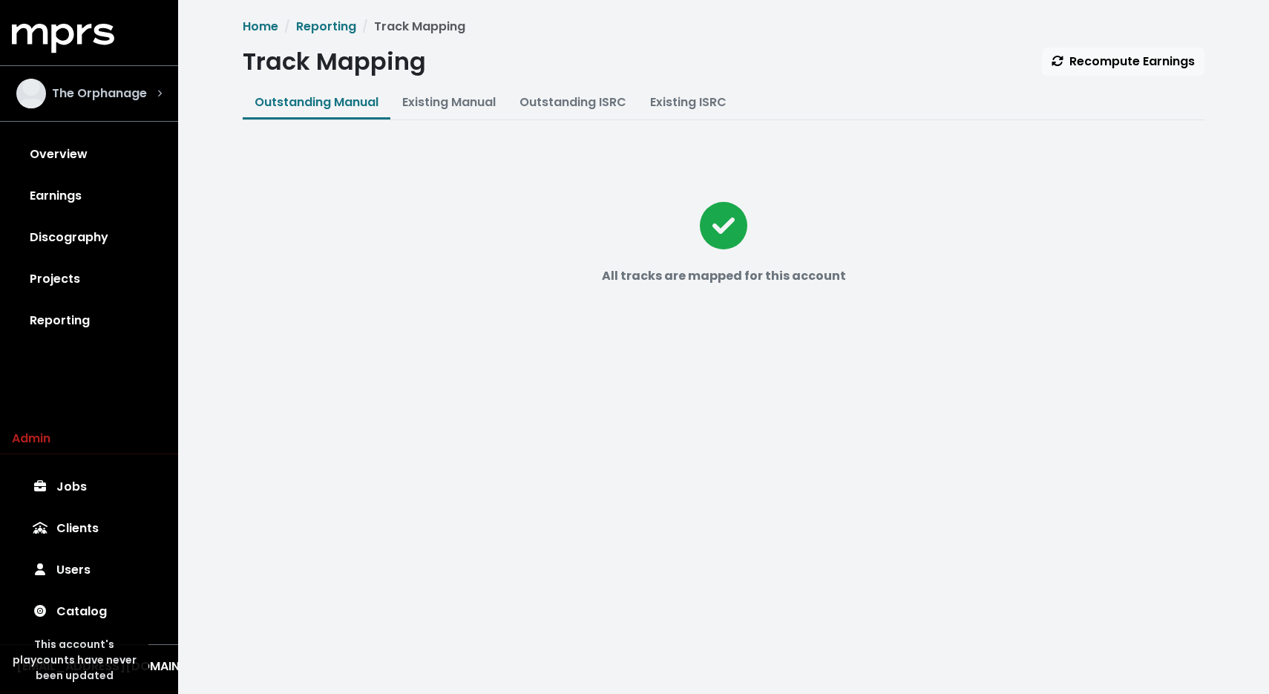
click at [122, 92] on span "The Orphanage" at bounding box center [99, 94] width 95 height 18
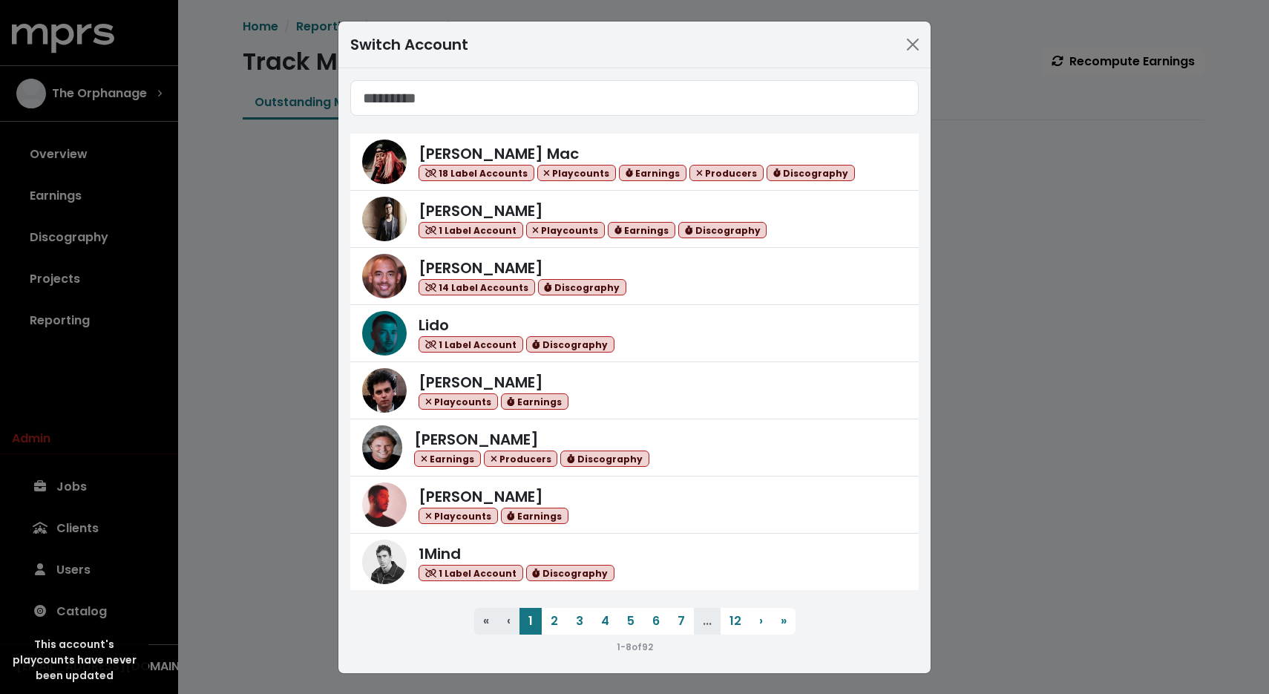
click at [529, 79] on div "[PERSON_NAME] Mac 18 Label Accounts Playcounts Earnings Producers Discography […" at bounding box center [634, 370] width 592 height 605
click at [526, 88] on input "Search accounts" at bounding box center [634, 98] width 568 height 36
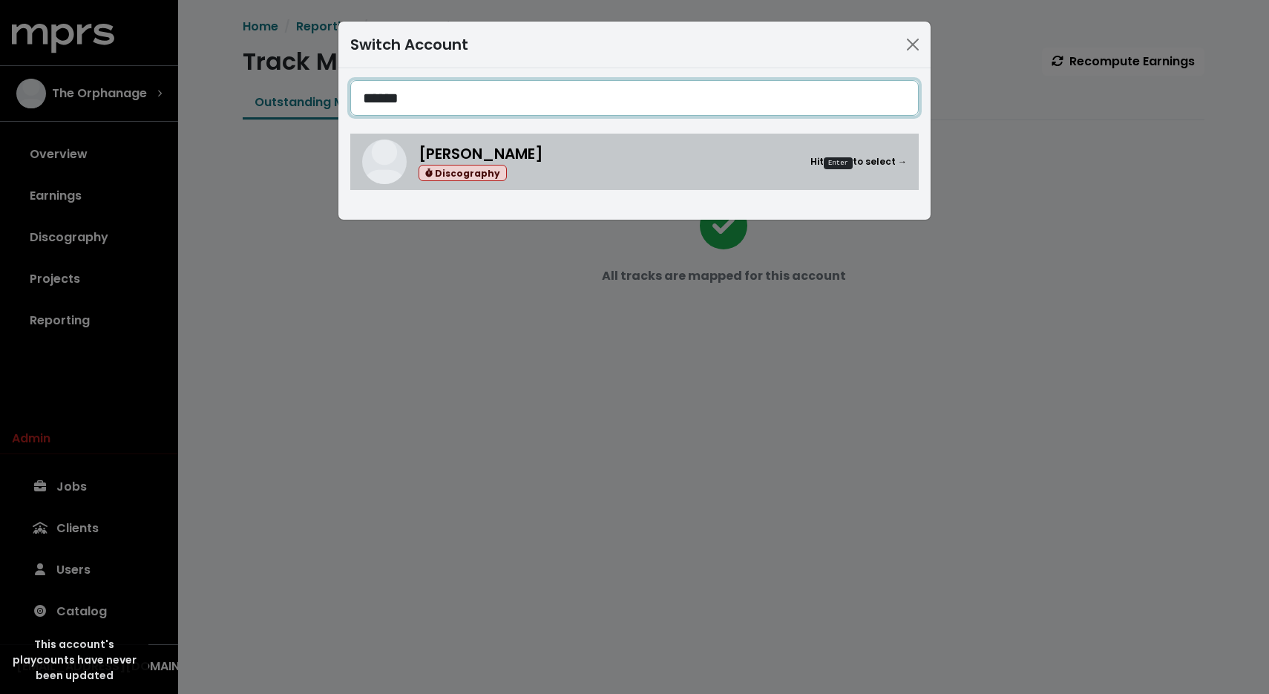
type input "******"
click at [574, 182] on div "[PERSON_NAME] Discography Hit Enter to select →" at bounding box center [634, 161] width 545 height 45
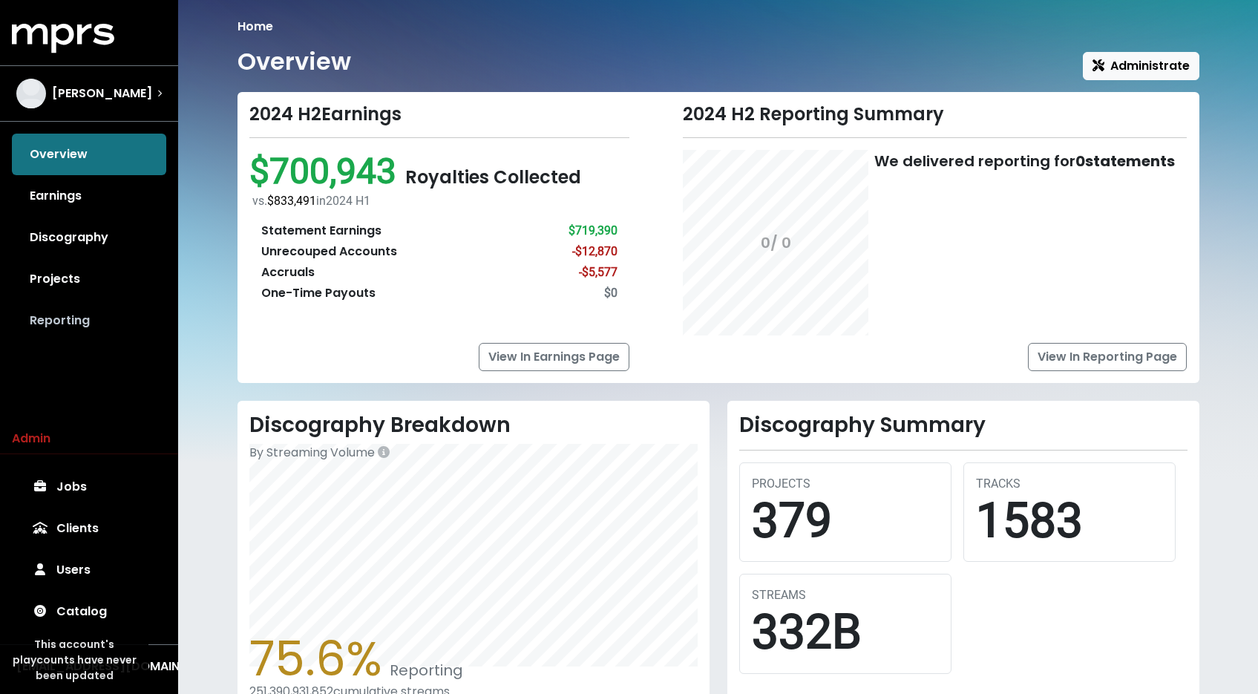
click at [62, 313] on link "Reporting" at bounding box center [89, 321] width 154 height 42
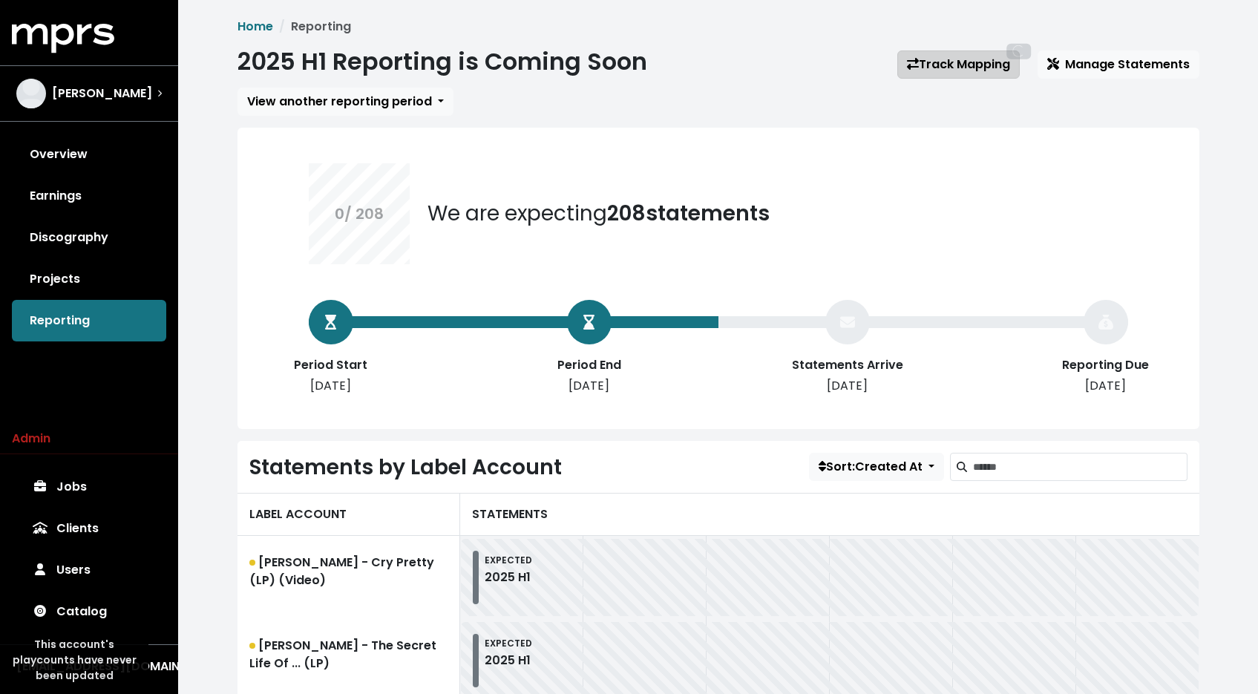
click at [900, 63] on link "Track Mapping" at bounding box center [958, 64] width 122 height 28
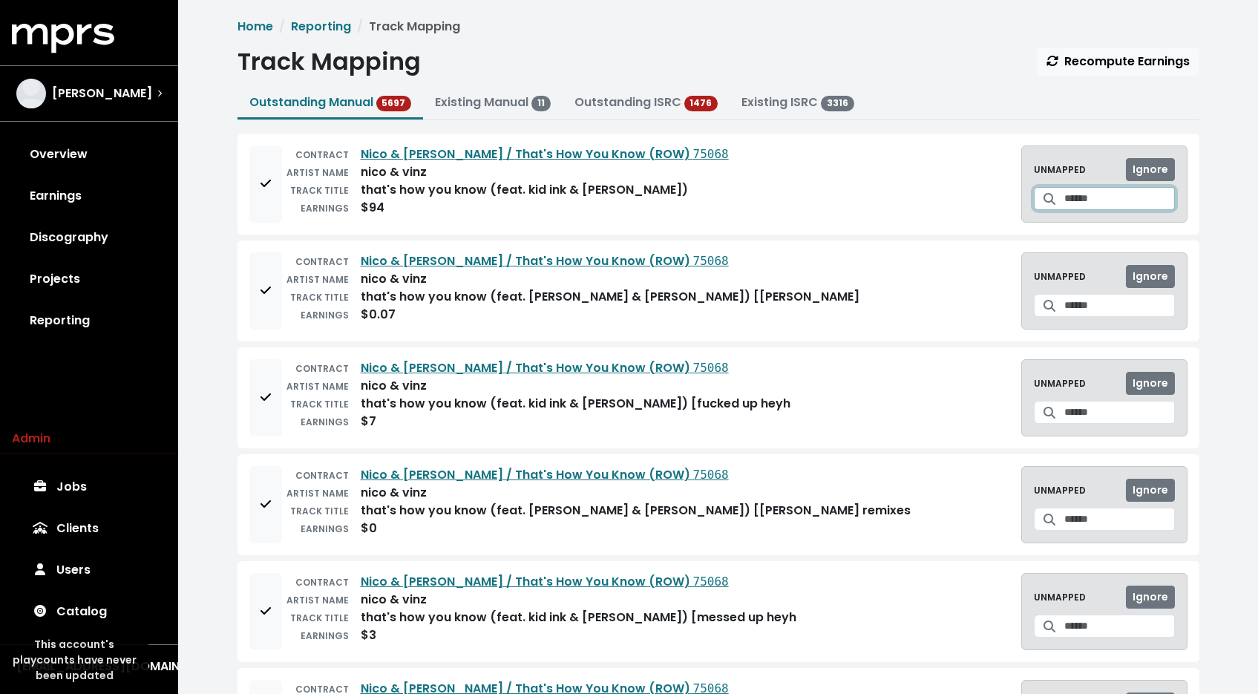
click at [1064, 194] on input "Search for a track to map to" at bounding box center [1119, 198] width 111 height 23
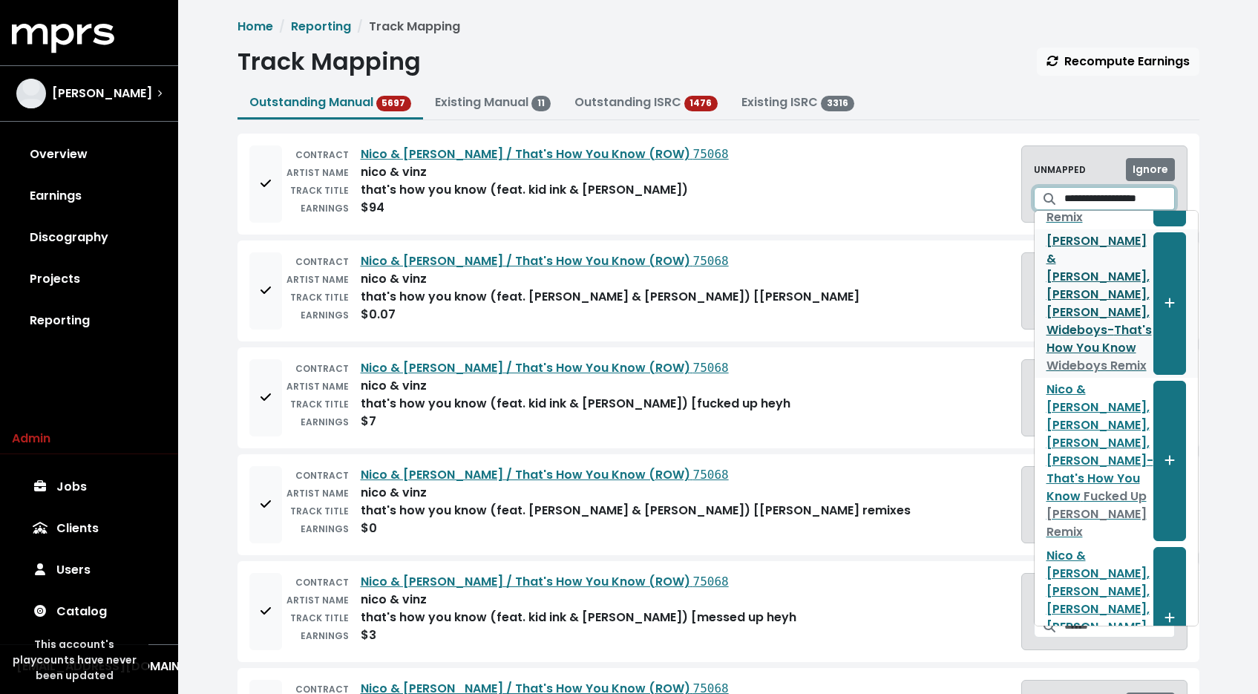
scroll to position [194, 0]
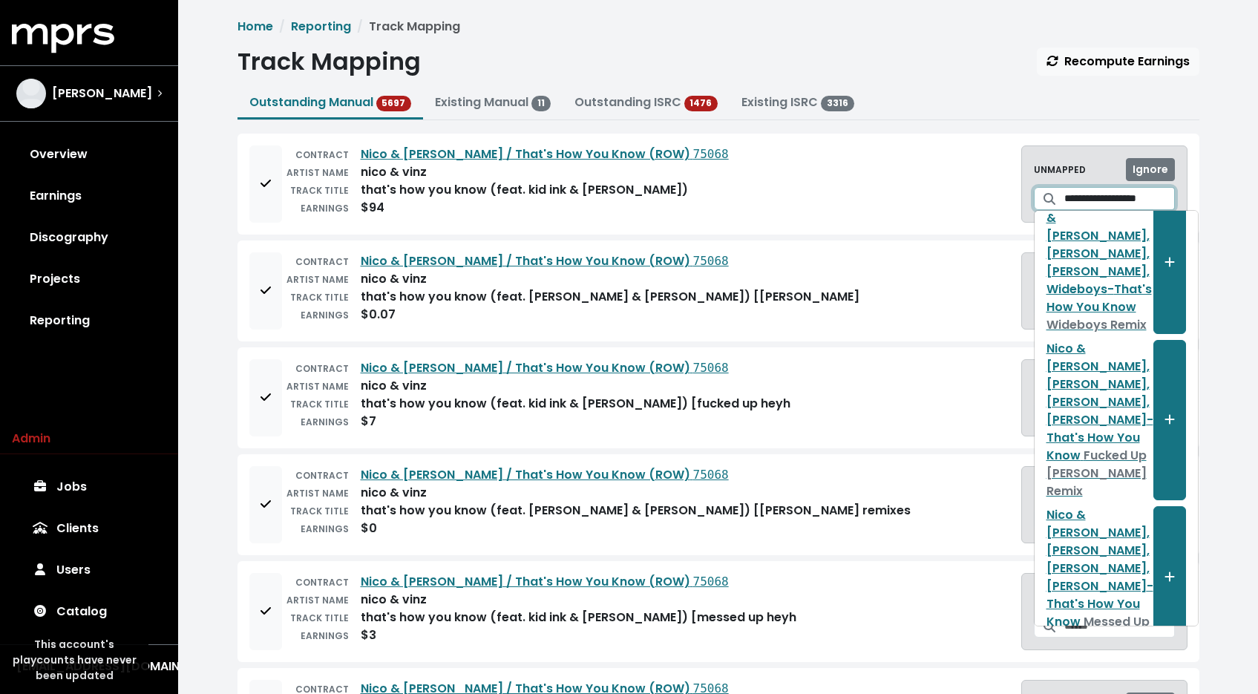
type input "**********"
click at [980, 51] on div "Track Mapping Recompute Earnings" at bounding box center [718, 61] width 962 height 28
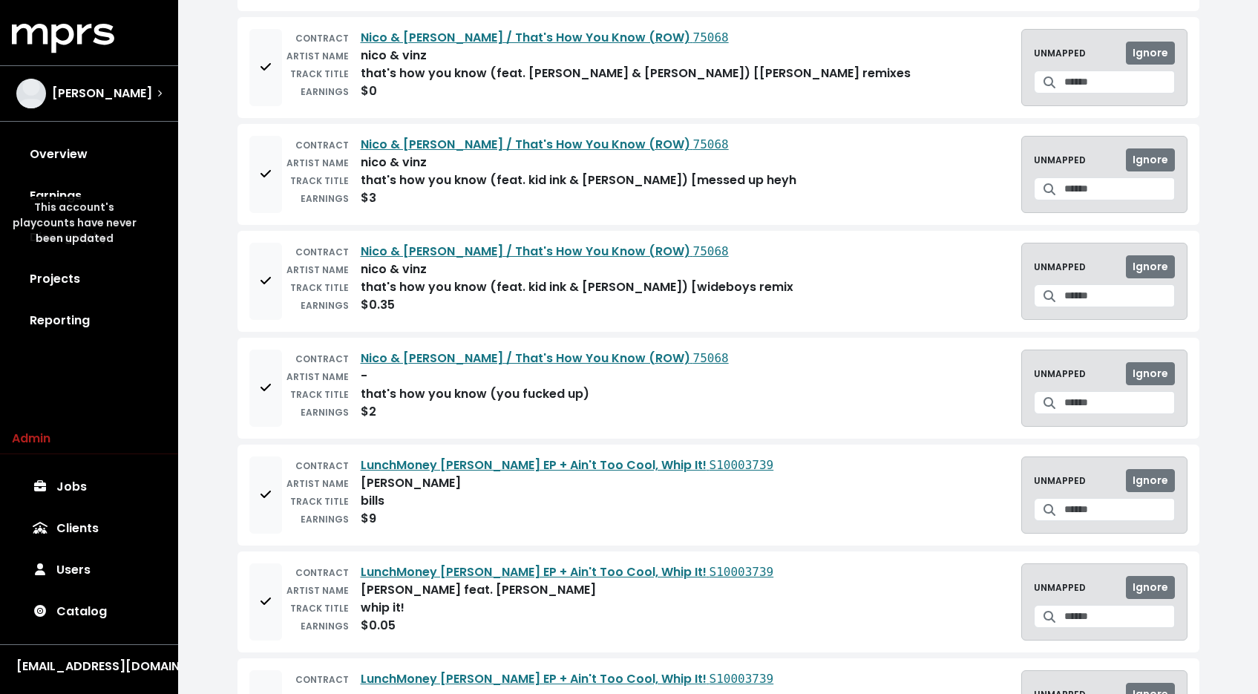
scroll to position [32, 0]
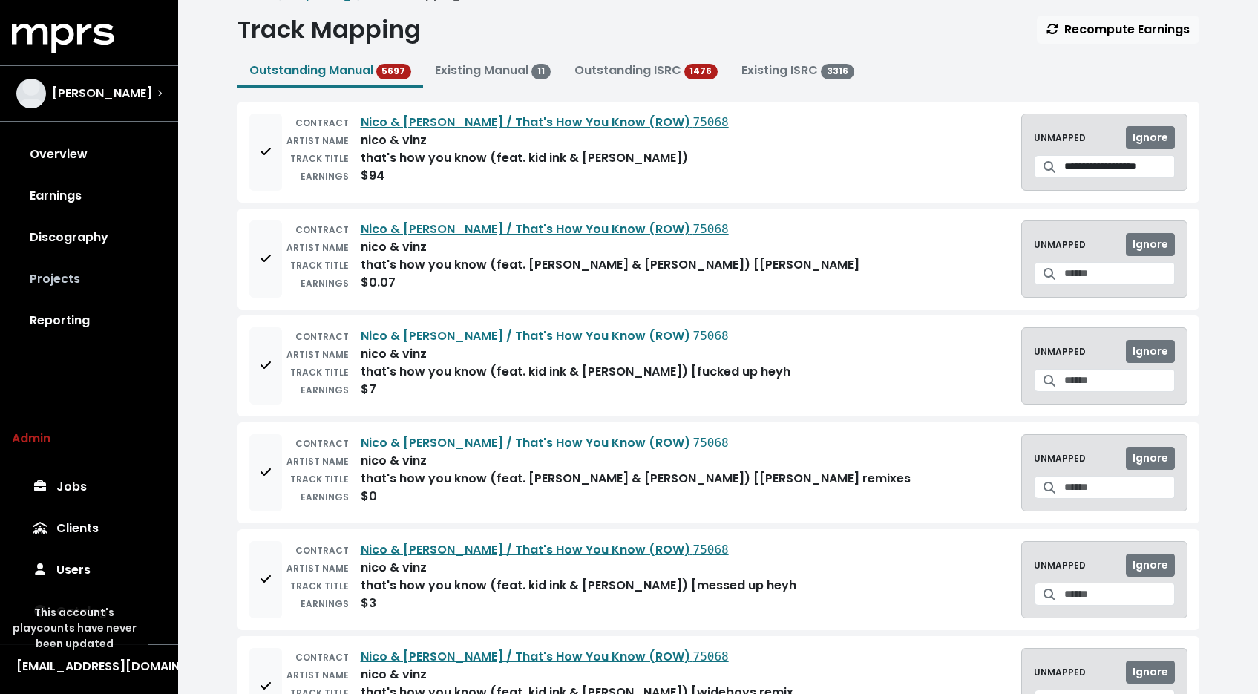
click at [64, 289] on link "Projects" at bounding box center [89, 279] width 154 height 42
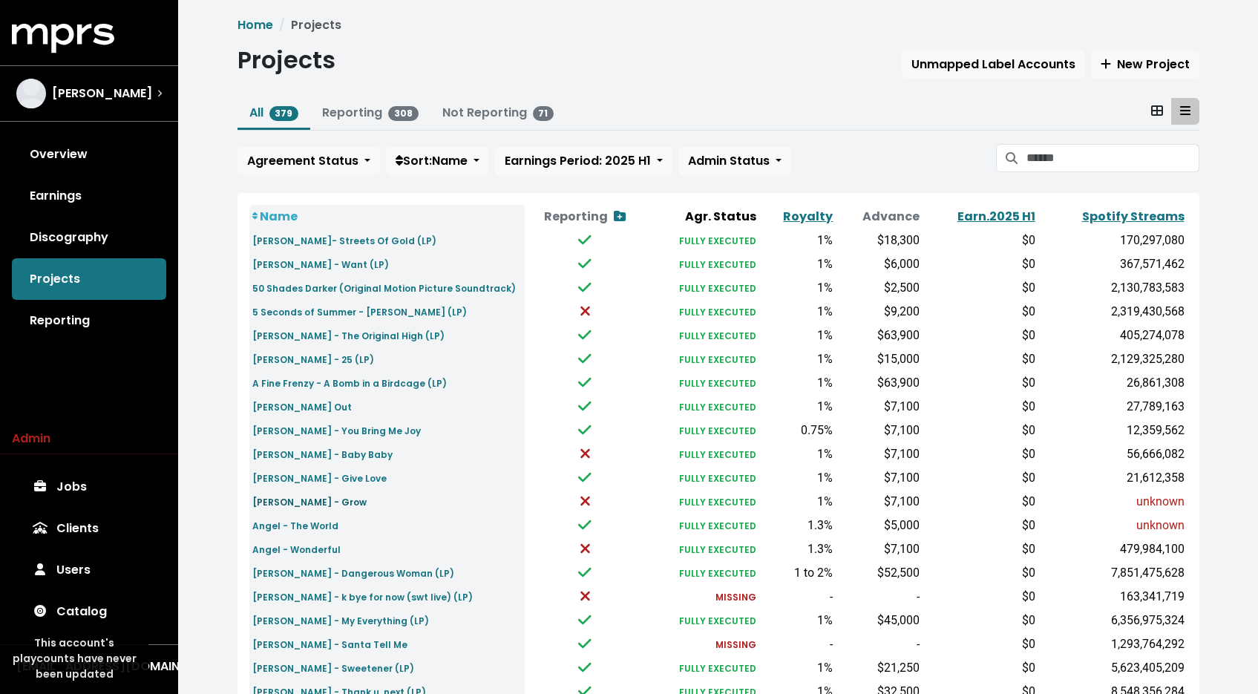
scroll to position [3, 0]
click at [282, 497] on small "[PERSON_NAME] - Grow" at bounding box center [309, 500] width 114 height 13
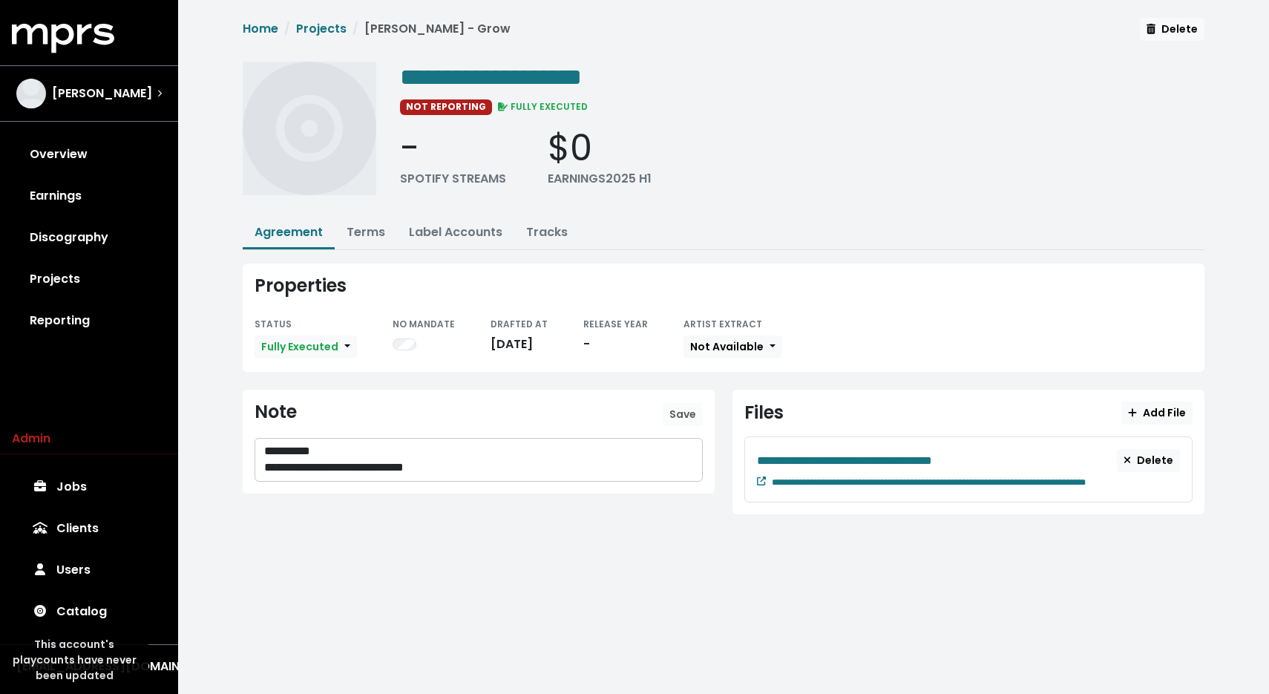
click at [369, 249] on div "**********" at bounding box center [723, 275] width 979 height 514
click at [369, 243] on button "Terms" at bounding box center [366, 233] width 62 height 32
click at [368, 240] on button "Terms" at bounding box center [366, 233] width 62 height 32
click at [378, 228] on link "Terms" at bounding box center [365, 231] width 39 height 17
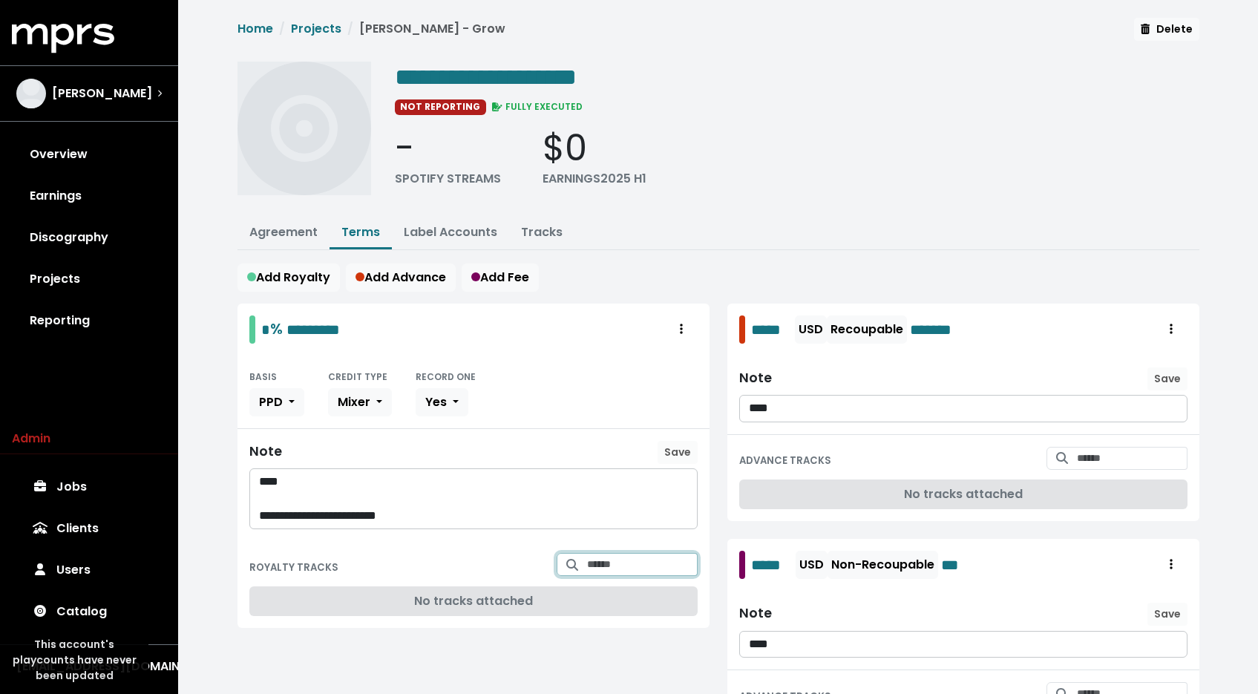
click at [610, 562] on input "Search for tracks by title and link them to this royalty" at bounding box center [642, 564] width 111 height 23
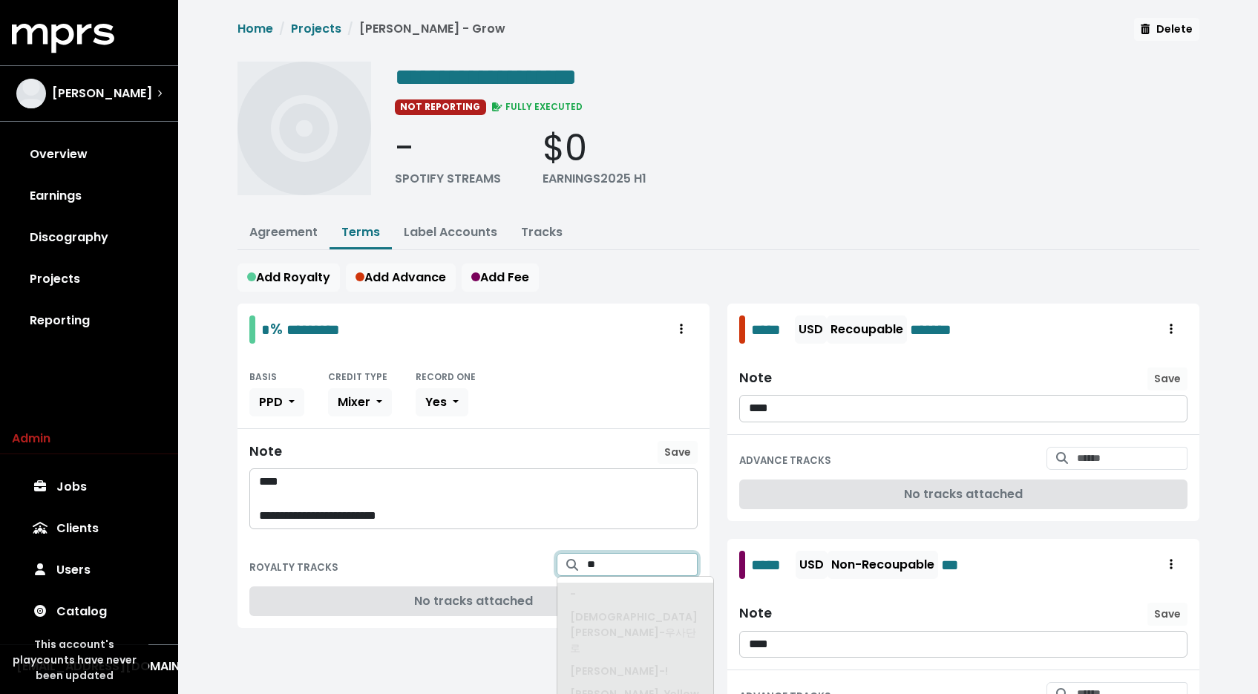
type input "*"
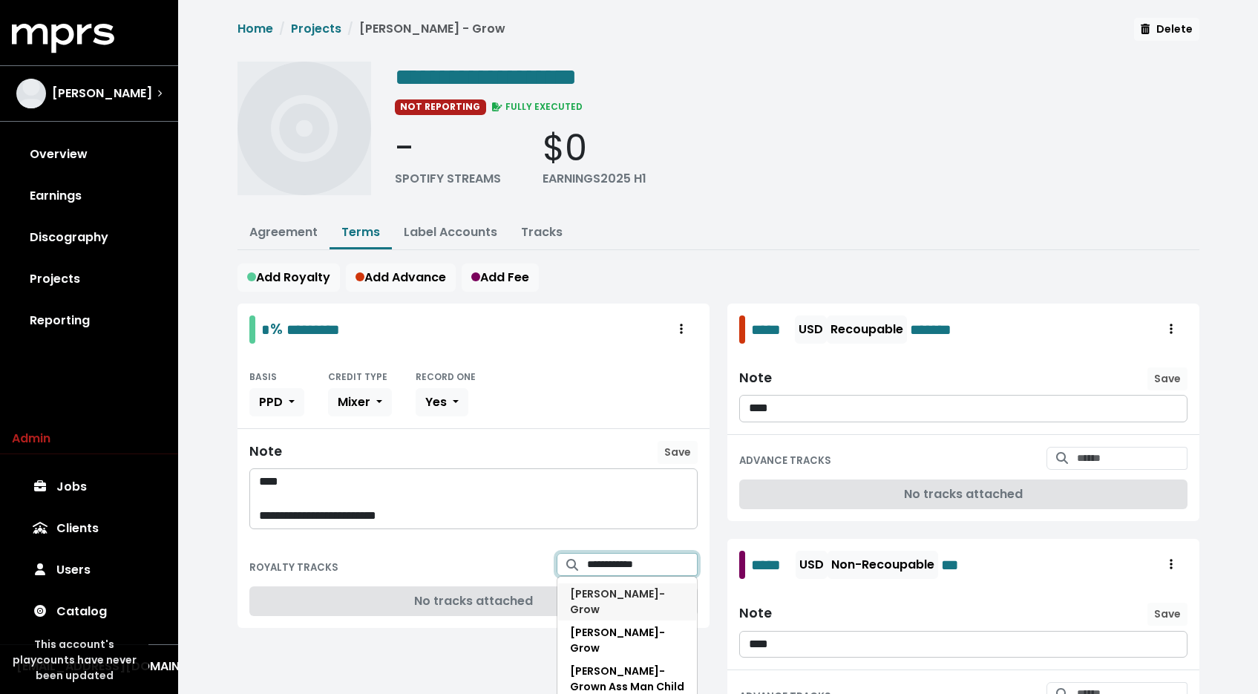
type input "**********"
click at [611, 596] on span "[PERSON_NAME] - Grow" at bounding box center [617, 601] width 95 height 30
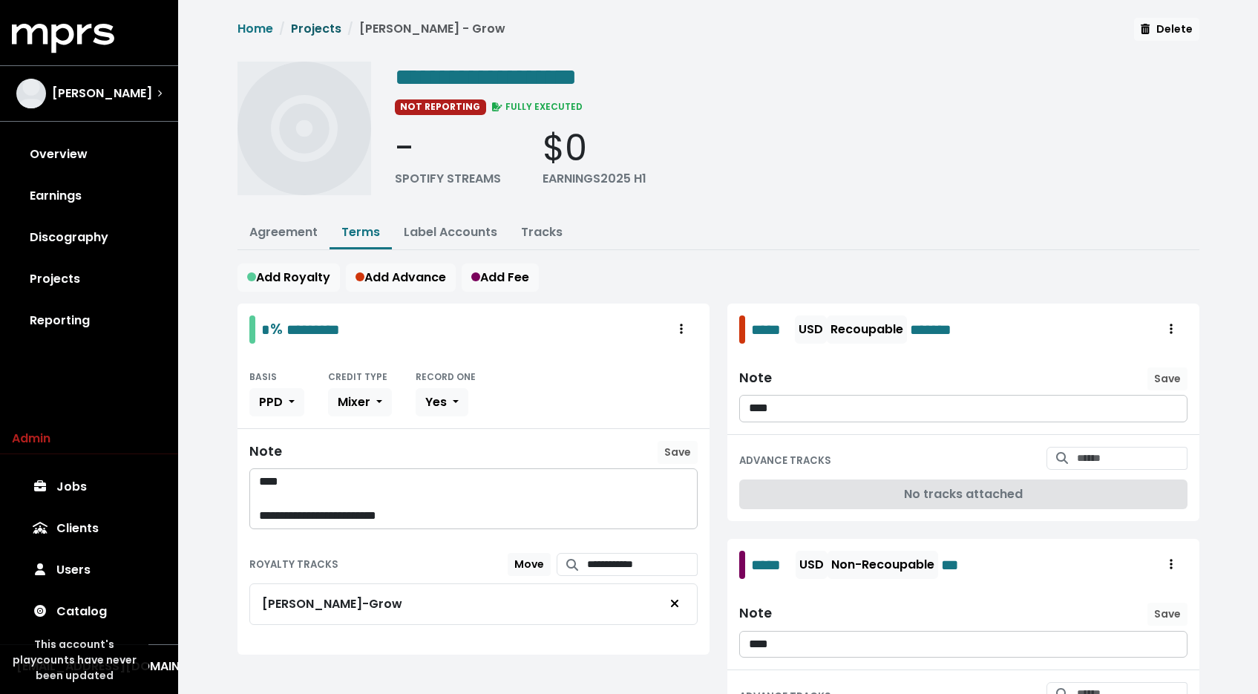
click at [331, 30] on link "Projects" at bounding box center [316, 28] width 50 height 17
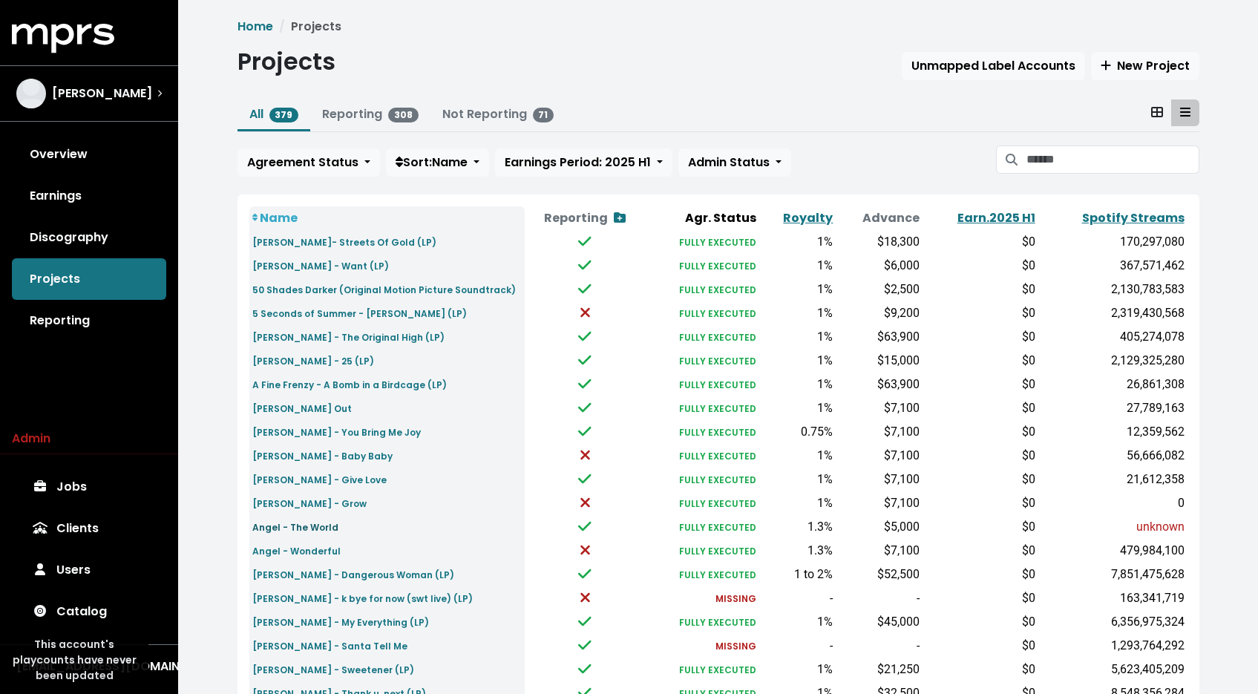
click at [318, 531] on small "Angel - The World" at bounding box center [295, 527] width 86 height 13
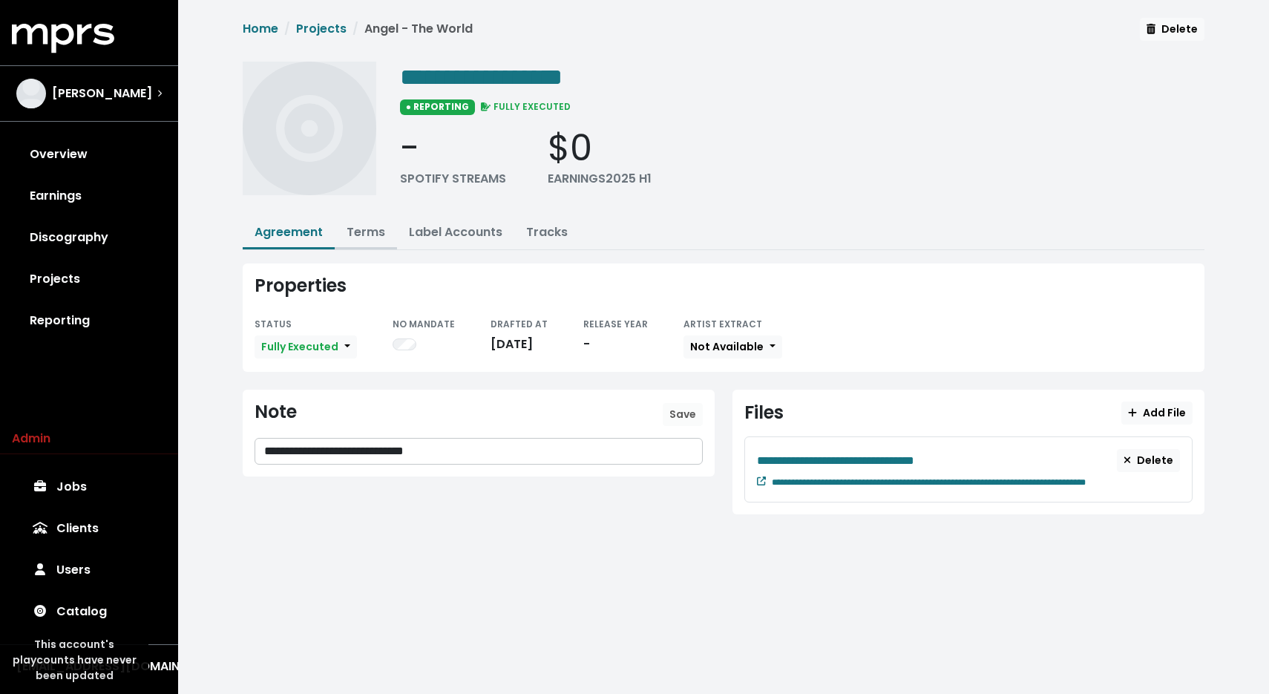
click at [367, 243] on button "Terms" at bounding box center [366, 233] width 62 height 32
click at [368, 232] on link "Terms" at bounding box center [365, 231] width 39 height 17
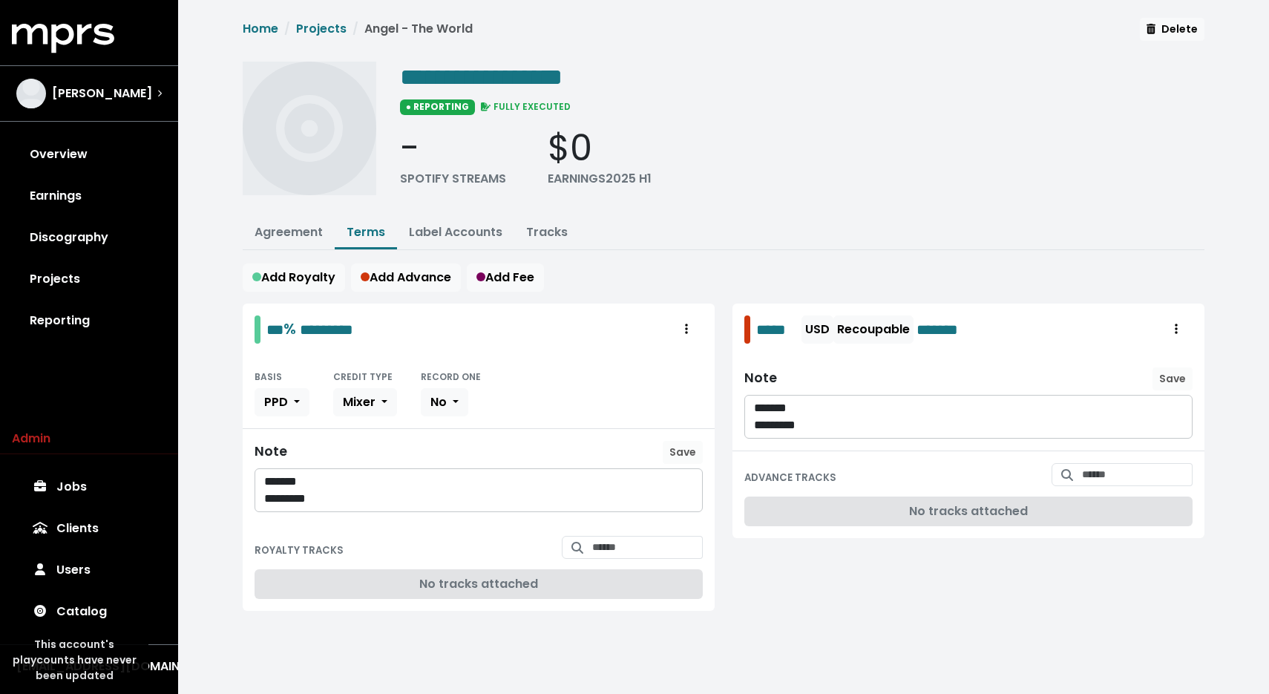
click at [654, 558] on div "ROYALTY TRACKS" at bounding box center [478, 549] width 448 height 27
click at [653, 529] on div "ROYALTY TRACKS No tracks attached" at bounding box center [479, 567] width 472 height 87
click at [651, 540] on input "Search for tracks by title and link them to this royalty" at bounding box center [647, 547] width 111 height 23
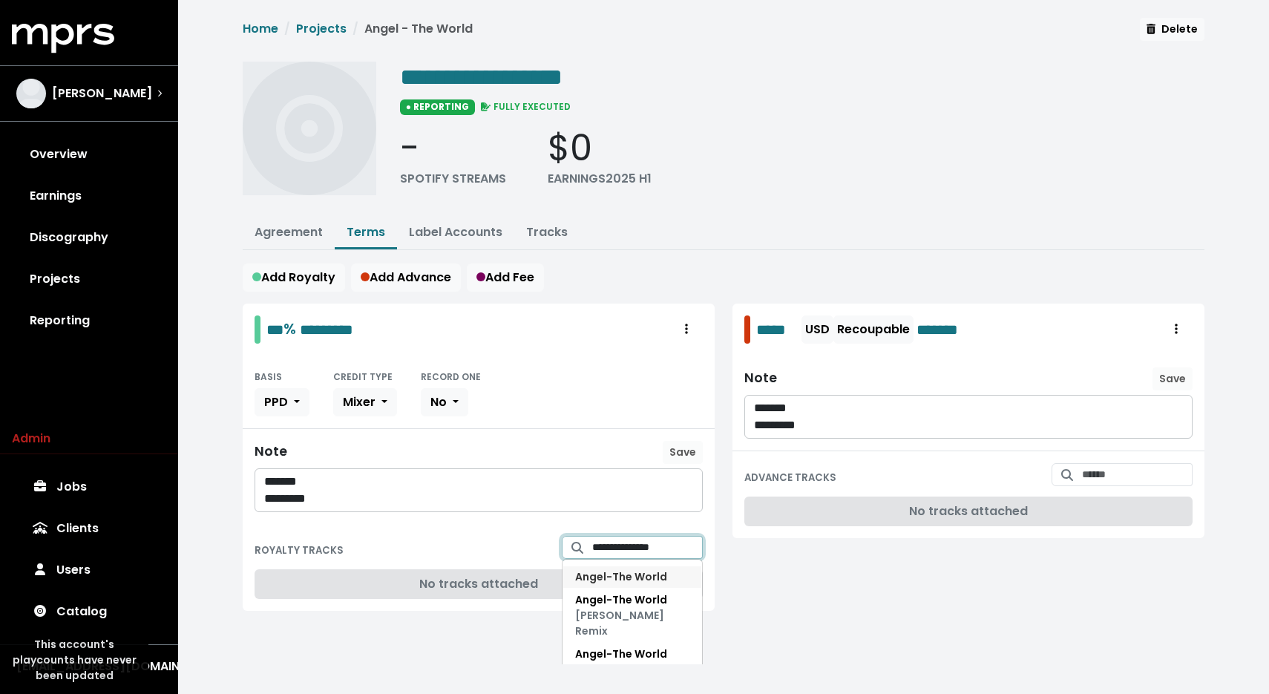
type input "**********"
click at [629, 577] on span "Angel - The World" at bounding box center [621, 576] width 92 height 15
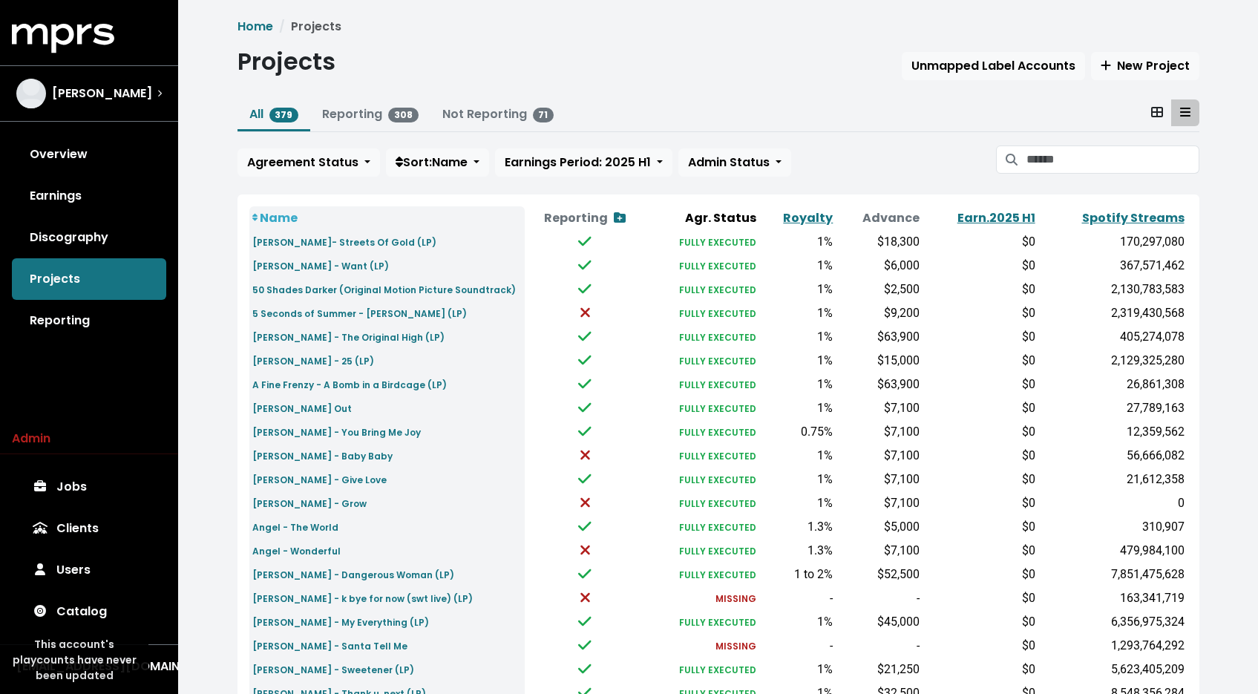
scroll to position [415, 0]
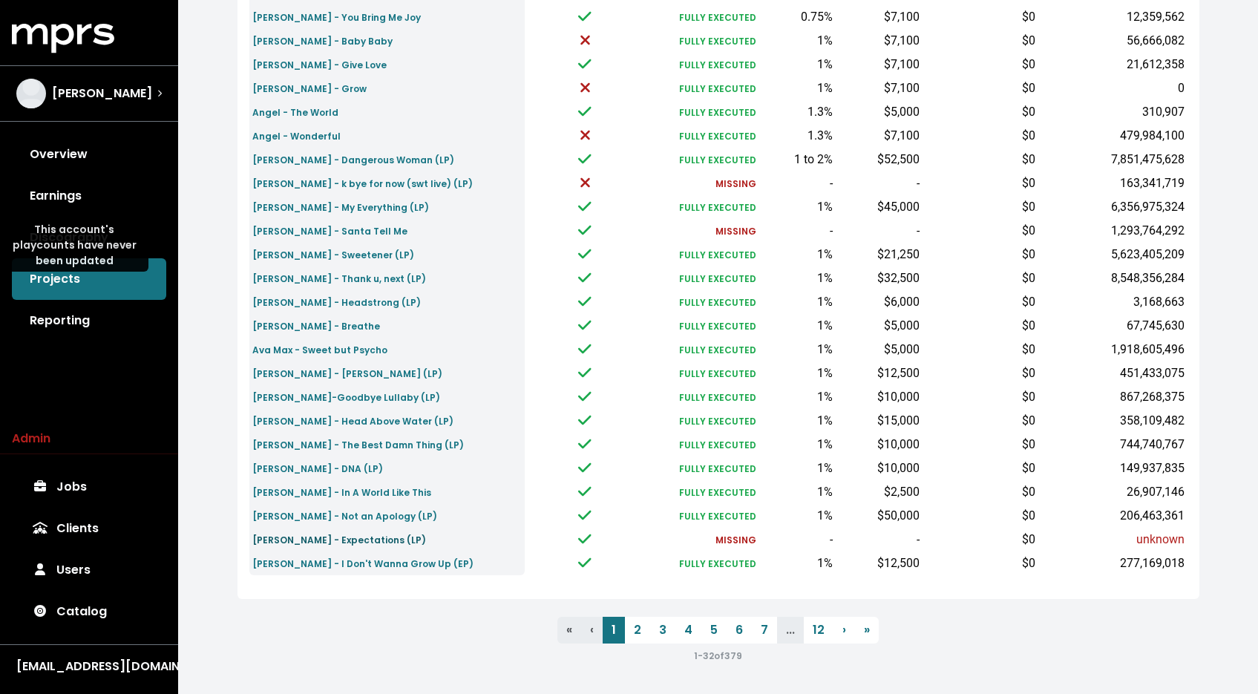
click at [358, 539] on small "[PERSON_NAME] - Expectations (LP)" at bounding box center [339, 539] width 174 height 13
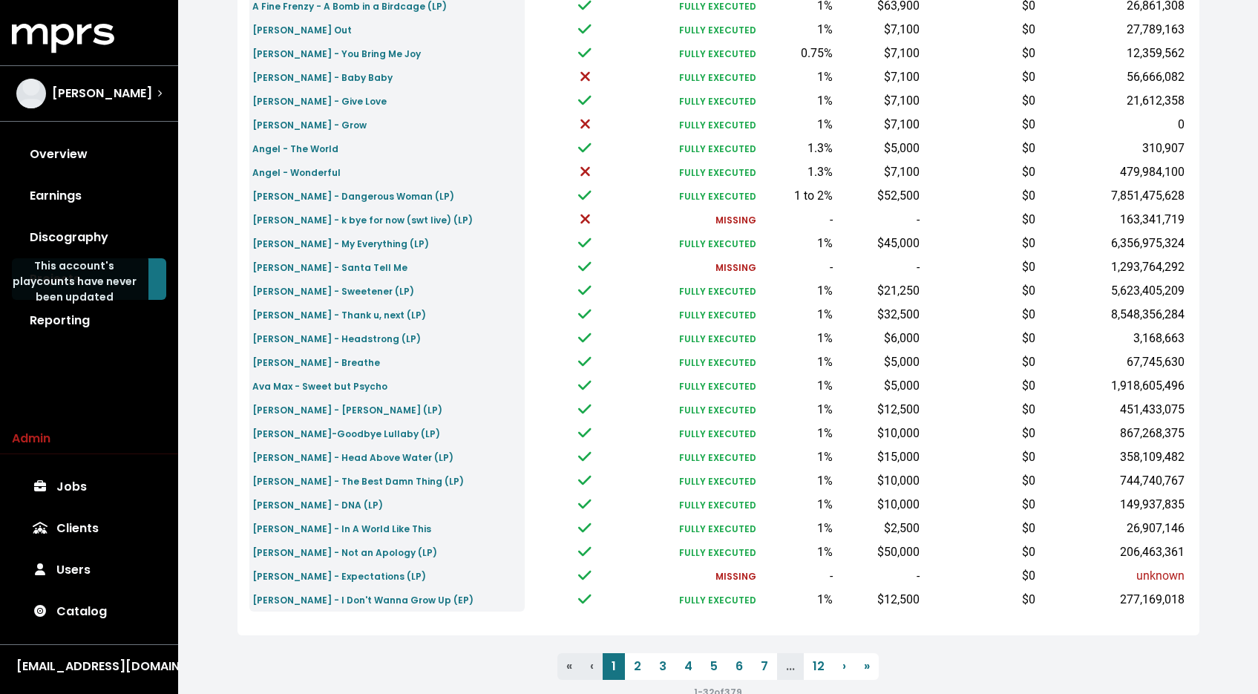
scroll to position [385, 0]
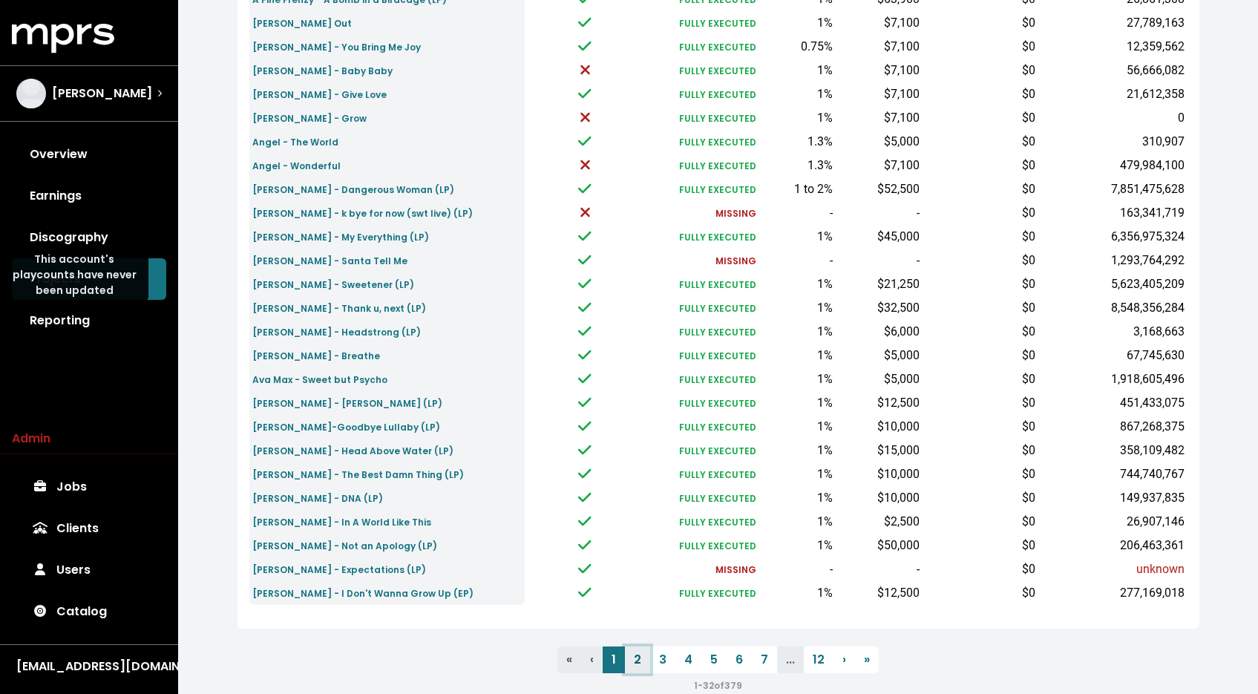
click at [637, 659] on link "2" at bounding box center [637, 659] width 25 height 27
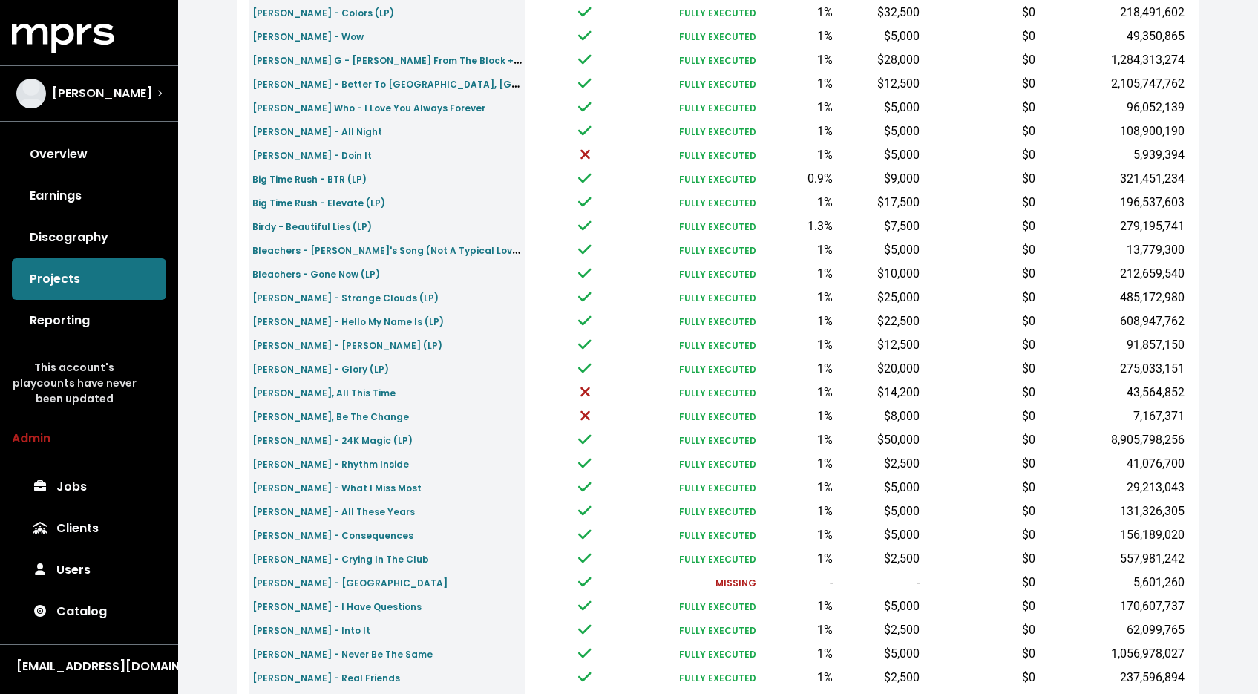
scroll to position [415, 0]
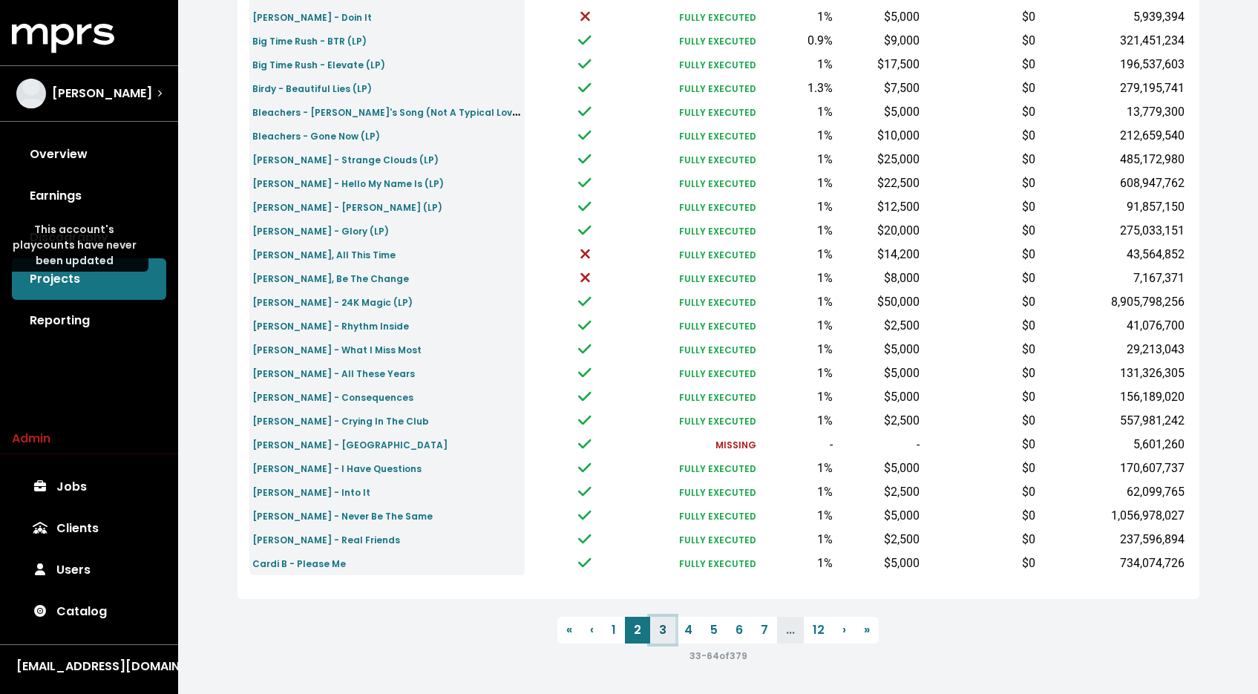
click at [664, 626] on link "3" at bounding box center [662, 630] width 25 height 27
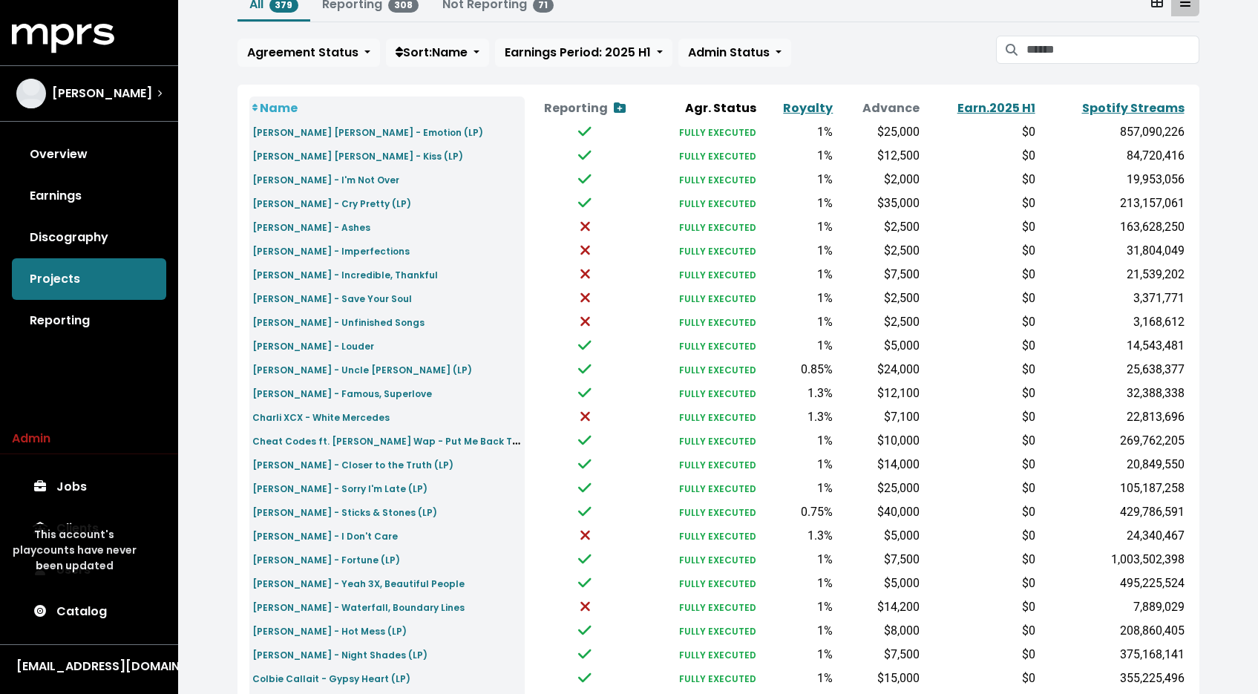
scroll to position [415, 0]
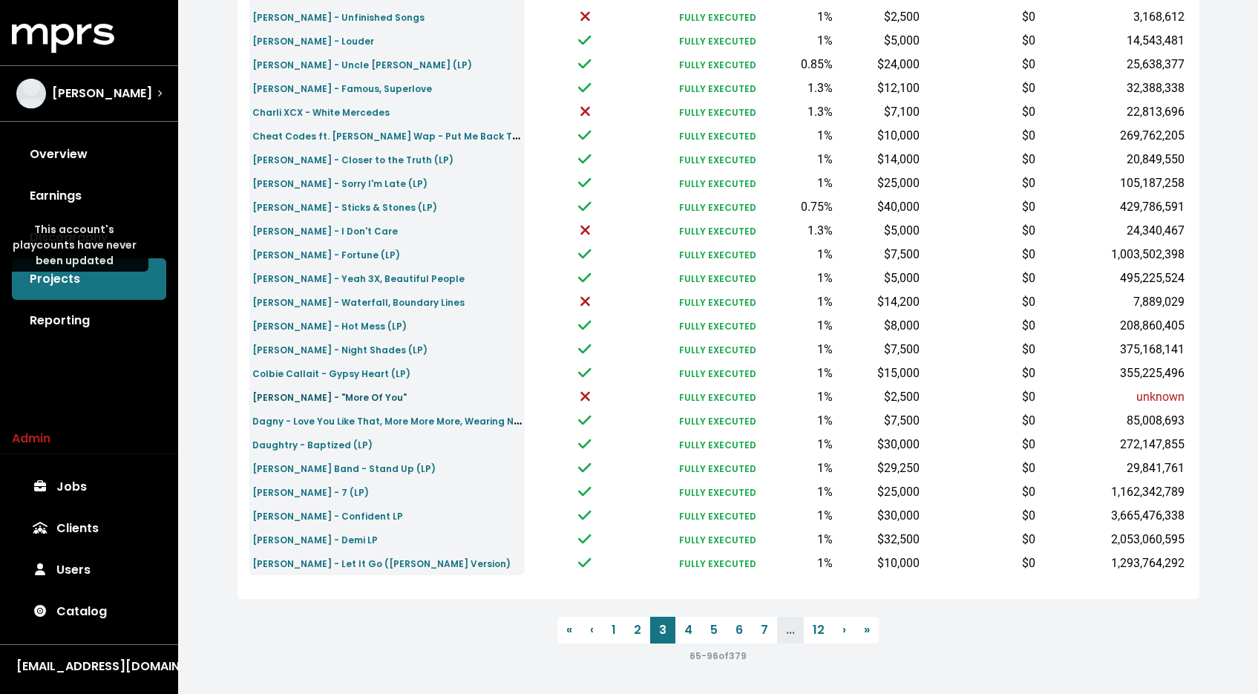
click at [351, 392] on small "[PERSON_NAME] - "More Of You"" at bounding box center [329, 397] width 154 height 13
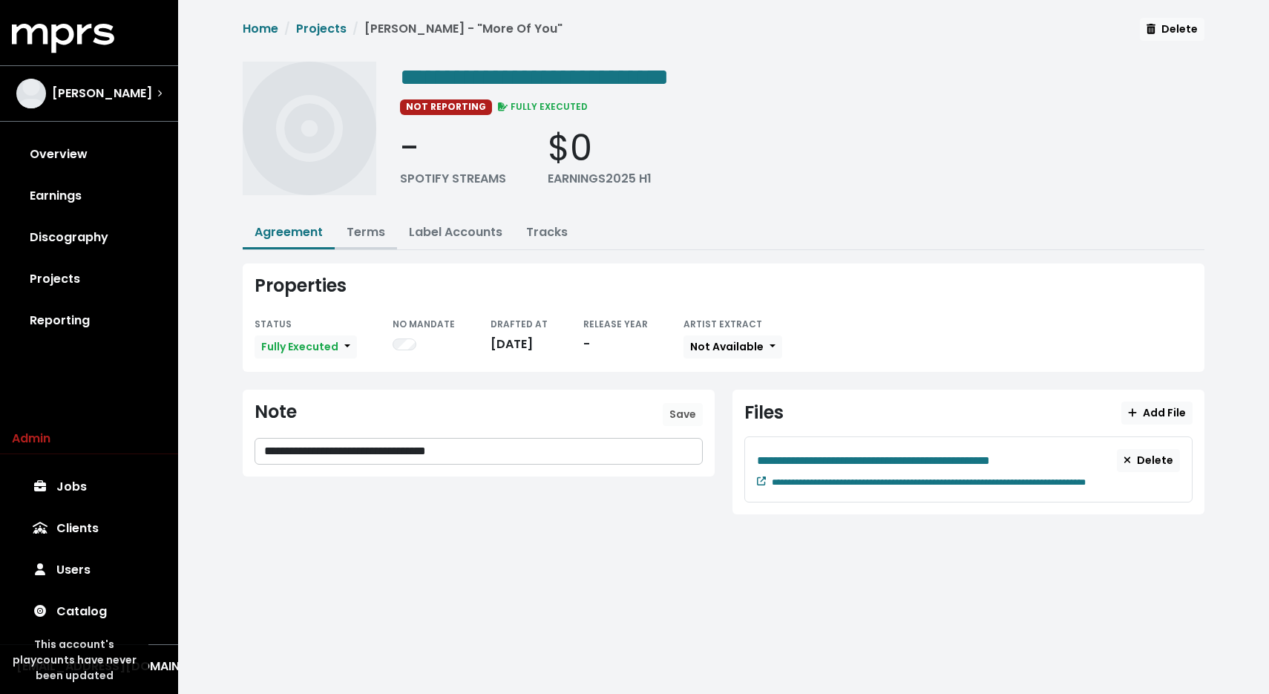
click at [357, 235] on link "Terms" at bounding box center [365, 231] width 39 height 17
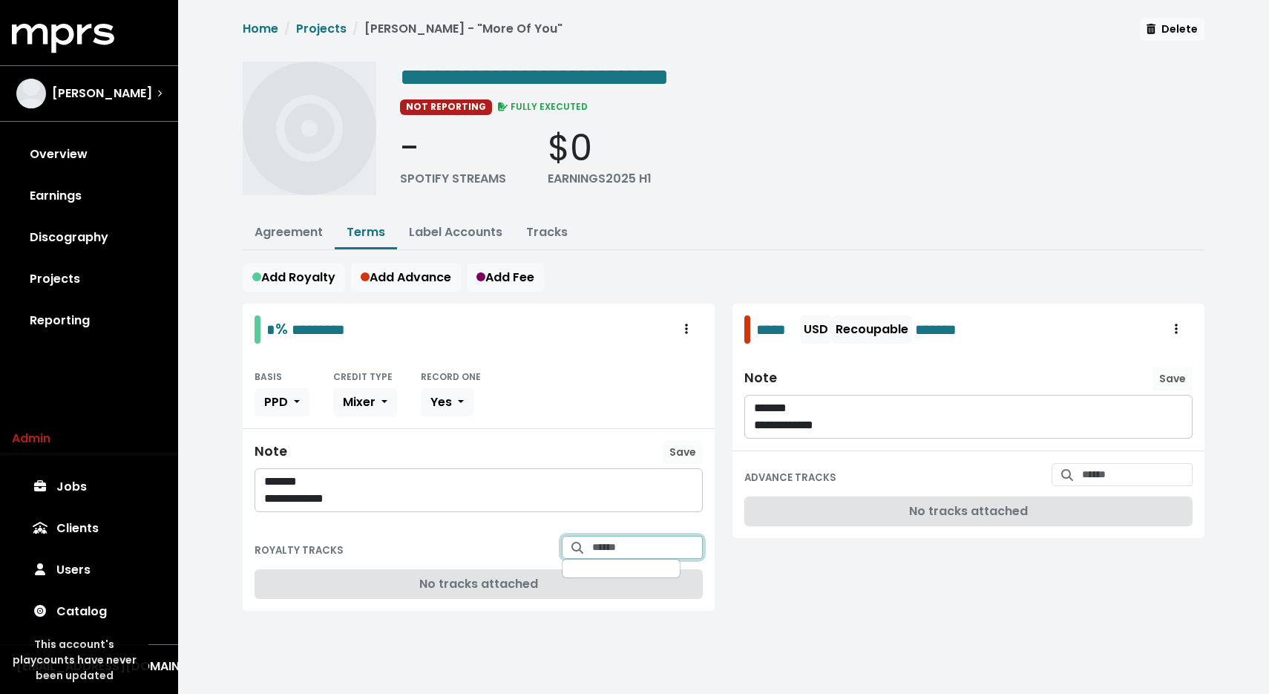
click at [592, 544] on input "Search for tracks by title and link them to this royalty" at bounding box center [647, 547] width 111 height 23
type input "**********"
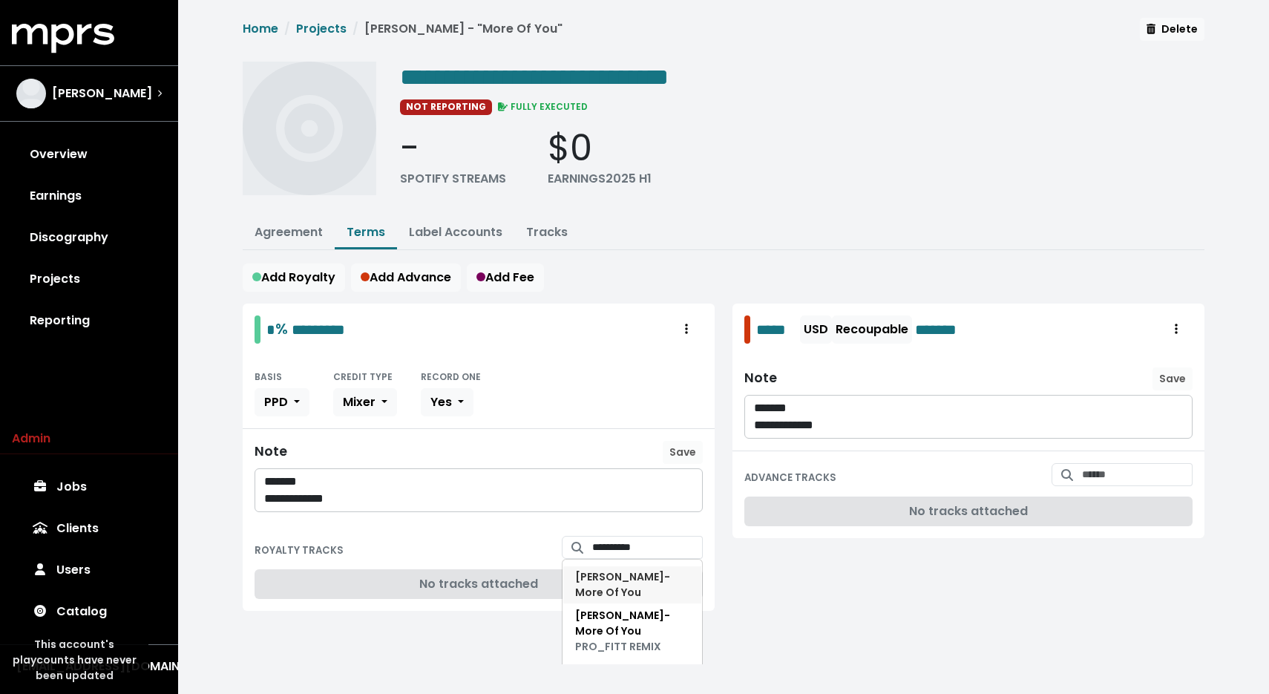
click at [591, 586] on span "[PERSON_NAME] - More Of You" at bounding box center [632, 584] width 114 height 31
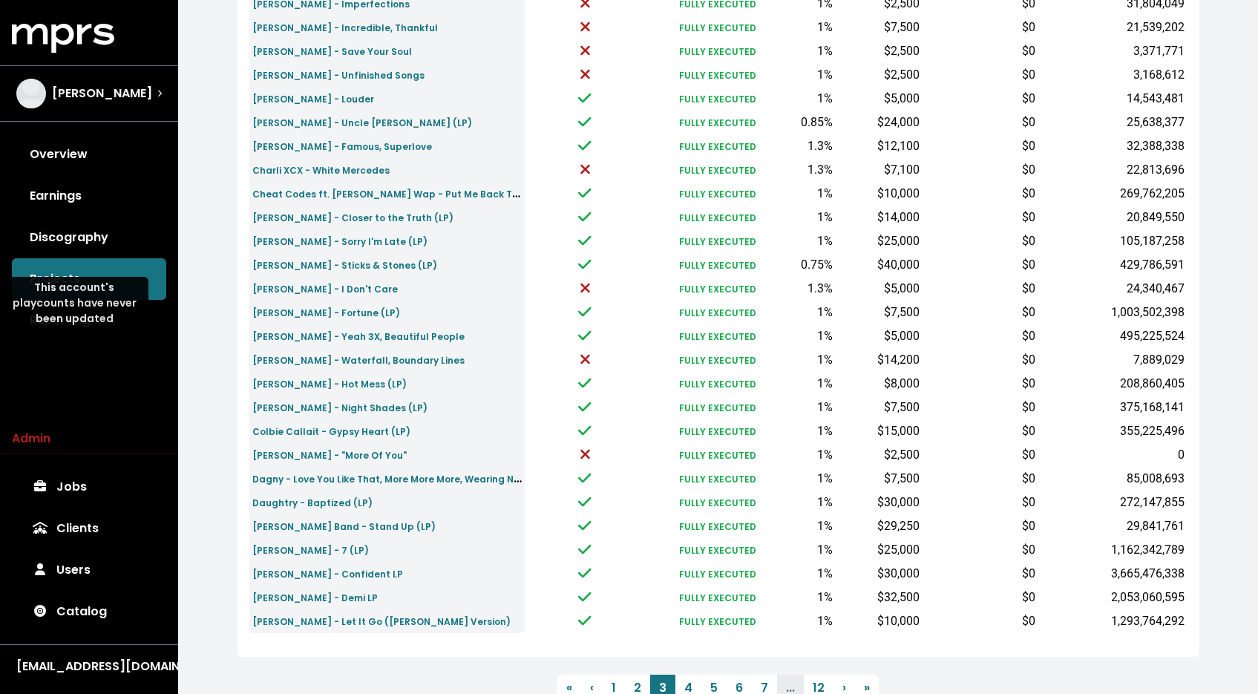
scroll to position [415, 0]
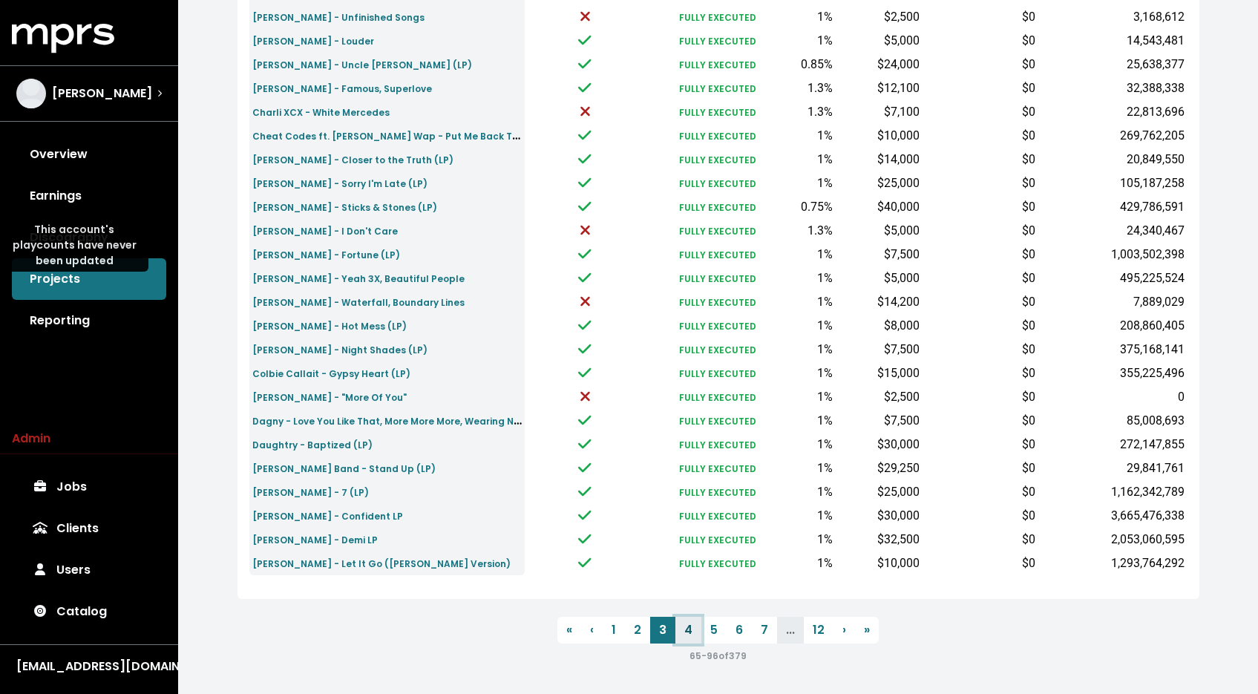
click at [684, 633] on link "4" at bounding box center [688, 630] width 26 height 27
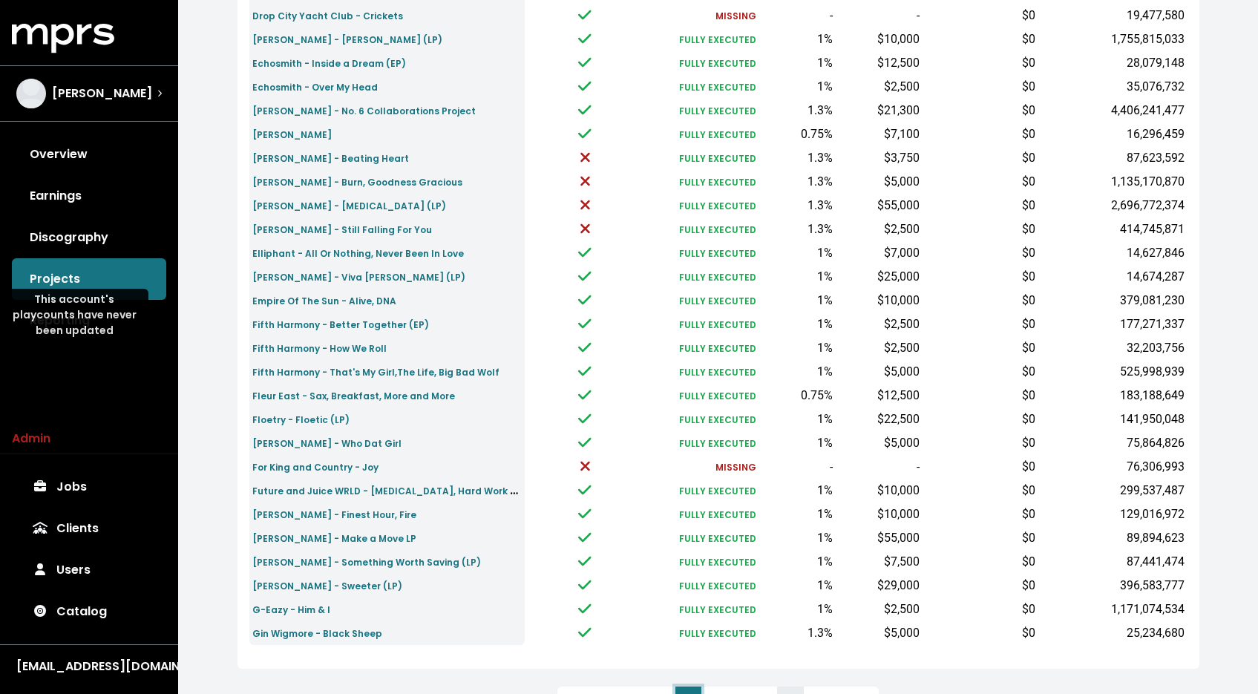
scroll to position [415, 0]
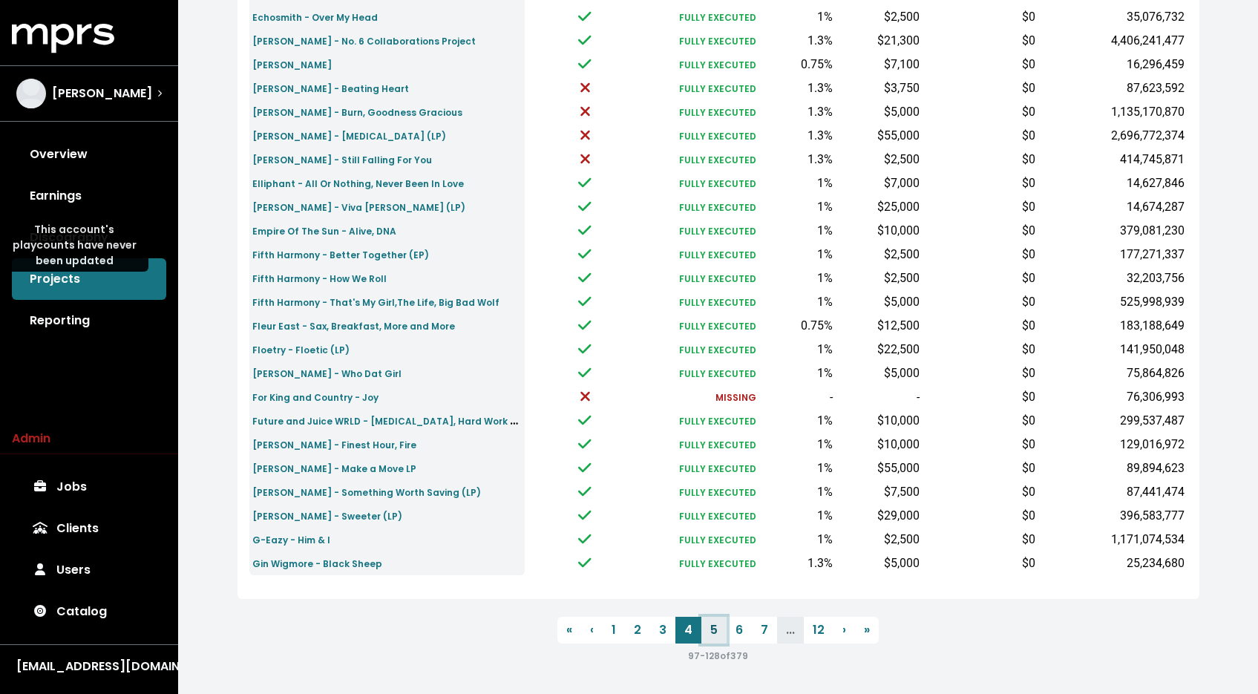
click at [714, 634] on link "5" at bounding box center [713, 630] width 25 height 27
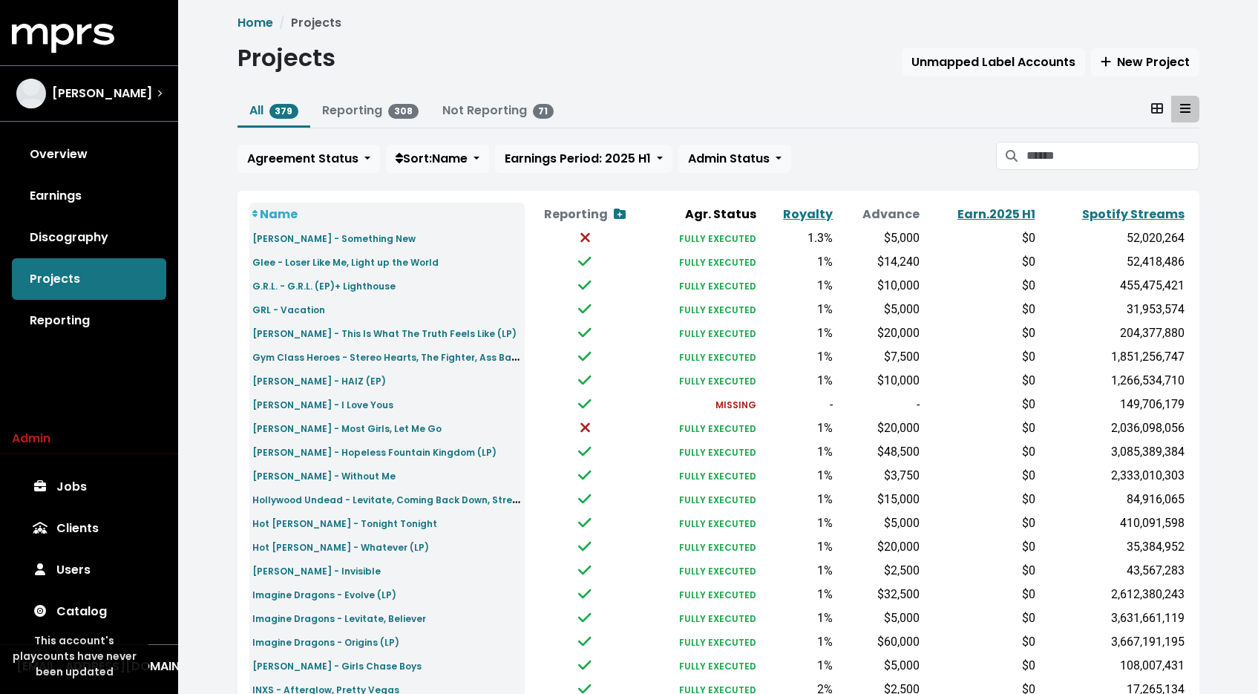
scroll to position [415, 0]
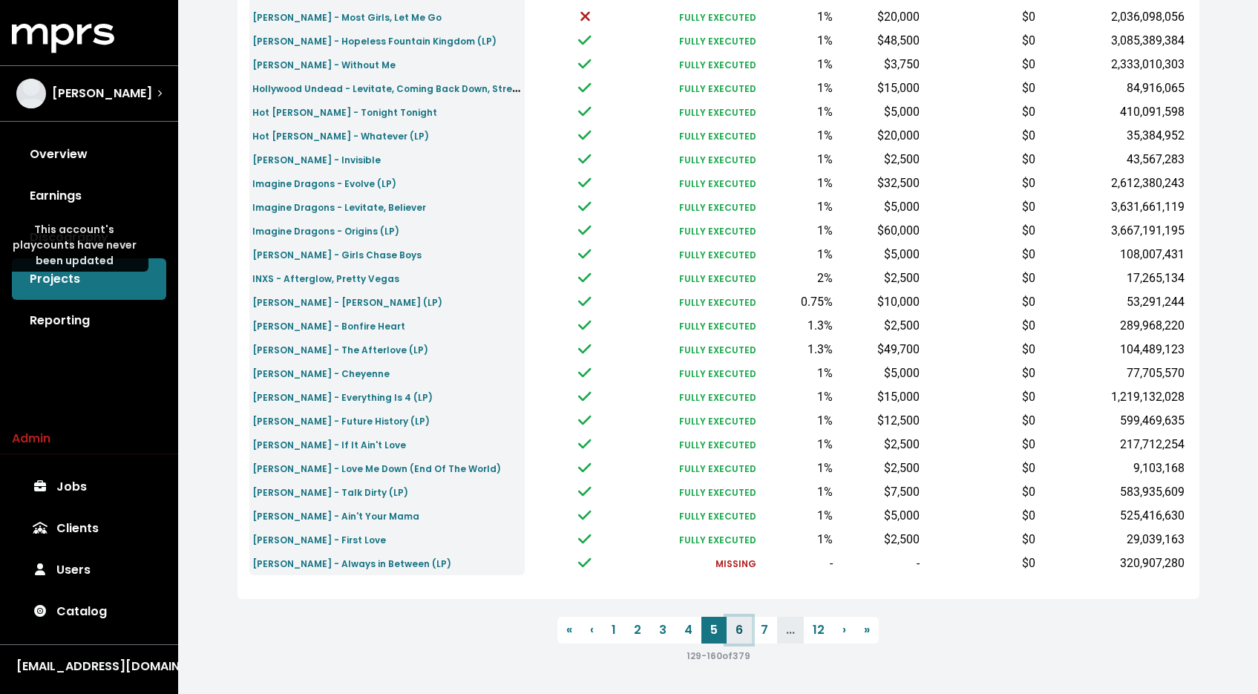
click at [733, 632] on link "6" at bounding box center [738, 630] width 25 height 27
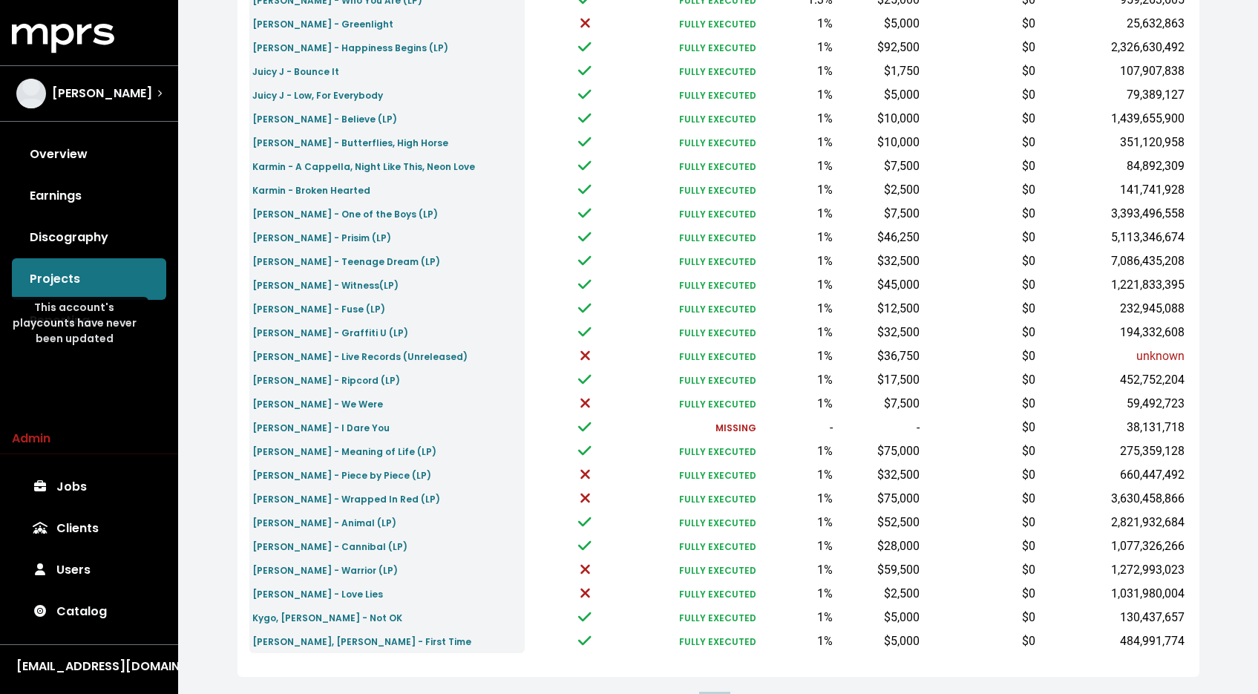
scroll to position [415, 0]
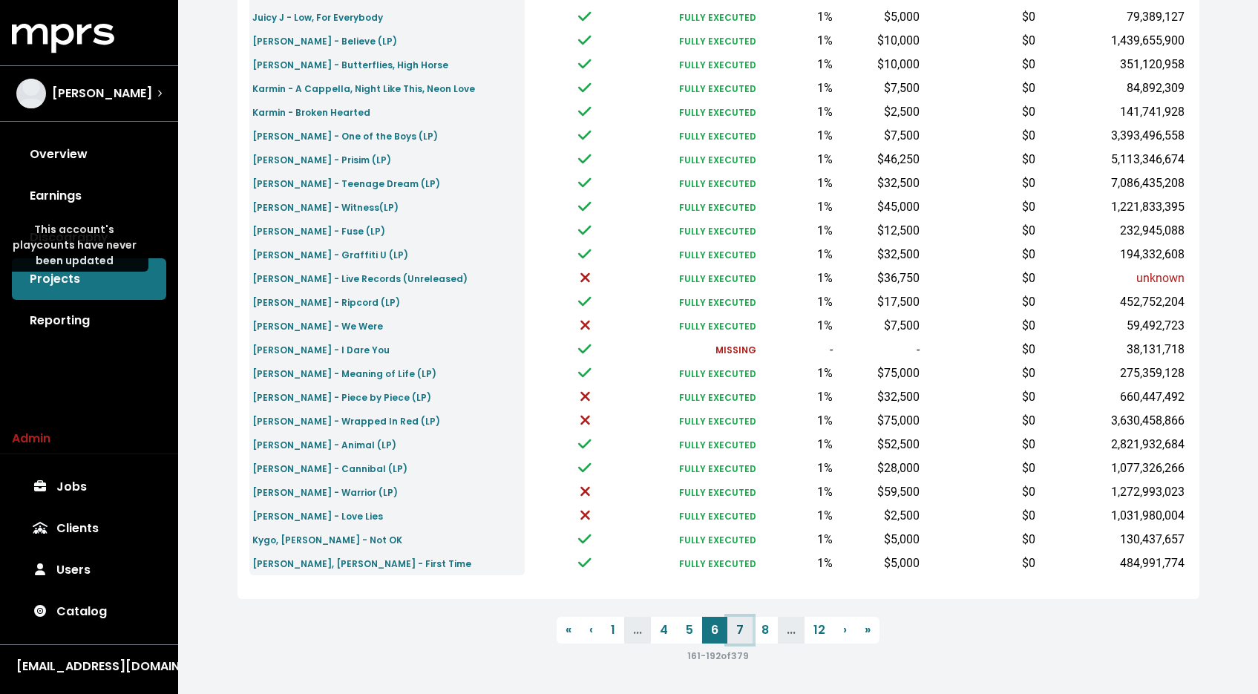
click at [741, 634] on link "7" at bounding box center [739, 630] width 25 height 27
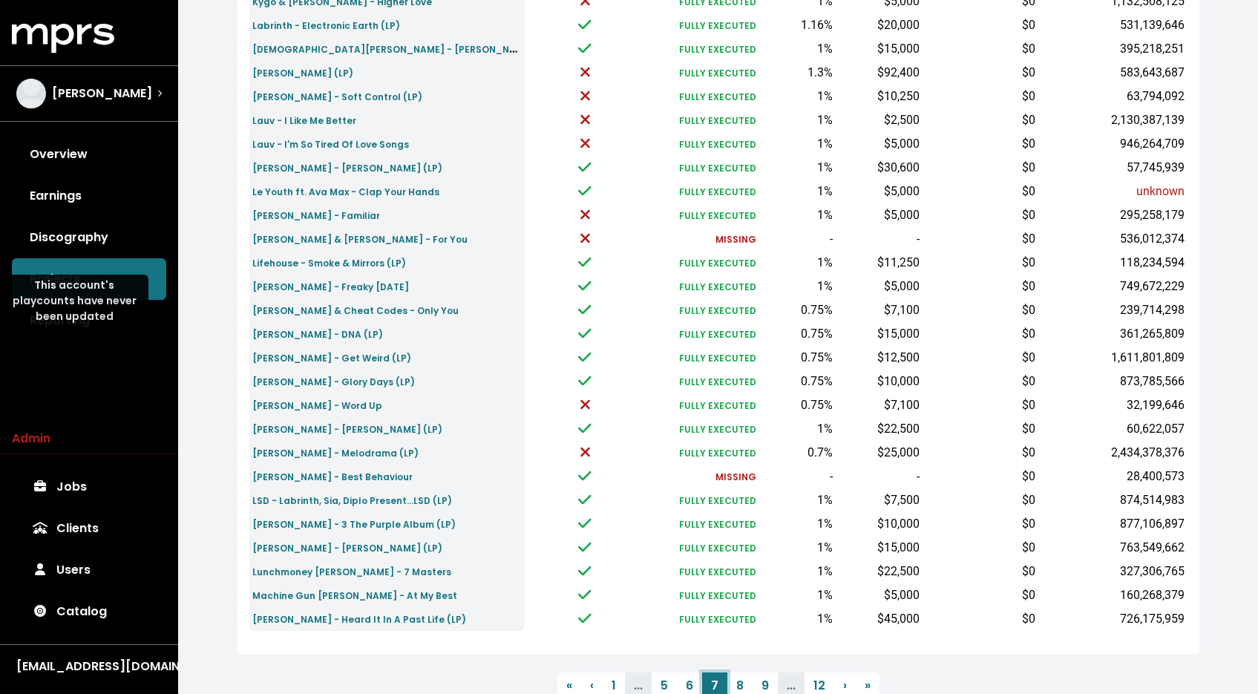
scroll to position [249, 0]
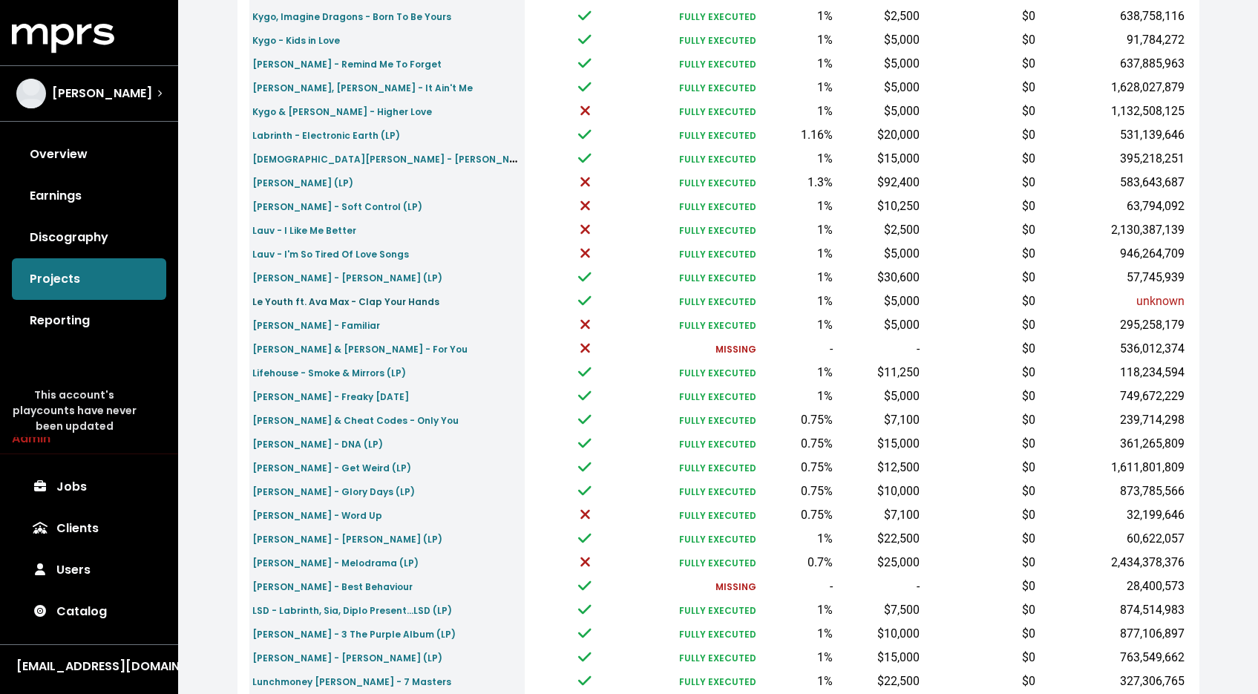
click at [391, 301] on small "Le Youth ft. Ava Max - Clap Your Hands" at bounding box center [345, 301] width 187 height 13
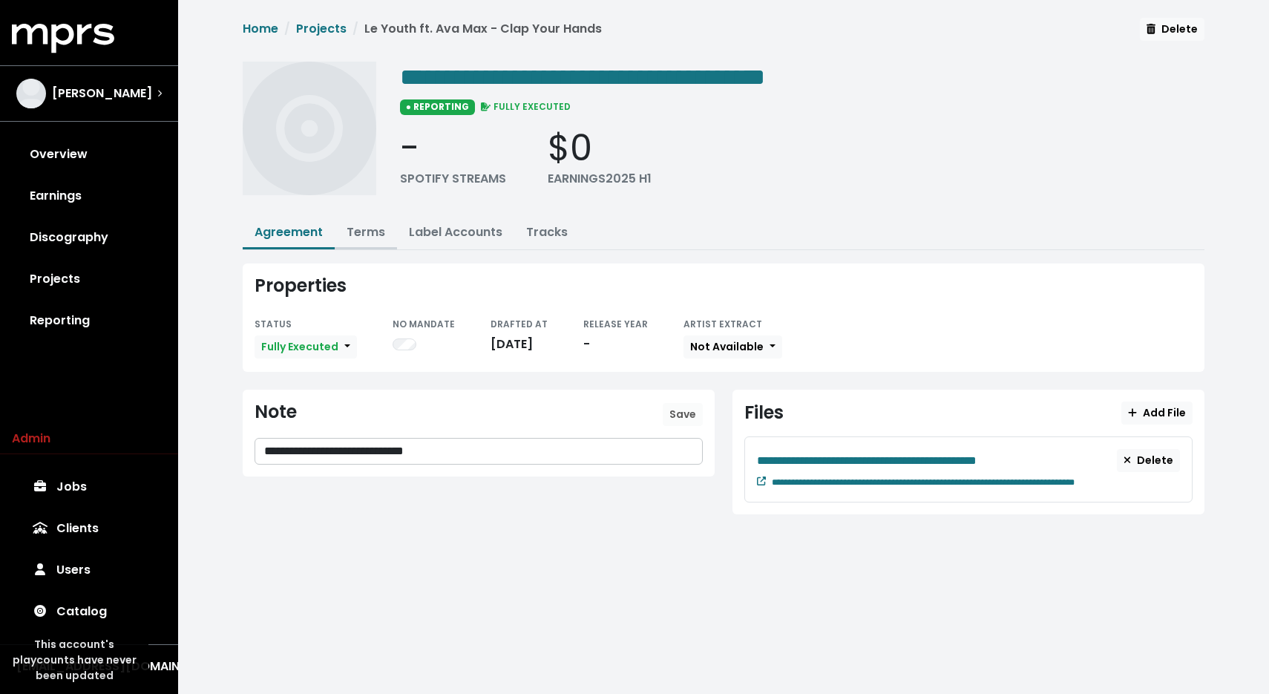
click at [361, 231] on link "Terms" at bounding box center [365, 231] width 39 height 17
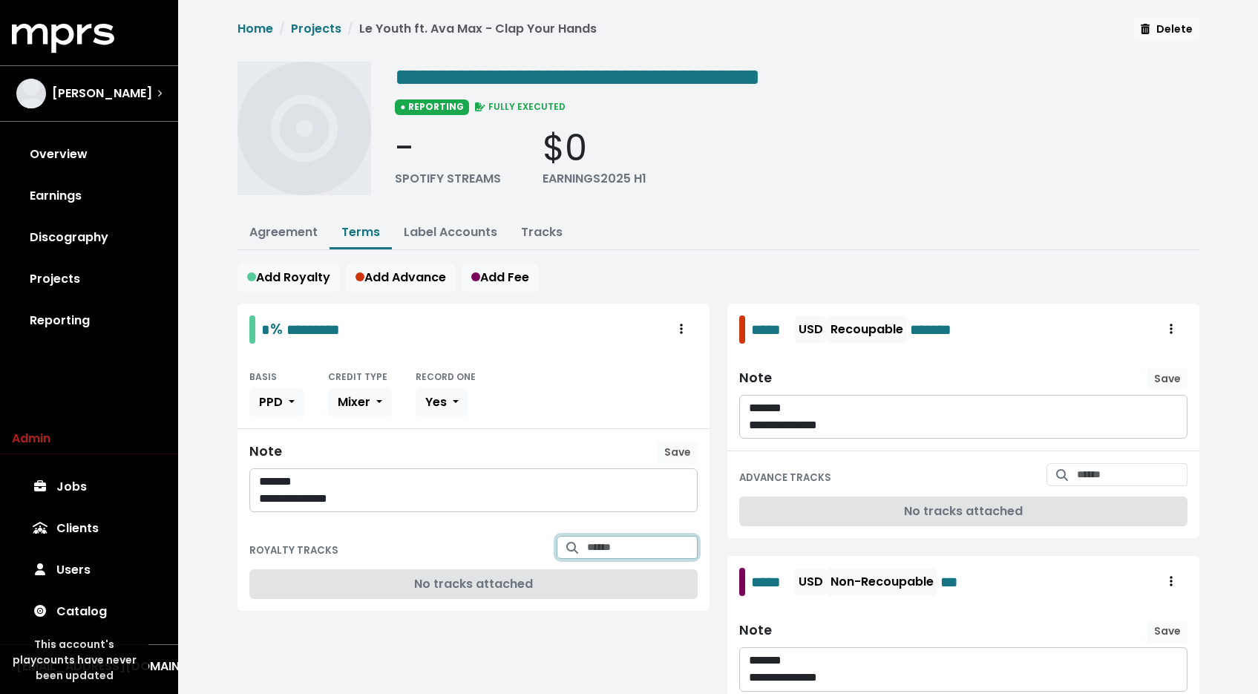
click at [599, 548] on input "Search for tracks by title and link them to this royalty" at bounding box center [642, 547] width 111 height 23
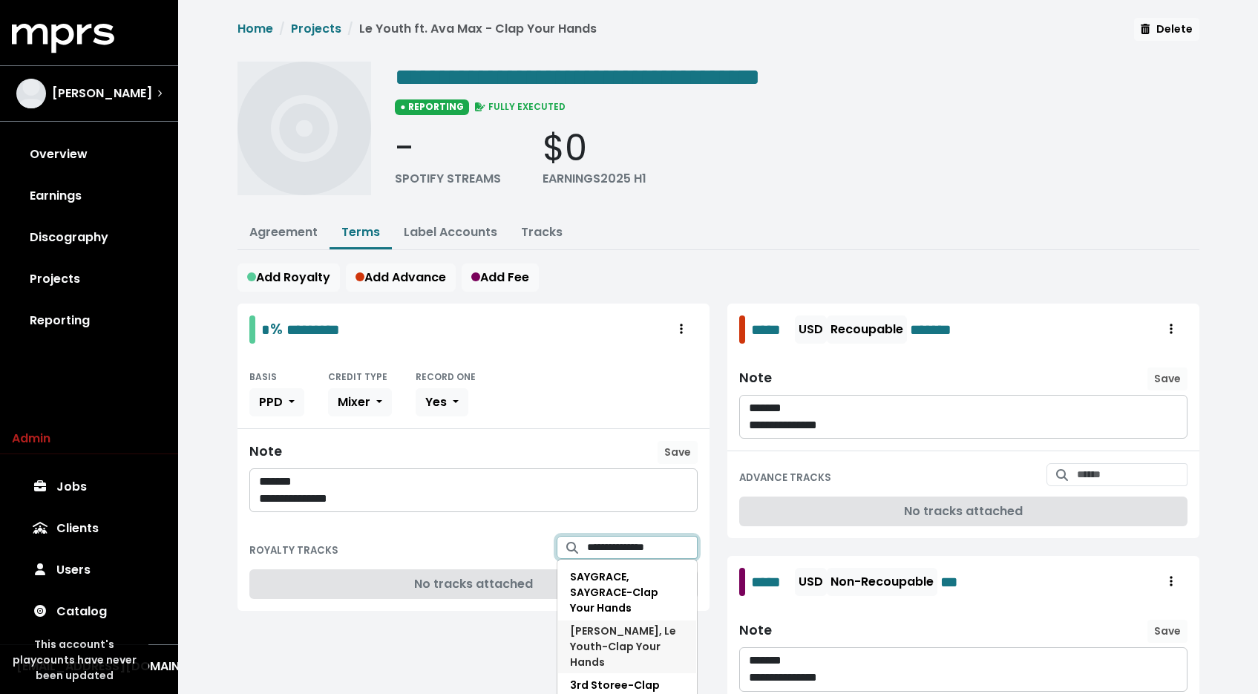
type input "**********"
click at [606, 623] on span "[PERSON_NAME], Le Youth - Clap Your Hands" at bounding box center [623, 646] width 106 height 46
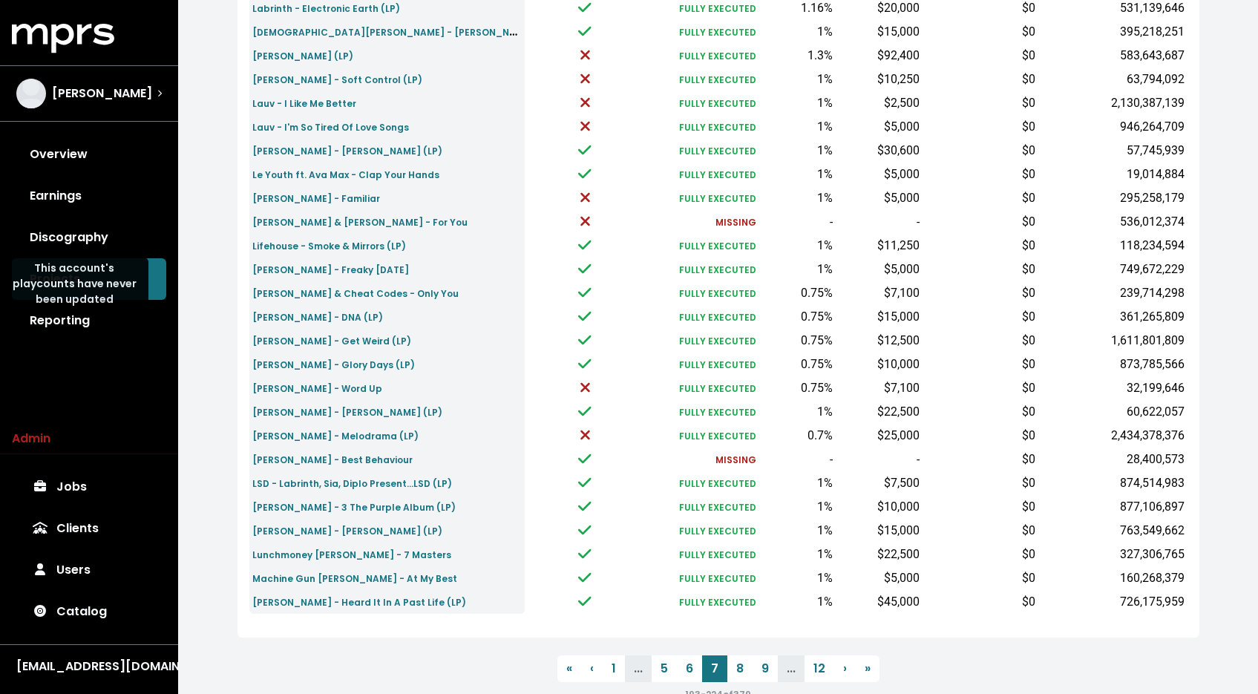
scroll to position [415, 0]
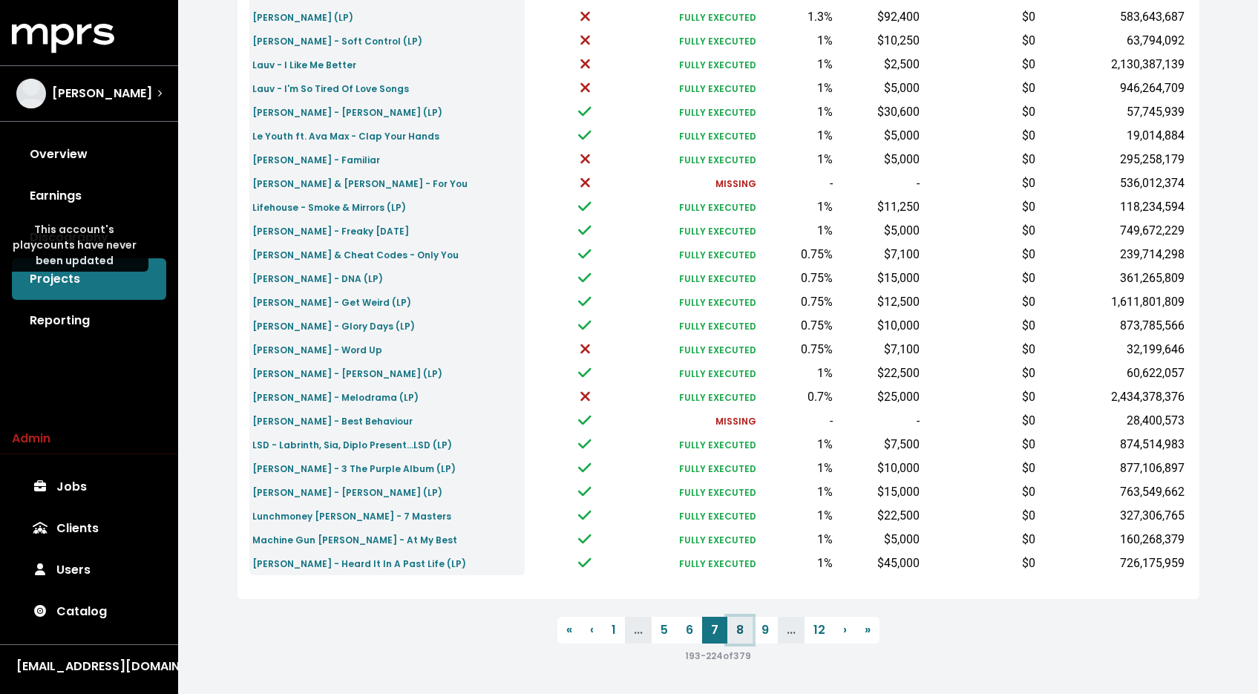
click at [737, 624] on link "8" at bounding box center [739, 630] width 25 height 27
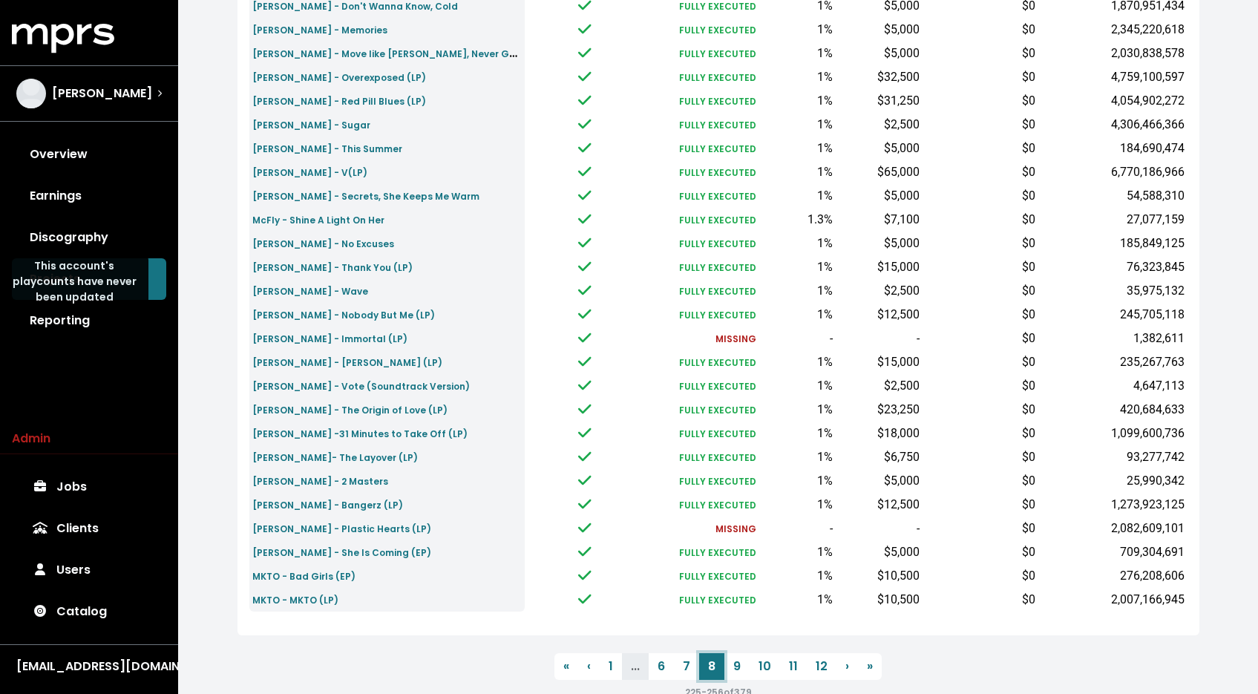
scroll to position [415, 0]
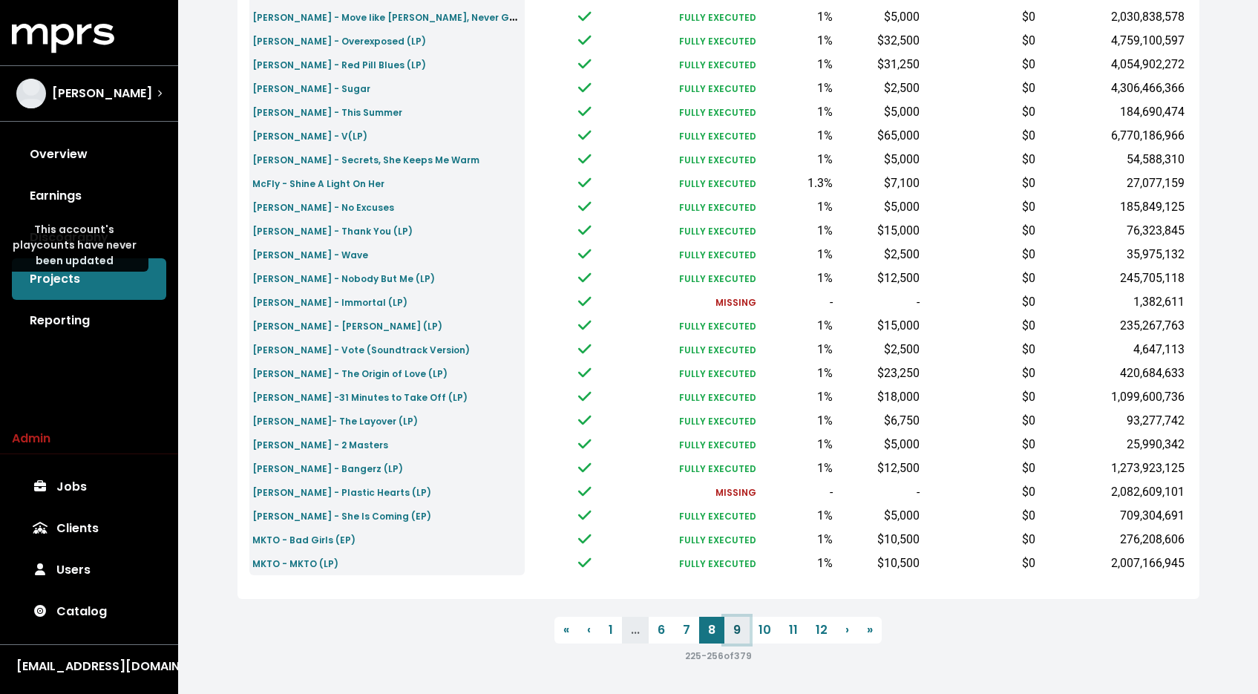
click at [745, 630] on link "9" at bounding box center [736, 630] width 25 height 27
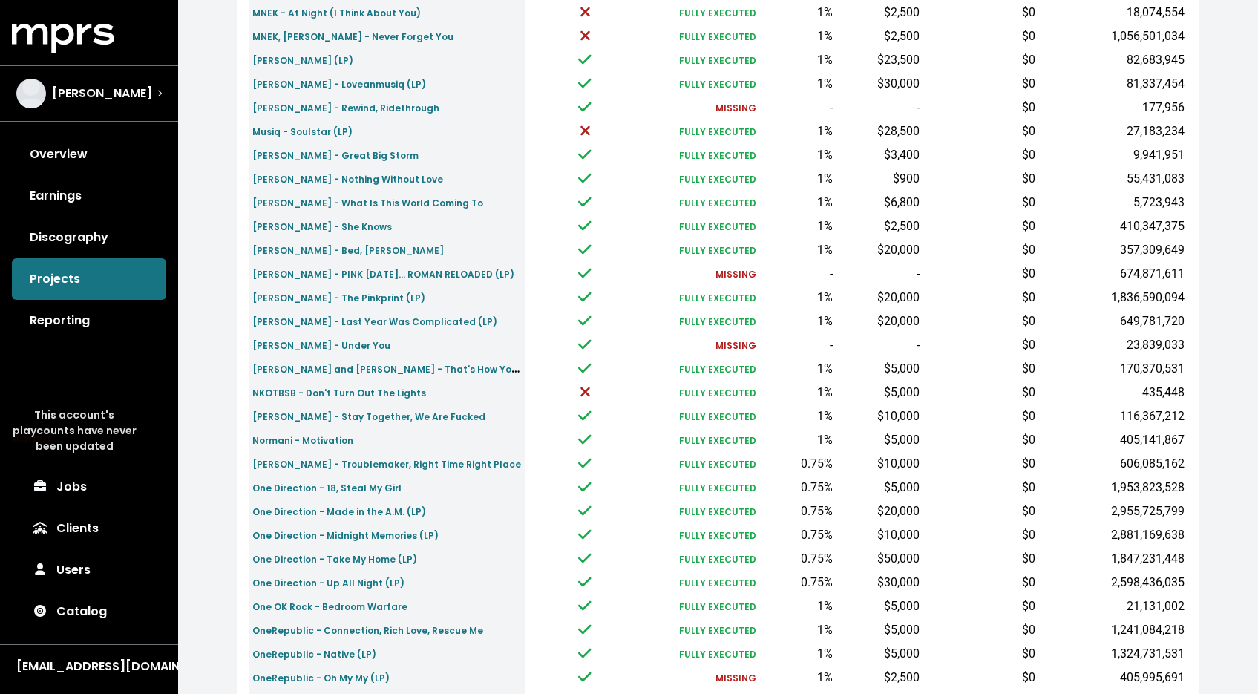
scroll to position [410, 0]
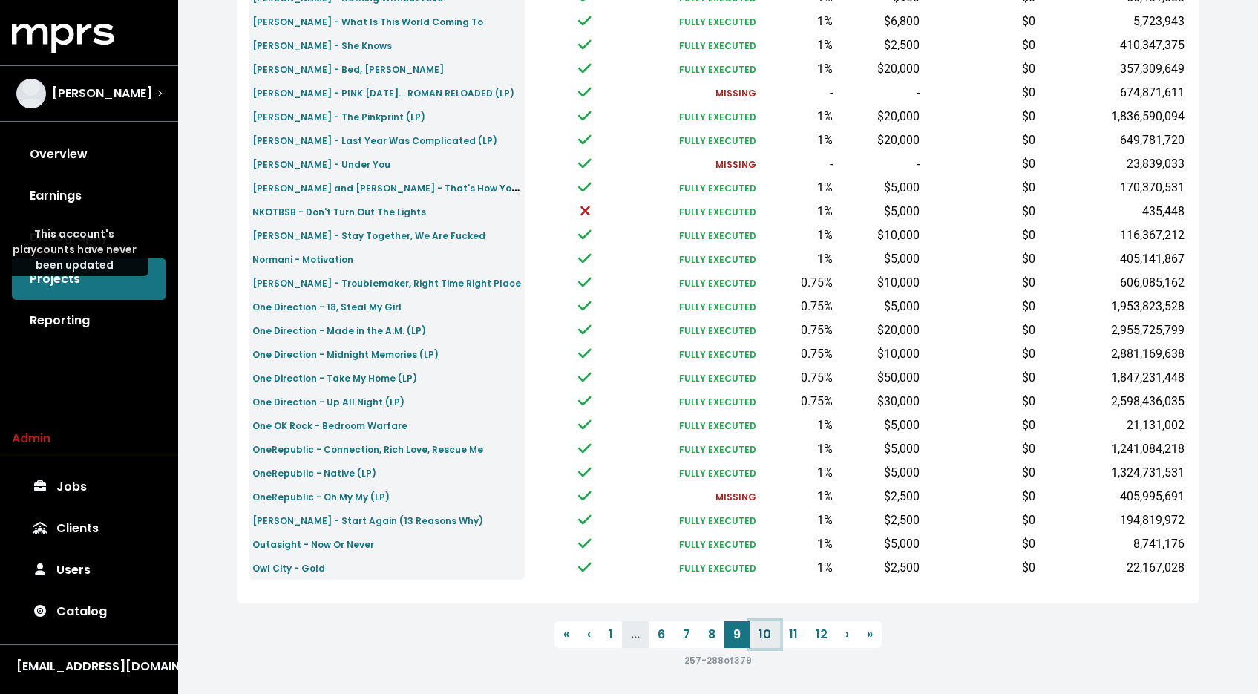
click at [765, 635] on link "10" at bounding box center [764, 634] width 30 height 27
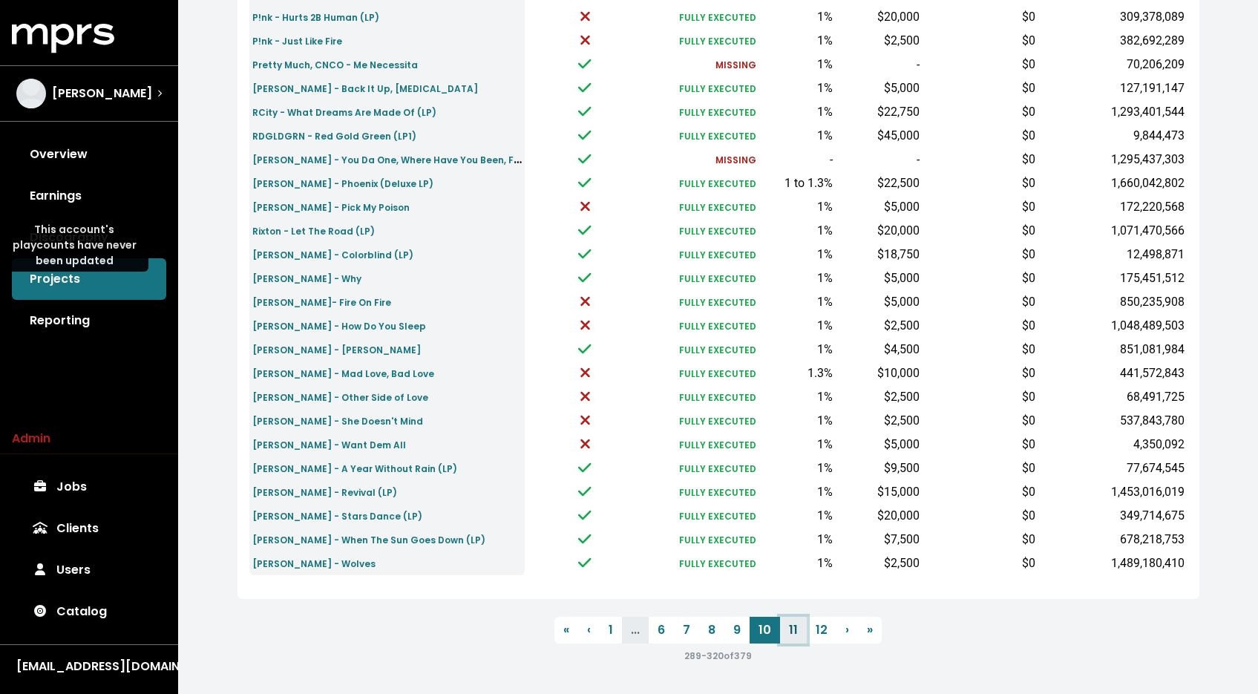
click at [787, 632] on link "11" at bounding box center [793, 630] width 27 height 27
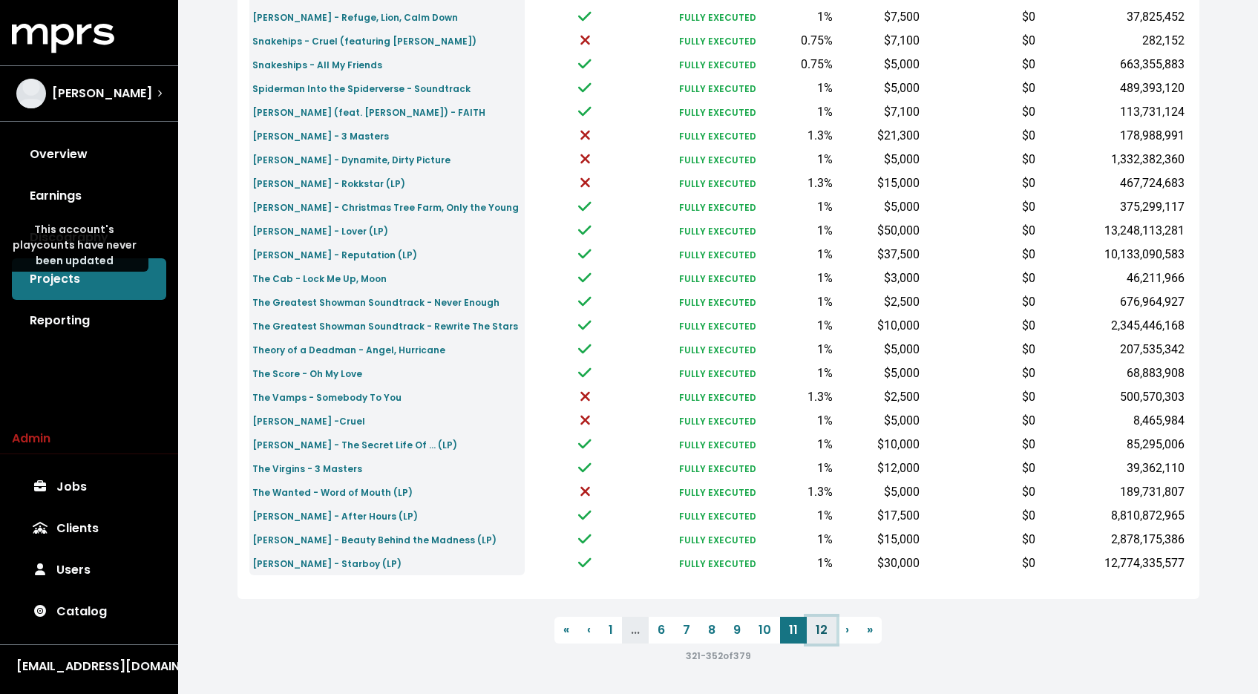
click at [821, 627] on link "12" at bounding box center [821, 630] width 30 height 27
